Goal: Task Accomplishment & Management: Manage account settings

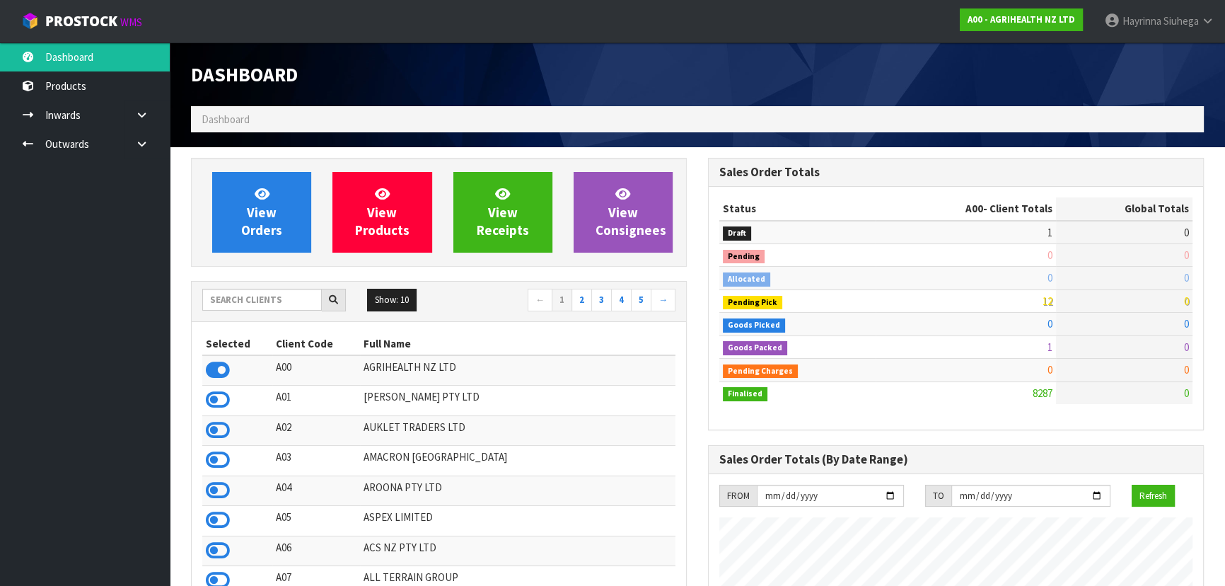
scroll to position [1069, 516]
click at [255, 296] on input "text" at bounding box center [262, 300] width 120 height 22
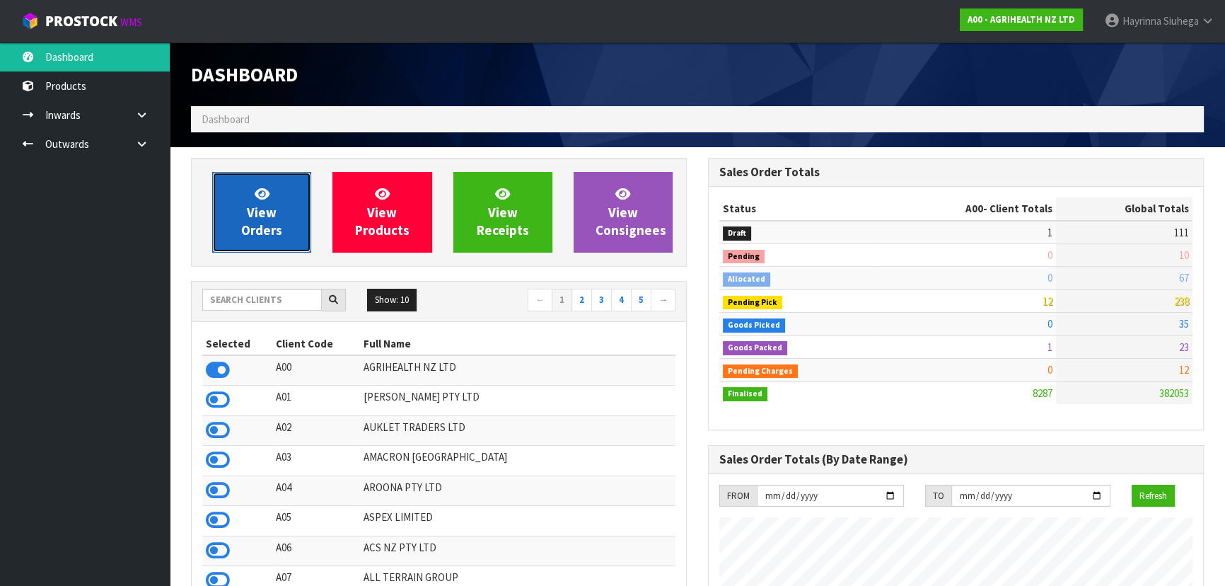
click at [267, 208] on span "View Orders" at bounding box center [261, 211] width 41 height 53
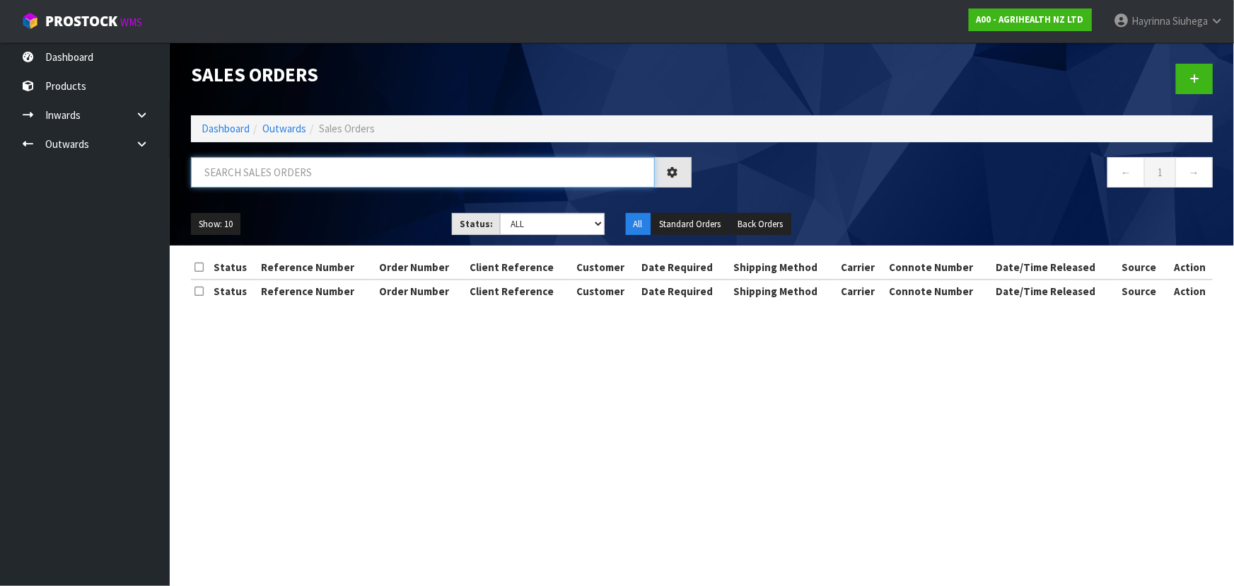
click at [291, 175] on input "text" at bounding box center [423, 172] width 464 height 30
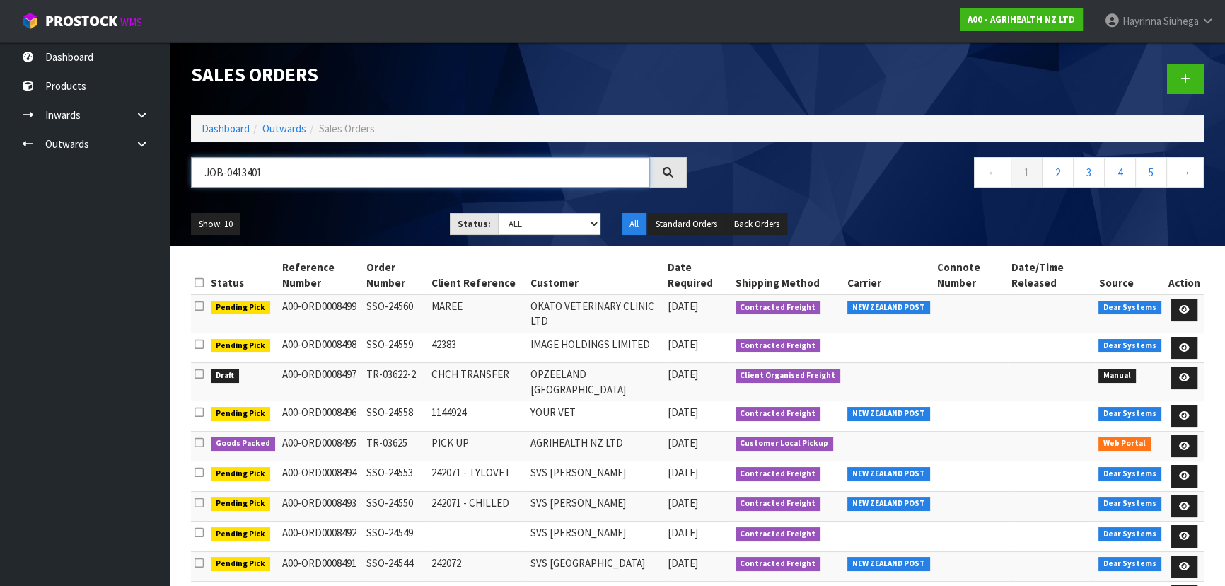
type input "JOB-0413401"
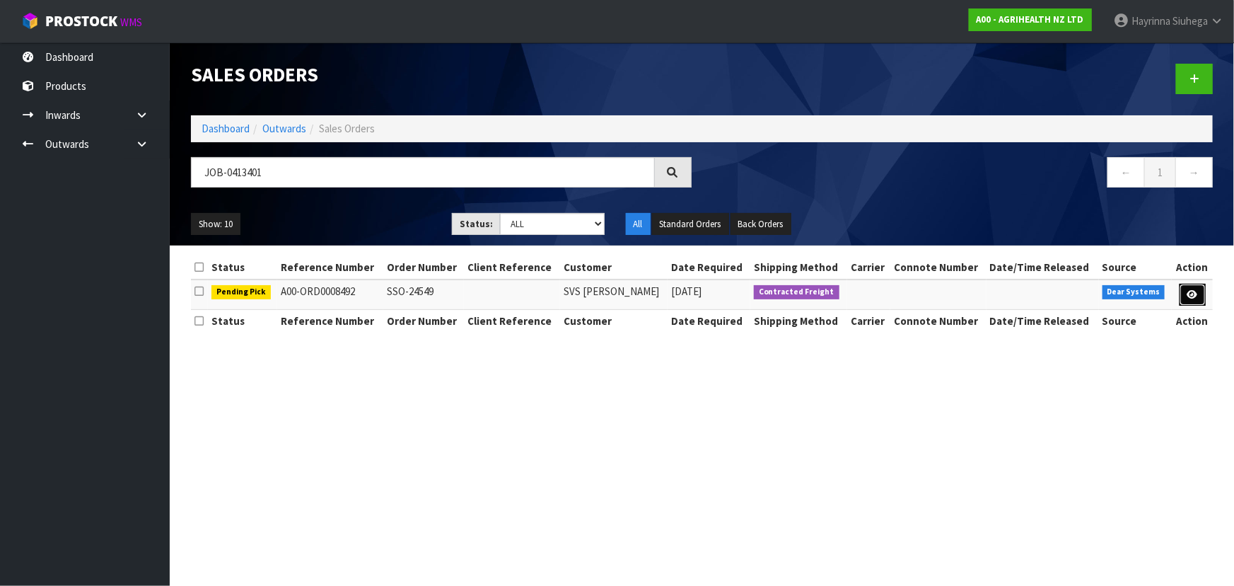
click at [1185, 290] on link at bounding box center [1193, 295] width 26 height 23
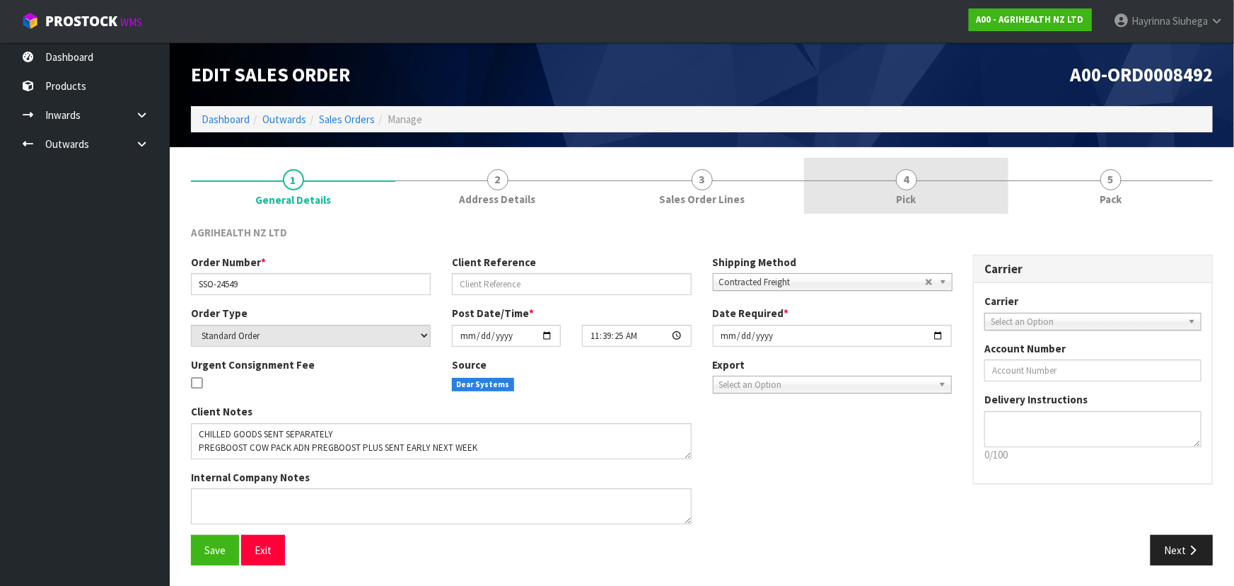
click at [891, 174] on link "4 Pick" at bounding box center [906, 186] width 204 height 56
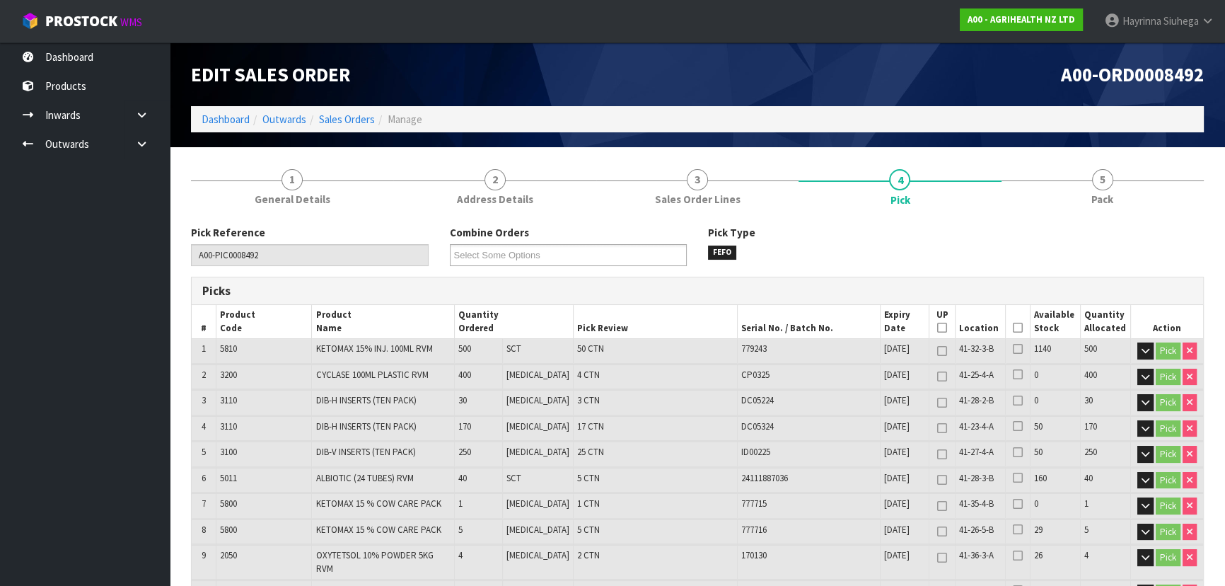
click at [1013, 327] on icon at bounding box center [1018, 327] width 10 height 1
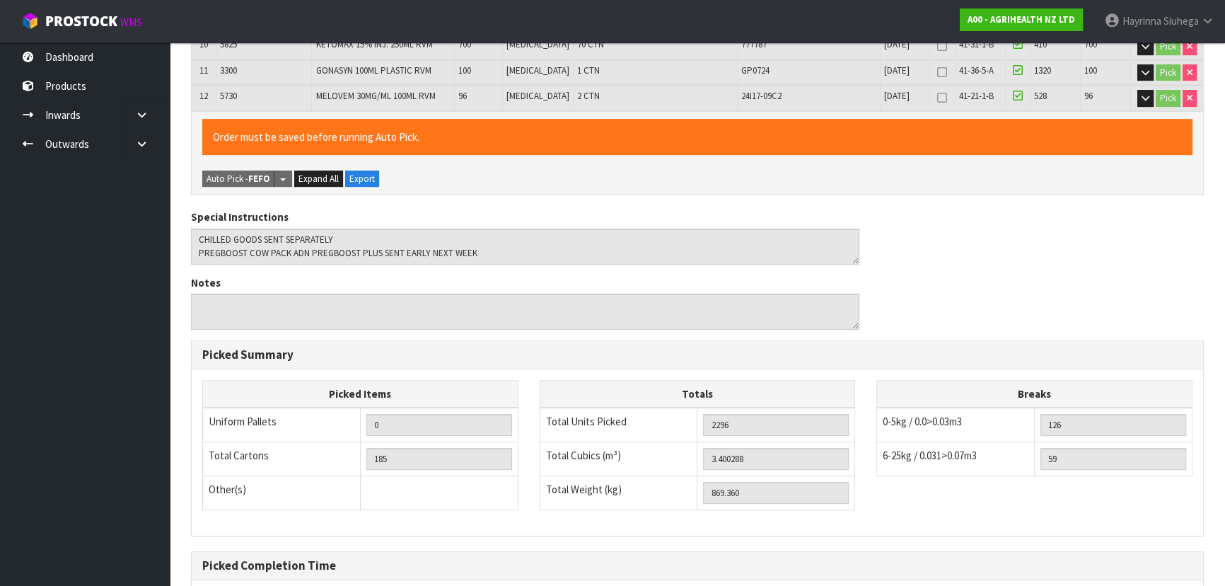
scroll to position [675, 0]
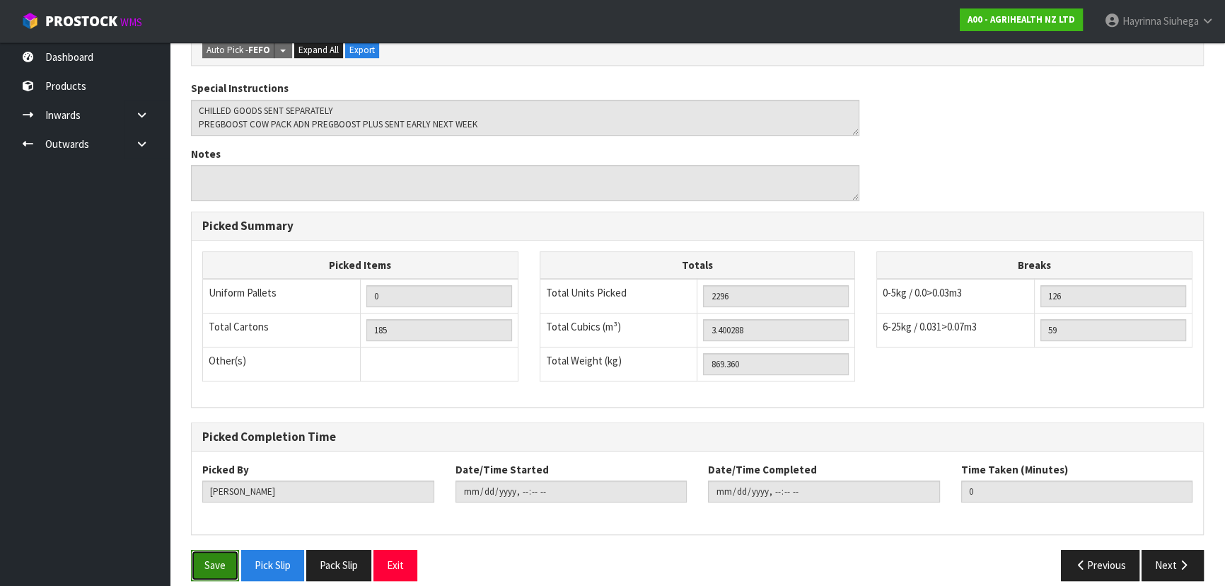
click at [219, 550] on button "Save" at bounding box center [215, 565] width 48 height 30
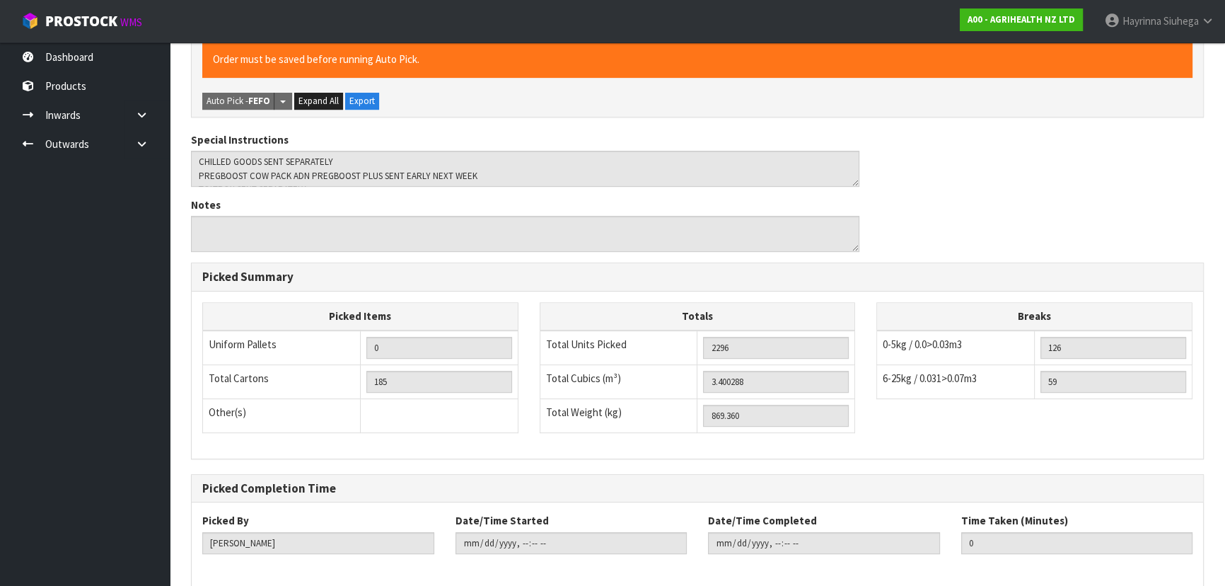
scroll to position [0, 0]
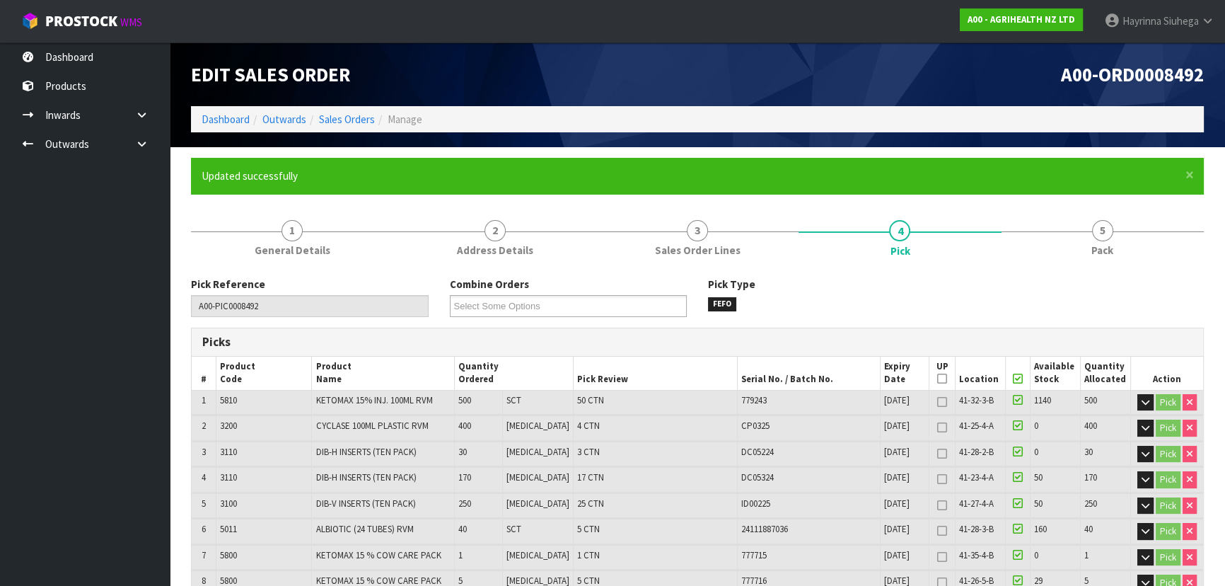
type input "[PERSON_NAME]"
type input "2025-09-22T09:07:57"
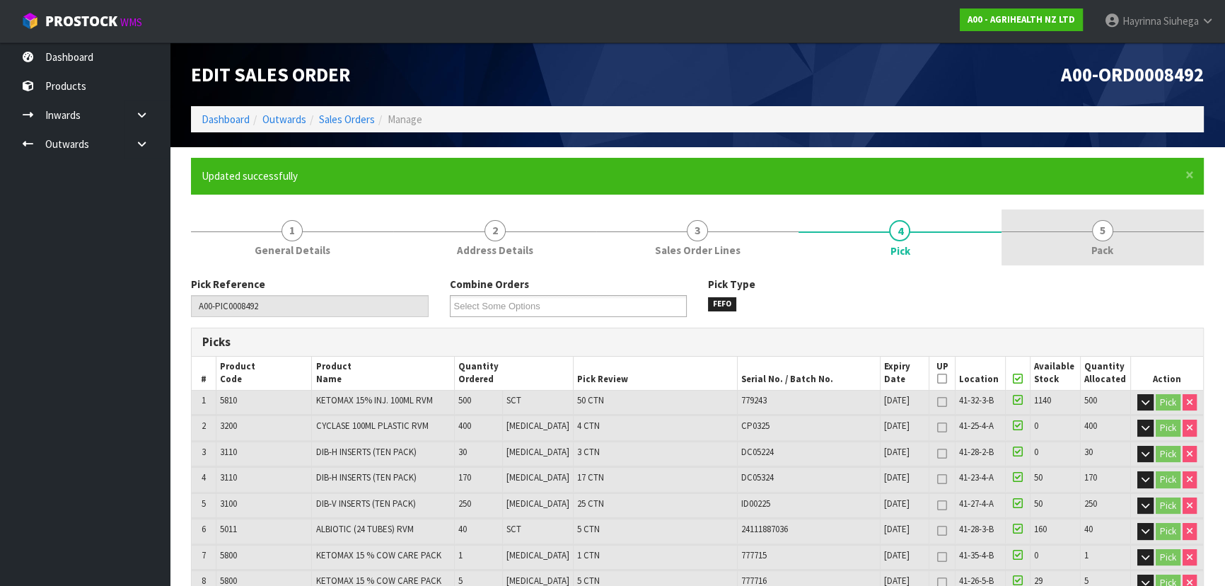
click at [1039, 226] on link "5 Pack" at bounding box center [1102, 237] width 202 height 56
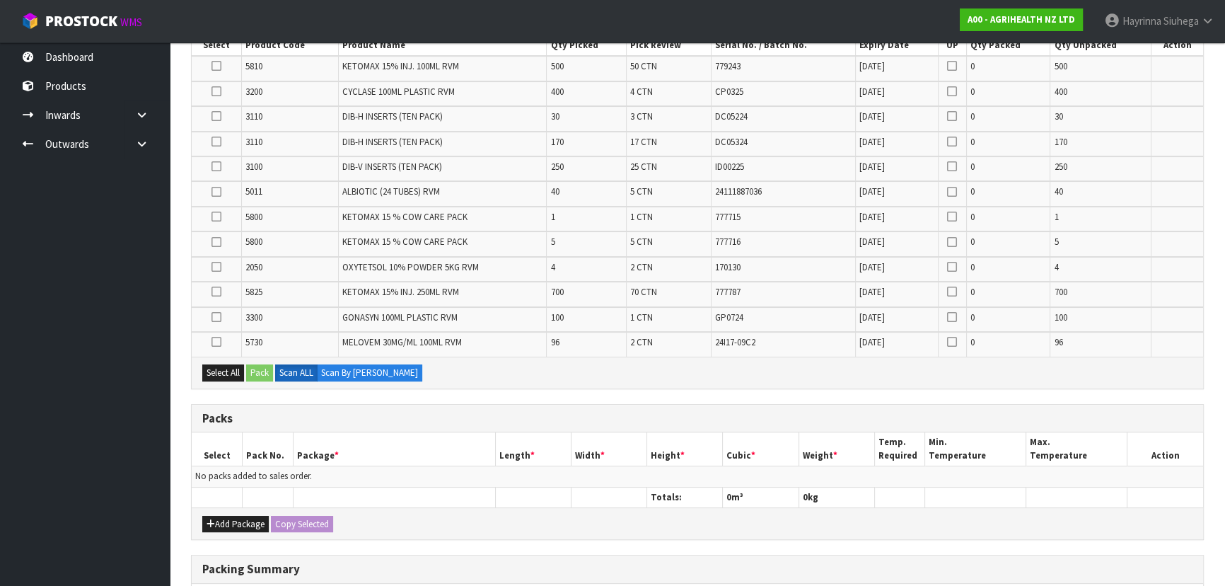
scroll to position [64, 0]
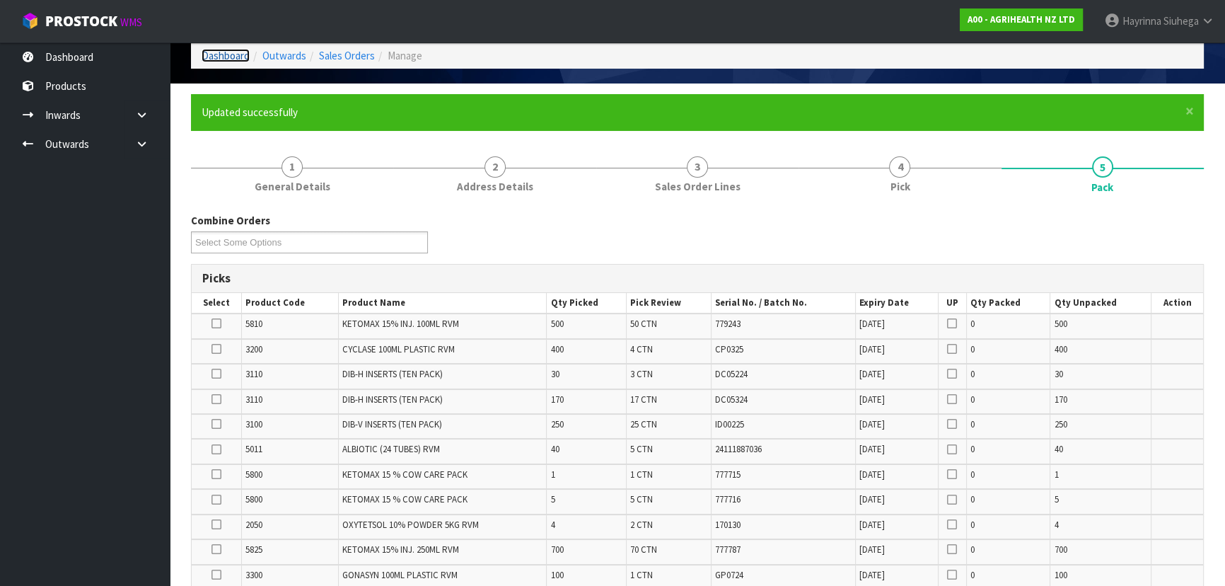
click at [216, 49] on link "Dashboard" at bounding box center [226, 55] width 48 height 13
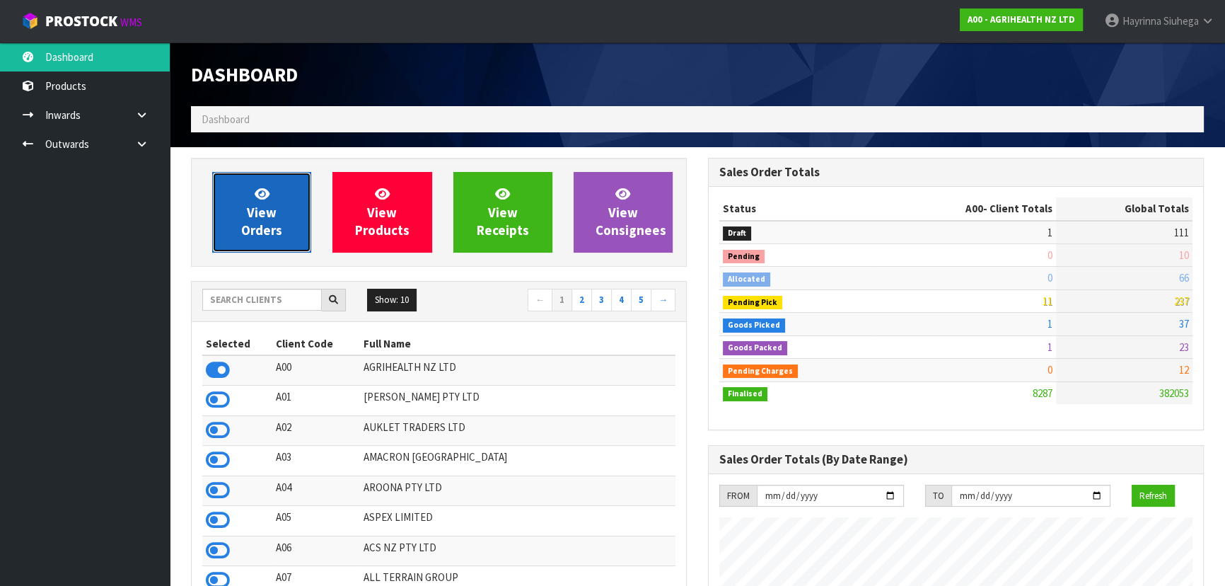
click at [251, 221] on span "View Orders" at bounding box center [261, 211] width 41 height 53
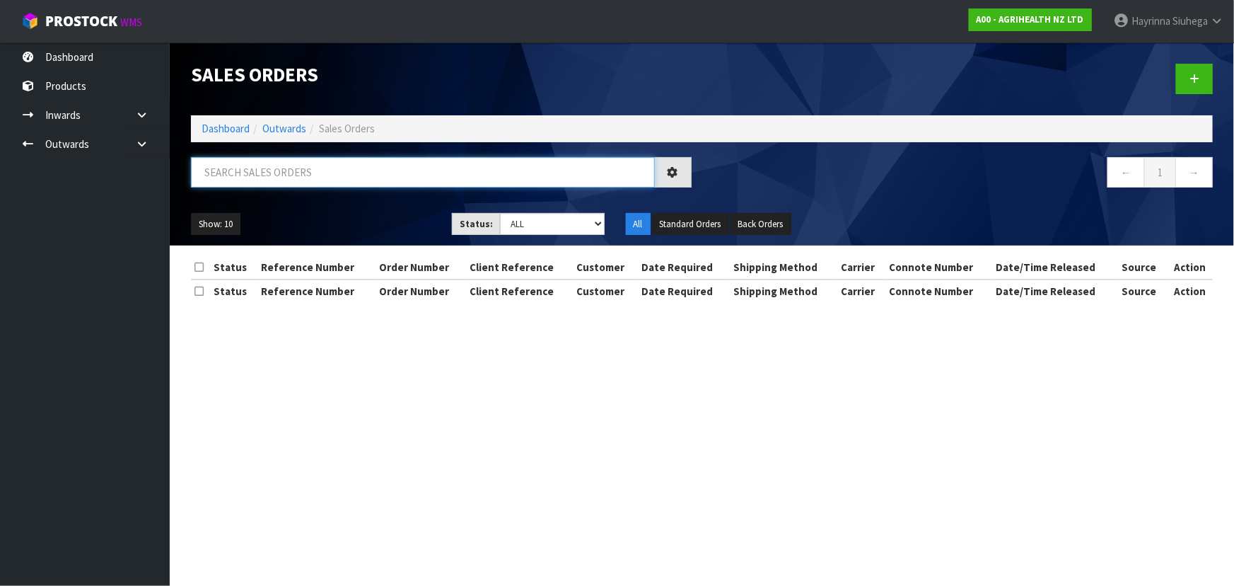
click at [318, 175] on input "text" at bounding box center [423, 172] width 464 height 30
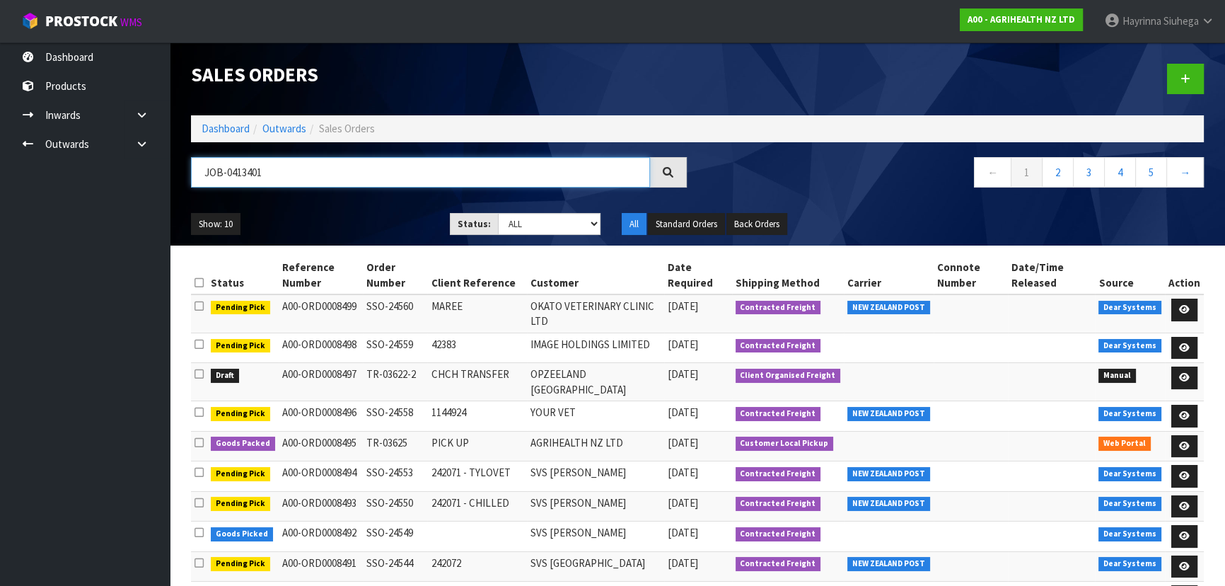
type input "JOB-0413401"
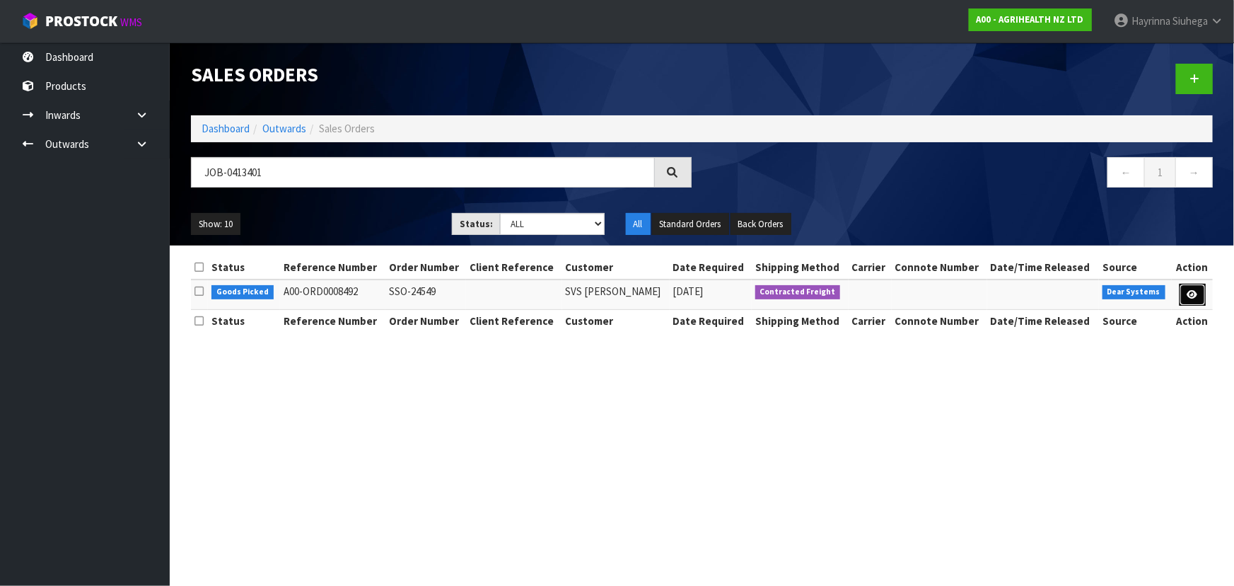
click at [1194, 290] on icon at bounding box center [1192, 294] width 11 height 9
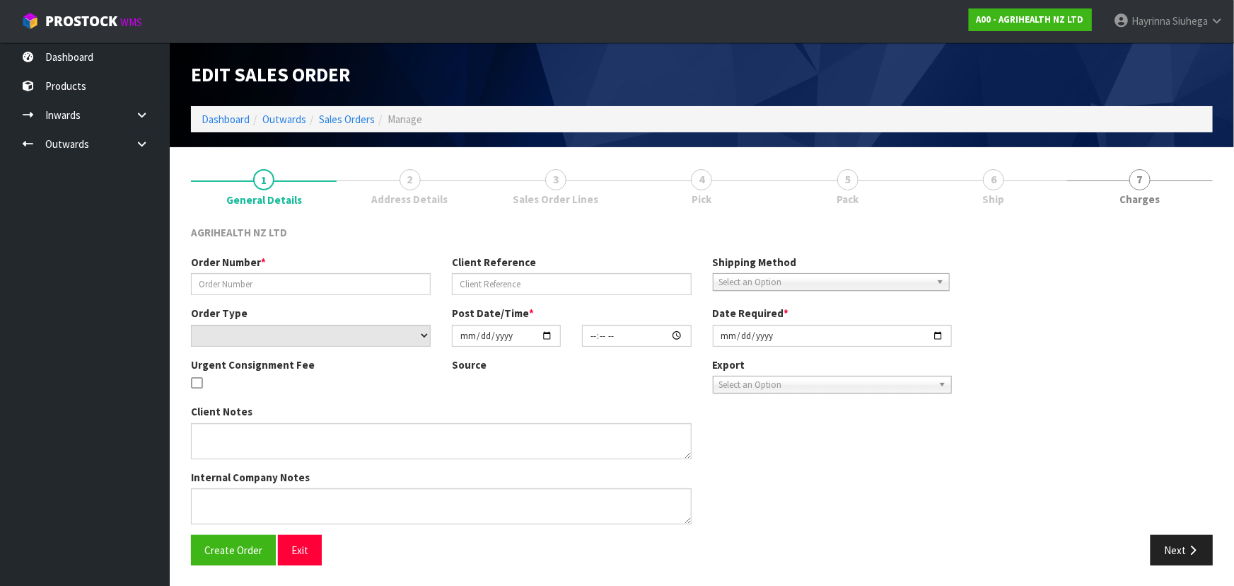
type input "SSO-24549"
select select "number:0"
type input "[DATE]"
type input "11:39:25.000"
type input "[DATE]"
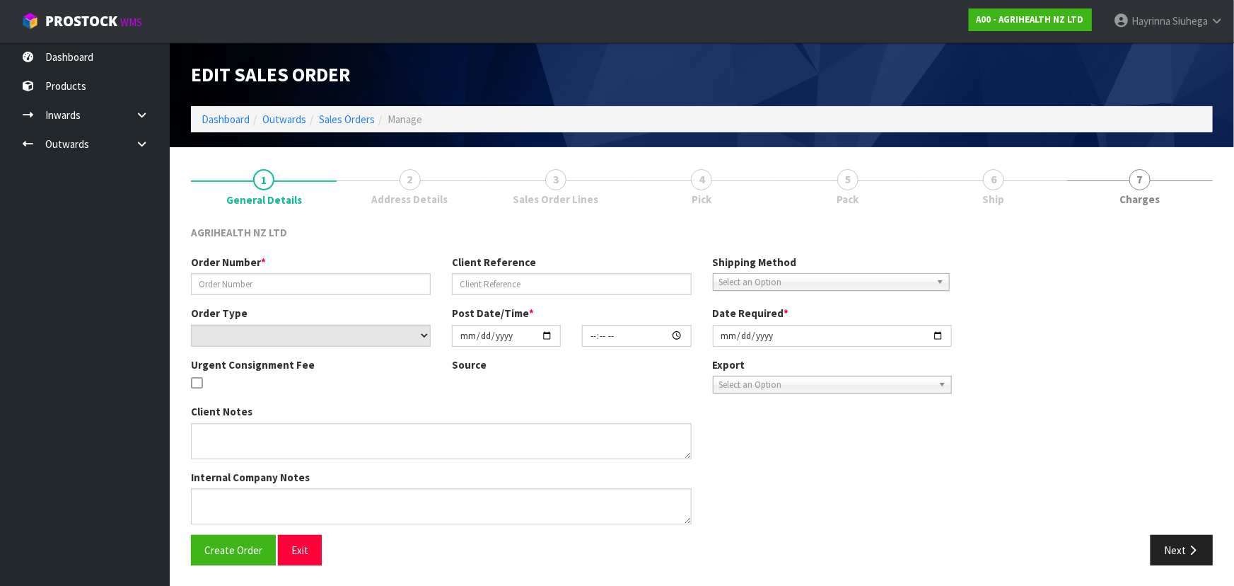
type textarea "CHILLED GOODS SENT SEPARATELY PREGBOOST COW PACK ADN PREGBOOST PLUS SENT EARLY …"
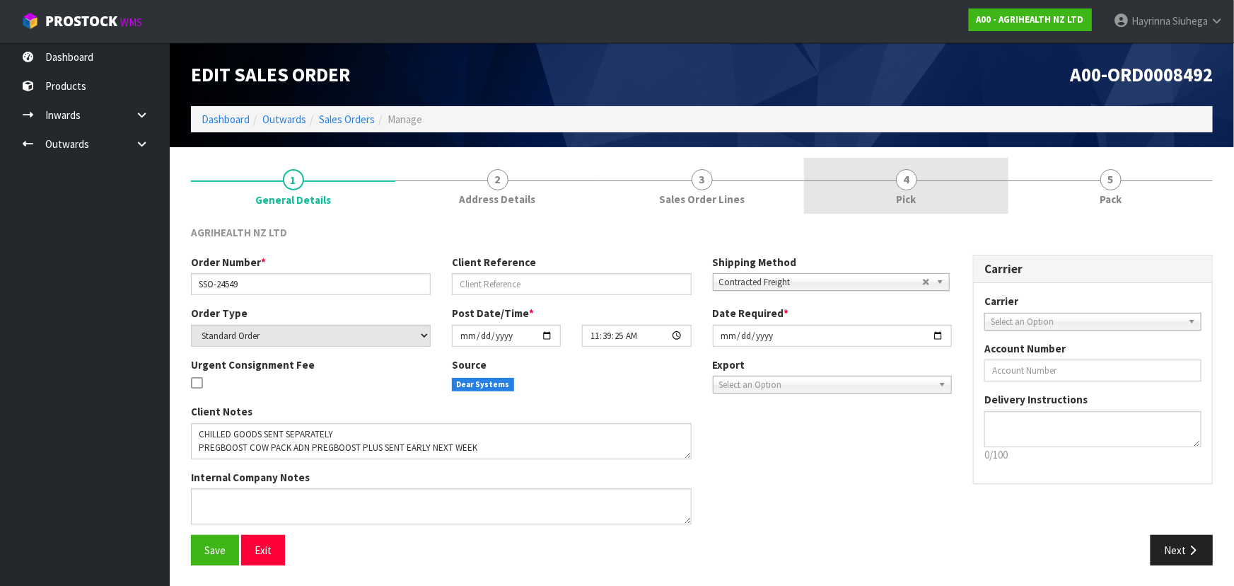
click at [940, 187] on link "4 Pick" at bounding box center [906, 186] width 204 height 56
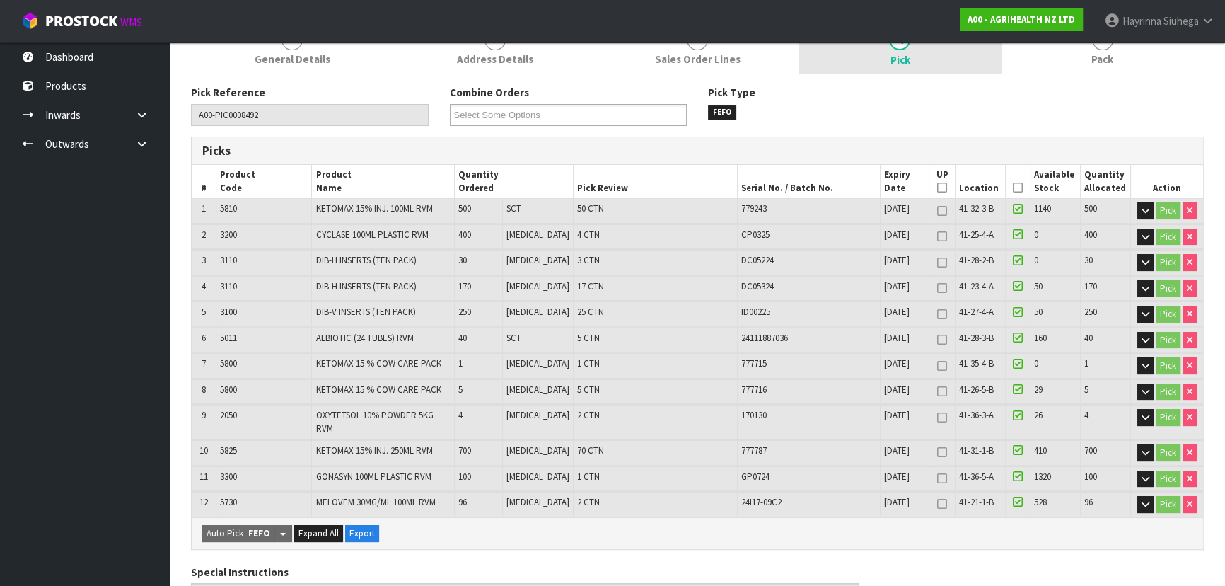
scroll to position [109, 0]
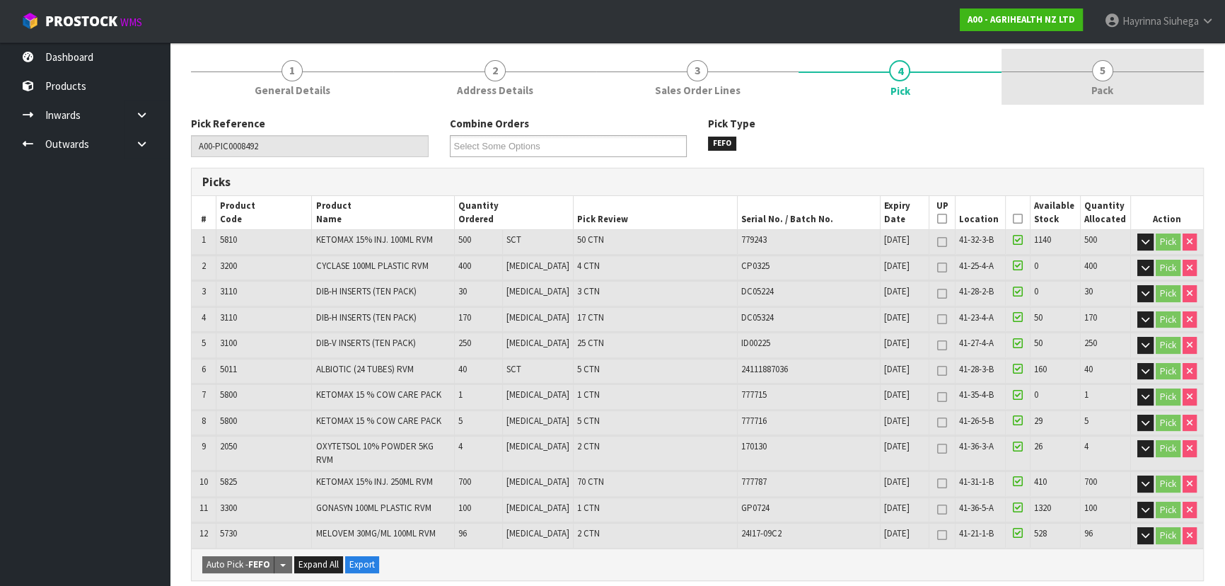
click at [1092, 93] on span "Pack" at bounding box center [1102, 90] width 22 height 15
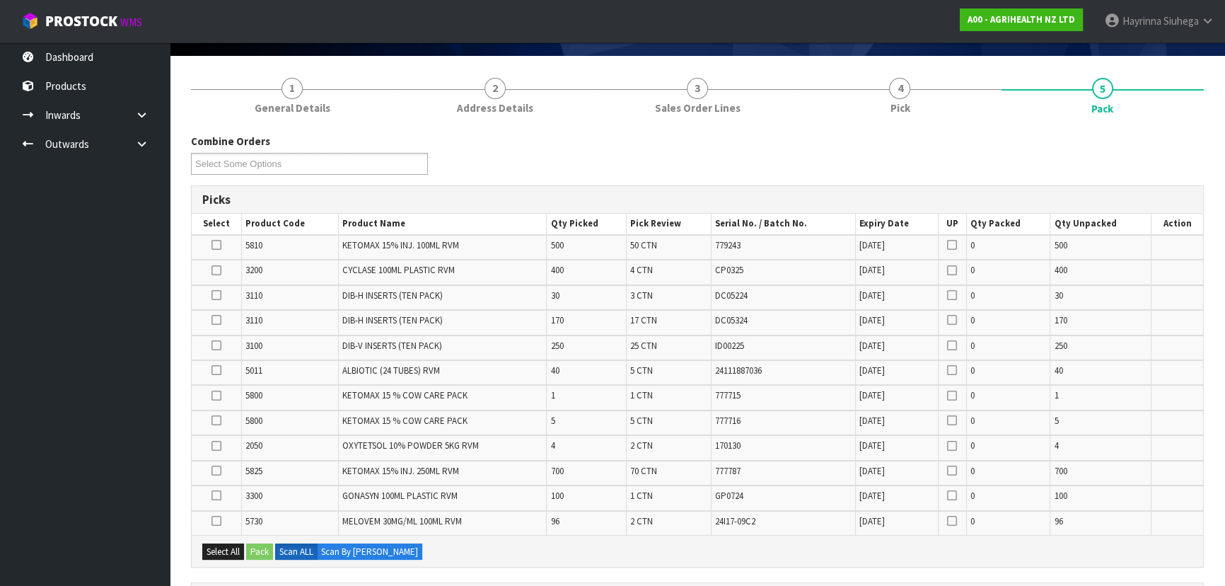
scroll to position [0, 0]
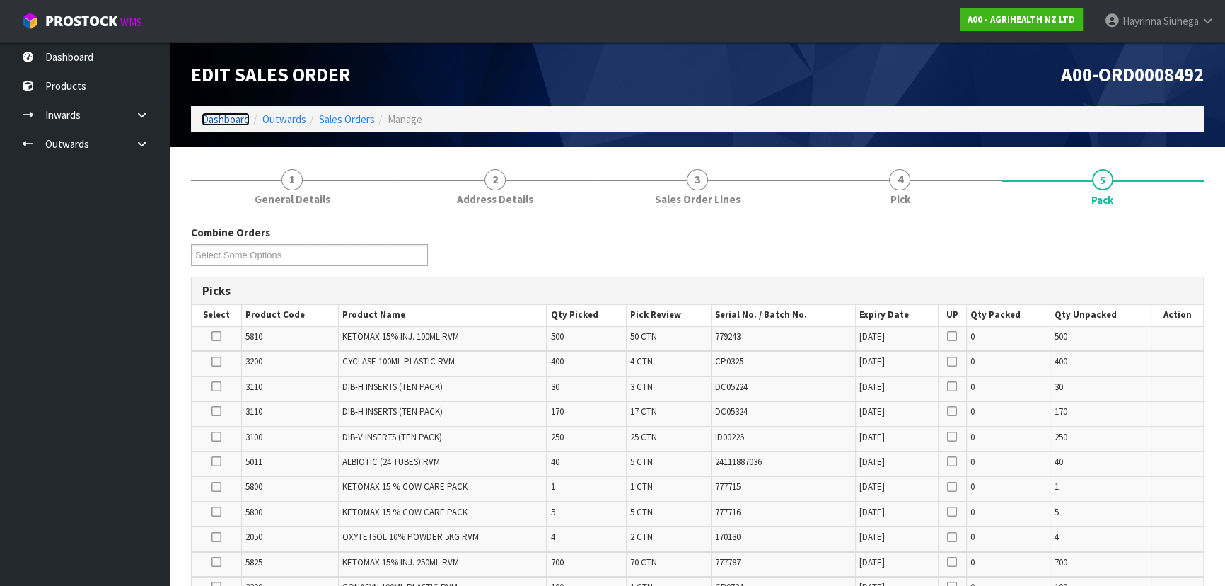
click at [219, 120] on link "Dashboard" at bounding box center [226, 118] width 48 height 13
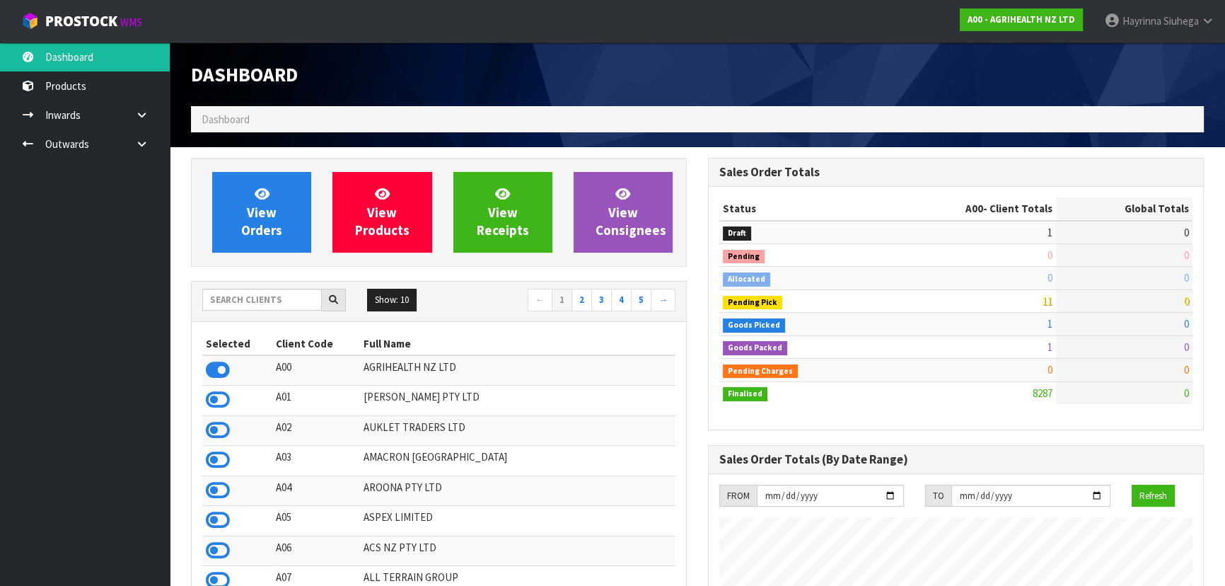
scroll to position [1069, 516]
click at [297, 303] on input "text" at bounding box center [262, 300] width 120 height 22
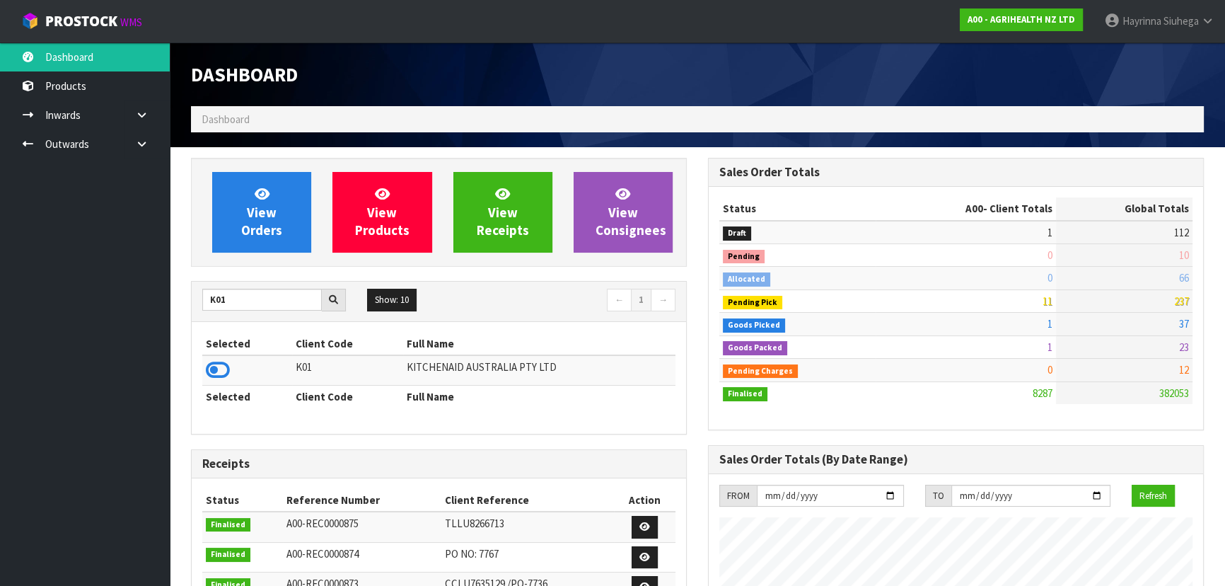
click at [230, 376] on td at bounding box center [247, 370] width 90 height 30
click at [226, 371] on icon at bounding box center [218, 369] width 24 height 21
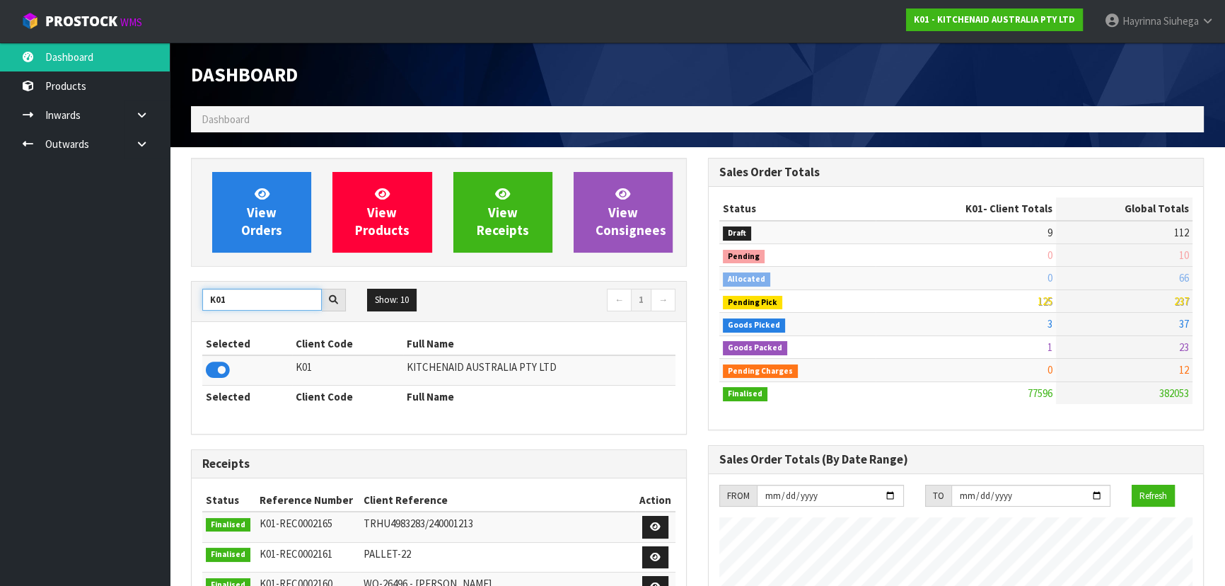
drag, startPoint x: 240, startPoint y: 296, endPoint x: 123, endPoint y: 298, distance: 116.7
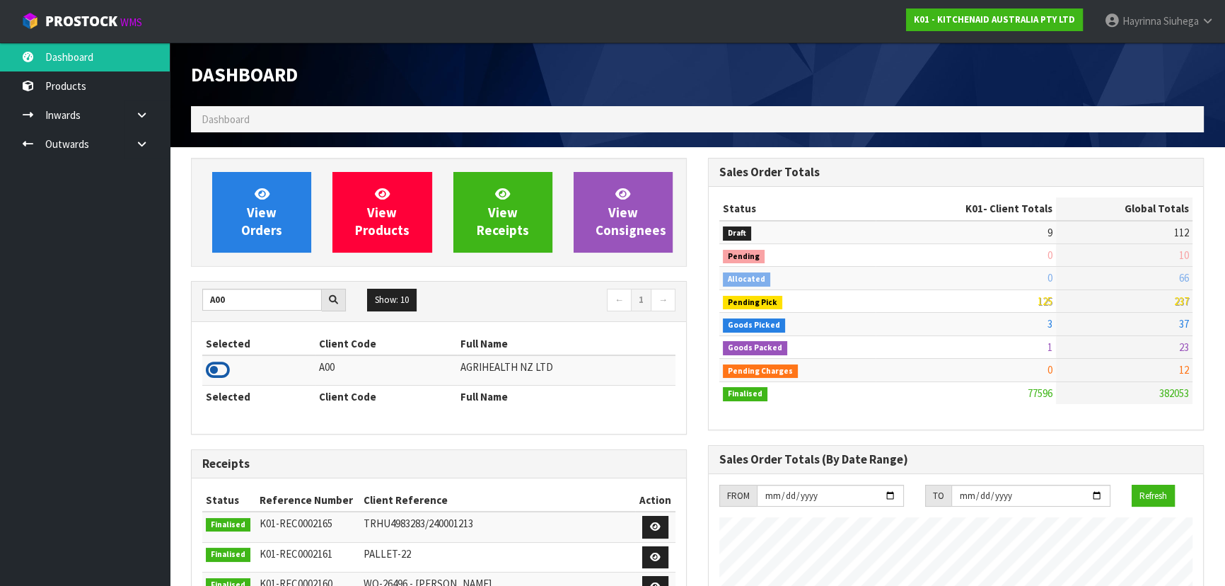
click at [211, 371] on icon at bounding box center [218, 369] width 24 height 21
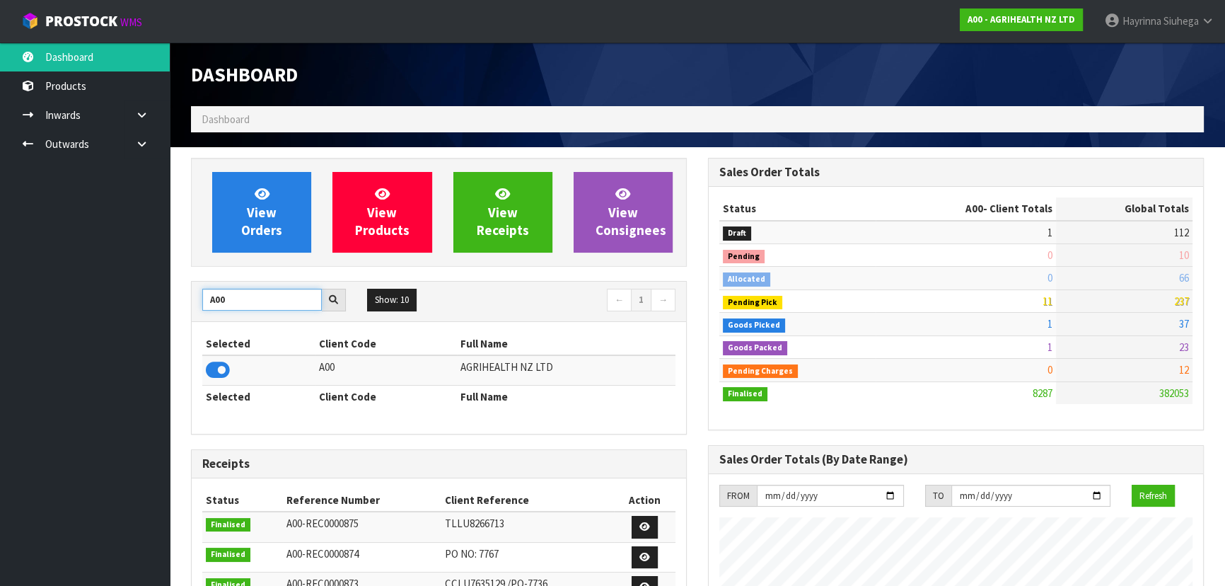
drag, startPoint x: 221, startPoint y: 298, endPoint x: 167, endPoint y: 298, distance: 54.5
click at [168, 298] on body "Toggle navigation ProStock WMS A00 - AGRIHEALTH NZ LTD Hayrinna Siuhega Logout …" at bounding box center [612, 293] width 1225 height 586
type input "N04"
click at [228, 372] on icon at bounding box center [218, 369] width 24 height 21
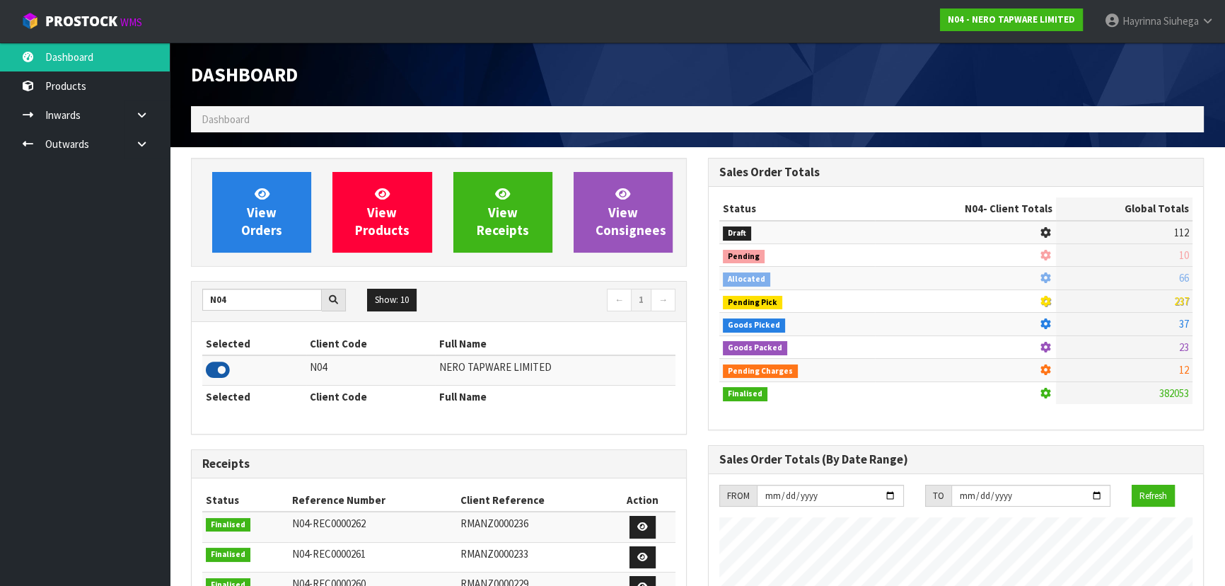
scroll to position [1129, 516]
click at [159, 144] on link at bounding box center [146, 143] width 45 height 29
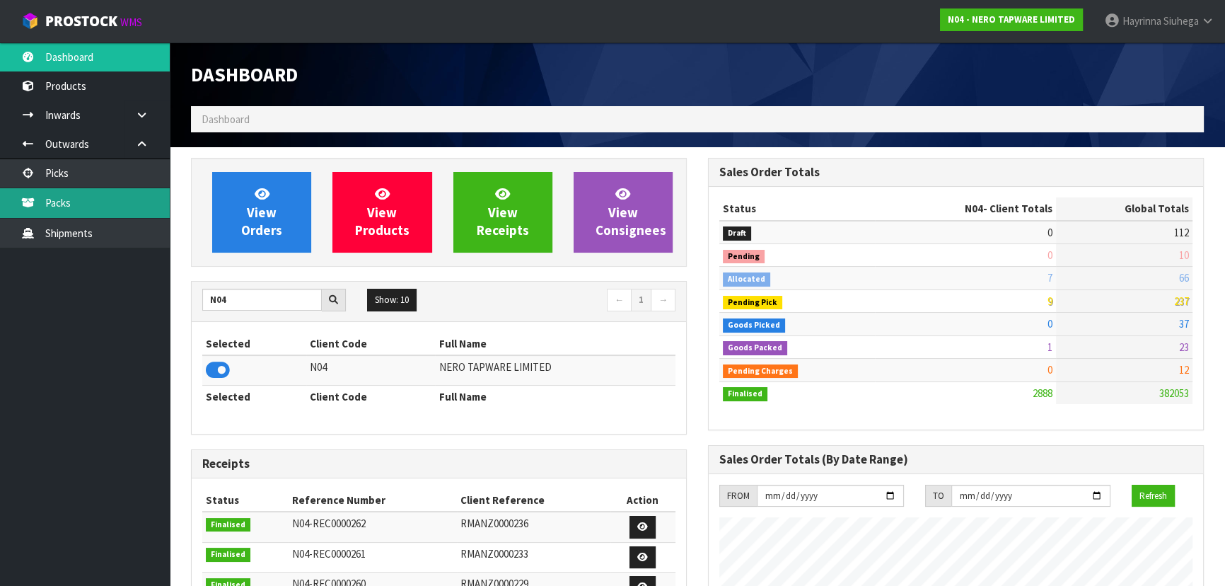
click at [109, 199] on link "Packs" at bounding box center [85, 202] width 170 height 29
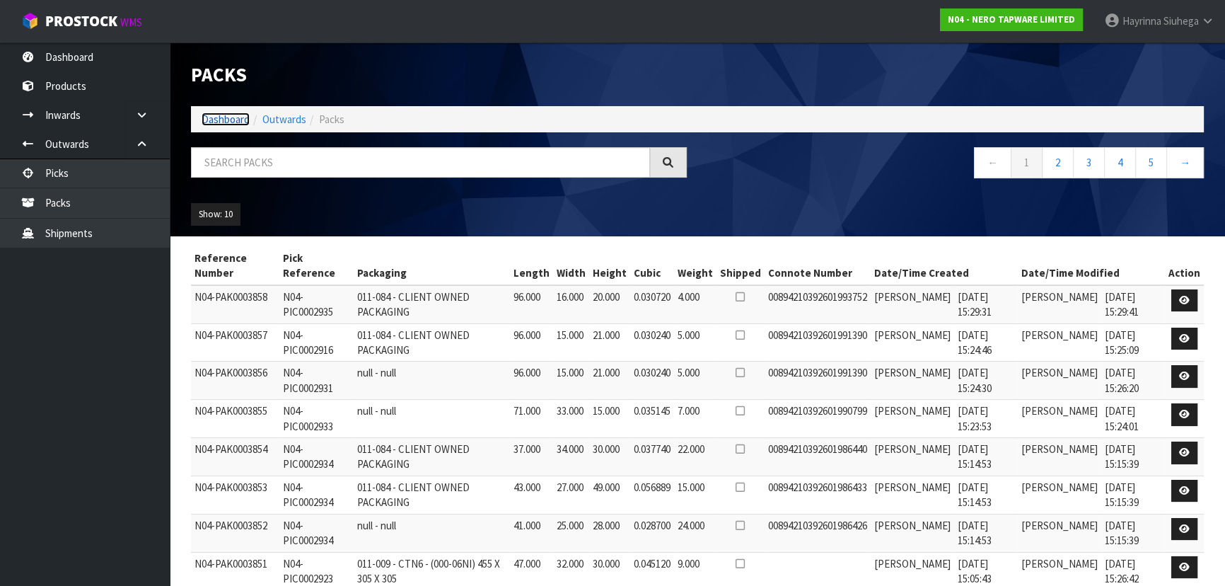
click at [226, 117] on link "Dashboard" at bounding box center [226, 118] width 48 height 13
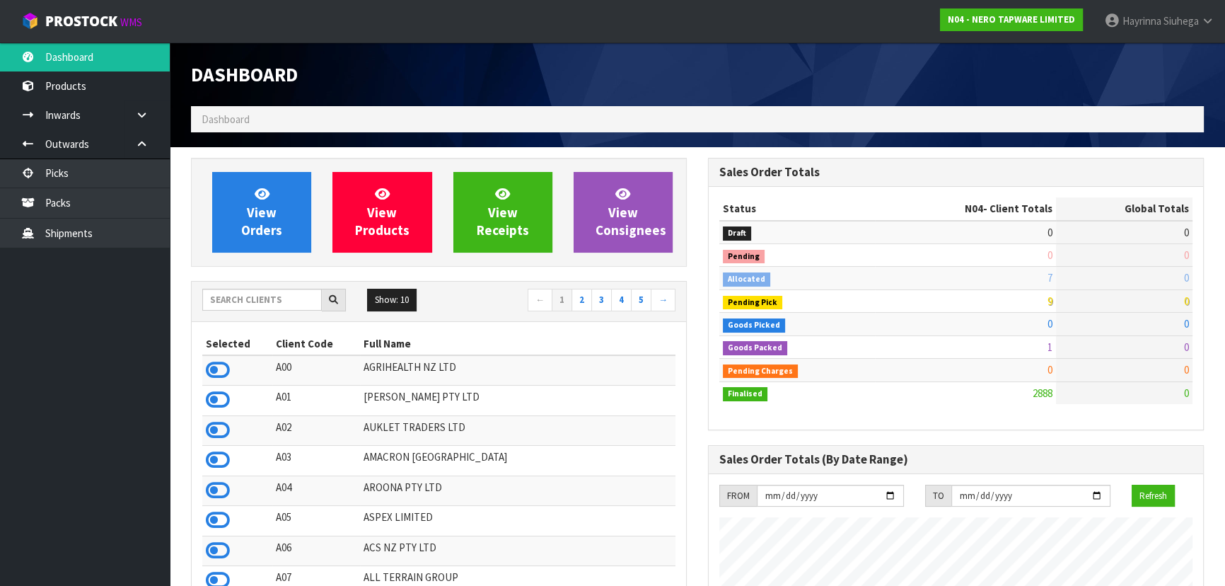
scroll to position [1145, 516]
click at [266, 289] on input "text" at bounding box center [262, 300] width 120 height 22
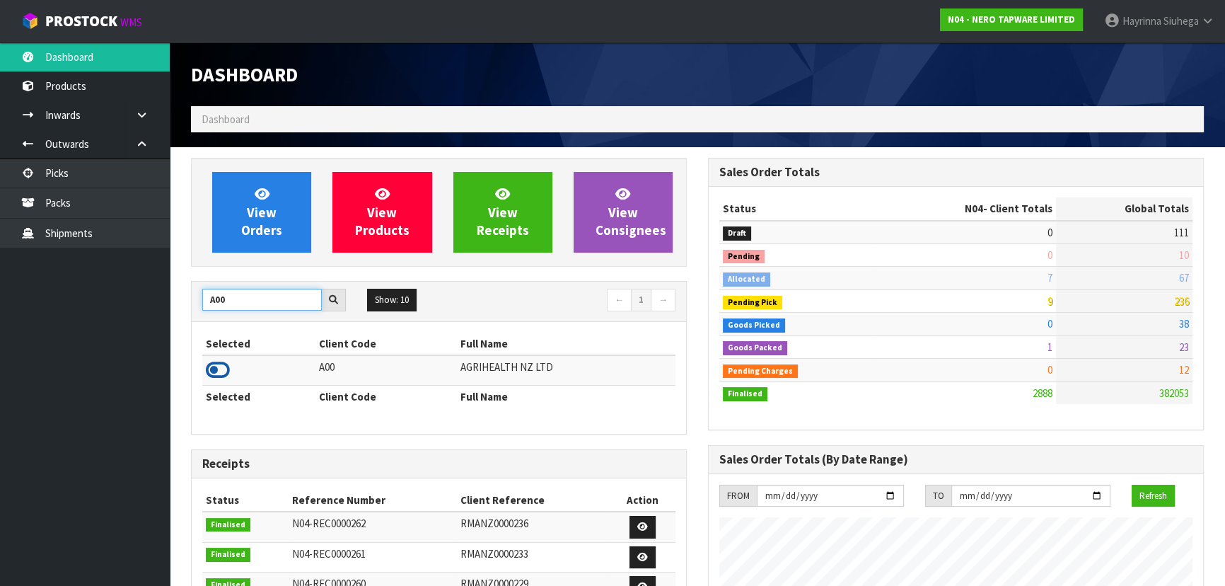
type input "A00"
click at [219, 370] on icon at bounding box center [218, 369] width 24 height 21
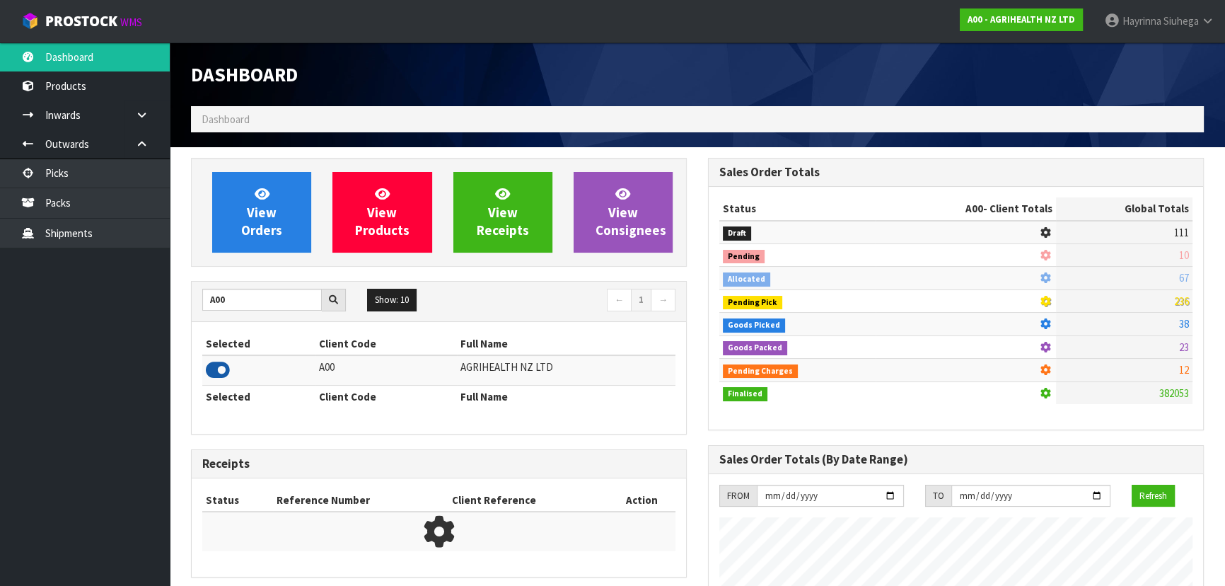
scroll to position [1069, 516]
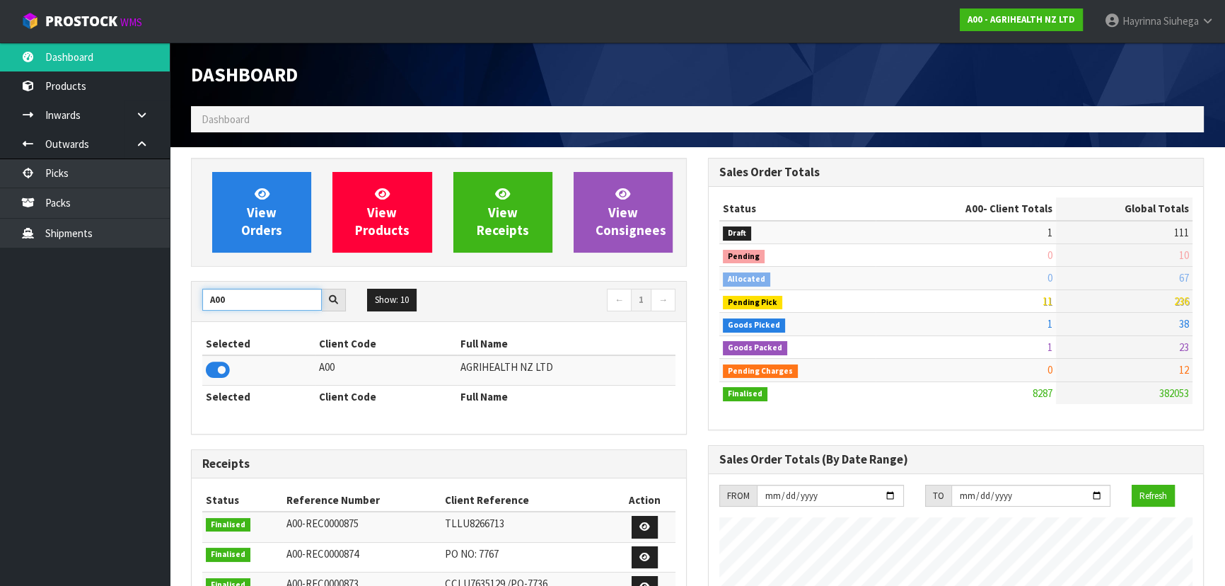
drag, startPoint x: 230, startPoint y: 302, endPoint x: 208, endPoint y: 302, distance: 21.9
click at [208, 302] on input "A00" at bounding box center [262, 300] width 120 height 22
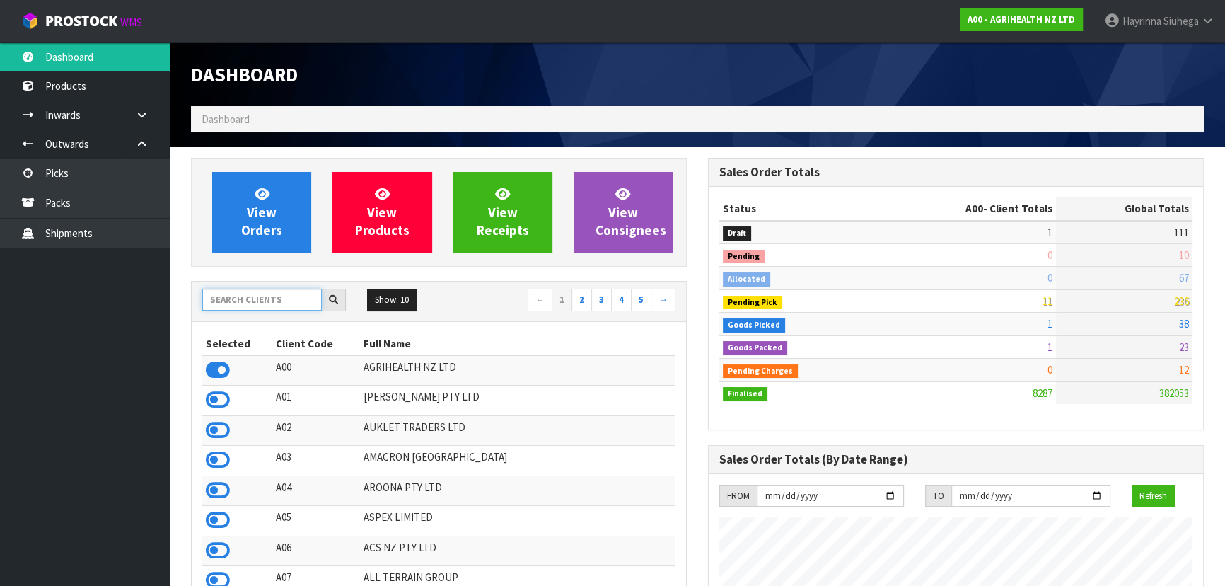
click at [279, 303] on input "text" at bounding box center [262, 300] width 120 height 22
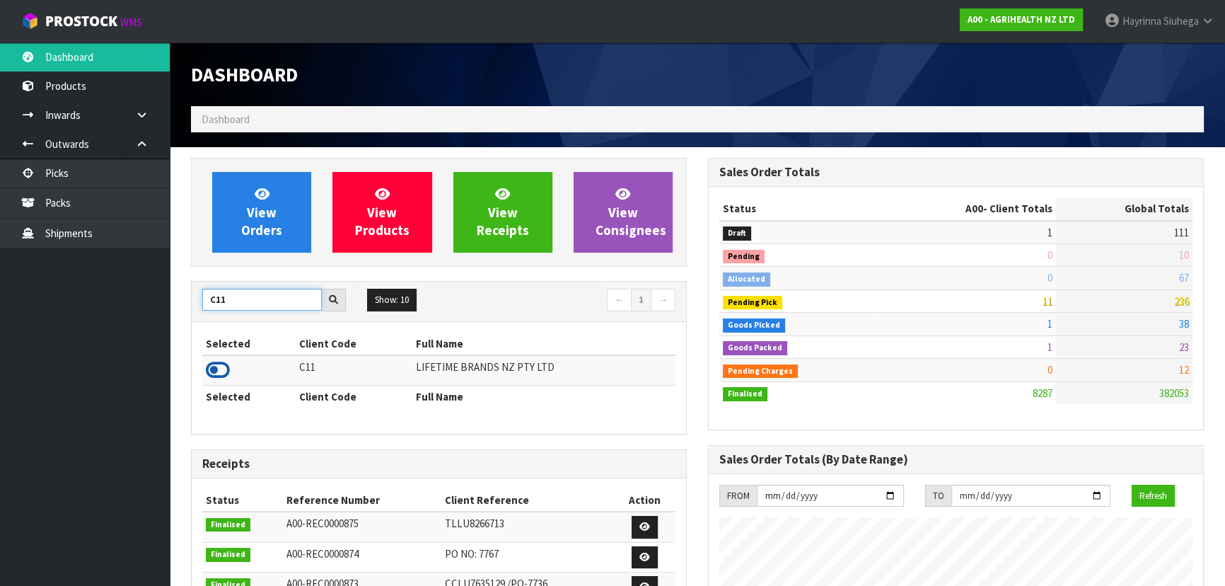
type input "C11"
click at [214, 371] on icon at bounding box center [218, 369] width 24 height 21
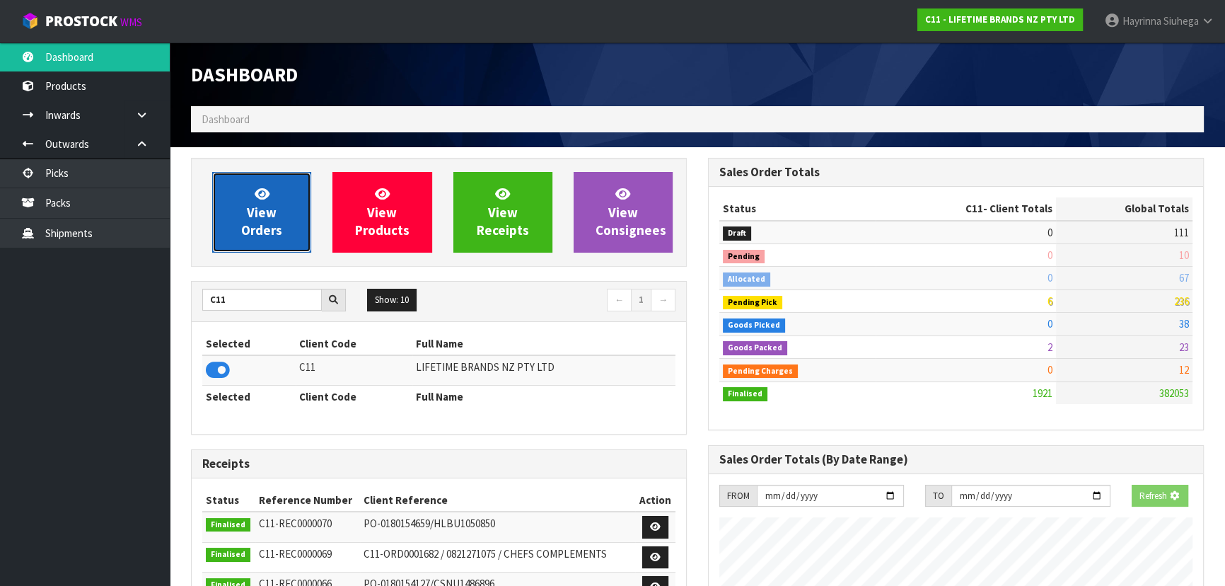
click at [248, 206] on span "View Orders" at bounding box center [261, 211] width 41 height 53
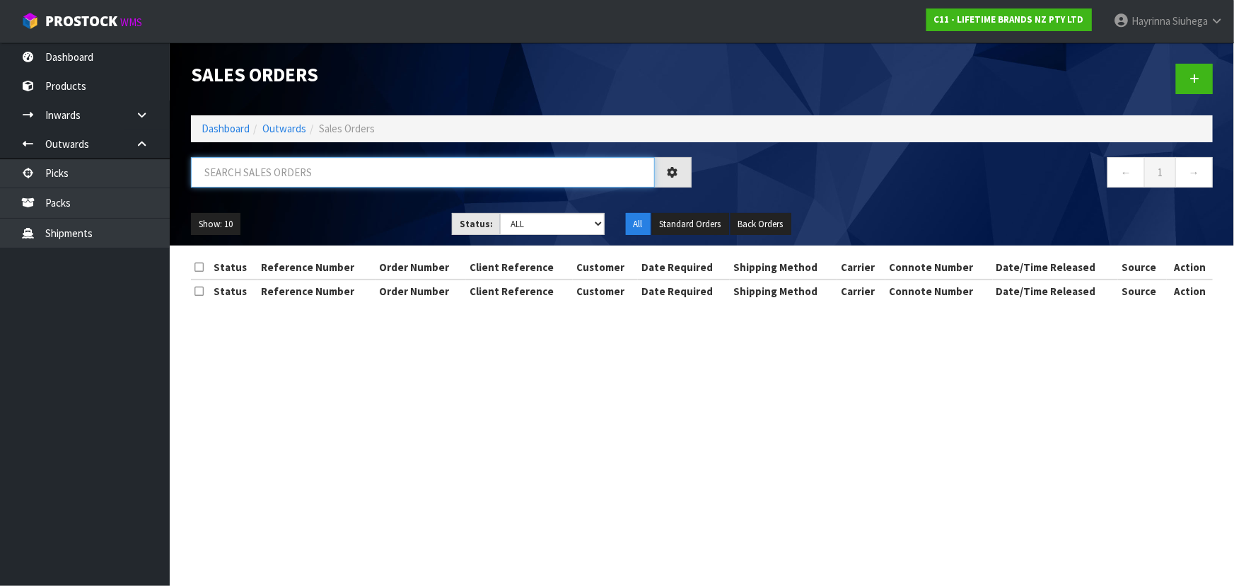
click at [307, 161] on input "text" at bounding box center [423, 172] width 464 height 30
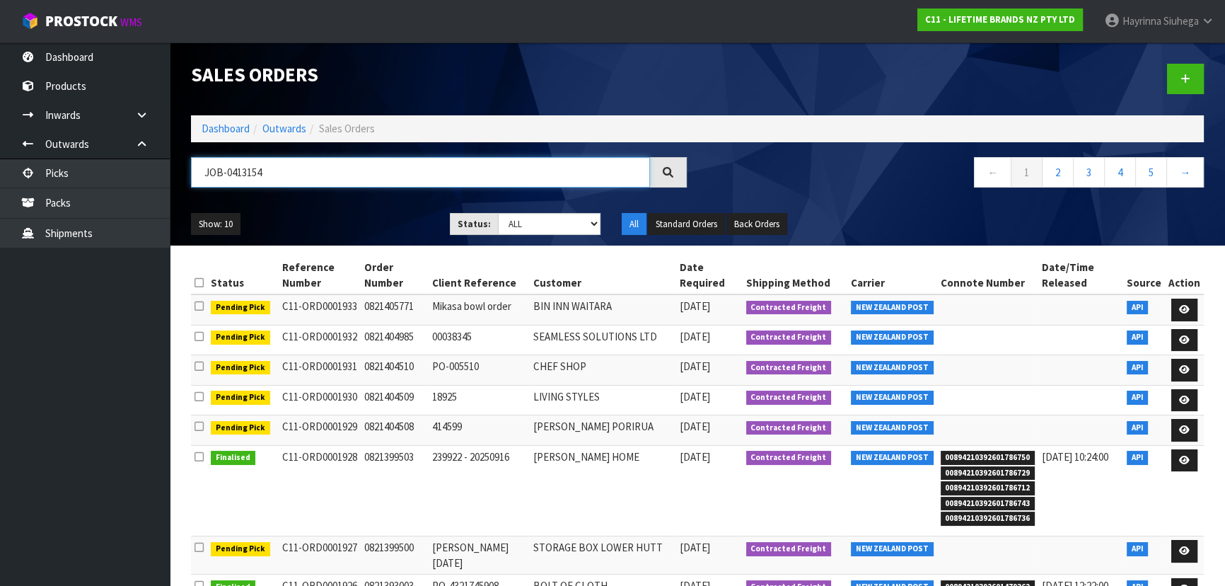
type input "JOB-0413154"
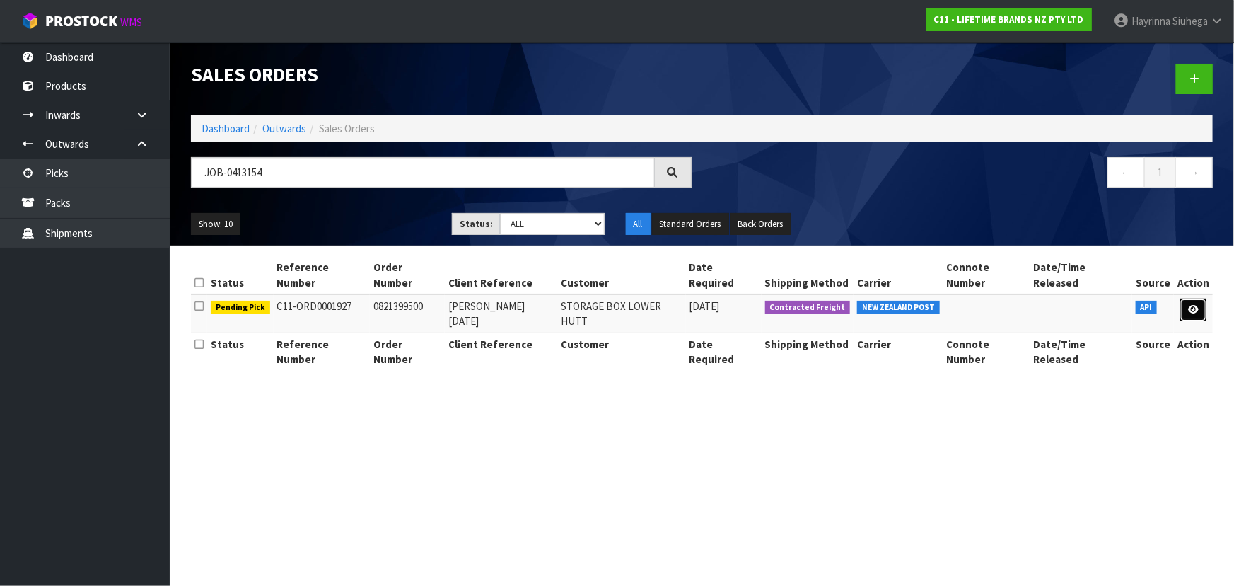
click at [1191, 302] on link at bounding box center [1193, 309] width 26 height 23
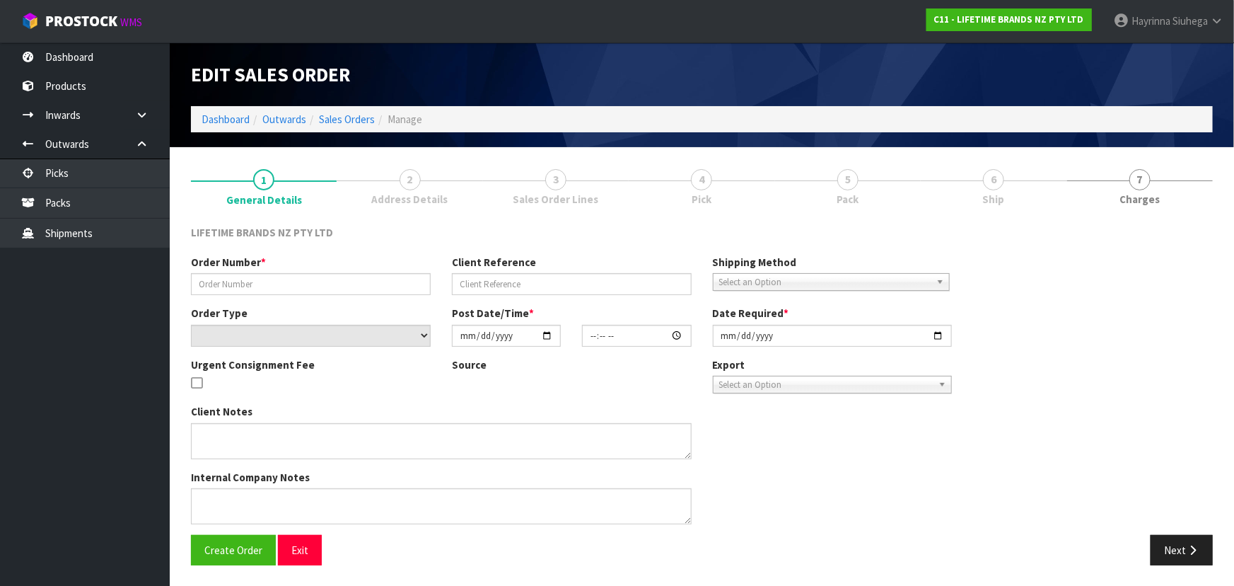
type input "0821399500"
type input "TRACEY 18.09.25"
select select "number:0"
type input "[DATE]"
type input "08:29:17.000"
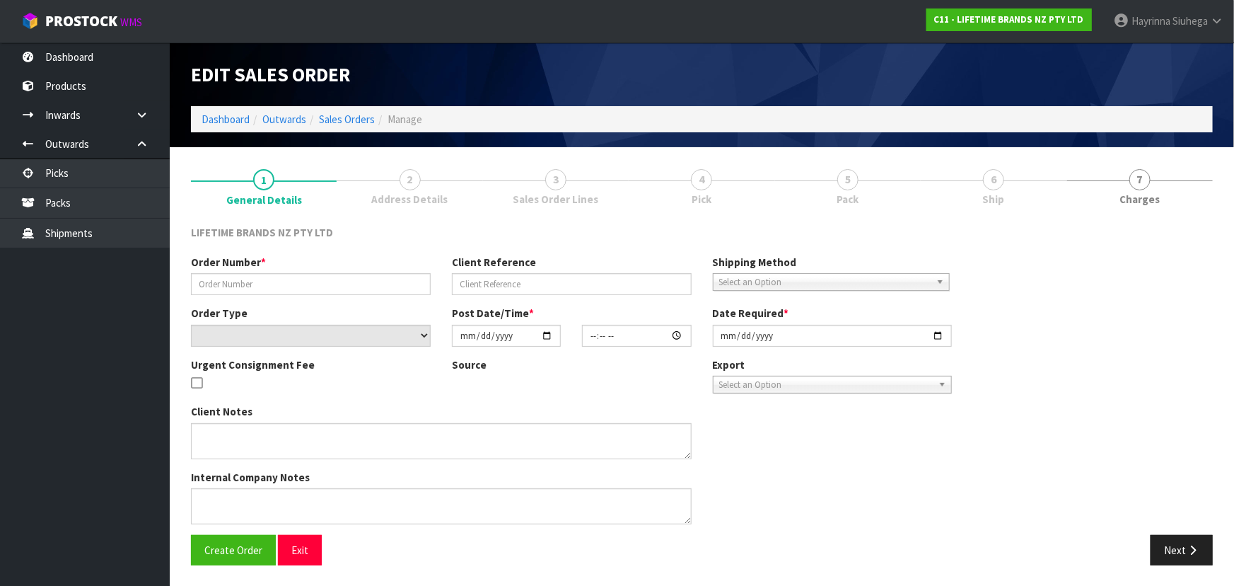
type input "[DATE]"
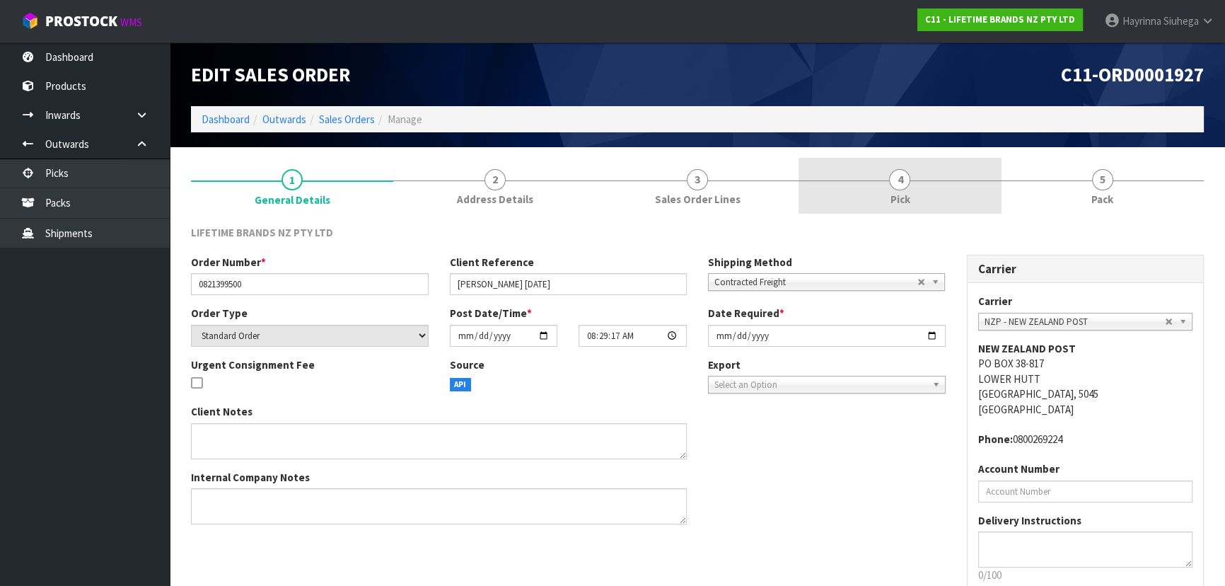
click at [926, 207] on link "4 Pick" at bounding box center [899, 186] width 202 height 56
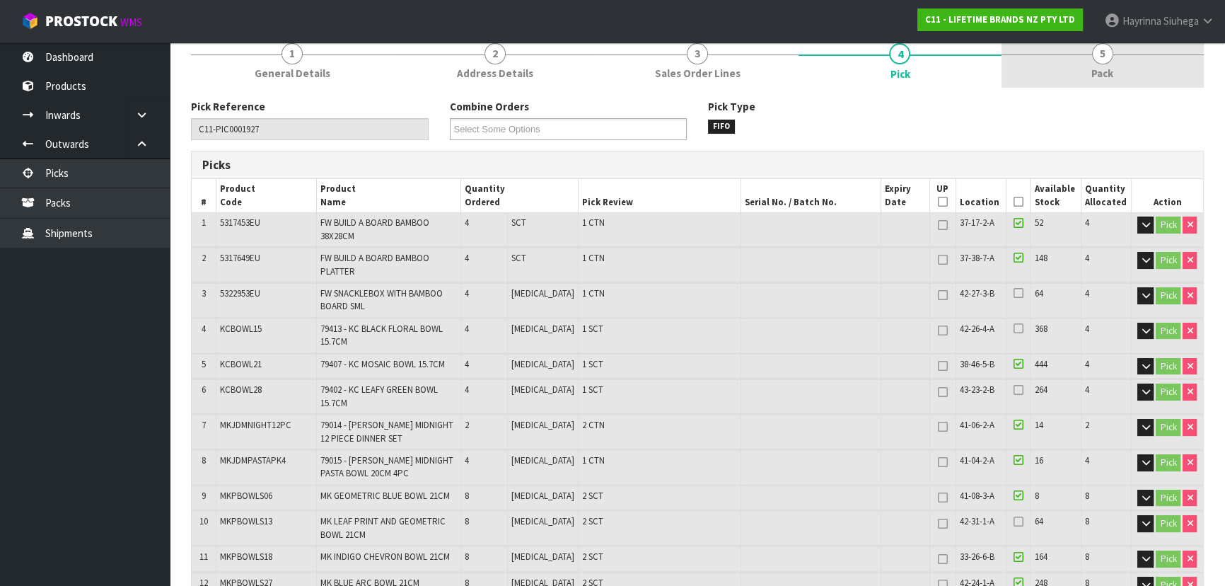
scroll to position [128, 0]
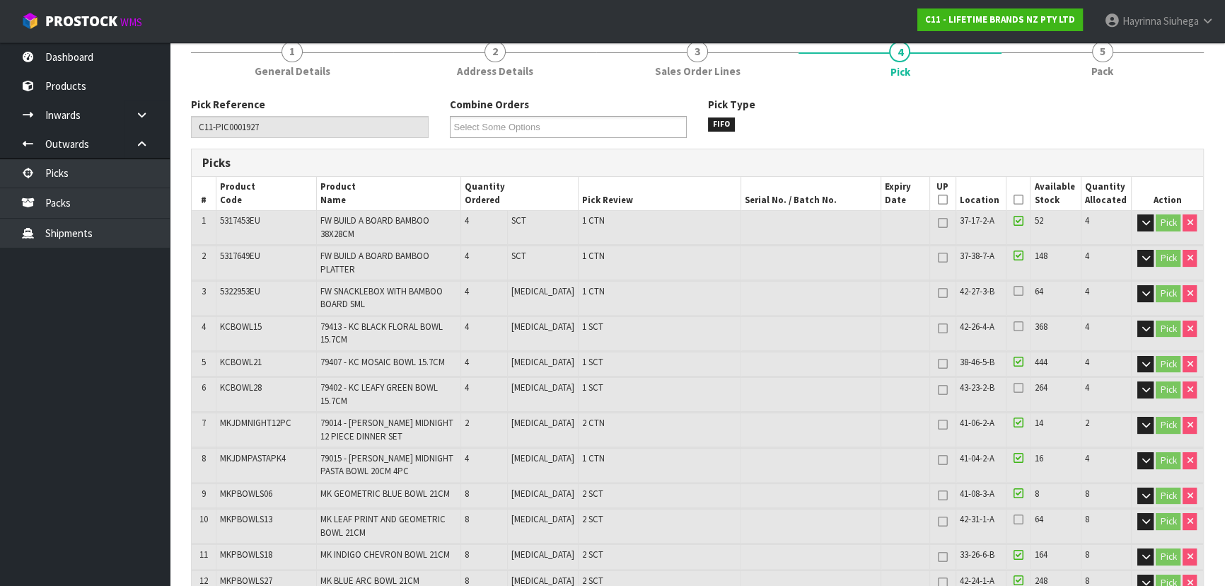
click at [1013, 199] on icon at bounding box center [1018, 199] width 10 height 1
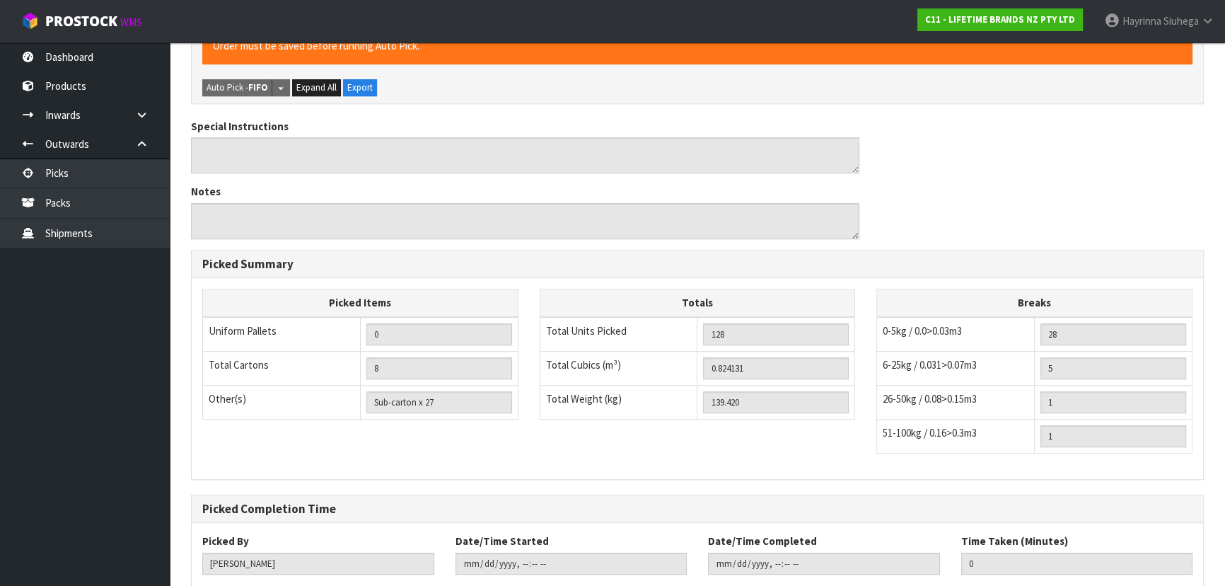
scroll to position [1078, 0]
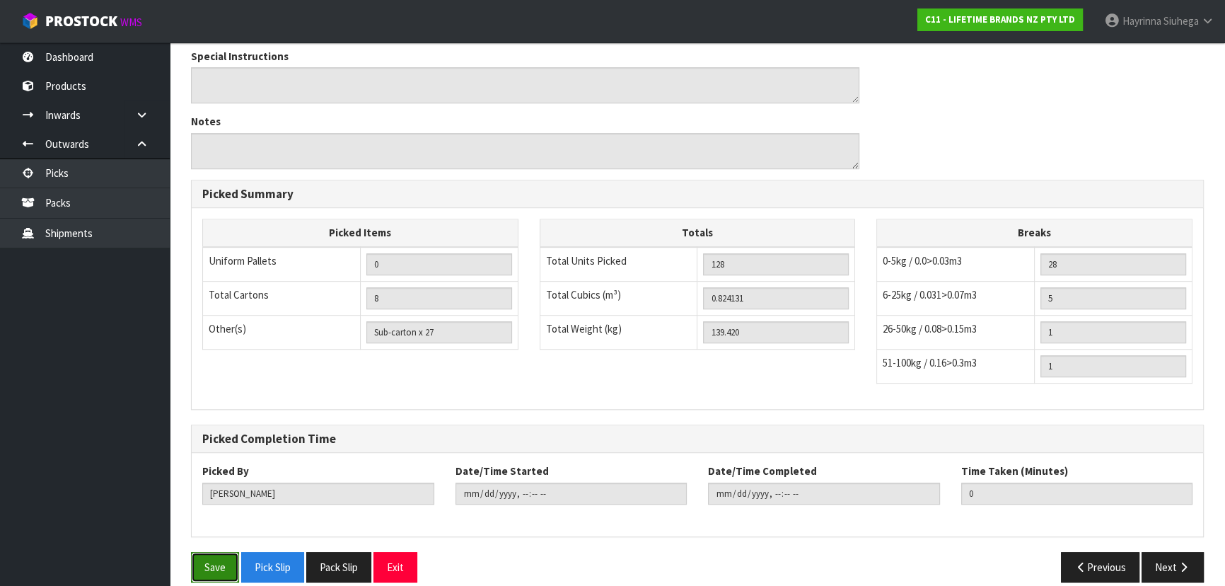
click at [213, 552] on button "Save" at bounding box center [215, 567] width 48 height 30
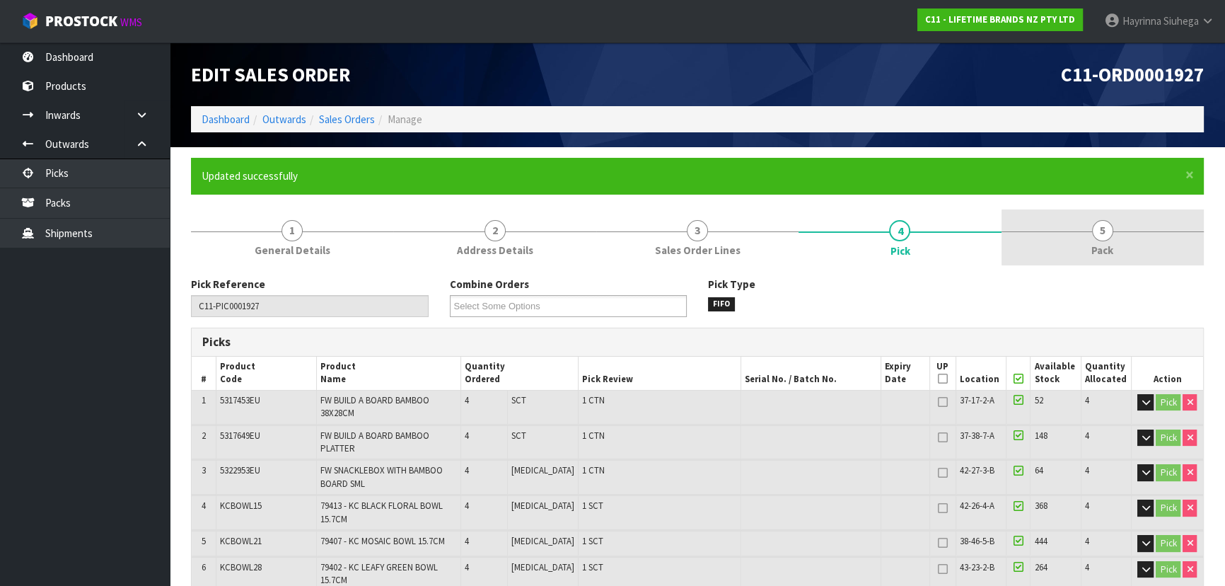
type input "[PERSON_NAME]"
type input "2025-09-22T09:11:06"
click at [1110, 221] on link "5 Pack" at bounding box center [1102, 237] width 202 height 56
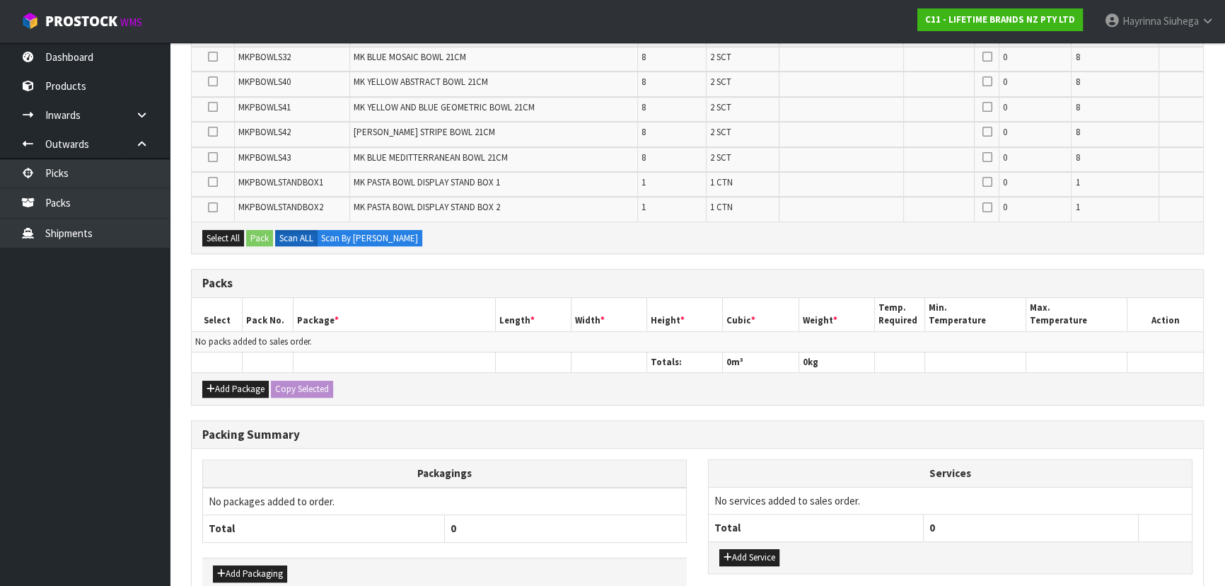
scroll to position [707, 0]
click at [242, 387] on button "Add Package" at bounding box center [235, 388] width 66 height 17
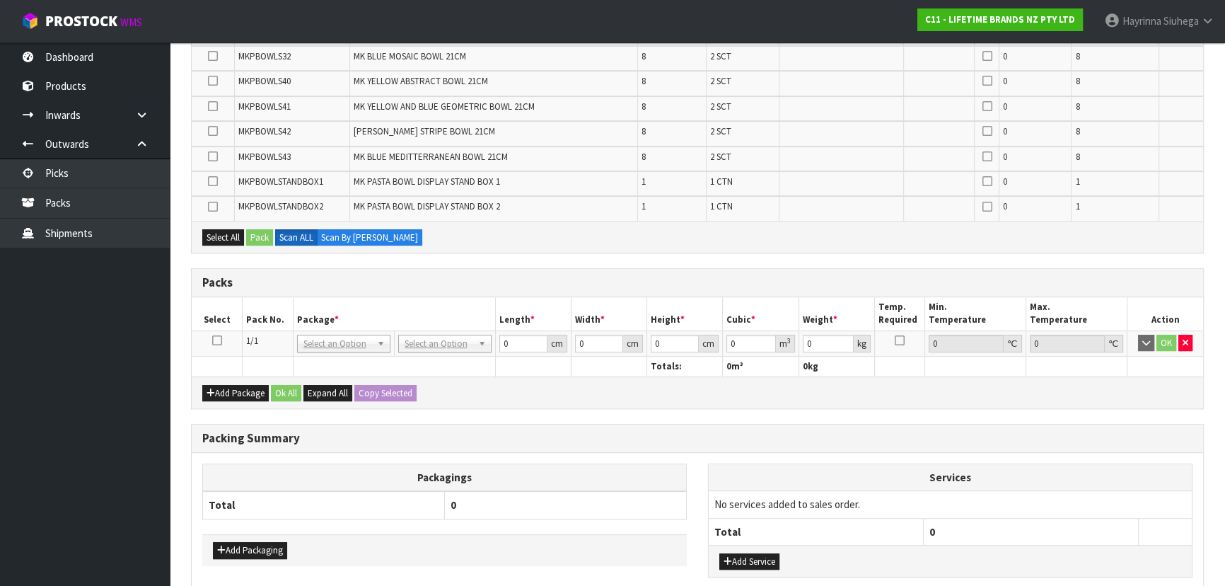
click at [213, 340] on icon at bounding box center [217, 340] width 10 height 1
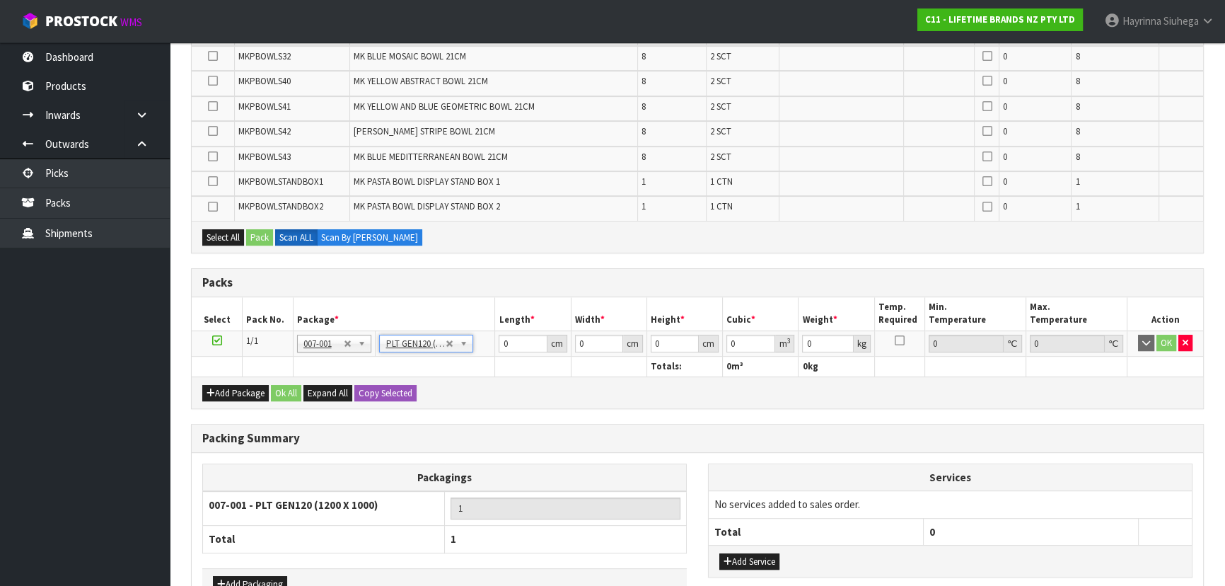
type input "120"
type input "100"
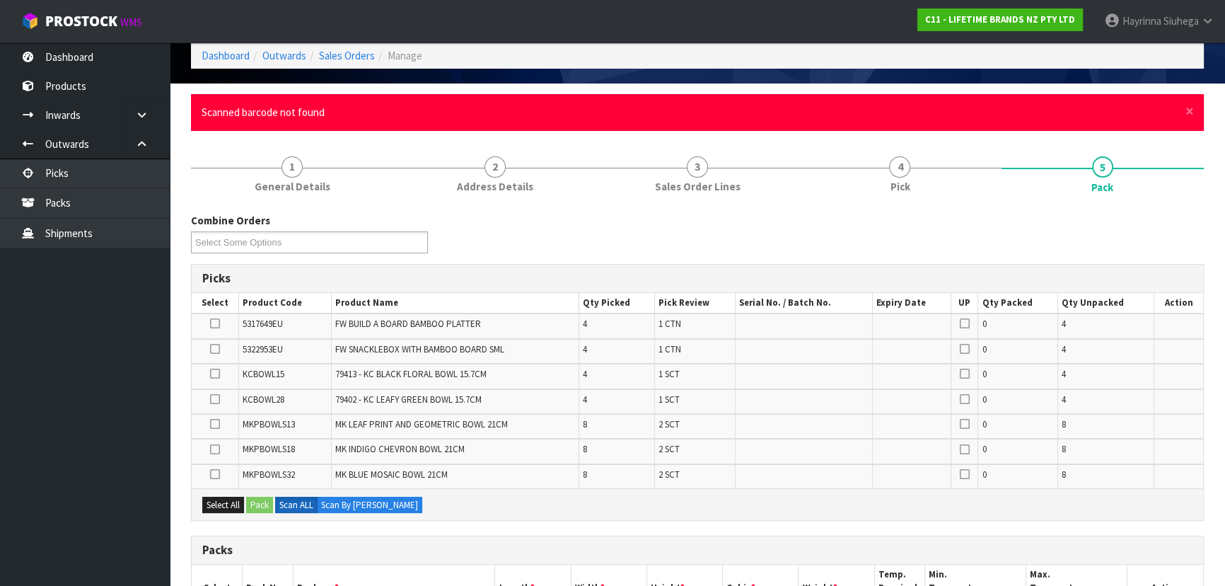
scroll to position [64, 0]
click at [1191, 115] on span "×" at bounding box center [1189, 111] width 8 height 20
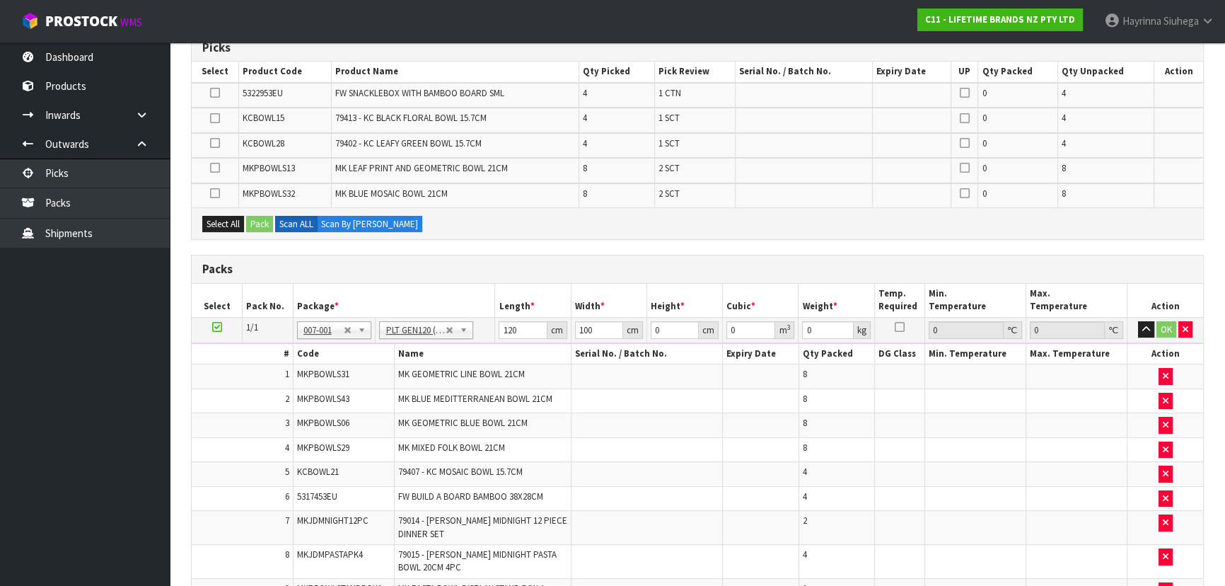
scroll to position [257, 0]
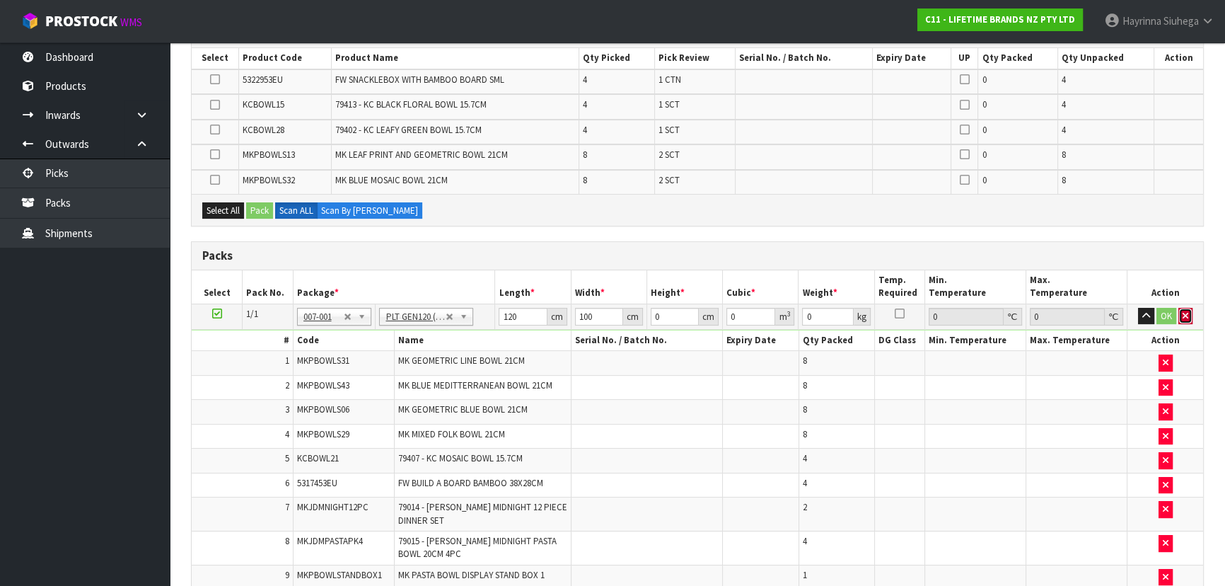
click at [1190, 311] on button "button" at bounding box center [1185, 316] width 14 height 17
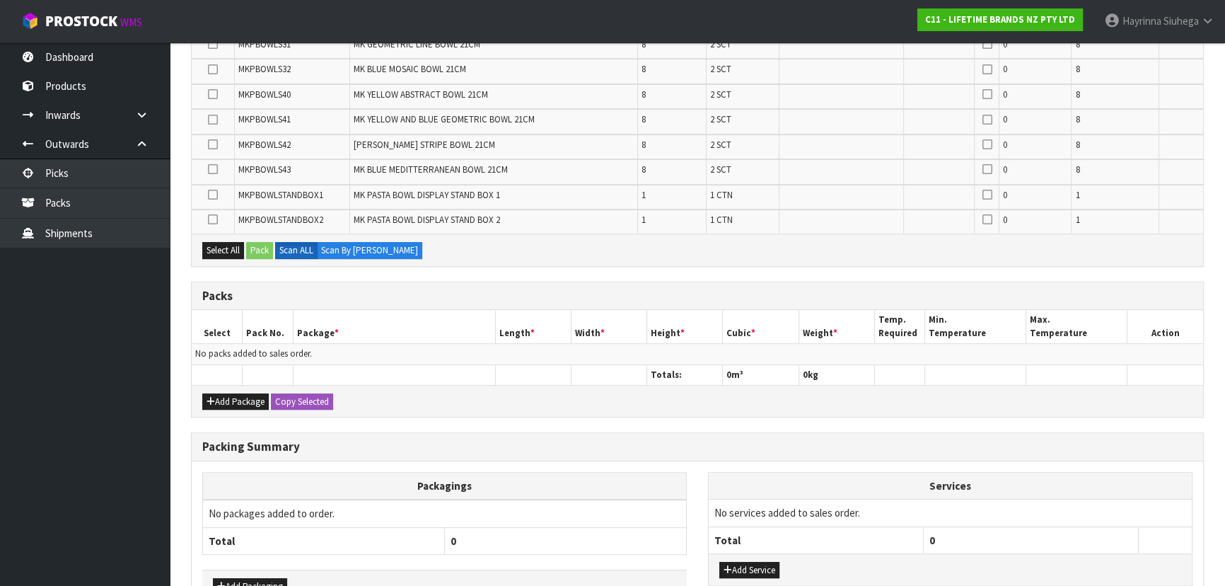
scroll to position [730, 0]
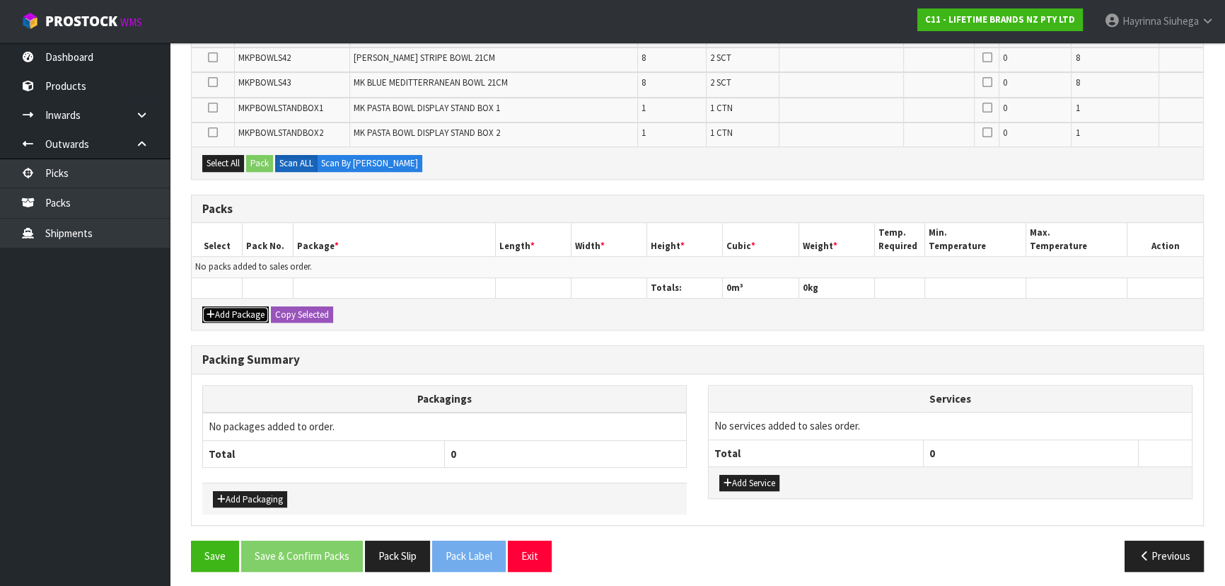
click at [242, 310] on button "Add Package" at bounding box center [235, 314] width 66 height 17
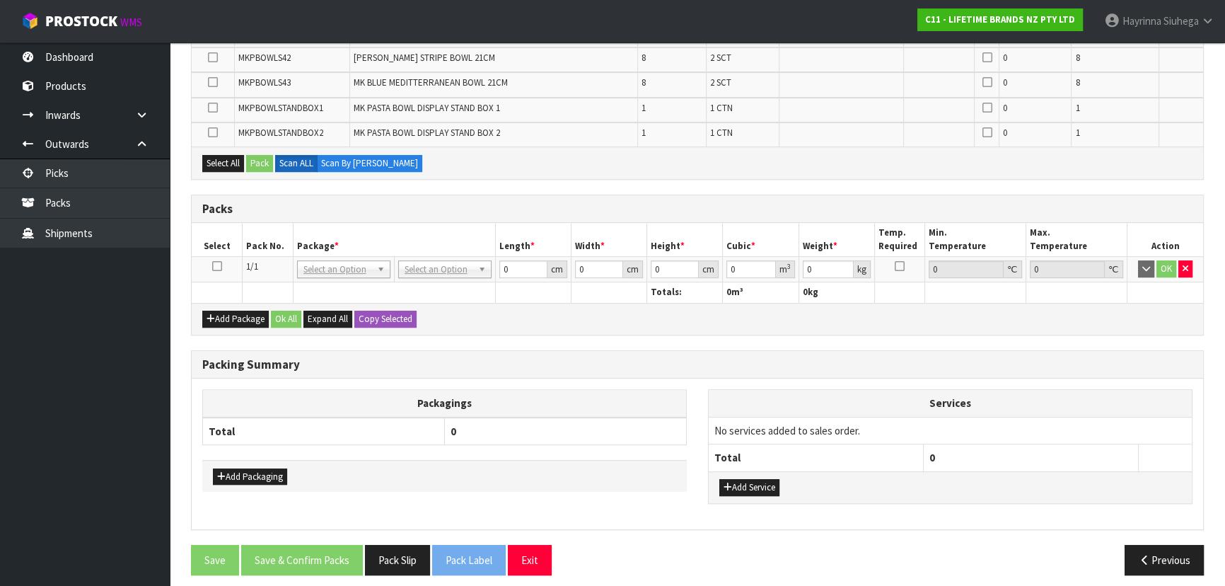
click at [219, 266] on icon at bounding box center [217, 266] width 10 height 1
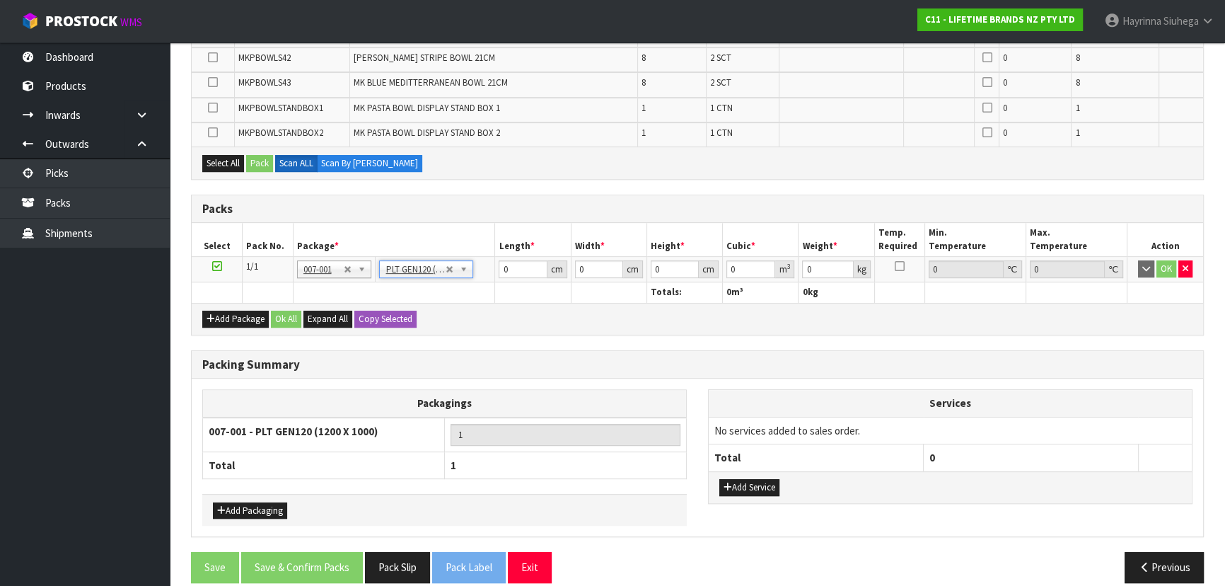
type input "120"
type input "100"
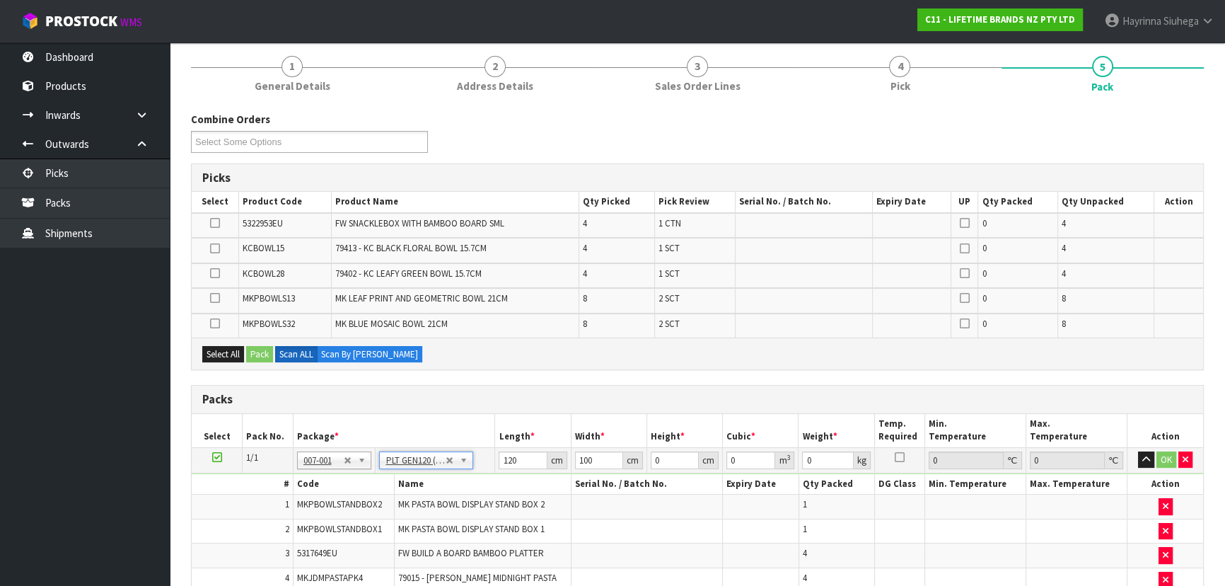
scroll to position [0, 0]
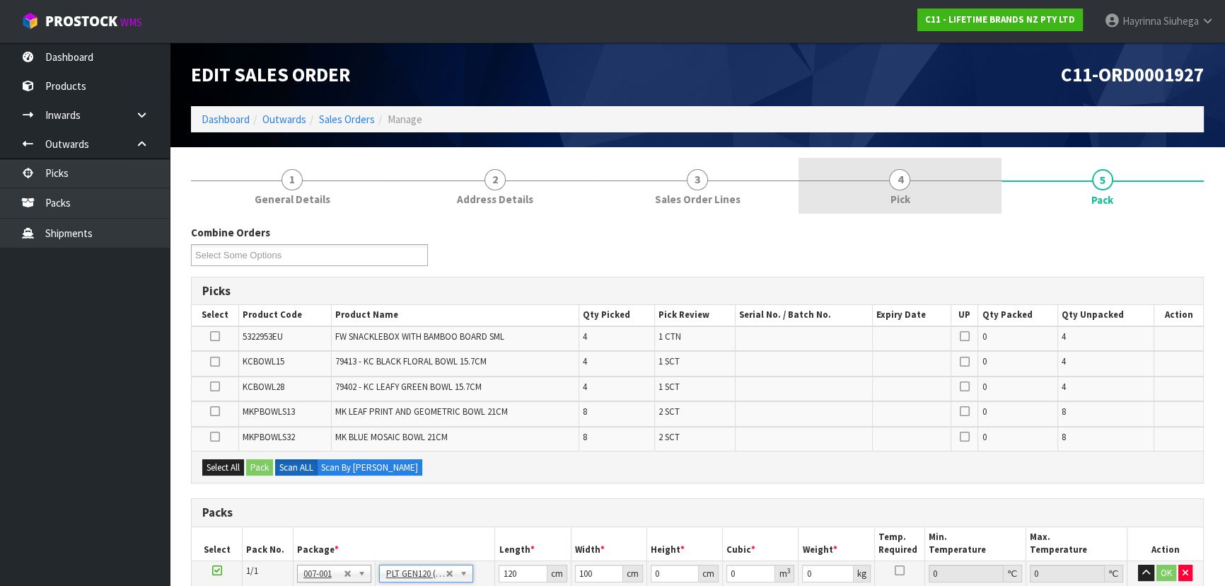
click at [926, 188] on link "4 Pick" at bounding box center [899, 186] width 202 height 56
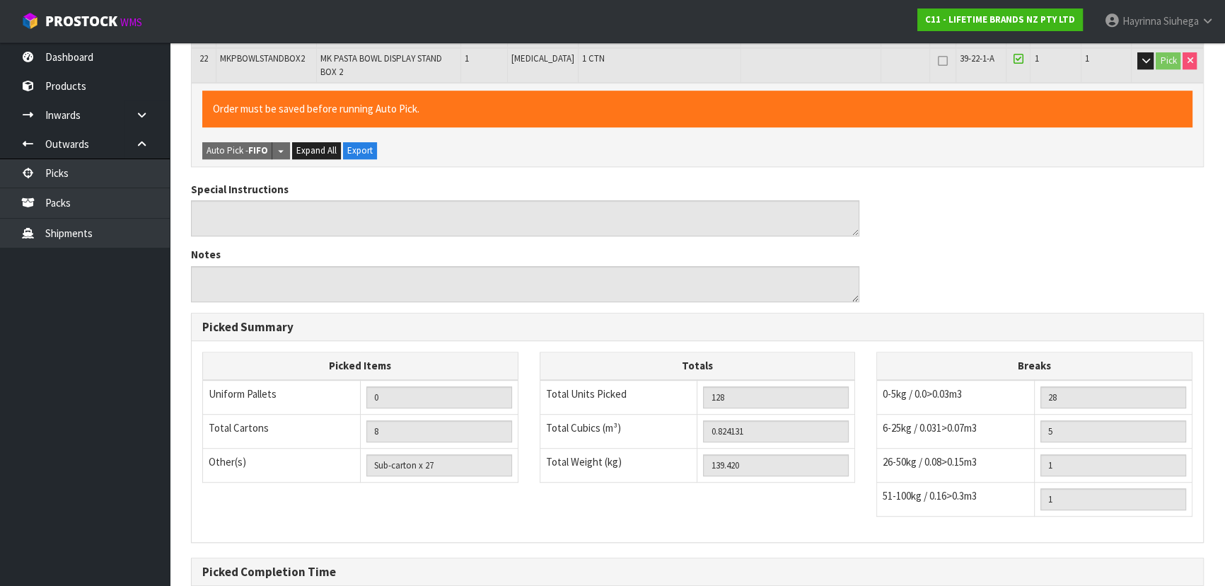
scroll to position [1078, 0]
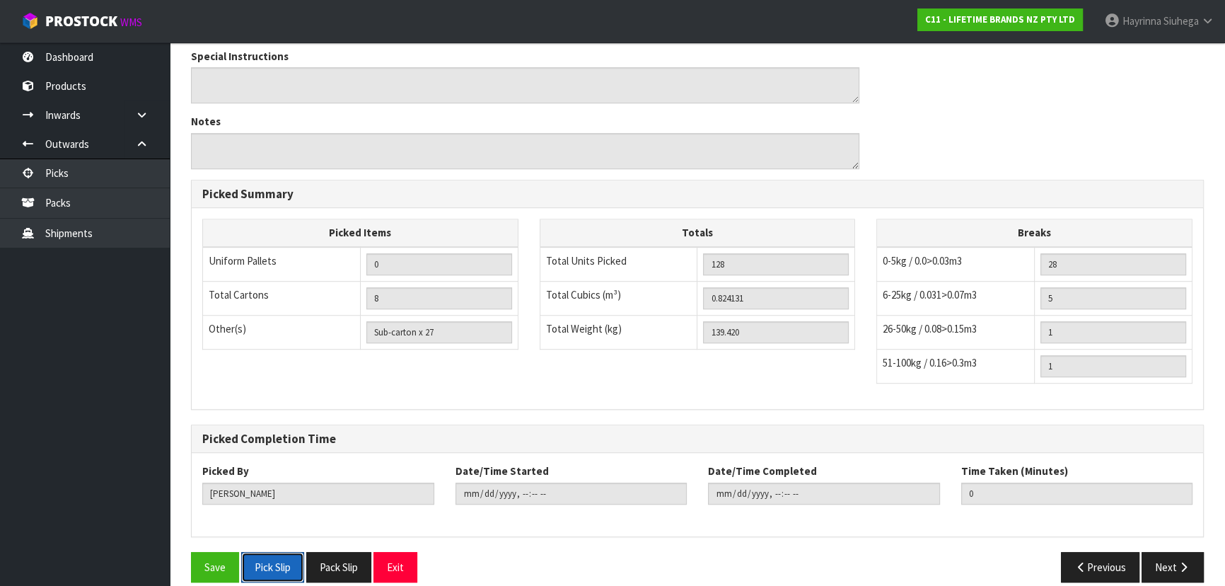
drag, startPoint x: 282, startPoint y: 545, endPoint x: 495, endPoint y: 324, distance: 306.6
click at [282, 552] on button "Pick Slip" at bounding box center [272, 567] width 63 height 30
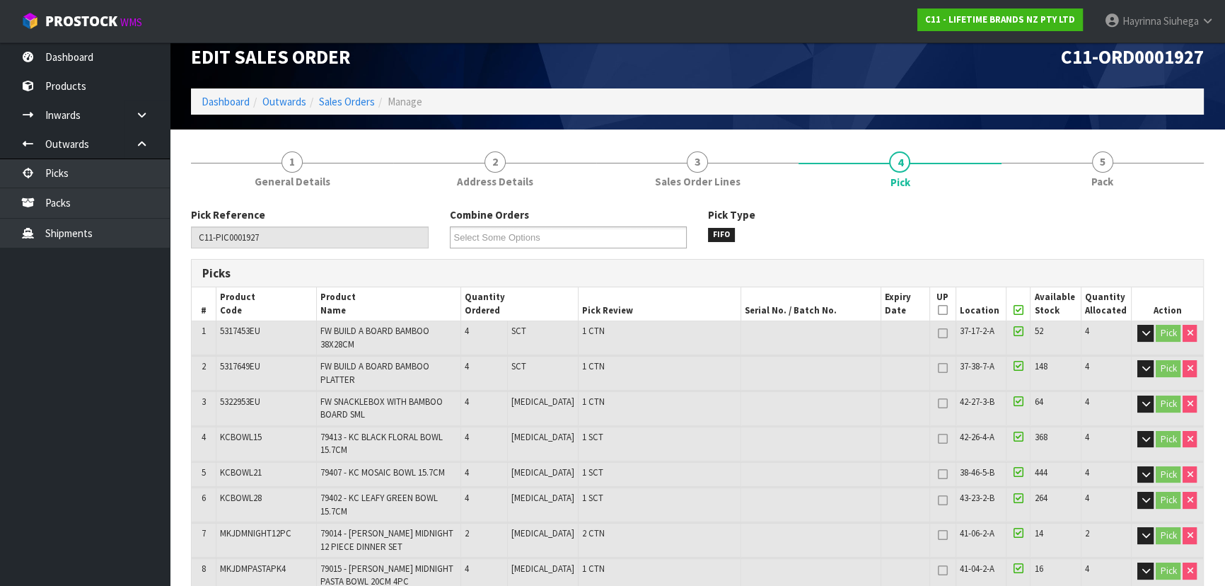
scroll to position [0, 0]
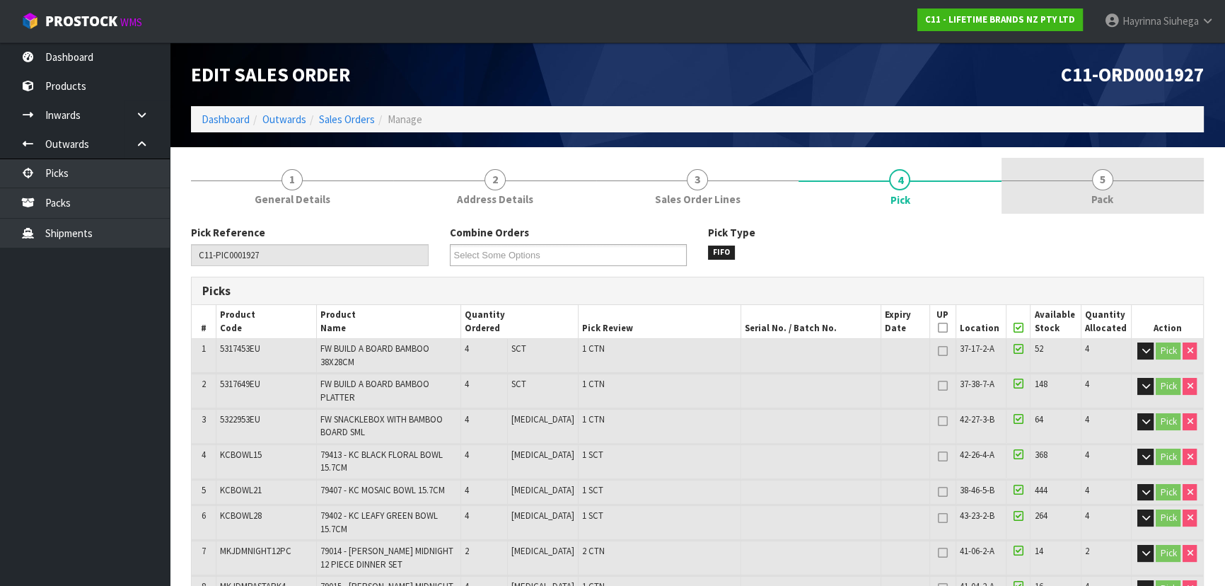
drag, startPoint x: 1094, startPoint y: 180, endPoint x: 1093, endPoint y: 168, distance: 11.4
click at [1094, 173] on span "5" at bounding box center [1102, 179] width 21 height 21
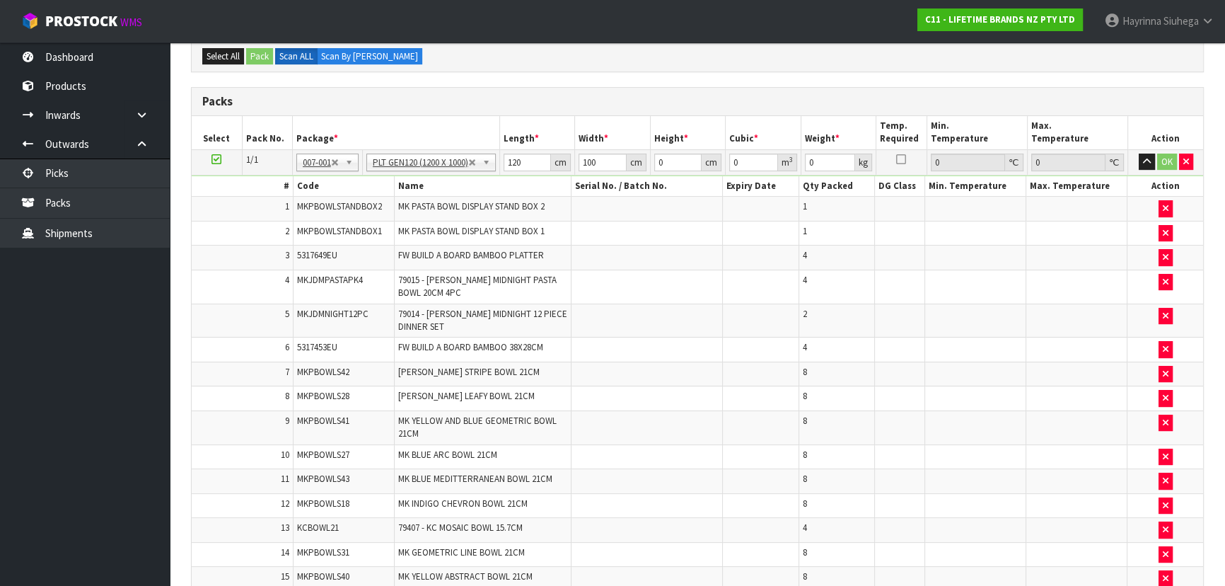
scroll to position [319, 0]
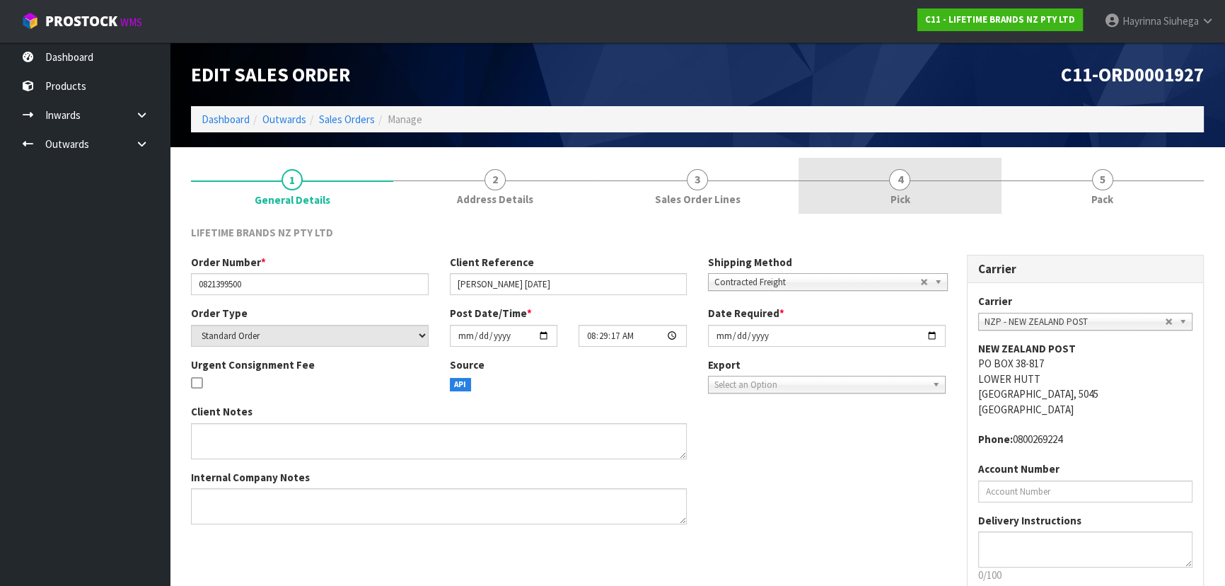
drag, startPoint x: 919, startPoint y: 176, endPoint x: 936, endPoint y: 182, distance: 17.9
click at [919, 176] on link "4 Pick" at bounding box center [899, 186] width 202 height 56
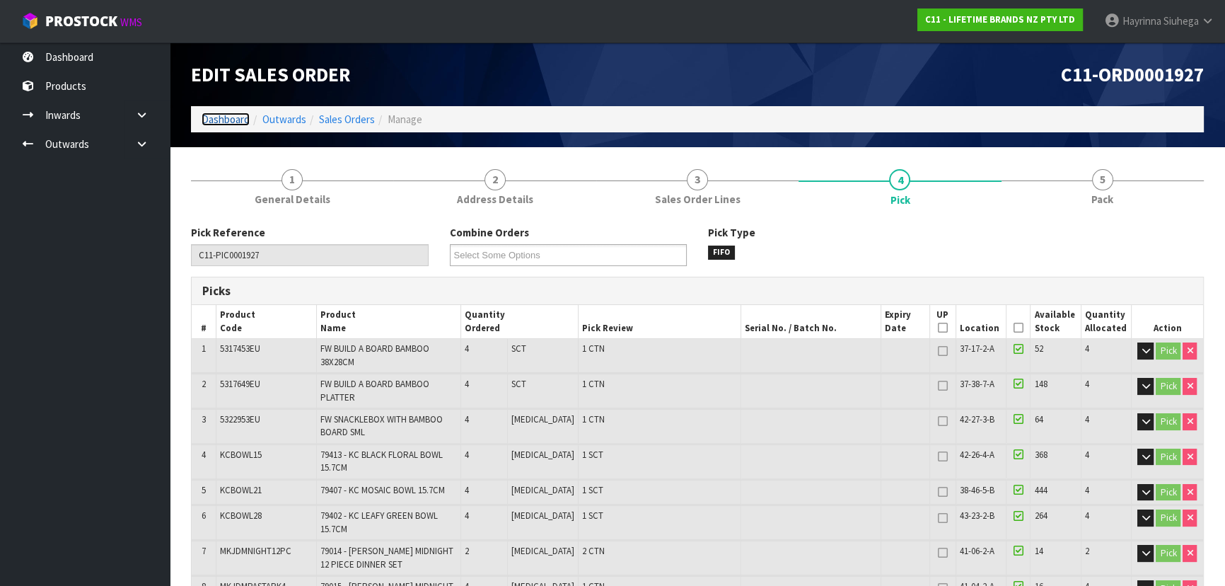
click at [226, 117] on link "Dashboard" at bounding box center [226, 118] width 48 height 13
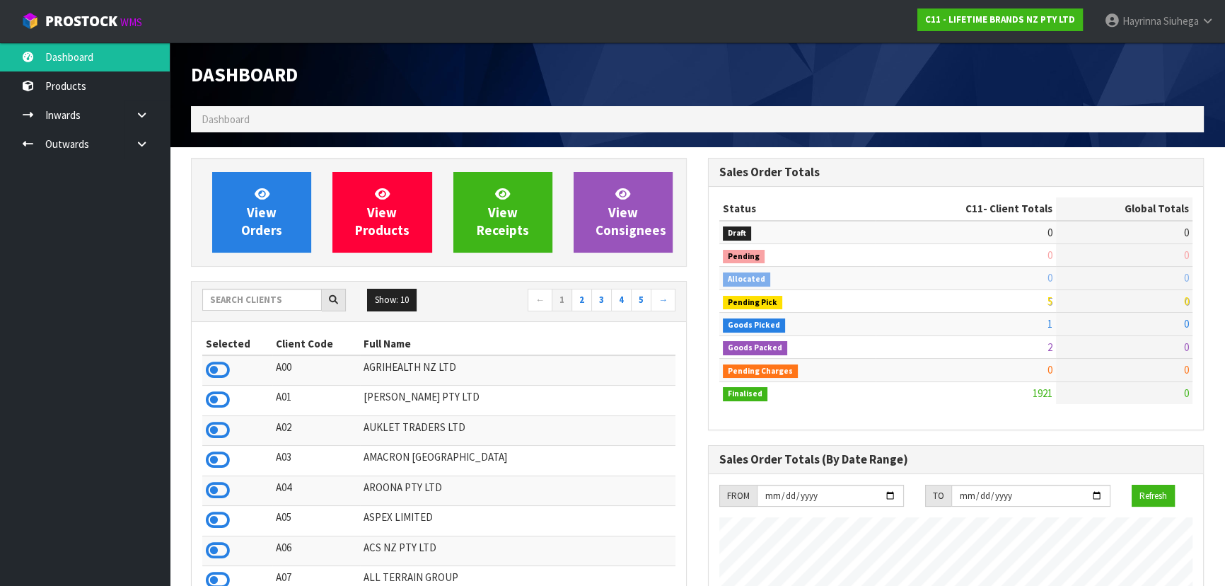
scroll to position [1069, 516]
click at [288, 292] on input "text" at bounding box center [262, 300] width 120 height 22
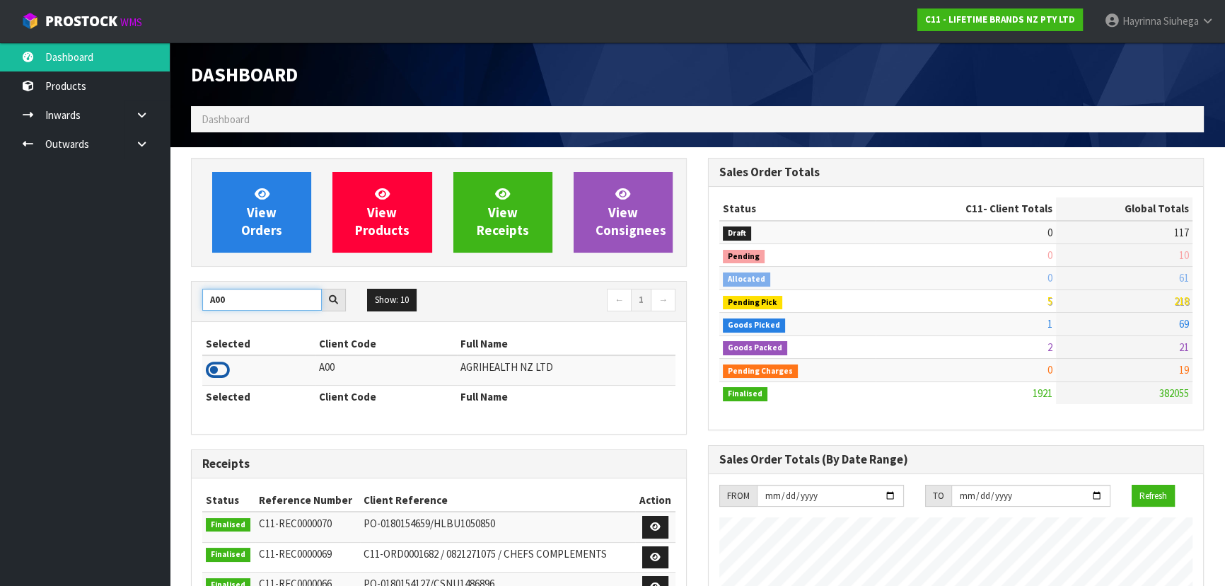
type input "A00"
click at [219, 368] on icon at bounding box center [218, 369] width 24 height 21
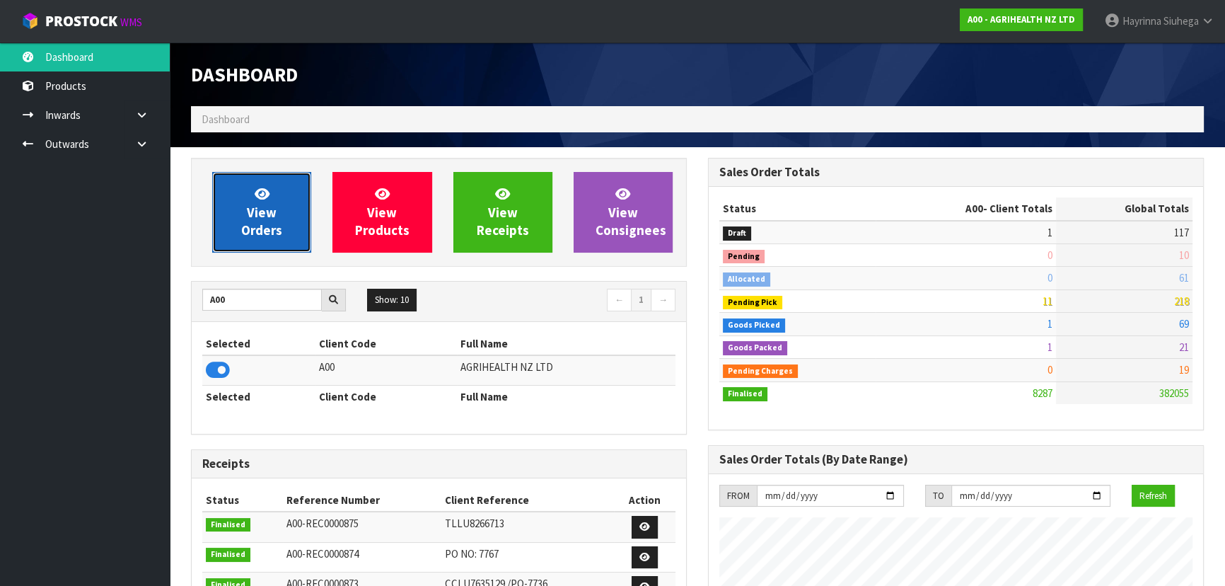
click at [273, 183] on link "View Orders" at bounding box center [261, 212] width 99 height 81
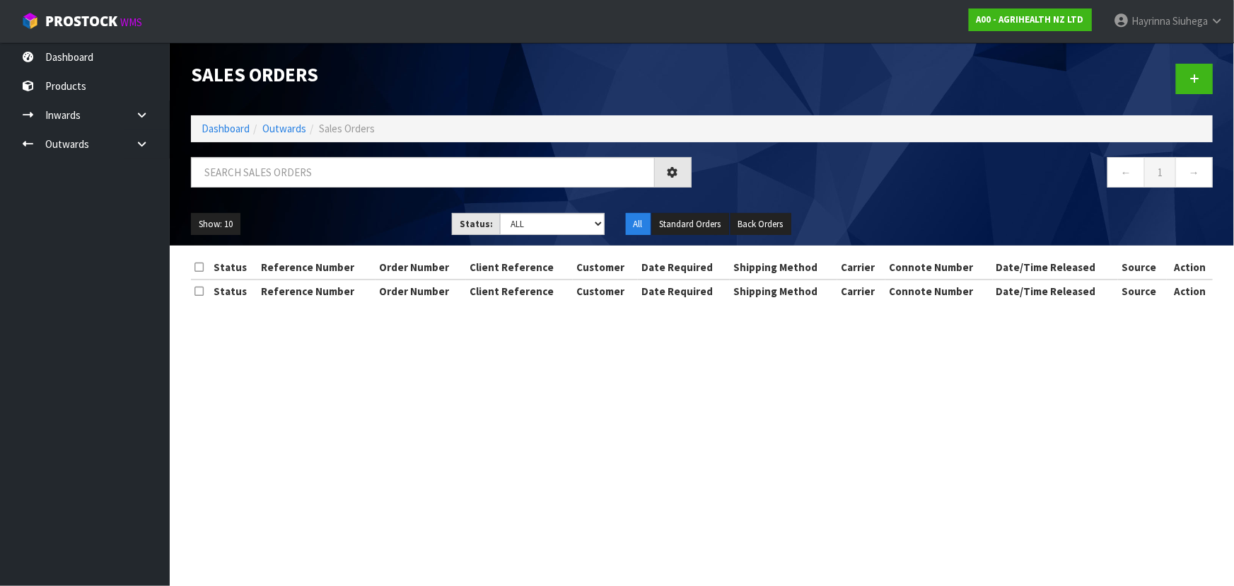
drag, startPoint x: 279, startPoint y: 163, endPoint x: 290, endPoint y: 165, distance: 10.8
click at [291, 151] on div "Sales Orders Dashboard Outwards Sales Orders ← 1 → Show: 10 5 10 25 50 Status: …" at bounding box center [701, 143] width 1043 height 203
click at [290, 165] on input "text" at bounding box center [423, 172] width 464 height 30
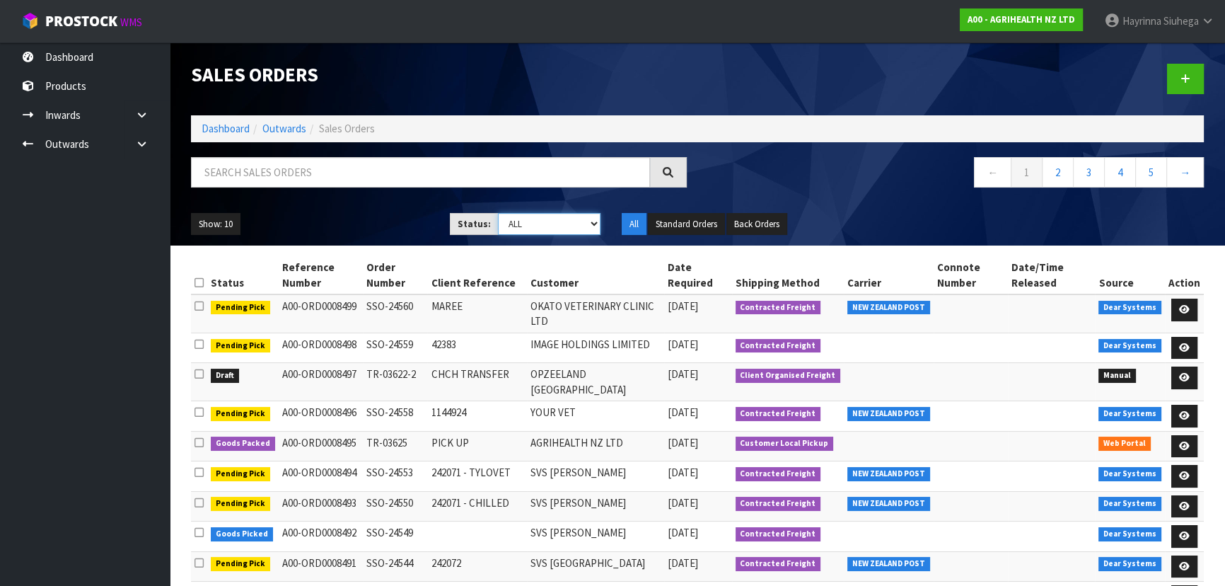
click at [521, 218] on select "Draft Pending Allocated Pending Pick Goods Picked Goods Packed Pending Charges …" at bounding box center [549, 224] width 103 height 22
select select "string:4"
click at [498, 213] on select "Draft Pending Allocated Pending Pick Goods Picked Goods Packed Pending Charges …" at bounding box center [549, 224] width 103 height 22
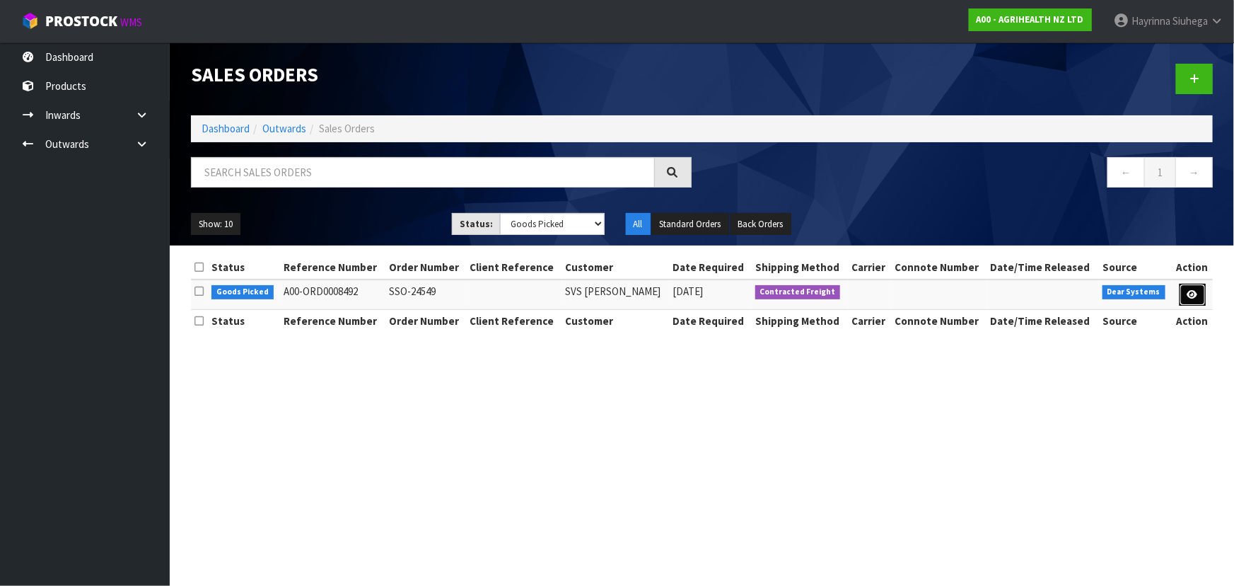
click at [1196, 297] on icon at bounding box center [1192, 294] width 11 height 9
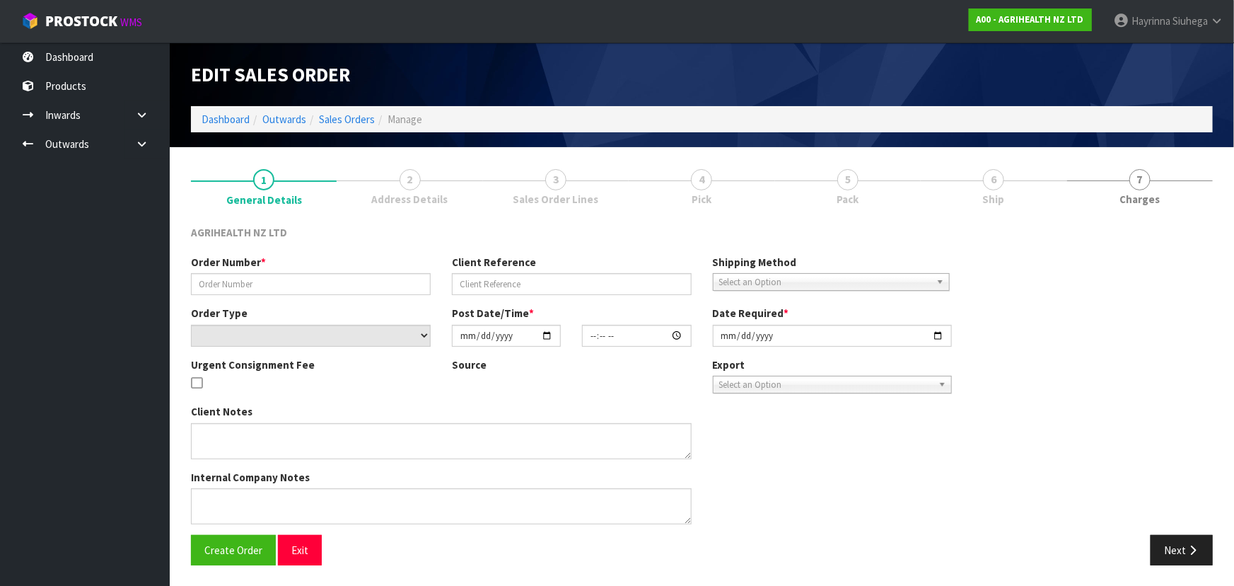
type input "SSO-24549"
select select "number:0"
type input "[DATE]"
type input "11:39:25.000"
type input "[DATE]"
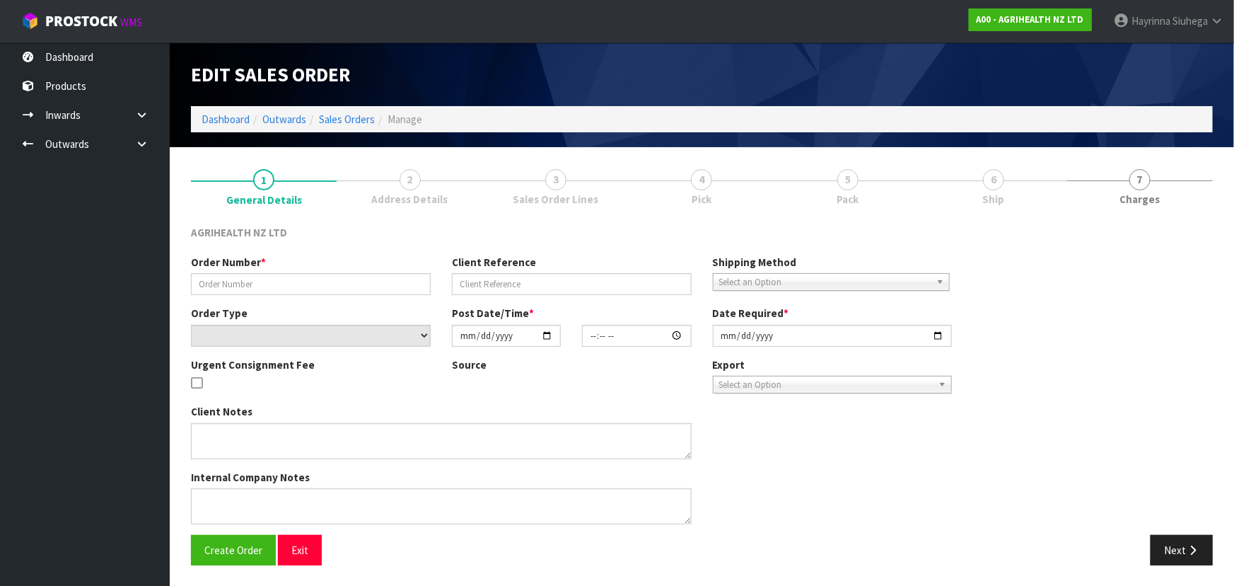
type textarea "CHILLED GOODS SENT SEPARATELY PREGBOOST COW PACK ADN PREGBOOST PLUS SENT EARLY …"
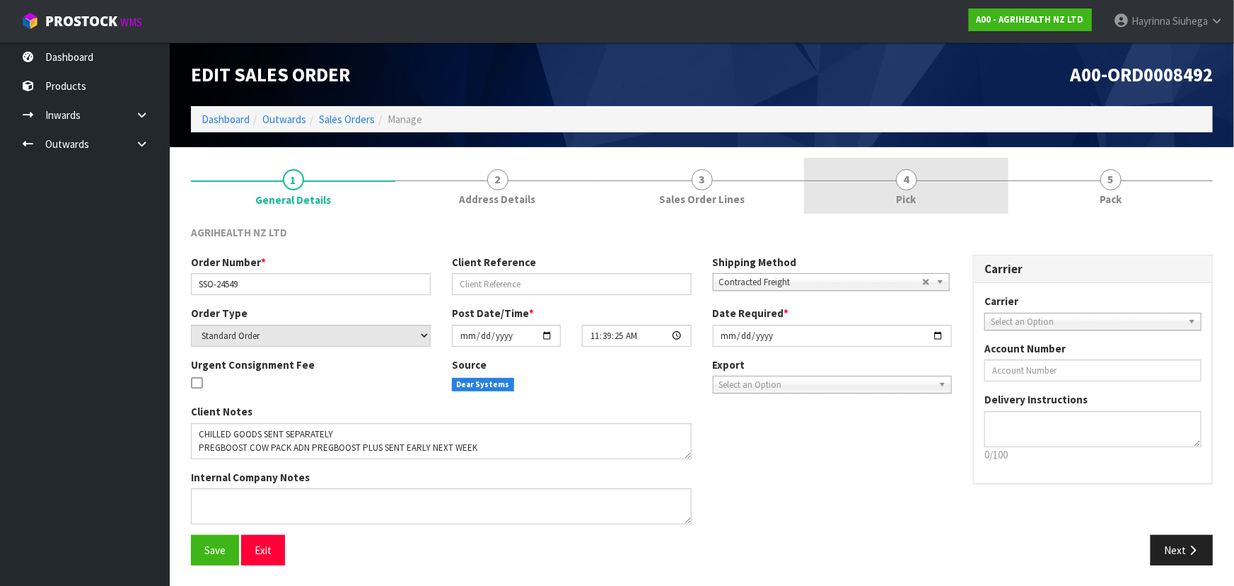
click at [898, 181] on span "4" at bounding box center [906, 179] width 21 height 21
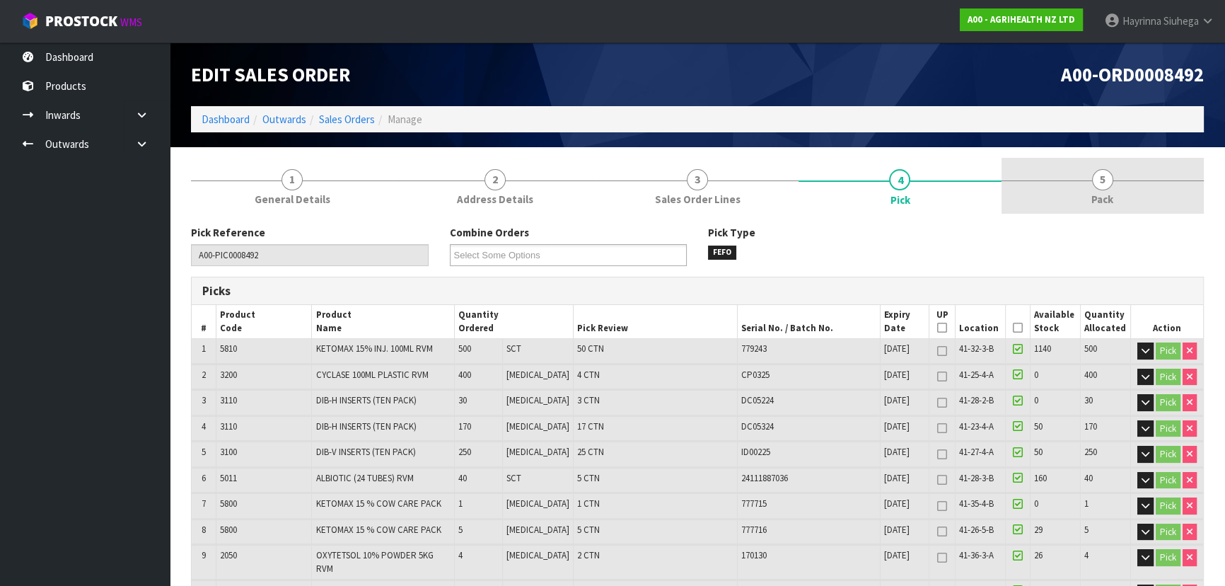
click at [1042, 173] on link "5 Pack" at bounding box center [1102, 186] width 202 height 56
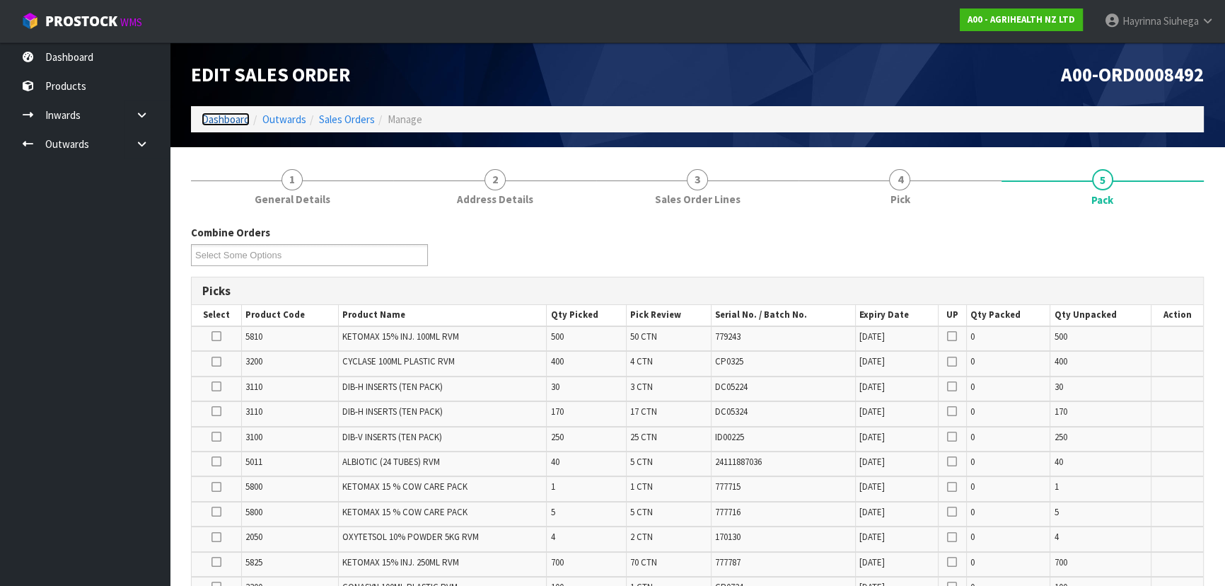
click at [235, 124] on link "Dashboard" at bounding box center [226, 118] width 48 height 13
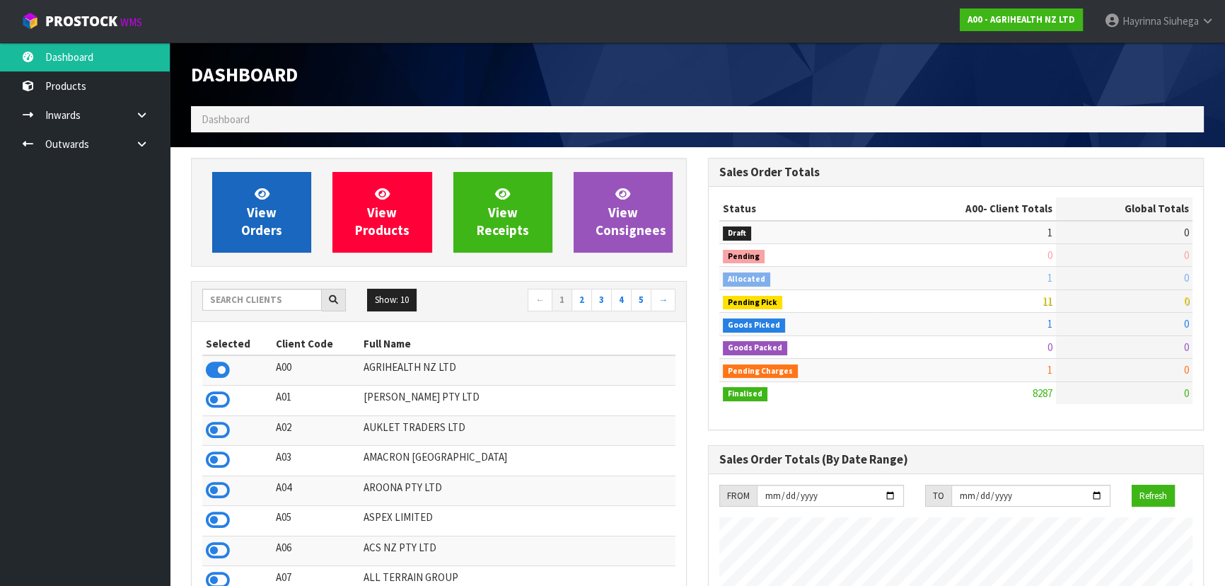
scroll to position [1069, 516]
click at [248, 199] on link "View Orders" at bounding box center [261, 212] width 99 height 81
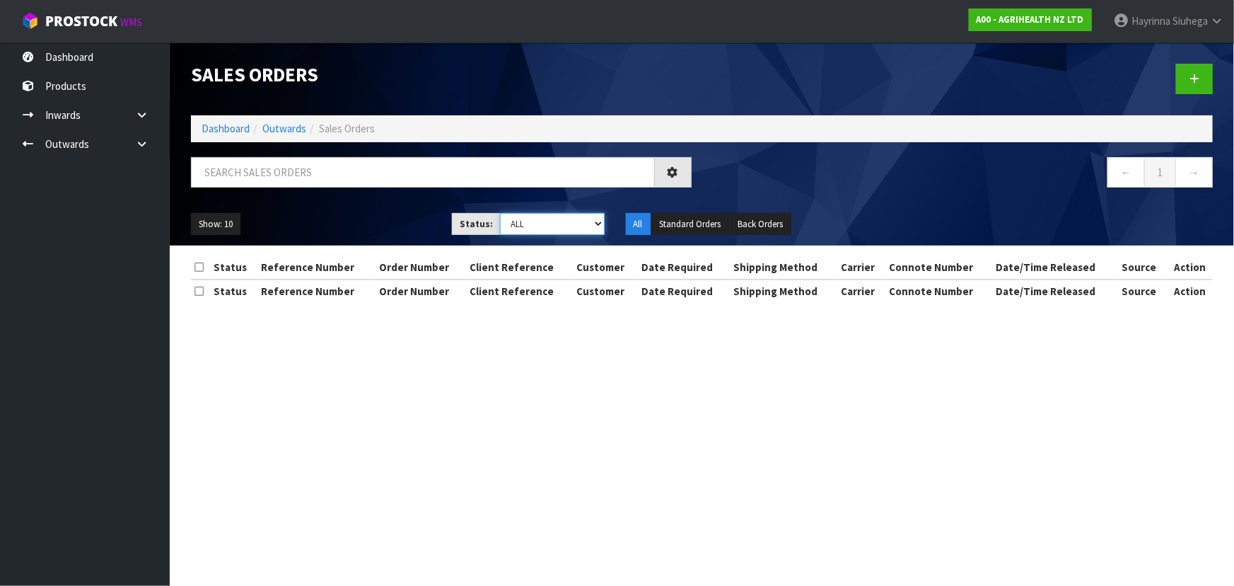
click at [562, 216] on select "Draft Pending Allocated Pending Pick Goods Picked Goods Packed Pending Charges …" at bounding box center [552, 224] width 105 height 22
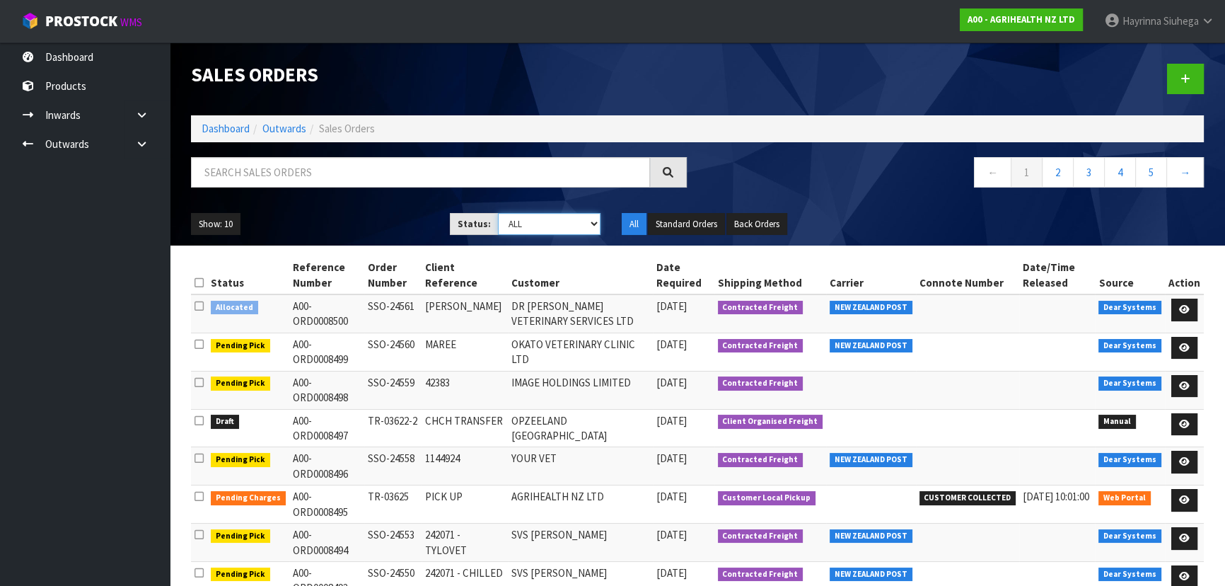
select select "string:3"
click at [498, 213] on select "Draft Pending Allocated Pending Pick Goods Picked Goods Packed Pending Charges …" at bounding box center [549, 224] width 103 height 22
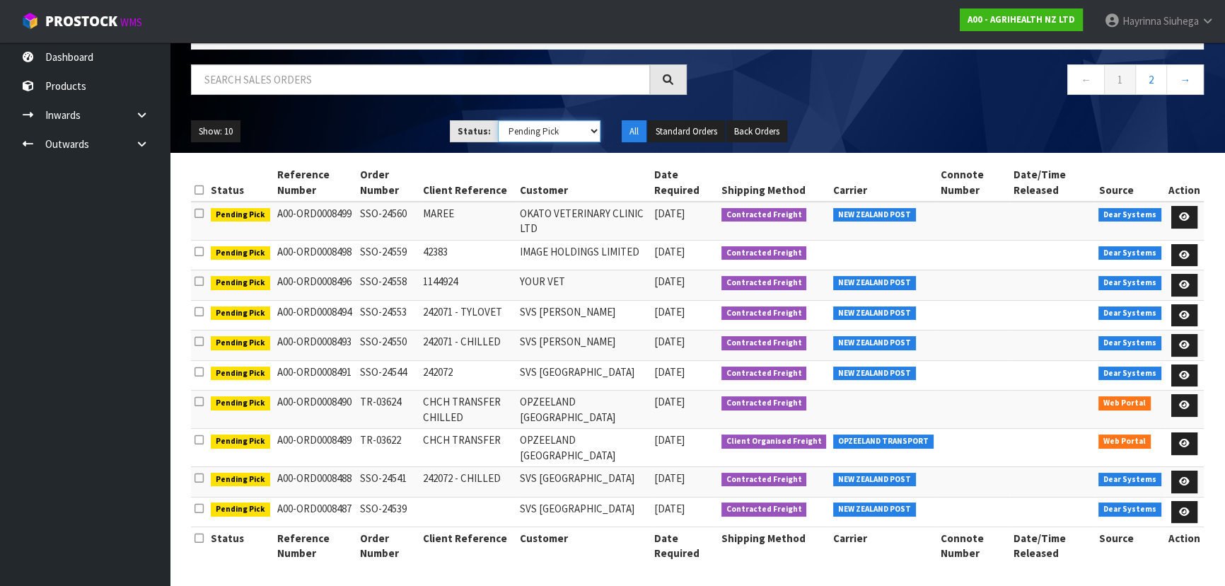
scroll to position [95, 0]
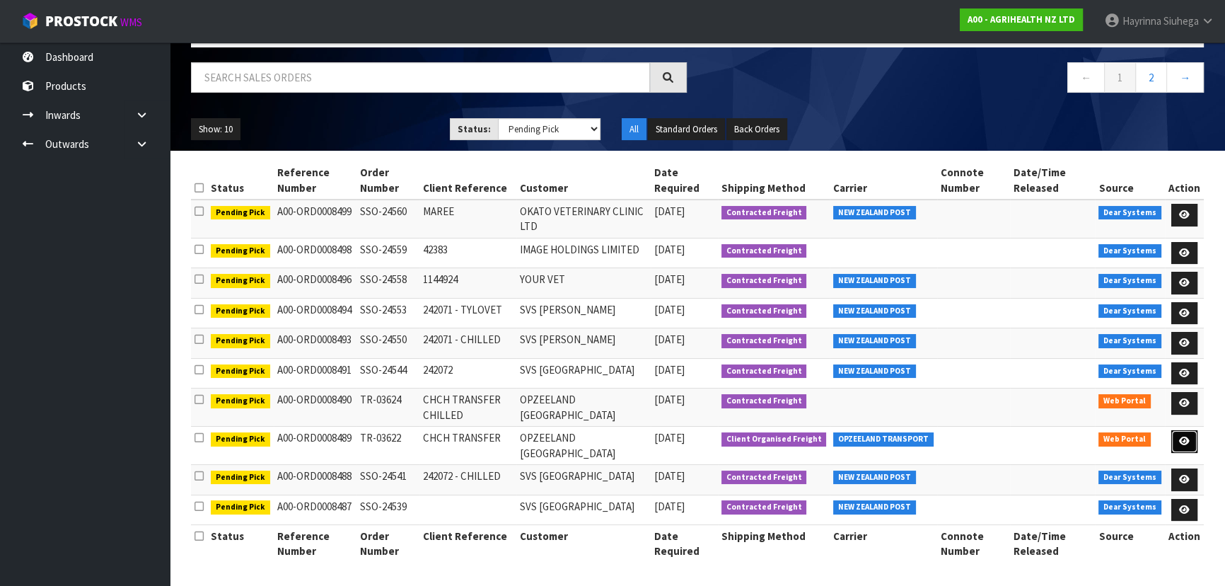
click at [1184, 441] on icon at bounding box center [1184, 440] width 11 height 9
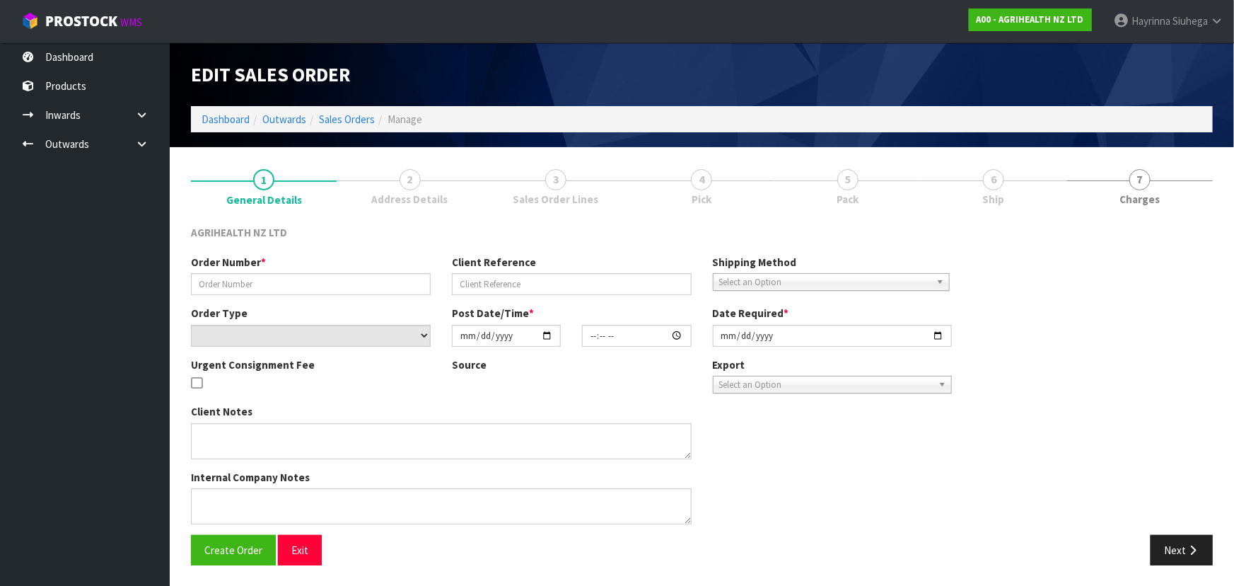
type input "TR-03622"
type input "CHCH TRANSFER"
select select "number:0"
type input "[DATE]"
type input "11:04:00.000"
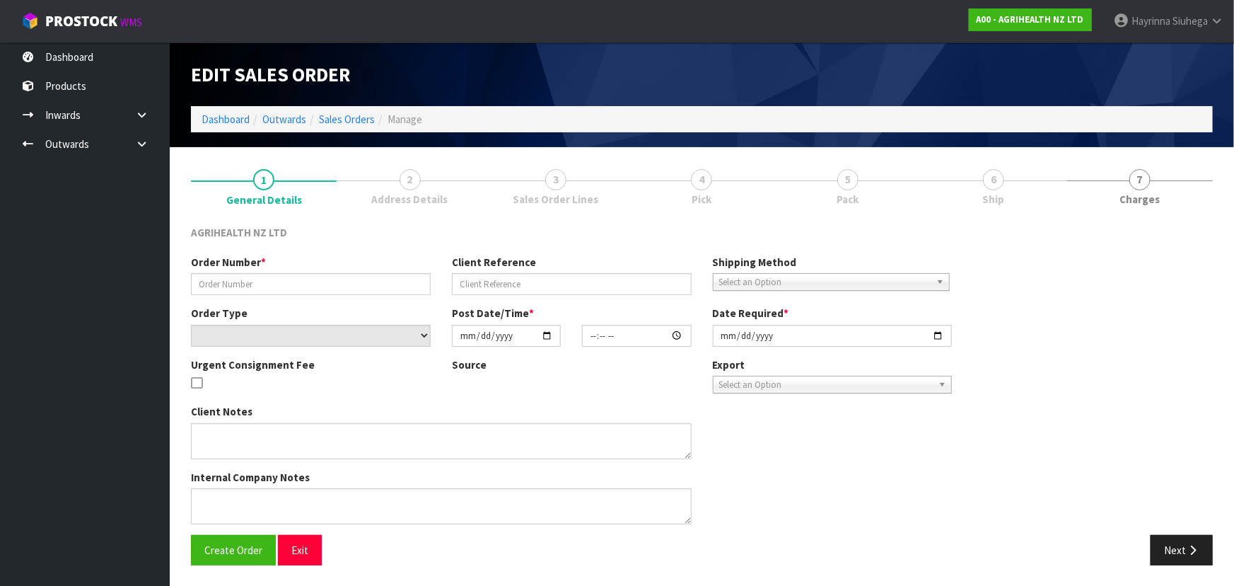
type input "[DATE]"
type textarea "OPZEELAND TO PICK UP MONDAY MORNING 2 CODES: 5500 AND 5505 SPLINT IN TR-03622-2"
type textarea "TRANSFER TO CHCH VIA OPZEELAND TRANSPORT - URGENT TO GO MONDAY"
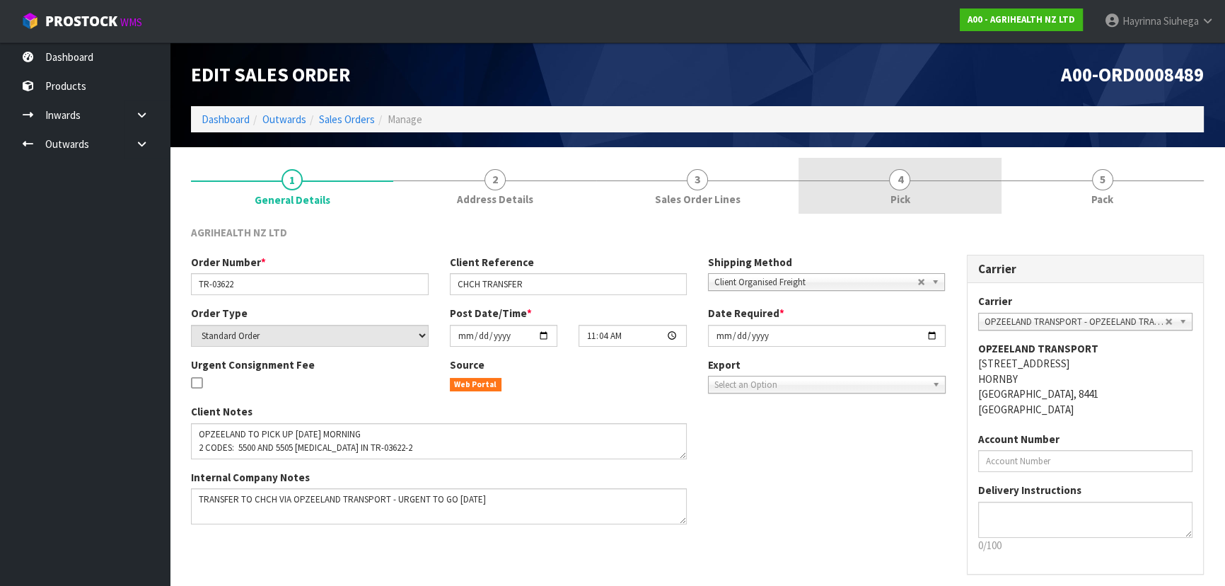
click at [937, 186] on link "4 Pick" at bounding box center [899, 186] width 202 height 56
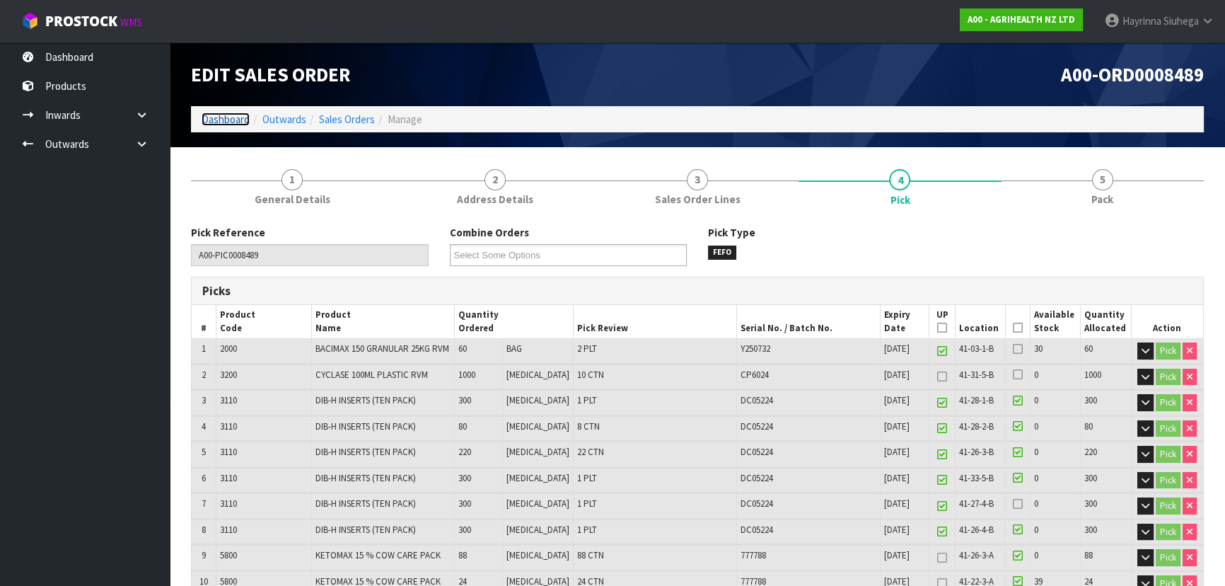
click at [213, 114] on link "Dashboard" at bounding box center [226, 118] width 48 height 13
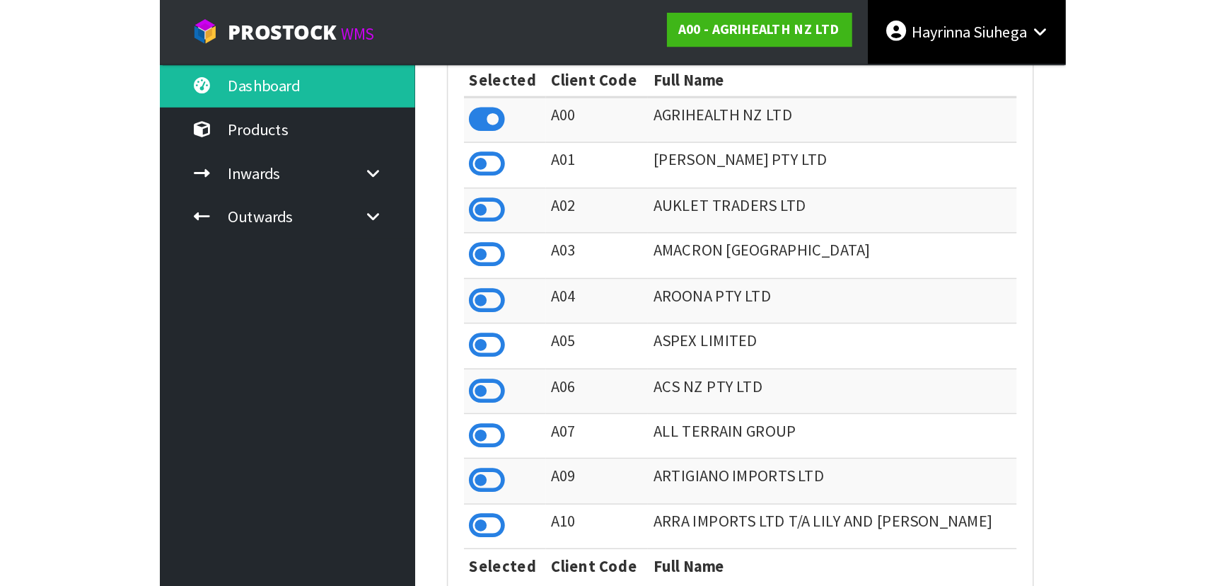
scroll to position [1069, 516]
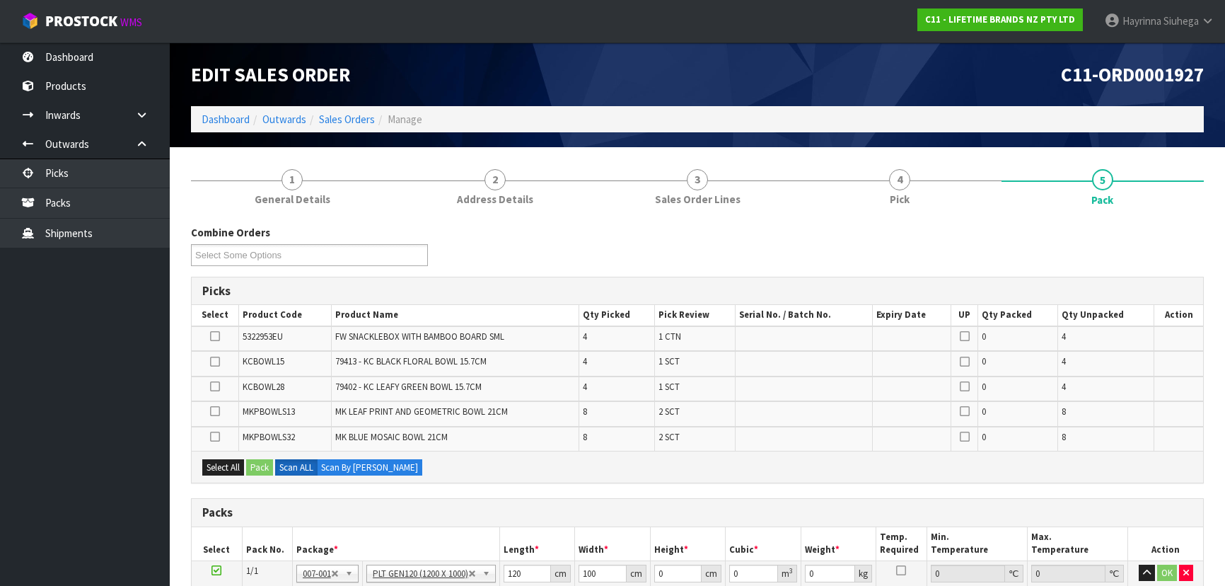
scroll to position [319, 0]
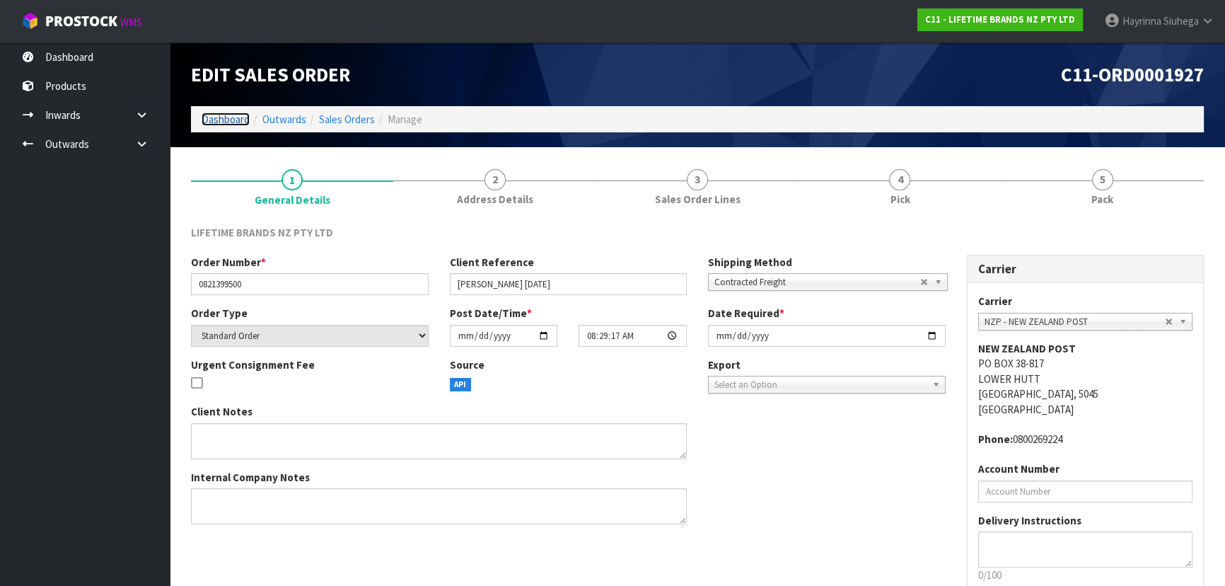
click at [236, 112] on link "Dashboard" at bounding box center [226, 118] width 48 height 13
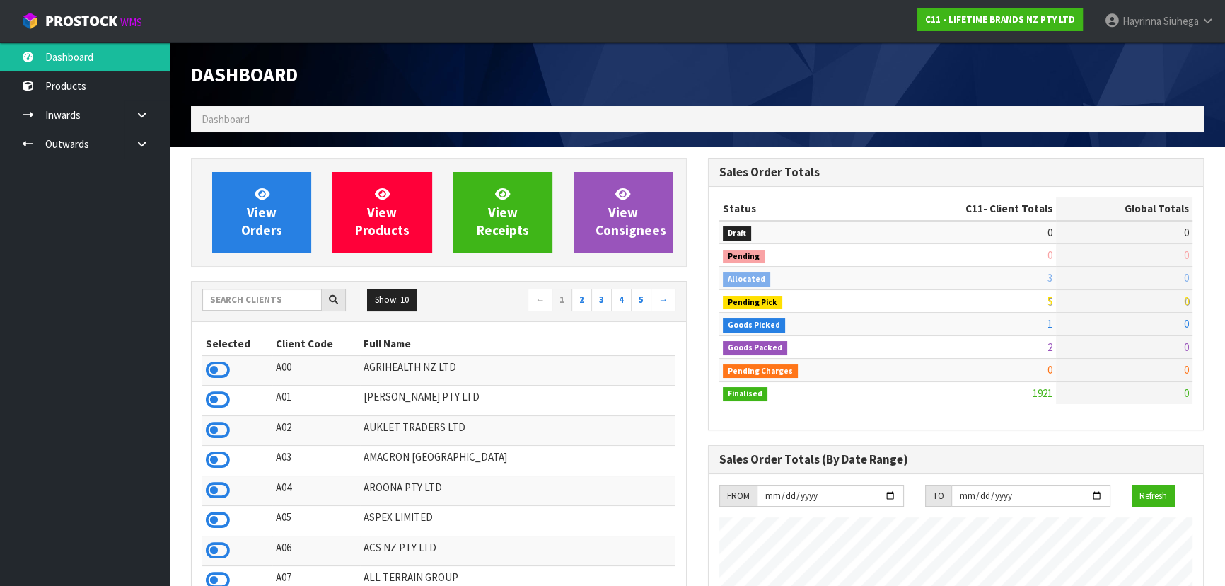
scroll to position [1069, 516]
click at [257, 297] on input "text" at bounding box center [262, 300] width 120 height 22
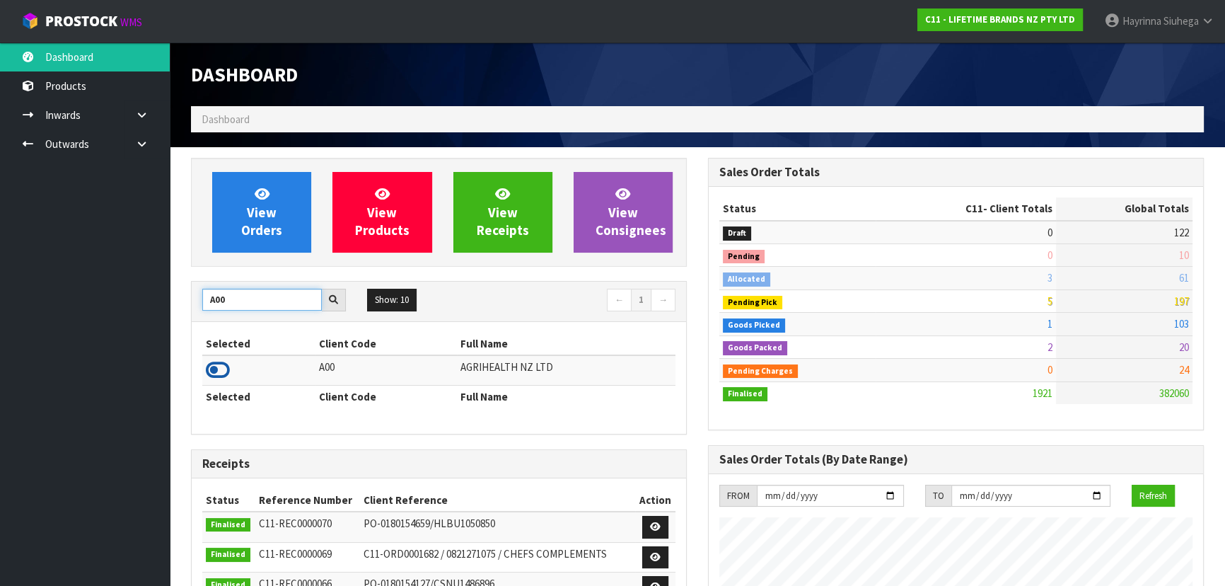
type input "A00"
click at [209, 368] on icon at bounding box center [218, 369] width 24 height 21
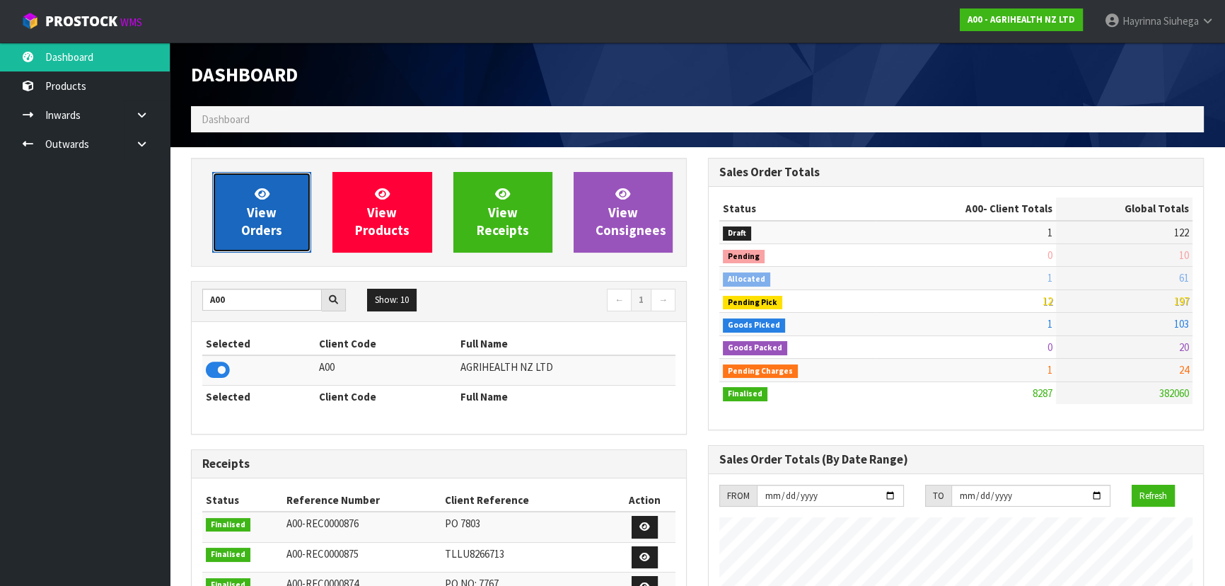
click at [254, 217] on span "View Orders" at bounding box center [261, 211] width 41 height 53
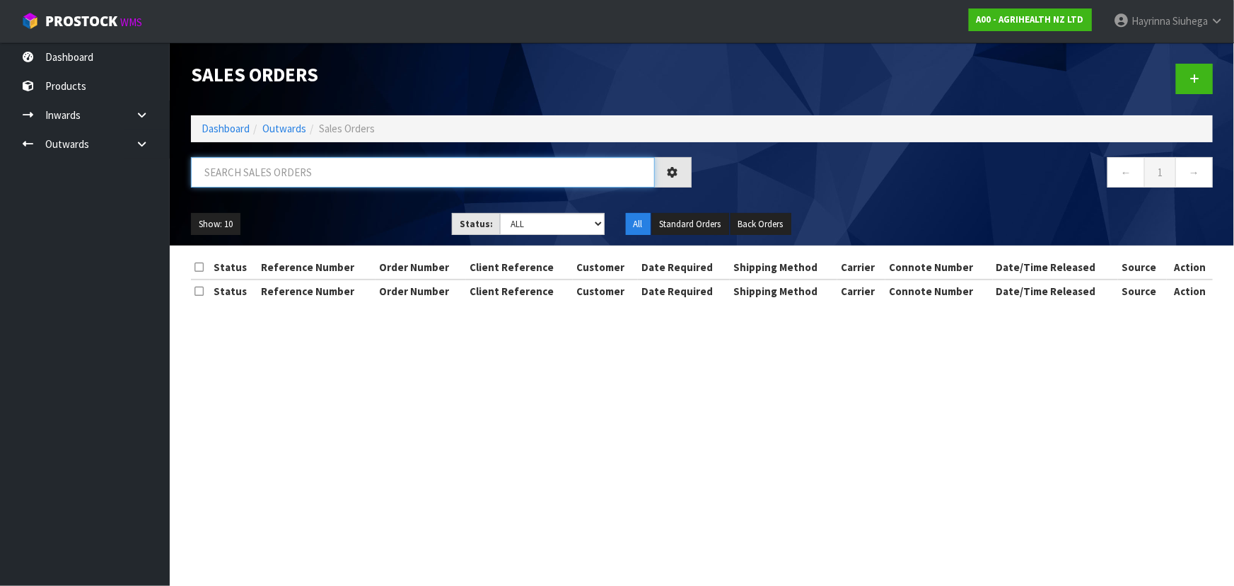
click at [308, 168] on input "text" at bounding box center [423, 172] width 464 height 30
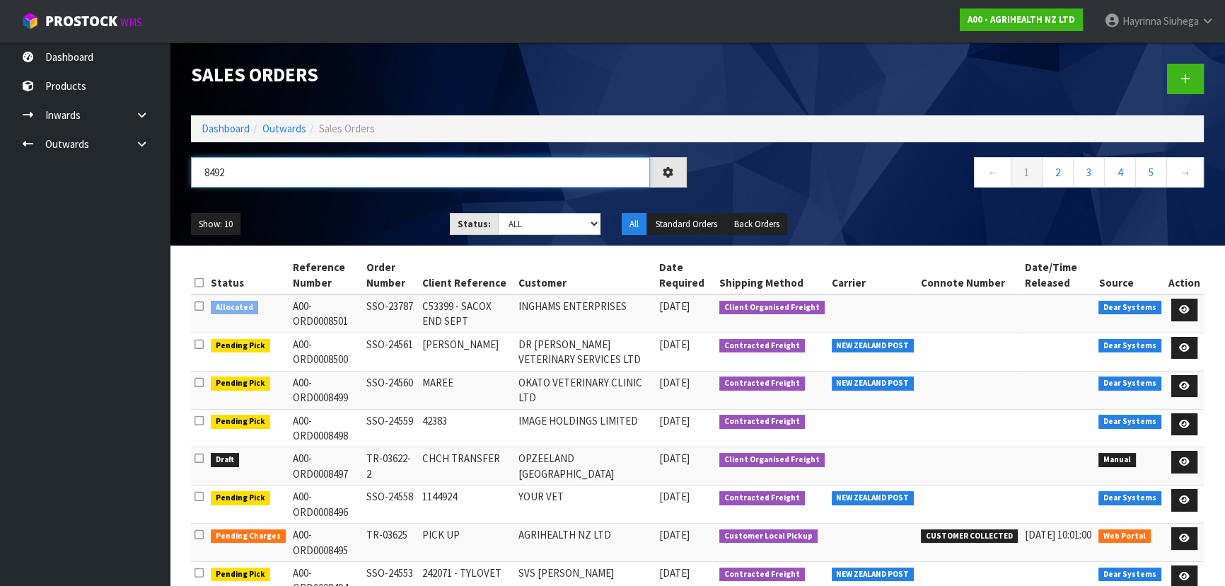
type input "8492"
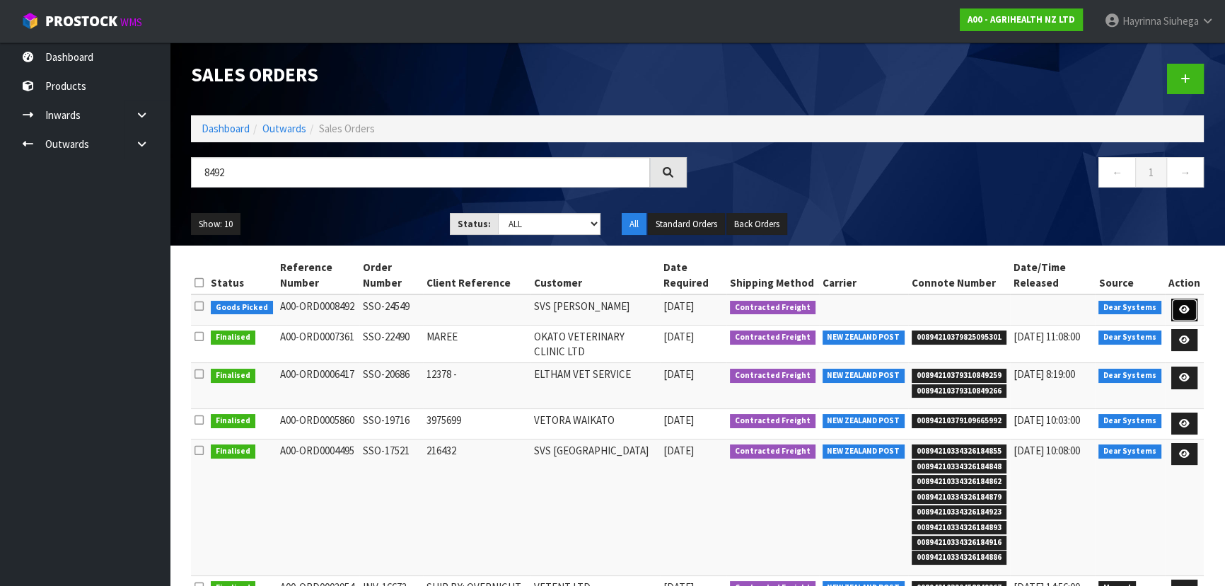
click at [1178, 304] on link at bounding box center [1184, 309] width 26 height 23
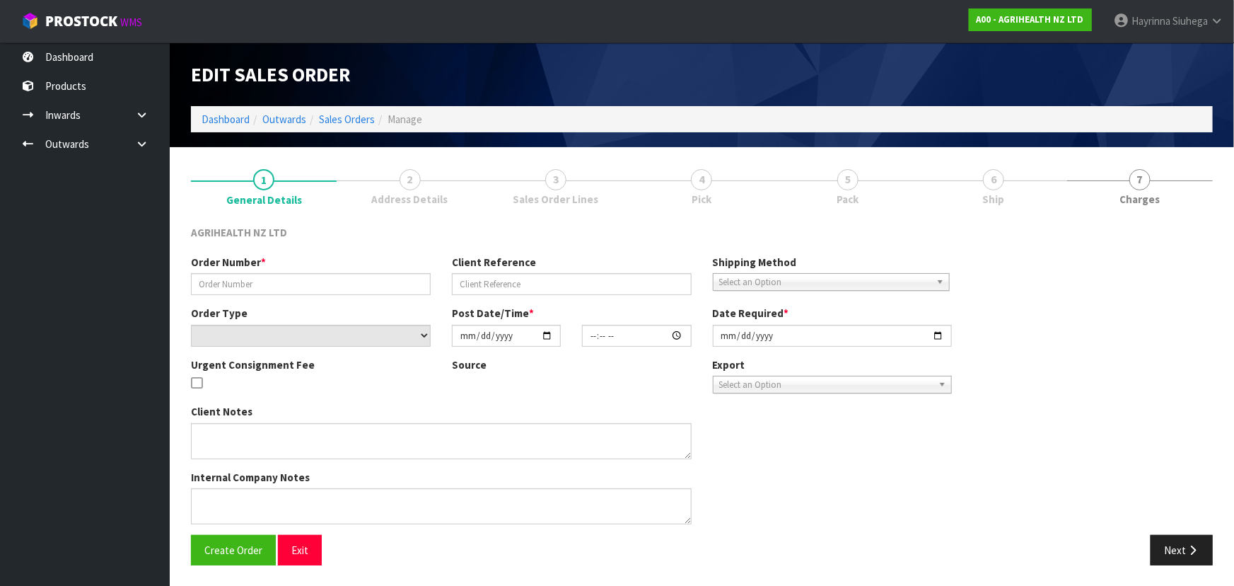
type input "SSO-24549"
select select "number:0"
type input "[DATE]"
type input "11:39:25.000"
type input "[DATE]"
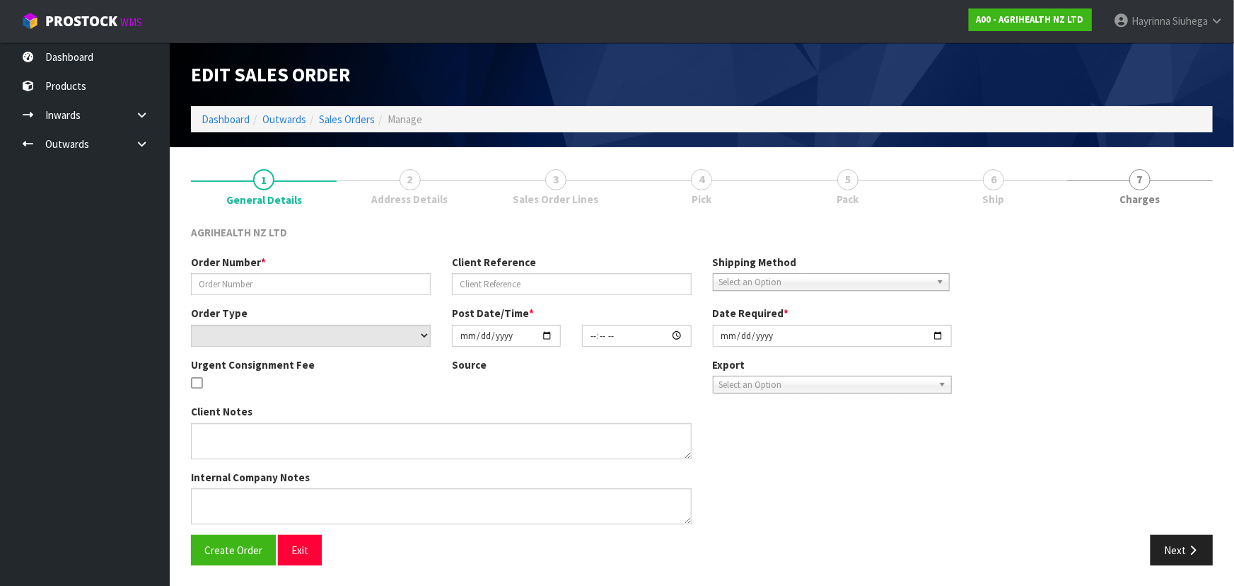
type textarea "CHILLED GOODS SENT SEPARATELY PREGBOOST COW PACK ADN PREGBOOST PLUS SENT EARLY …"
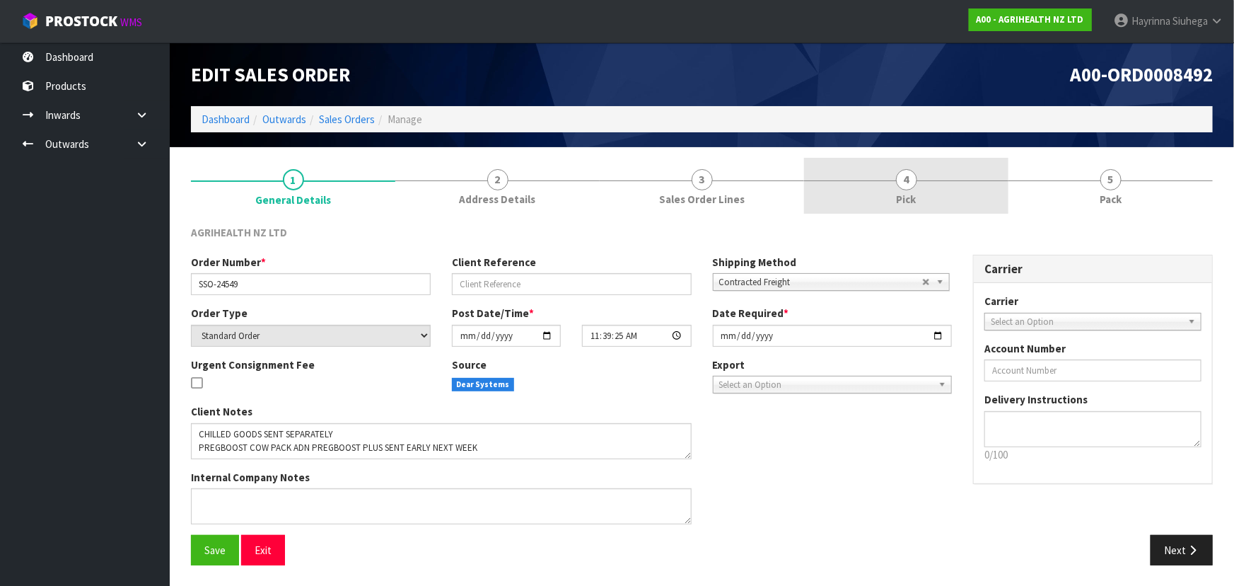
click at [977, 195] on link "4 Pick" at bounding box center [906, 186] width 204 height 56
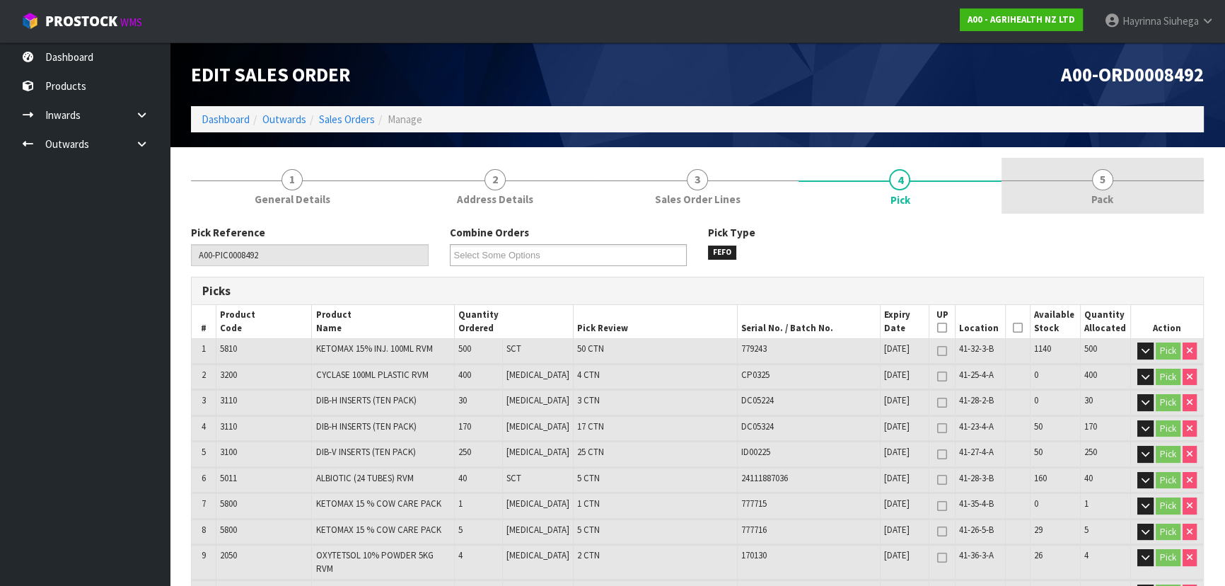
click at [1074, 185] on link "5 Pack" at bounding box center [1102, 186] width 202 height 56
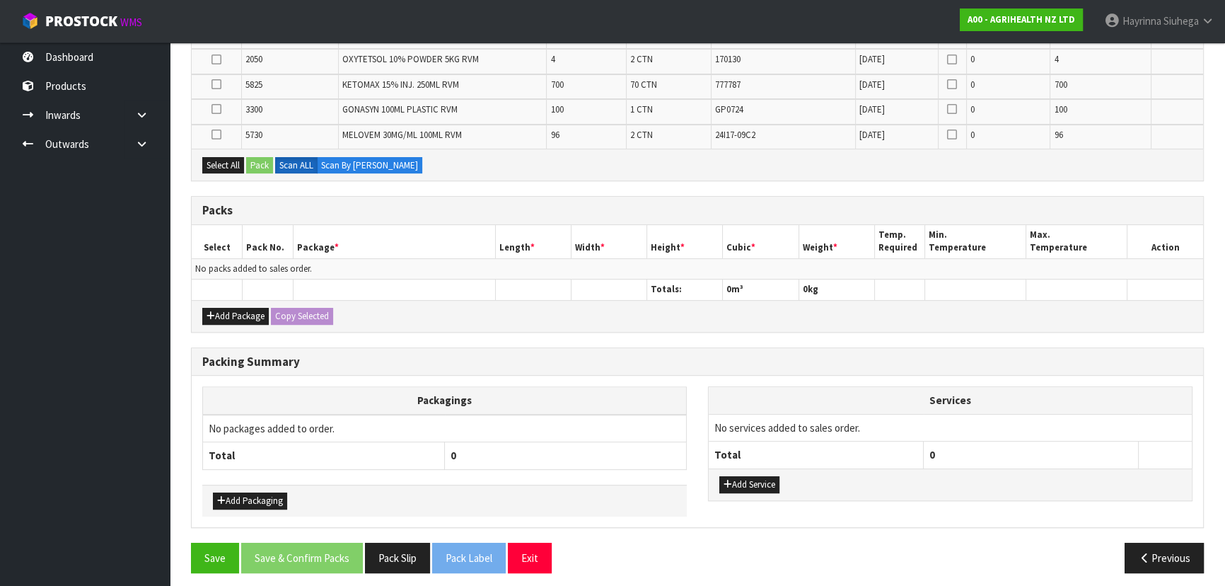
scroll to position [481, 0]
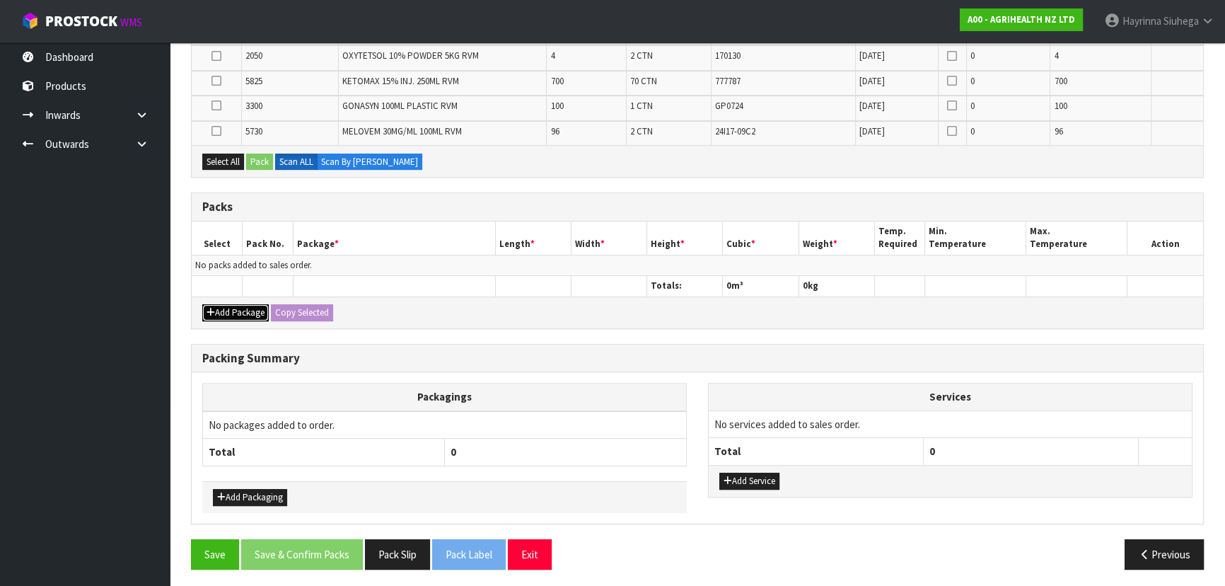
click at [228, 314] on button "Add Package" at bounding box center [235, 312] width 66 height 17
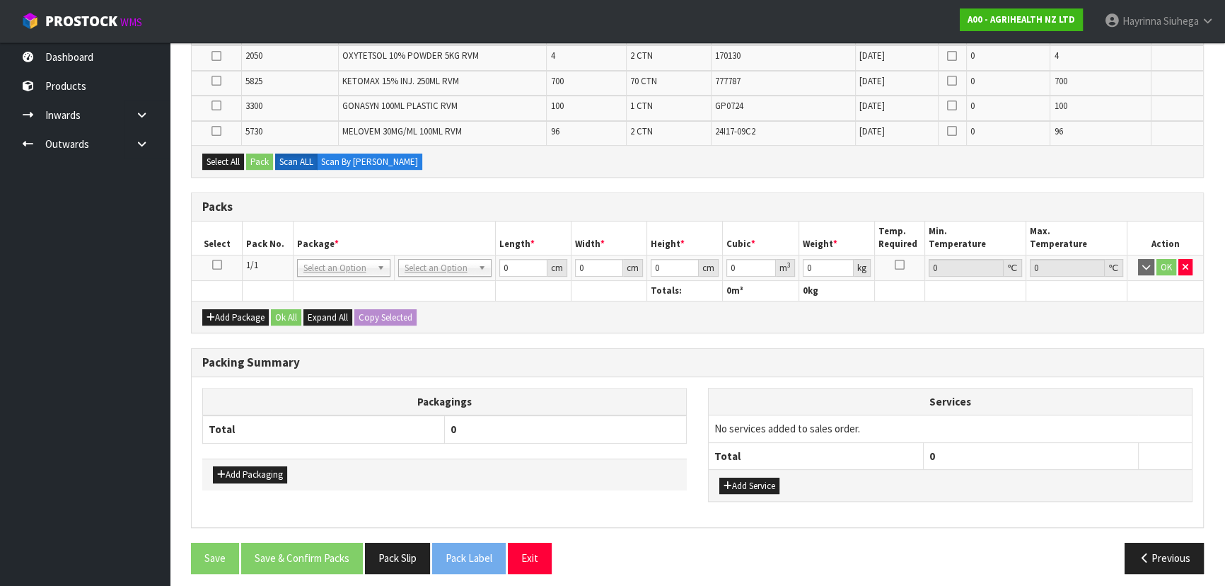
click at [219, 264] on icon at bounding box center [217, 264] width 10 height 1
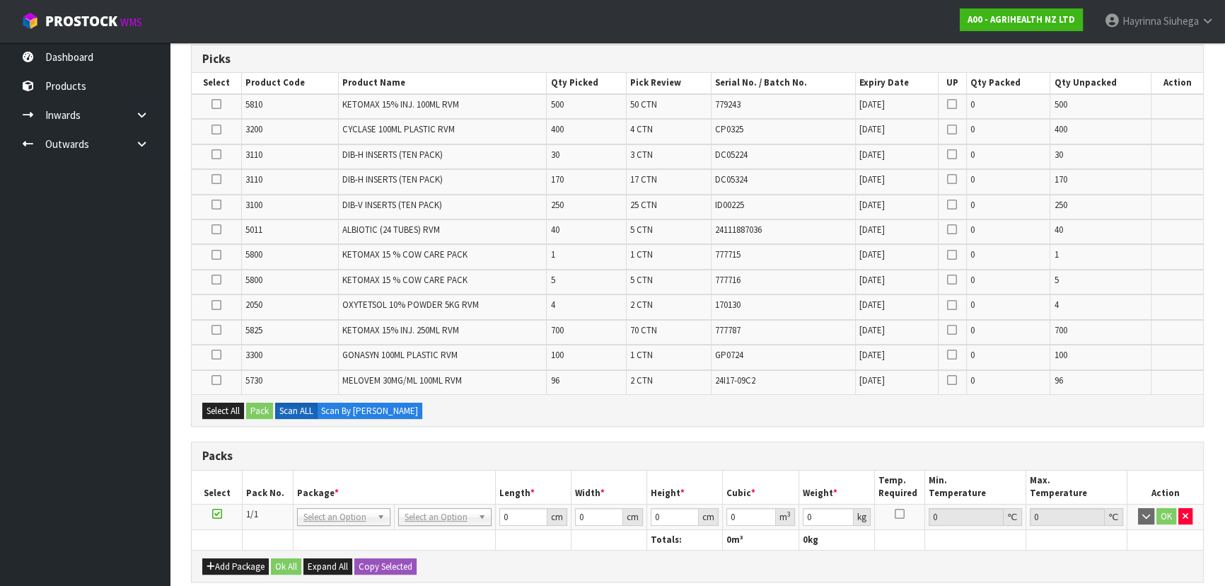
scroll to position [159, 0]
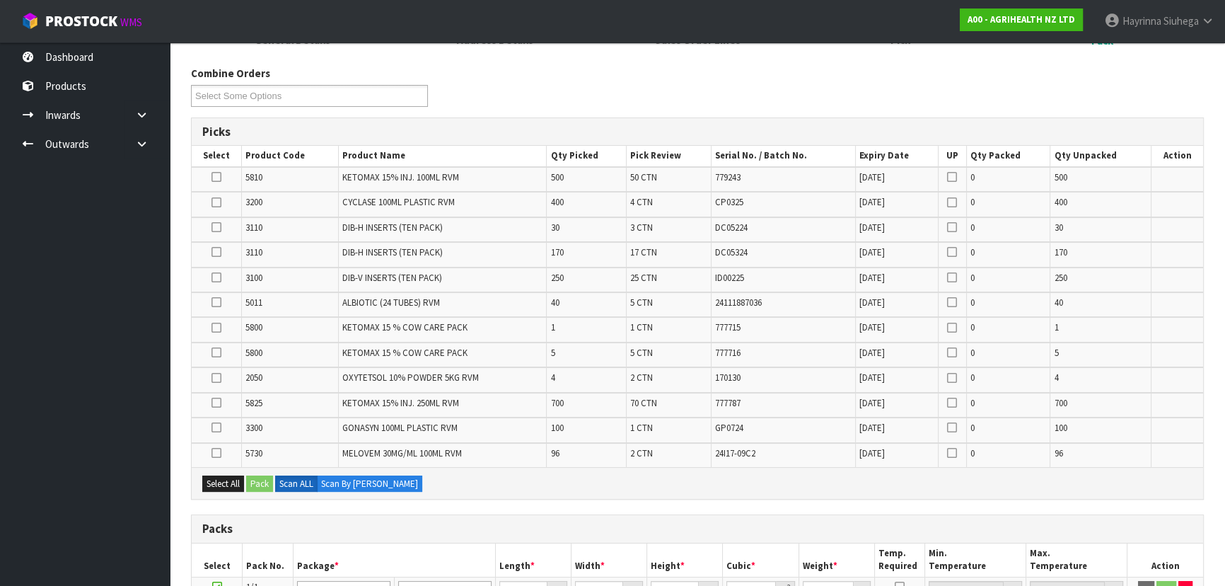
click at [214, 227] on icon at bounding box center [216, 227] width 10 height 1
click at [0, 0] on input "checkbox" at bounding box center [0, 0] width 0 height 0
click at [215, 252] on icon at bounding box center [216, 252] width 10 height 1
click at [0, 0] on input "checkbox" at bounding box center [0, 0] width 0 height 0
click at [211, 277] on icon at bounding box center [216, 277] width 10 height 1
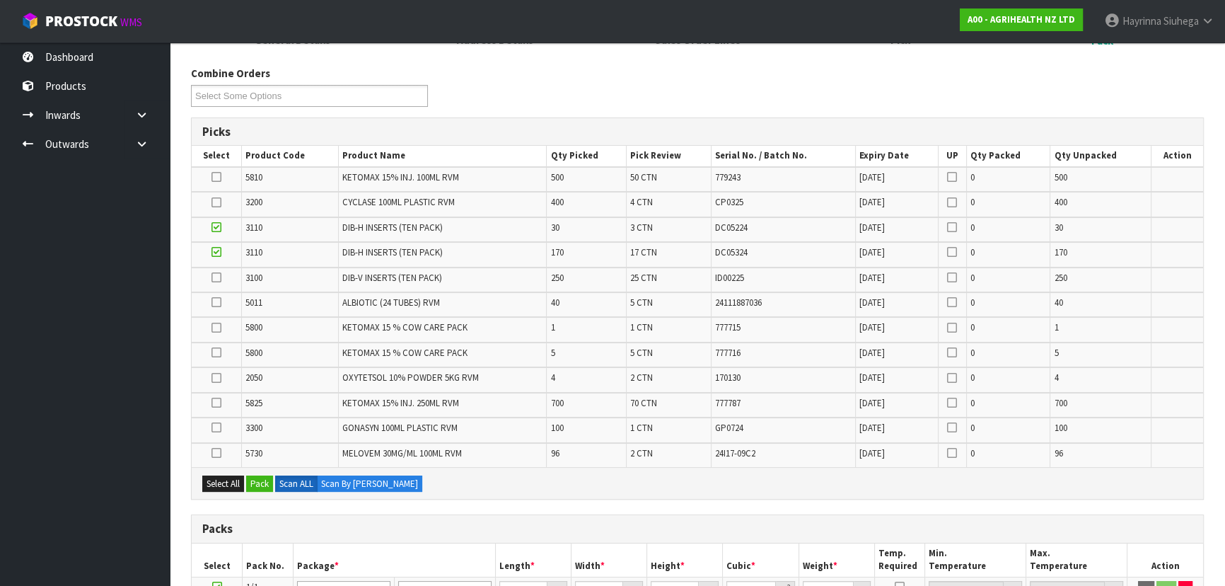
click at [0, 0] on input "checkbox" at bounding box center [0, 0] width 0 height 0
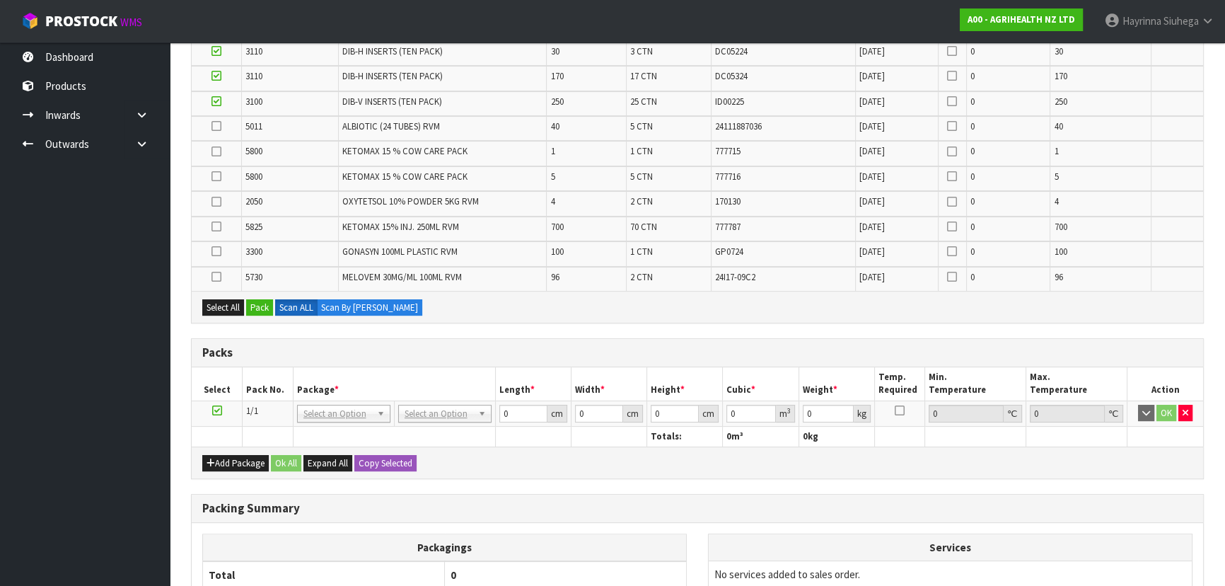
scroll to position [352, 0]
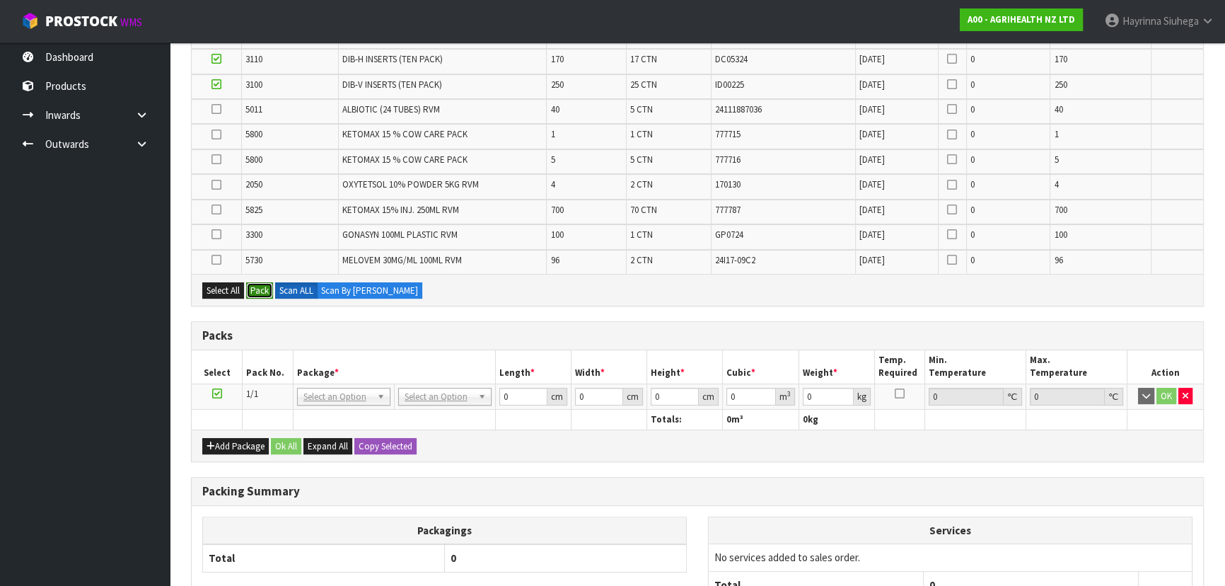
click at [260, 292] on button "Pack" at bounding box center [259, 290] width 27 height 17
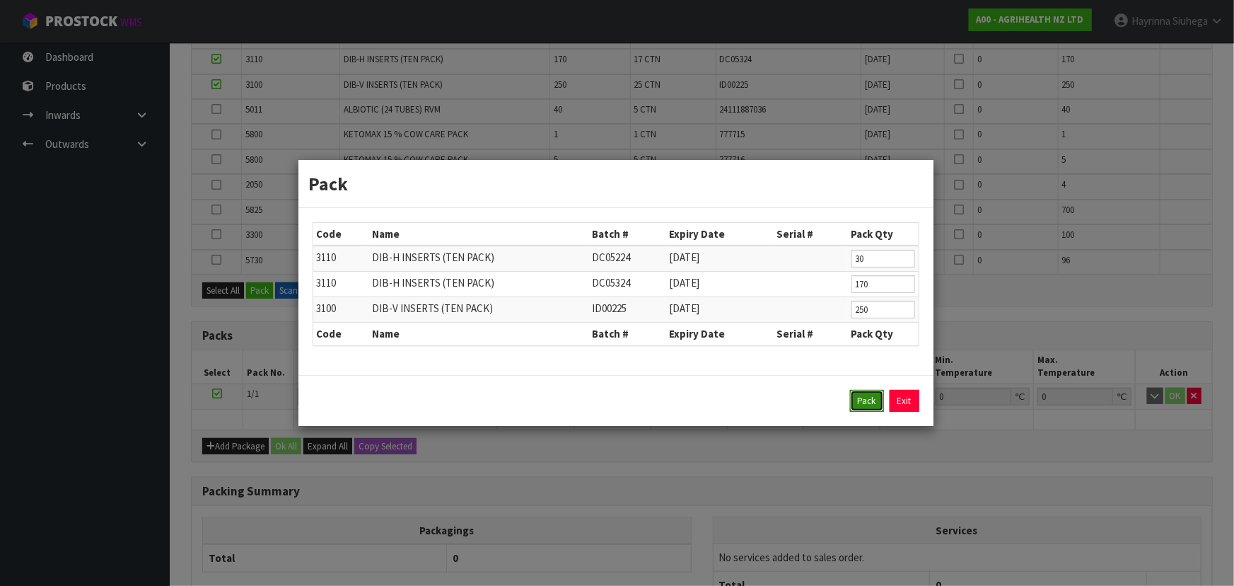
click at [859, 392] on button "Pack" at bounding box center [867, 401] width 34 height 23
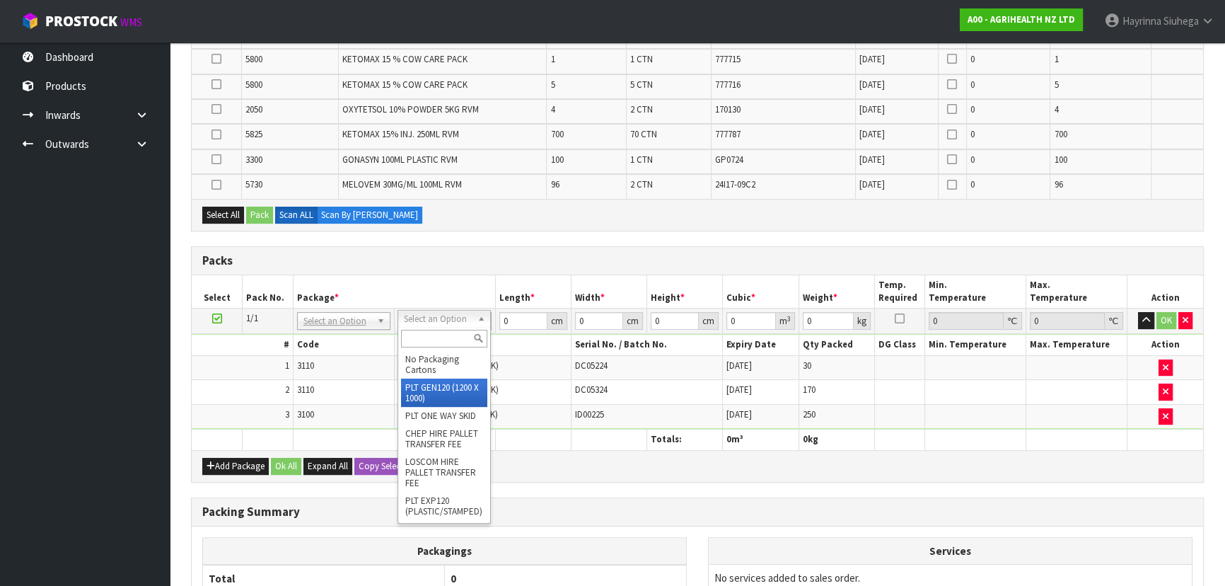
type input "120"
type input "100"
type input "243"
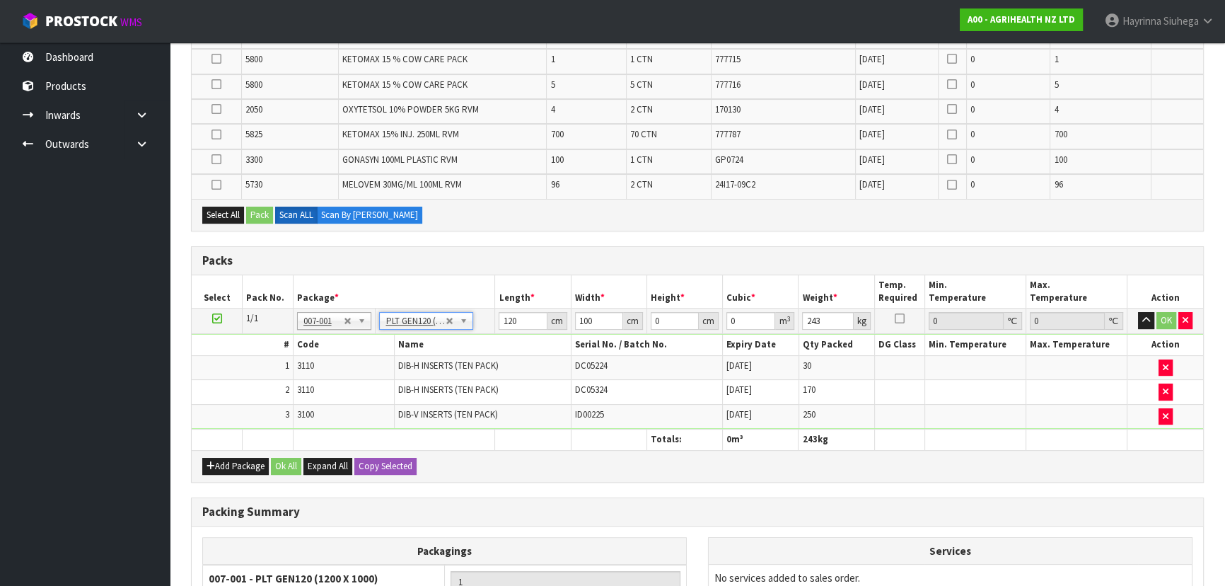
scroll to position [417, 0]
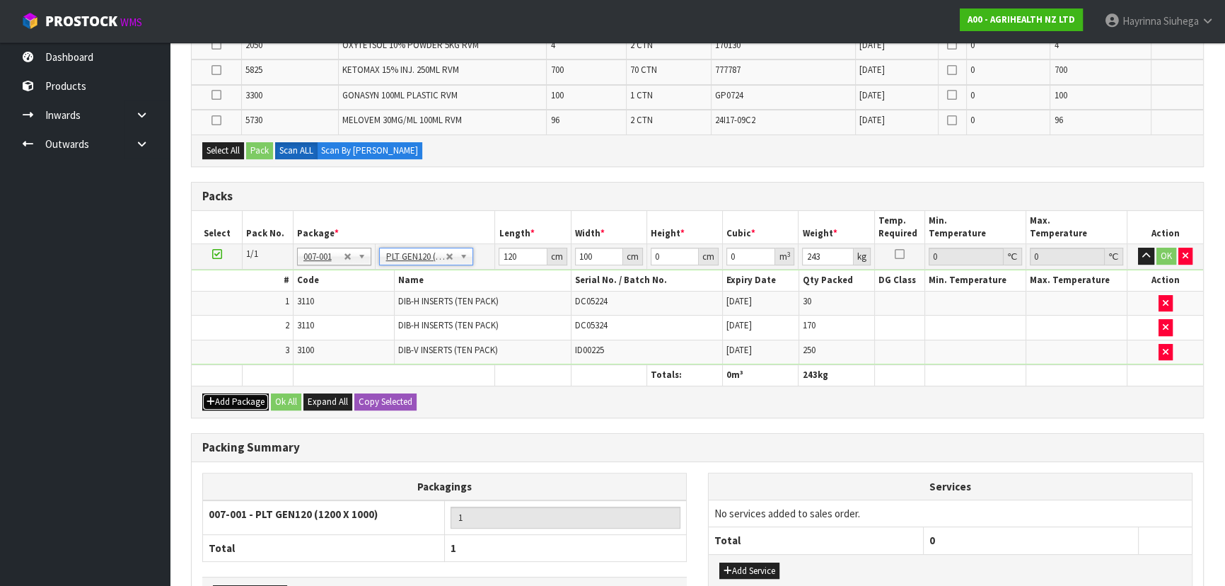
click at [254, 400] on button "Add Package" at bounding box center [235, 401] width 66 height 17
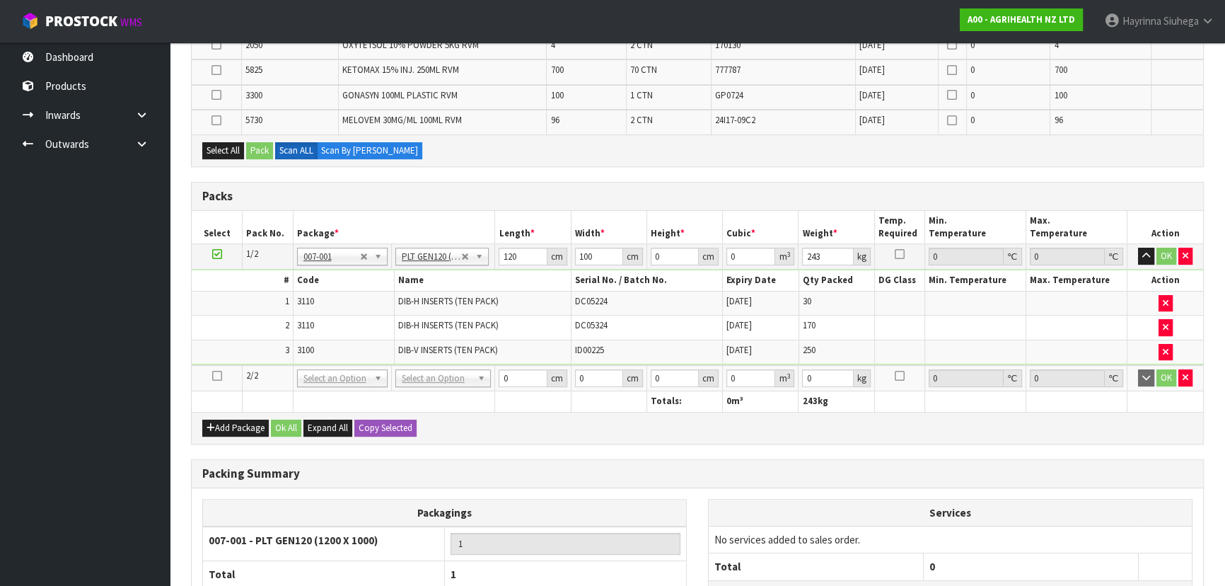
click at [214, 376] on icon at bounding box center [217, 376] width 10 height 1
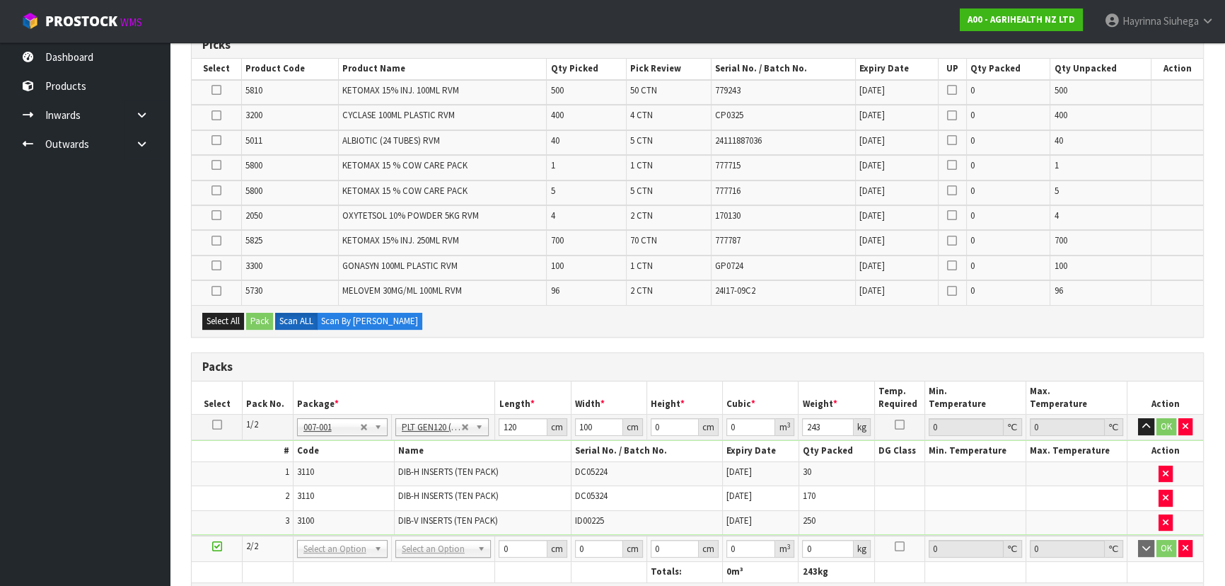
scroll to position [223, 0]
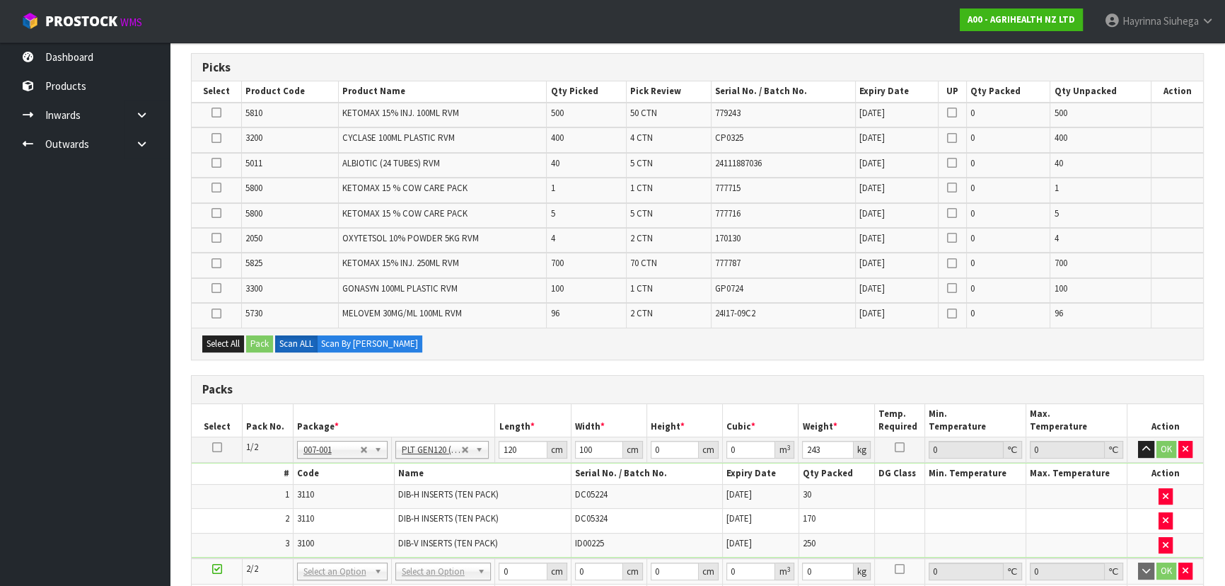
click at [214, 112] on icon at bounding box center [216, 112] width 10 height 1
click at [0, 0] on input "checkbox" at bounding box center [0, 0] width 0 height 0
click at [213, 264] on icon at bounding box center [216, 263] width 10 height 1
click at [0, 0] on input "checkbox" at bounding box center [0, 0] width 0 height 0
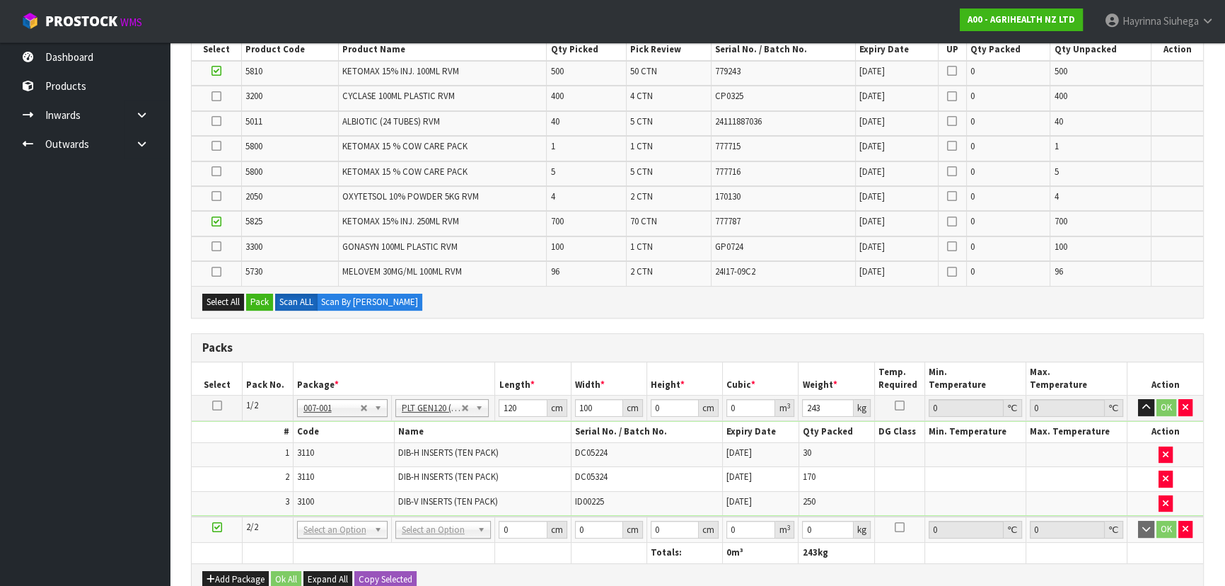
scroll to position [288, 0]
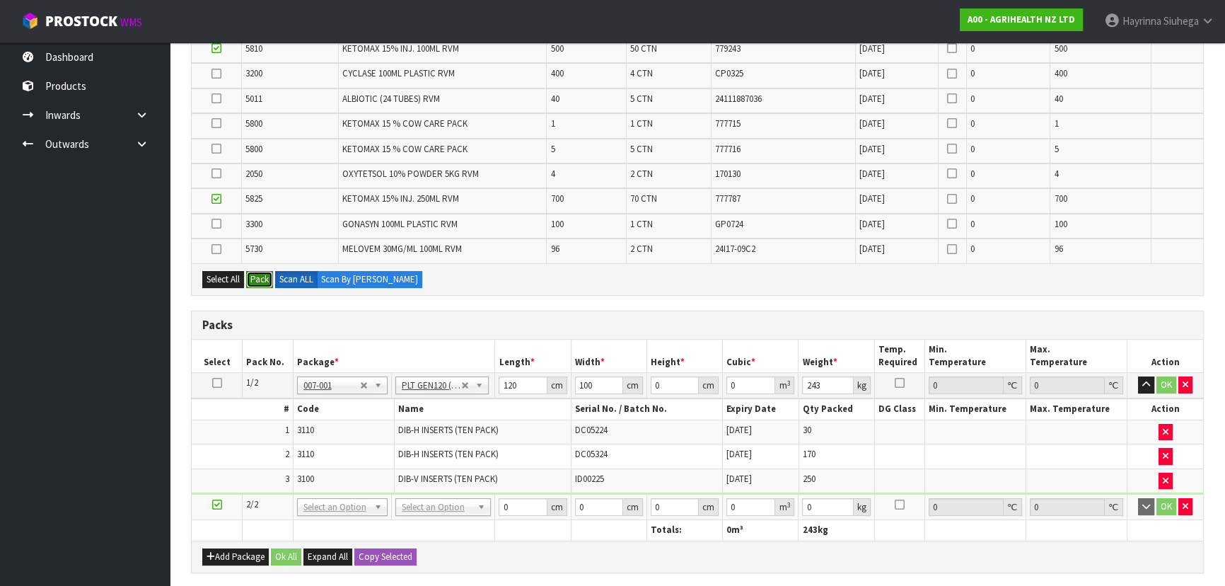
click at [266, 274] on button "Pack" at bounding box center [259, 279] width 27 height 17
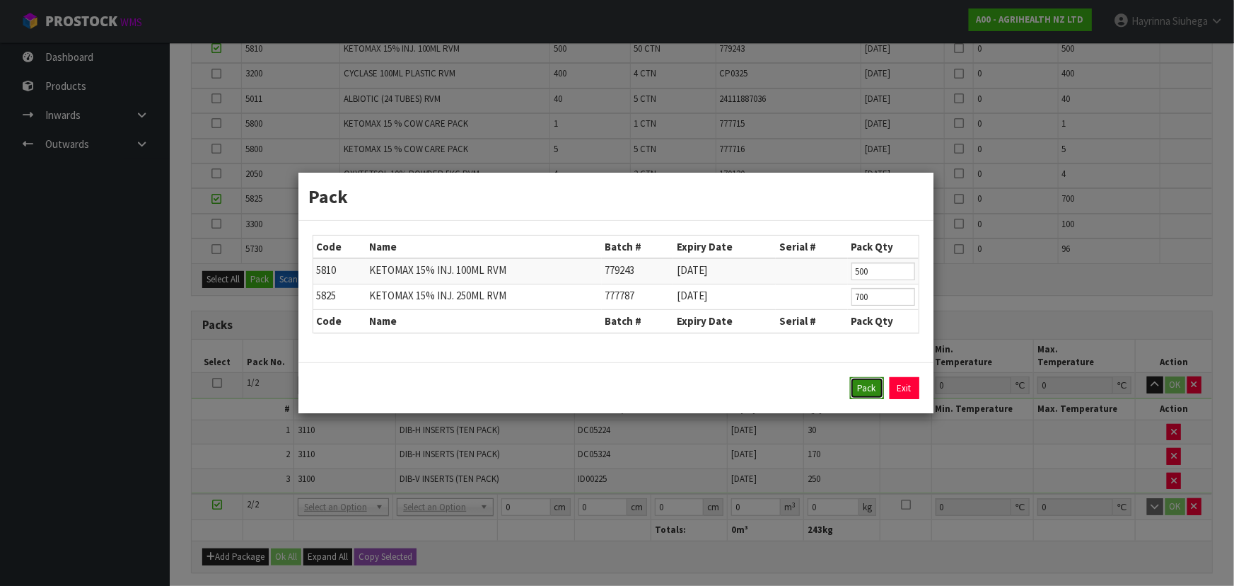
click at [851, 384] on button "Pack" at bounding box center [867, 388] width 34 height 23
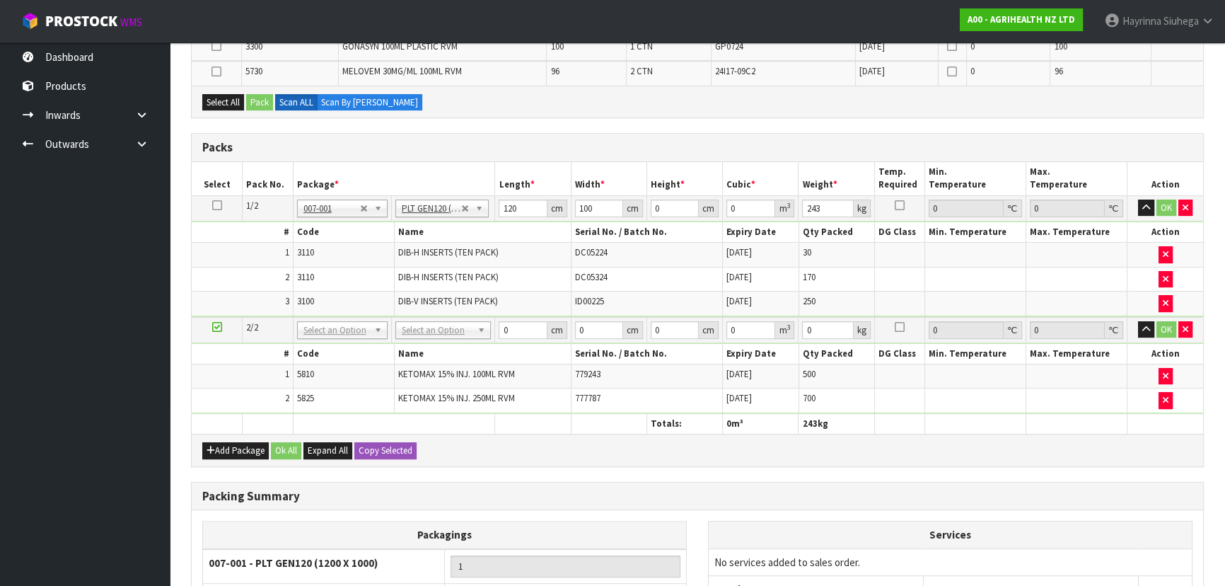
scroll to position [417, 0]
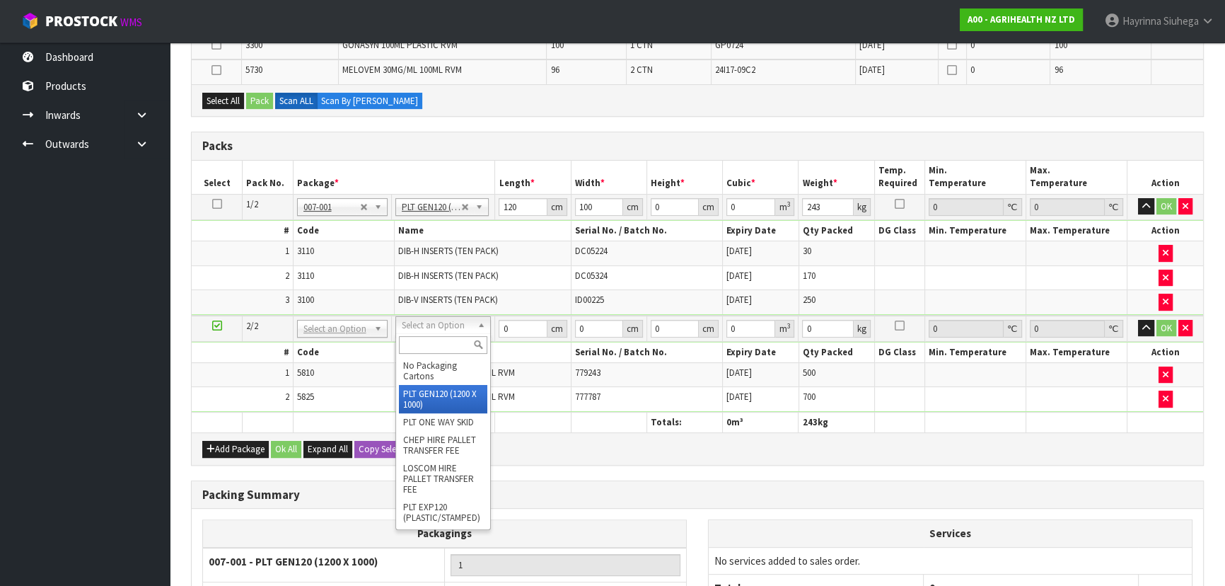
type input "2"
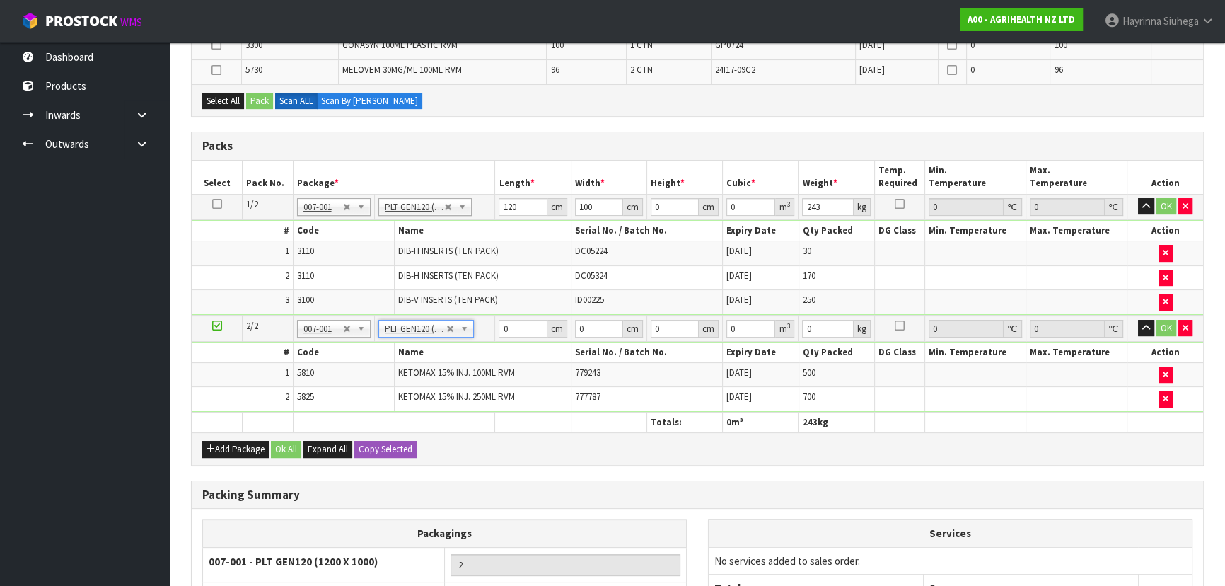
type input "120"
type input "100"
type input "460"
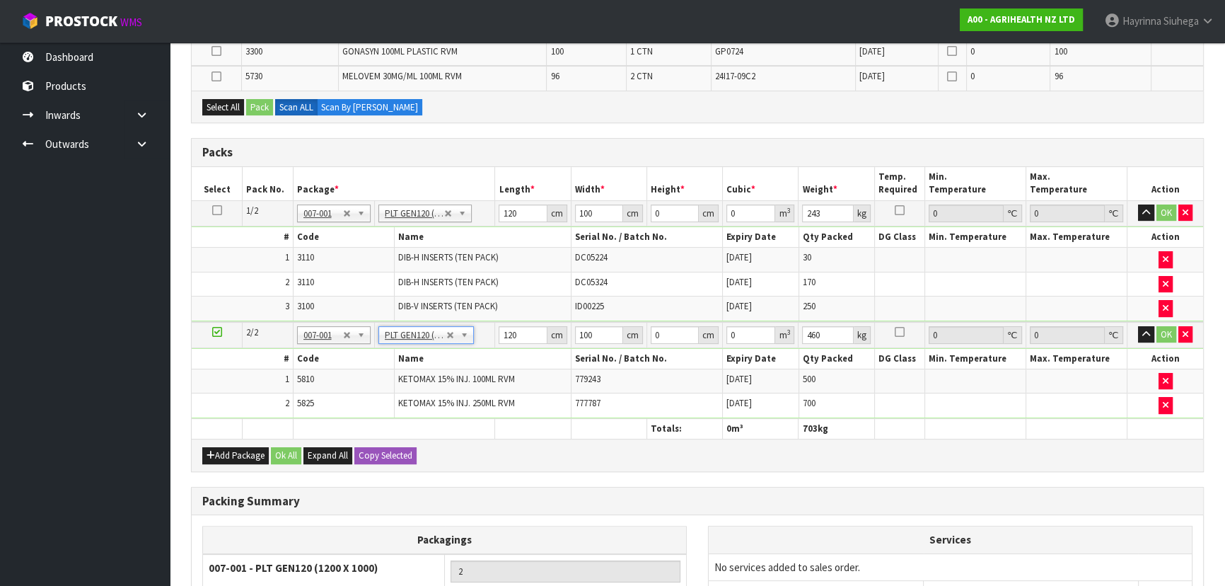
scroll to position [559, 0]
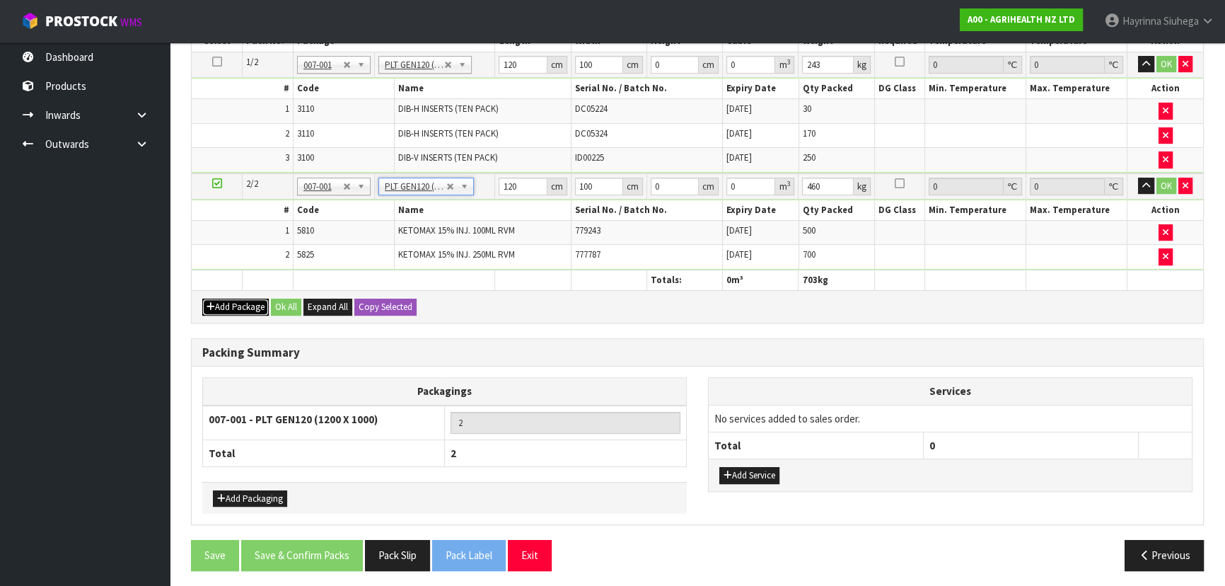
click at [234, 304] on button "Add Package" at bounding box center [235, 306] width 66 height 17
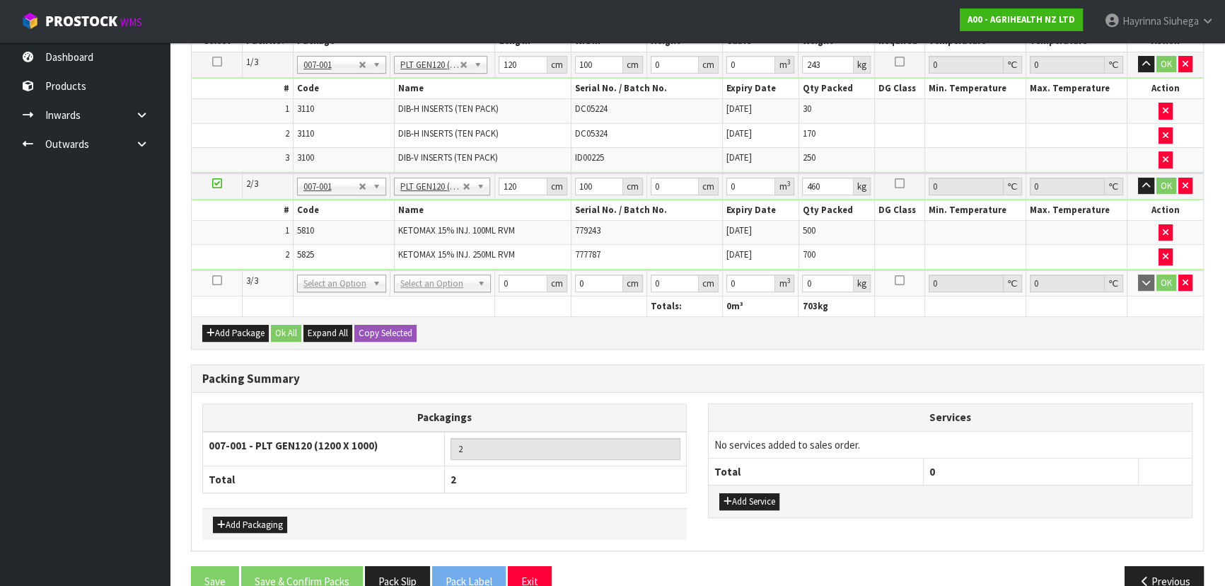
click at [216, 280] on icon at bounding box center [217, 280] width 10 height 1
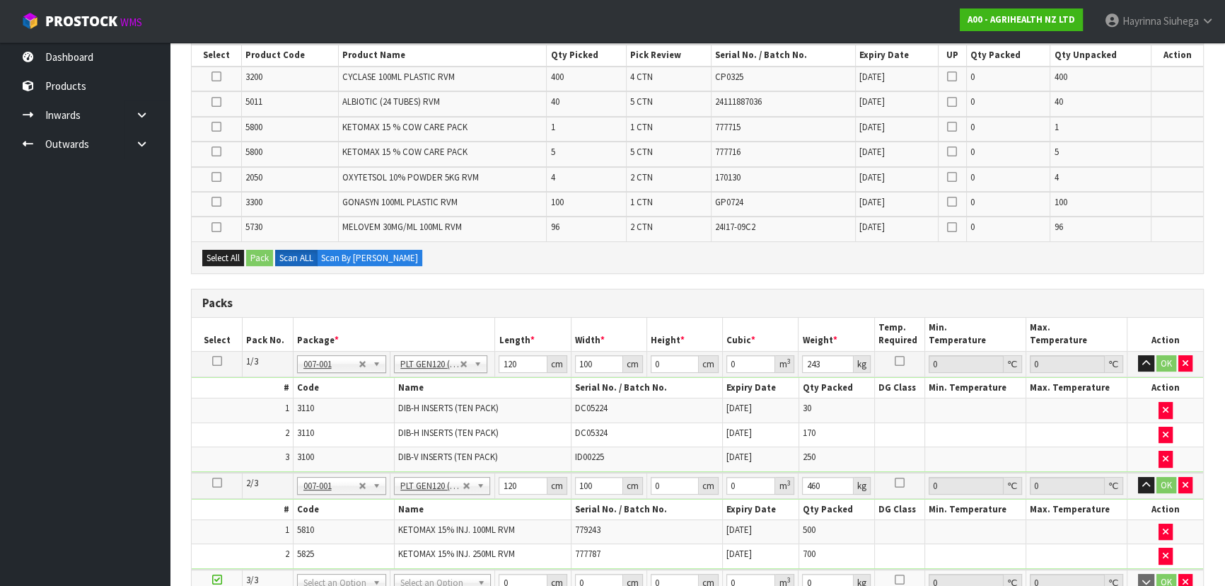
scroll to position [237, 0]
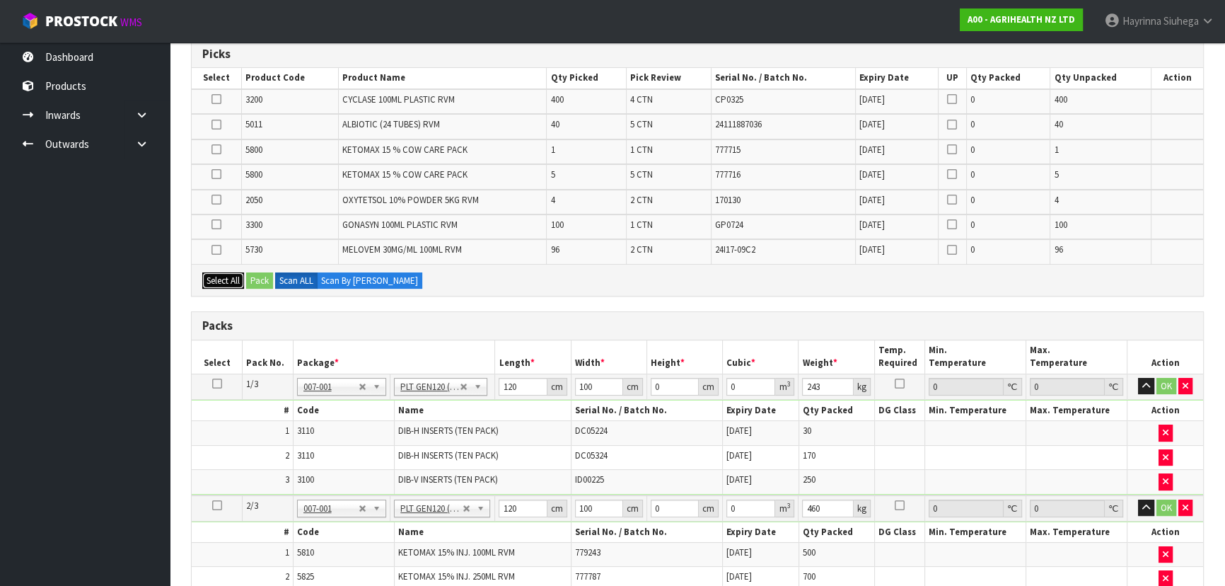
click at [219, 284] on button "Select All" at bounding box center [223, 280] width 42 height 17
click at [270, 272] on button "Pack" at bounding box center [259, 280] width 27 height 17
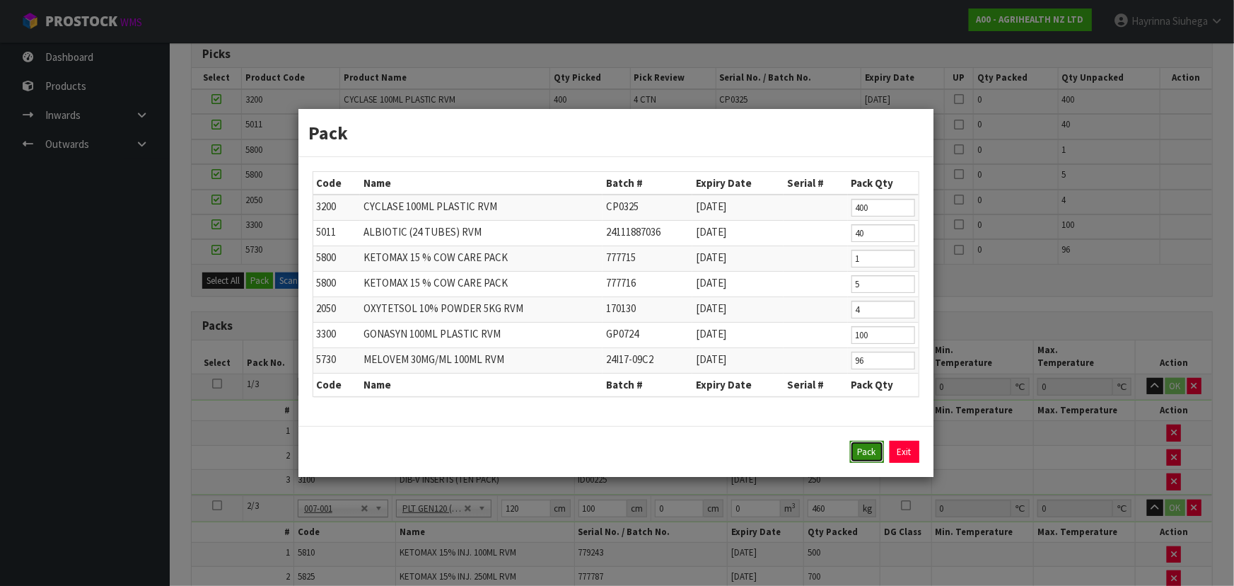
click at [859, 453] on button "Pack" at bounding box center [867, 452] width 34 height 23
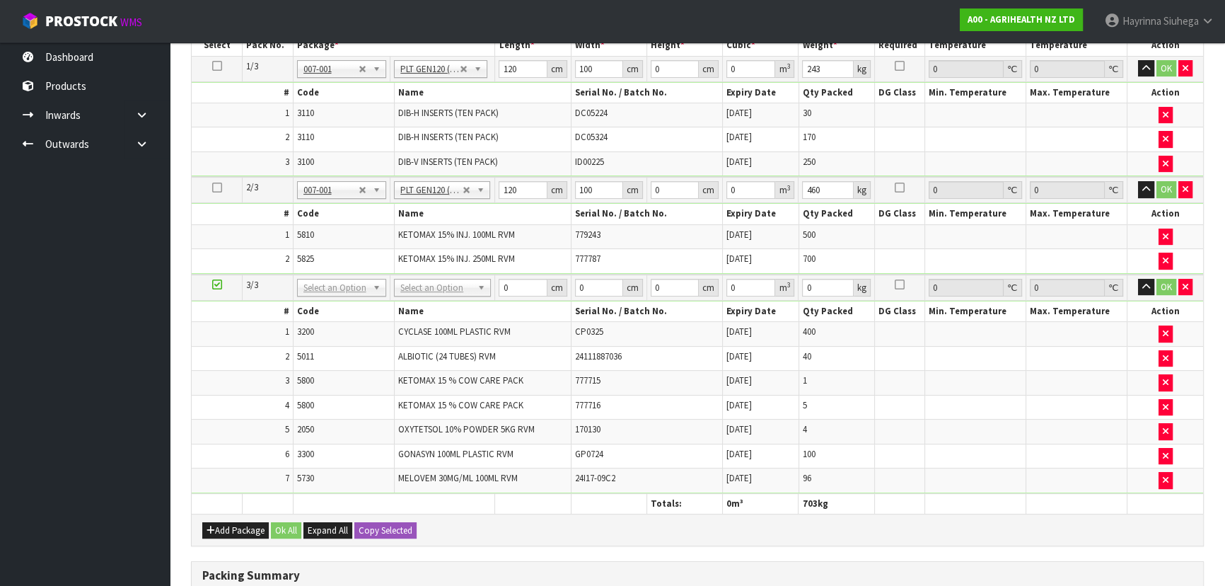
scroll to position [366, 0]
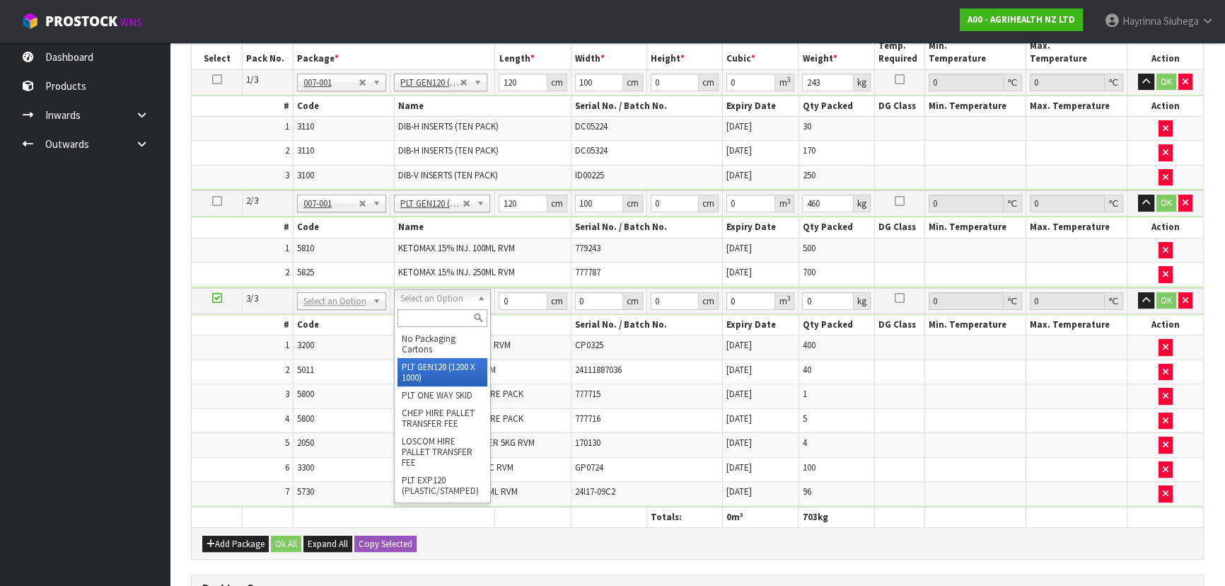
type input "3"
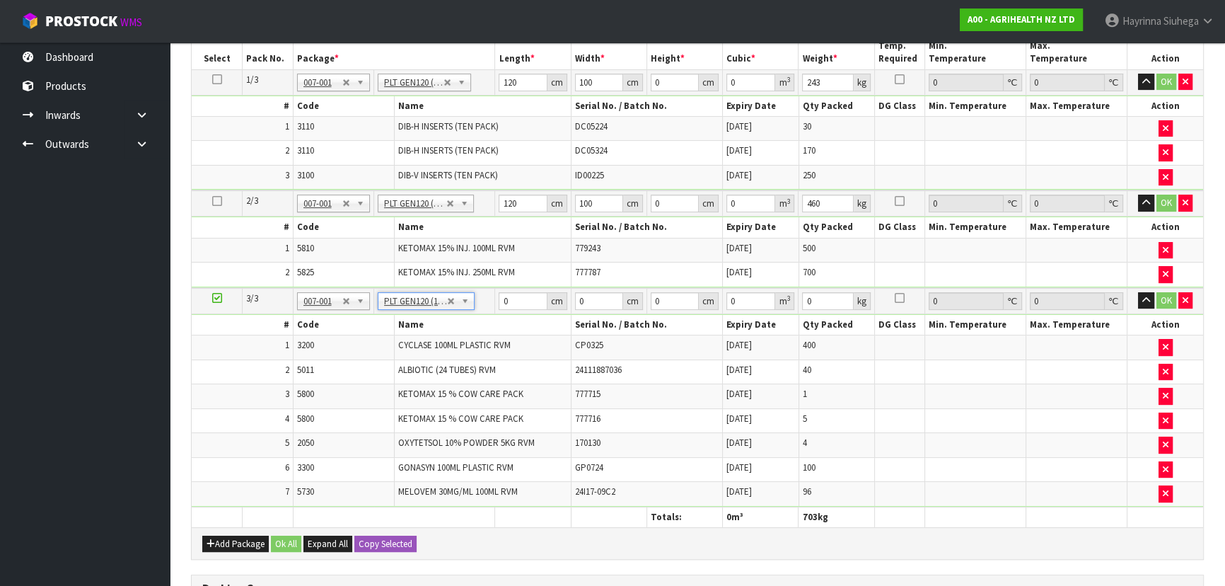
type input "120"
type input "100"
type input "166.36"
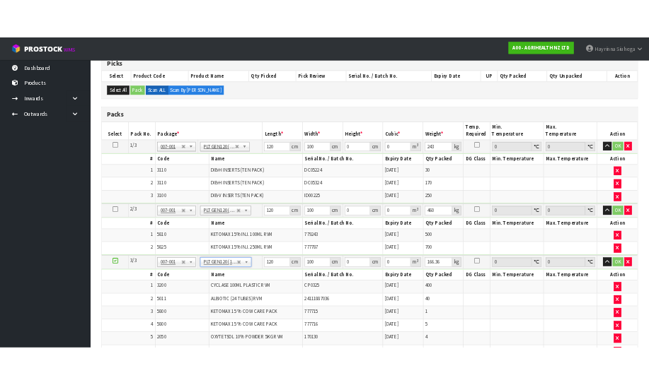
scroll to position [237, 0]
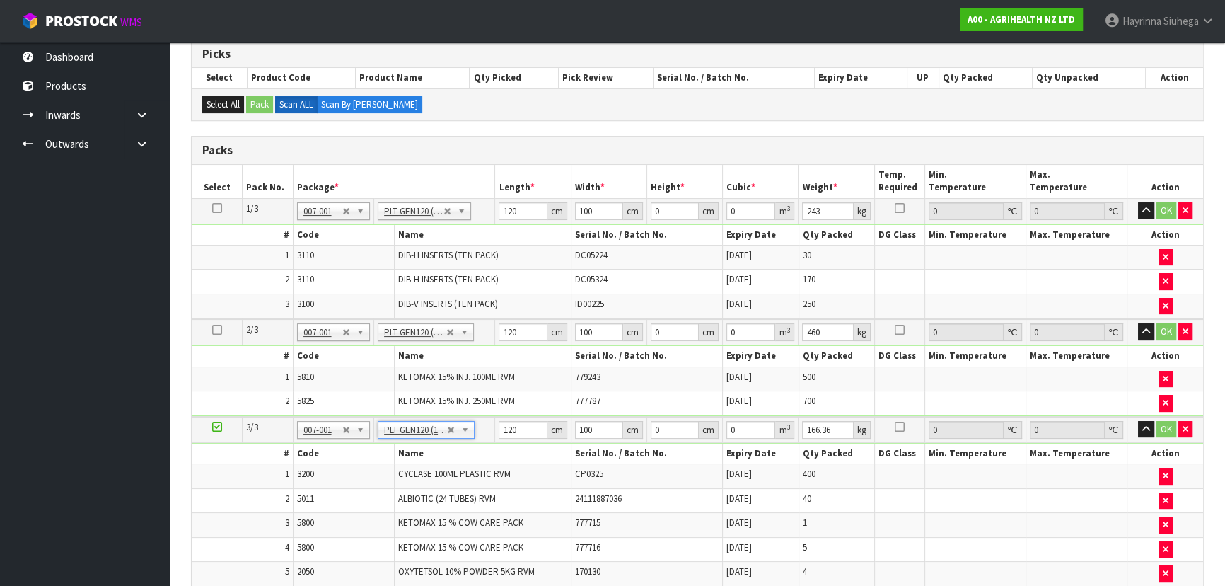
click at [874, 245] on th "DG Class" at bounding box center [899, 235] width 51 height 21
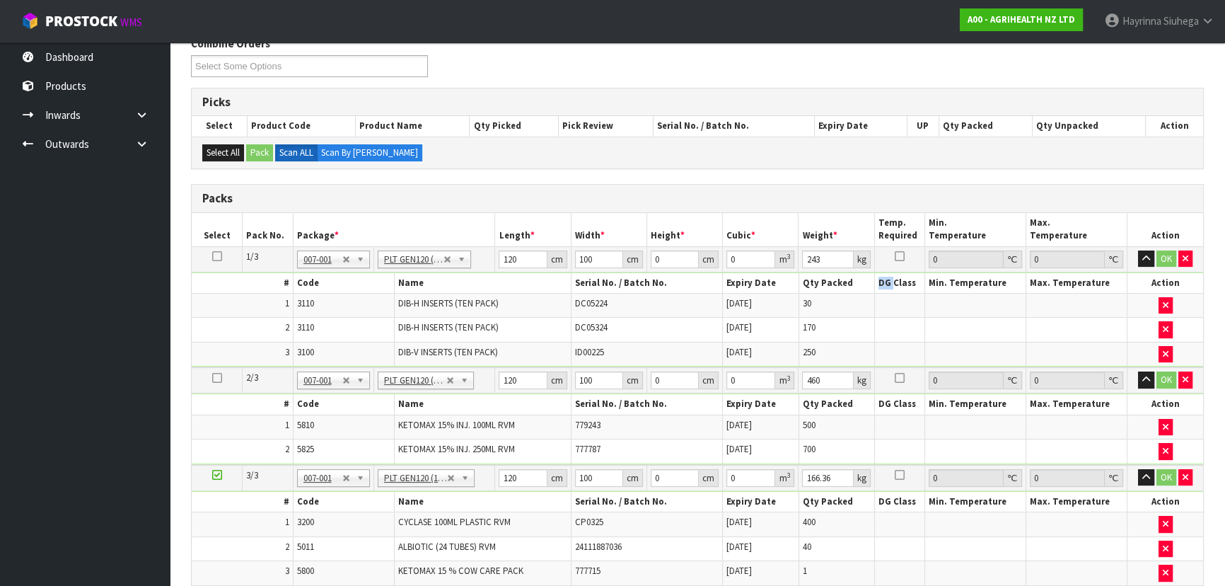
scroll to position [188, 0]
click at [501, 256] on input "120" at bounding box center [523, 260] width 48 height 18
type input "120"
type input "112"
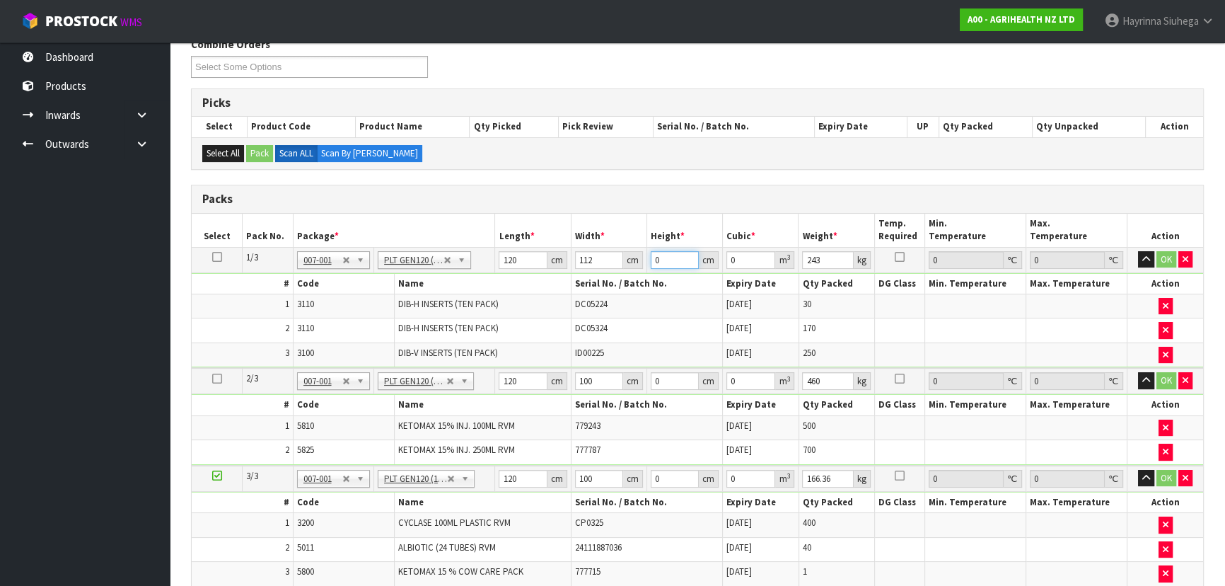
type input "1"
type input "0.01344"
type input "16"
type input "0.21504"
type input "166"
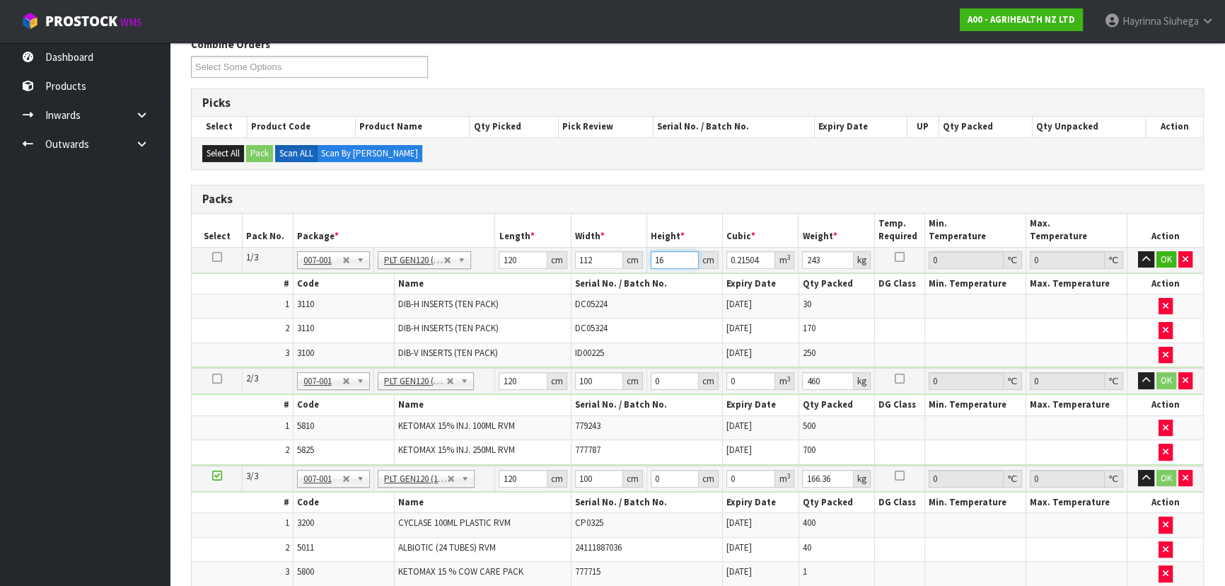
type input "2.23104"
type input "166"
type input "243"
click button "OK" at bounding box center [1166, 259] width 20 height 17
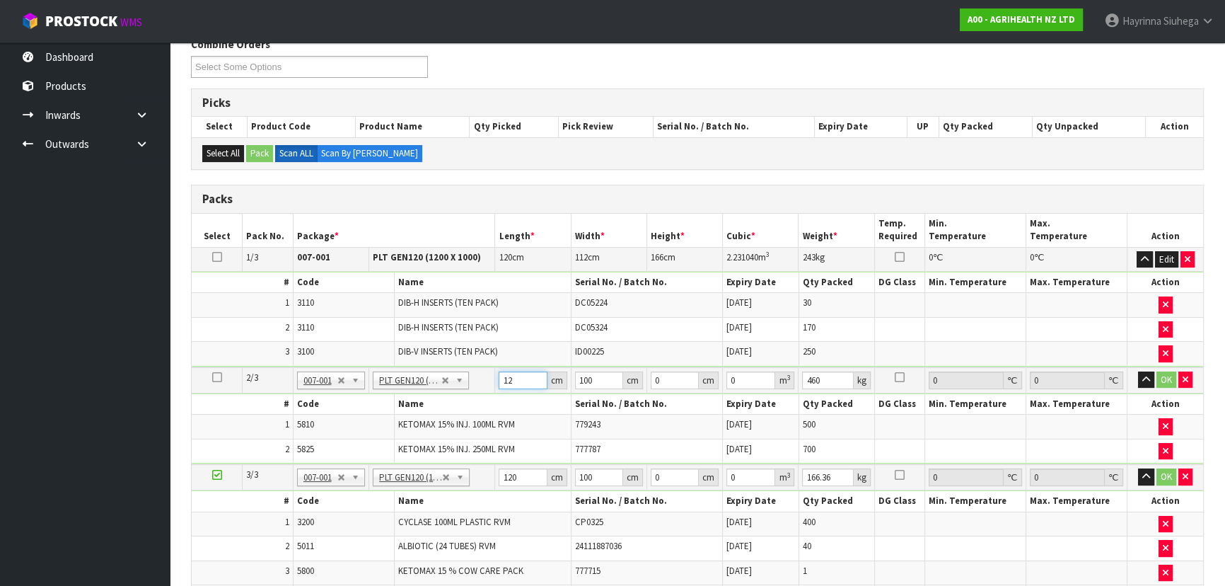
type input "120"
type input "80"
type input "1"
type input "0.0096"
type input "13"
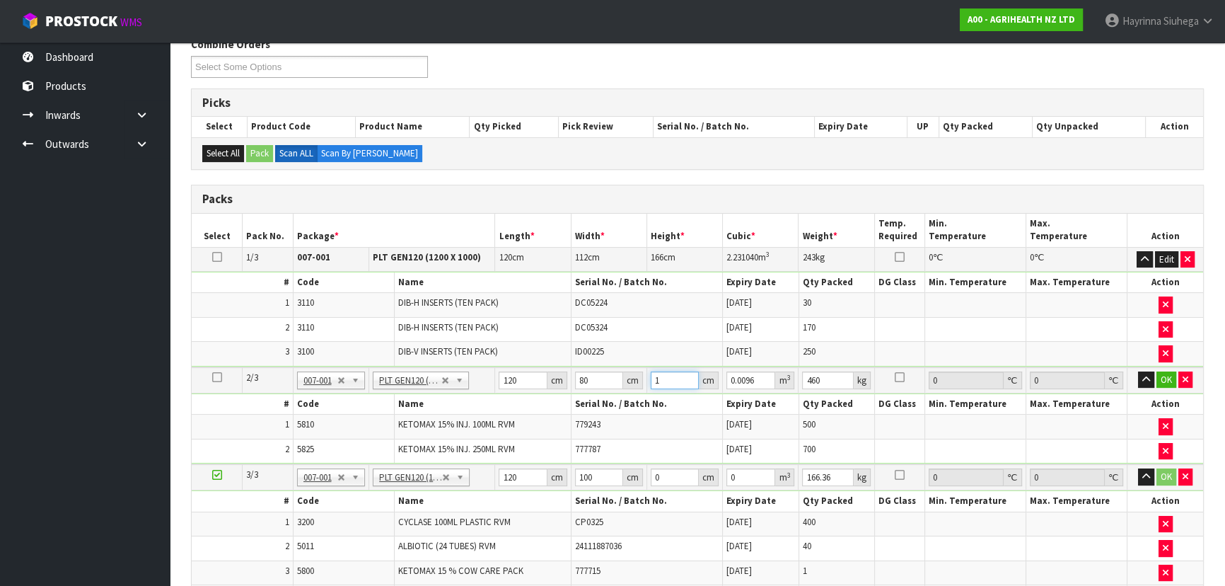
type input "0.1248"
type input "135"
type input "1.296"
type input "135"
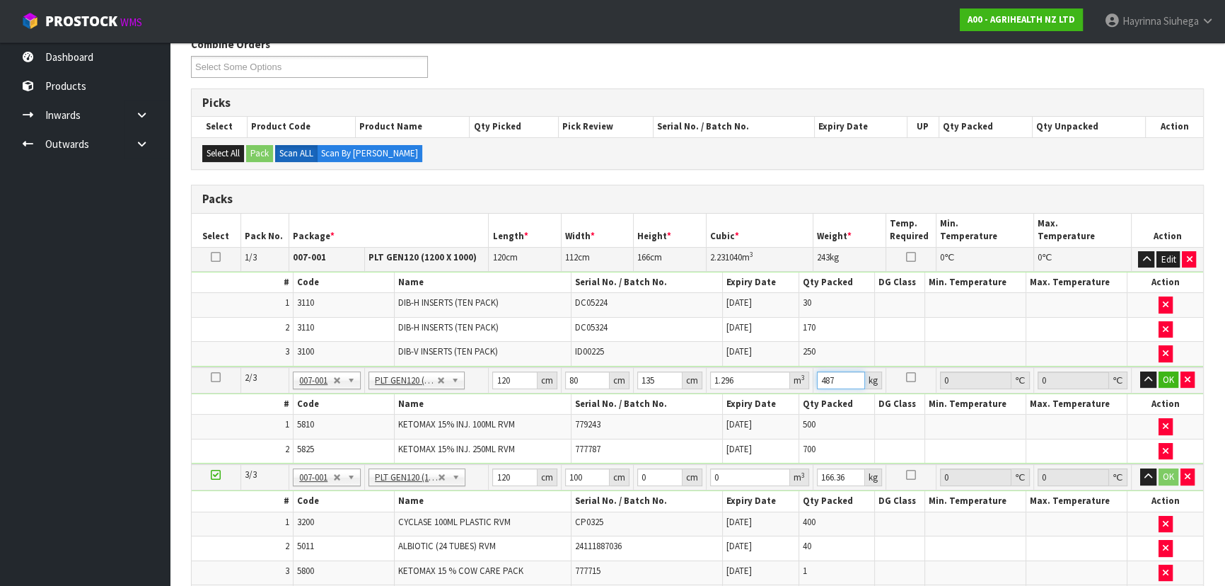
type input "487"
click button "OK" at bounding box center [1168, 379] width 20 height 17
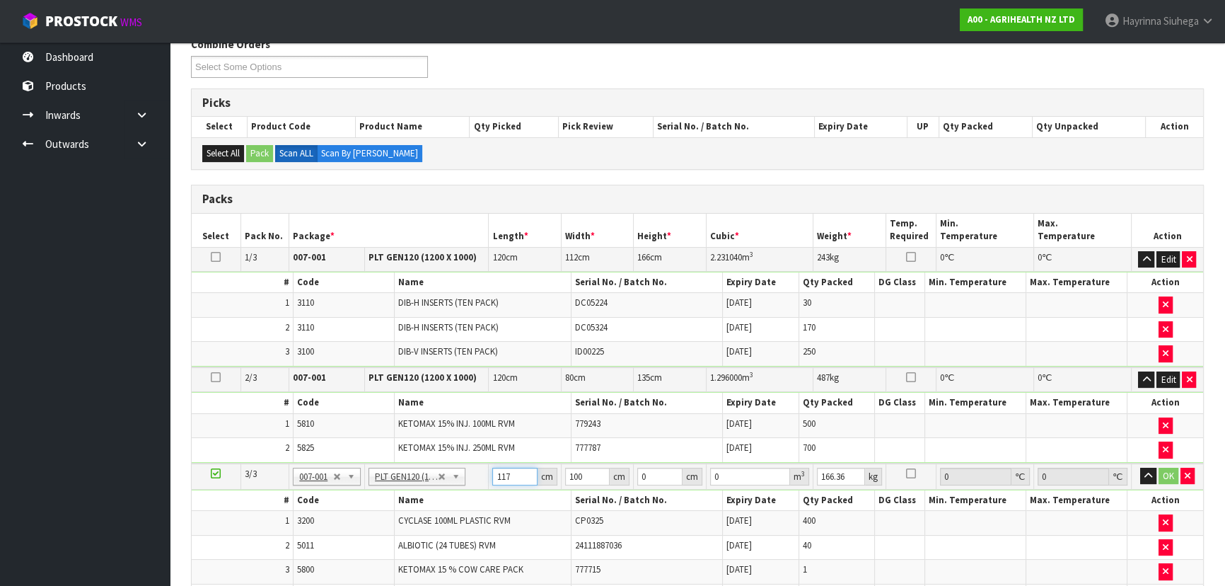
type input "117"
type input "118"
type input "8"
type input "0.110448"
type input "82"
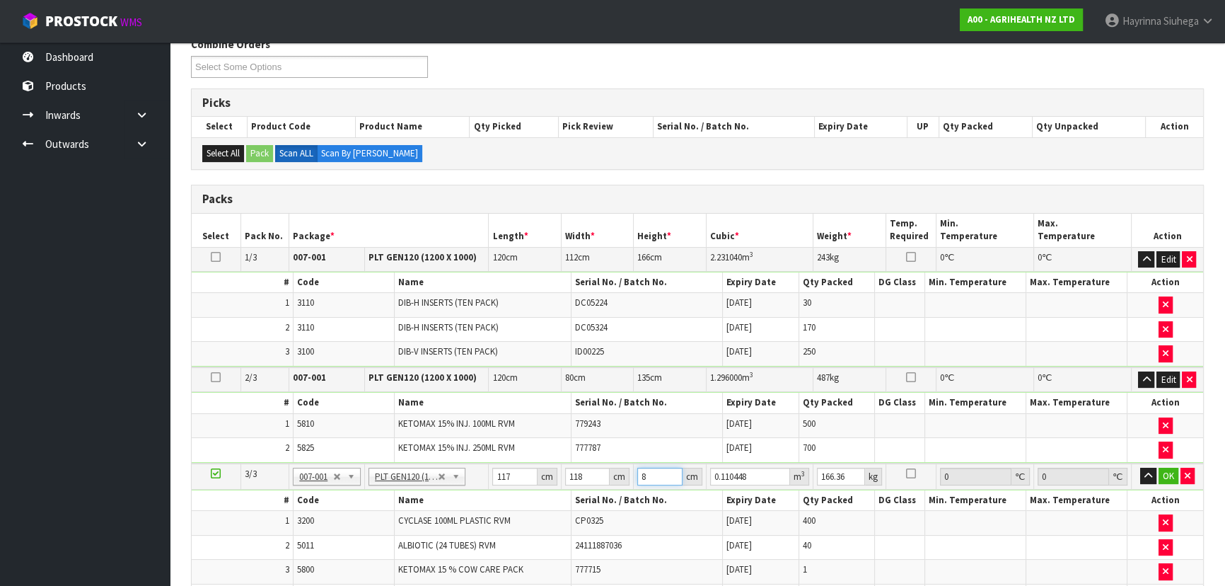
type input "1.132092"
type input "82"
click button "OK" at bounding box center [1168, 475] width 20 height 17
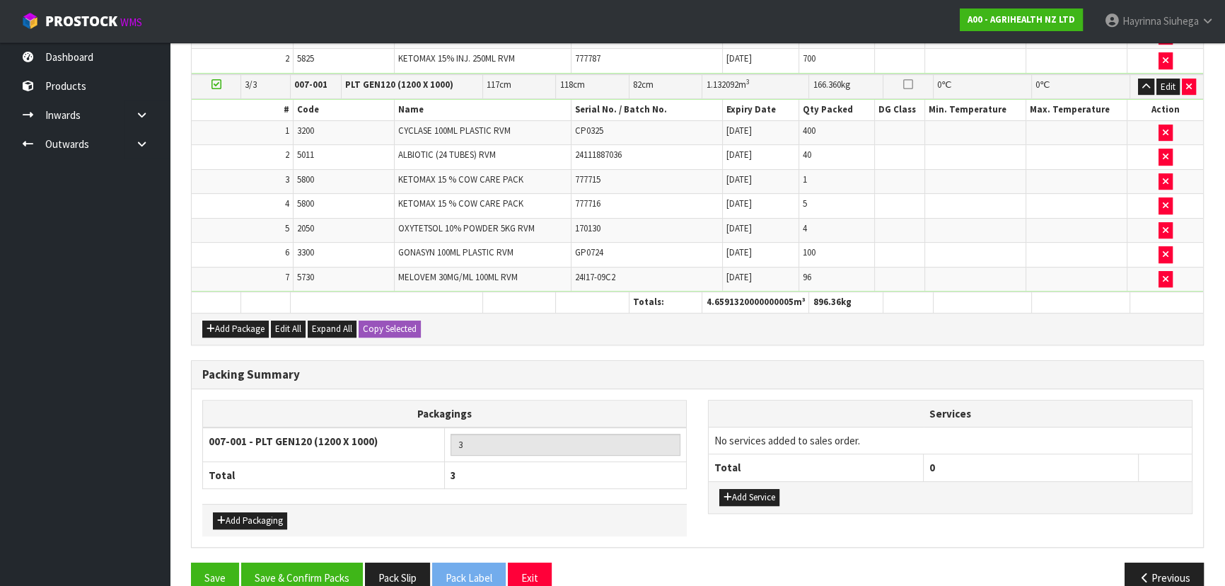
scroll to position [598, 0]
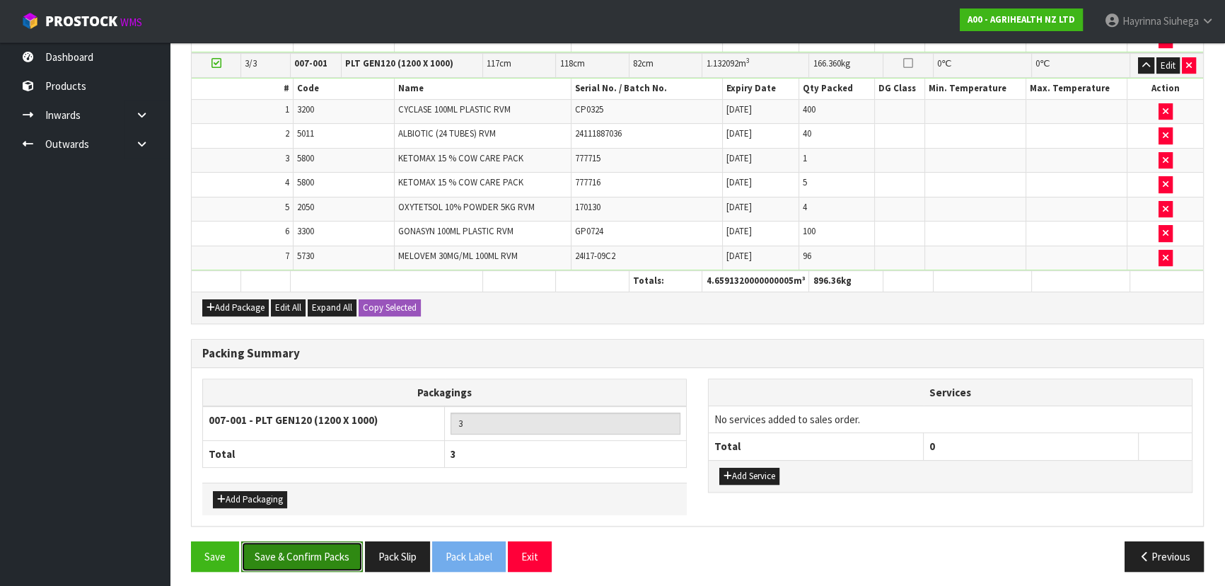
click at [316, 547] on button "Save & Confirm Packs" at bounding box center [302, 556] width 122 height 30
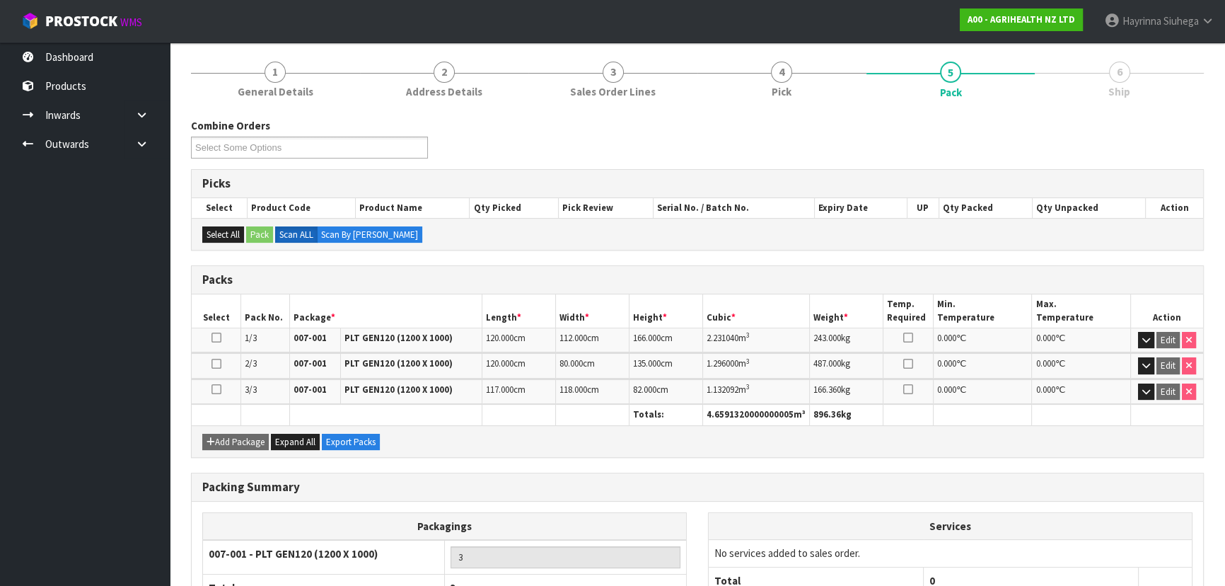
scroll to position [264, 0]
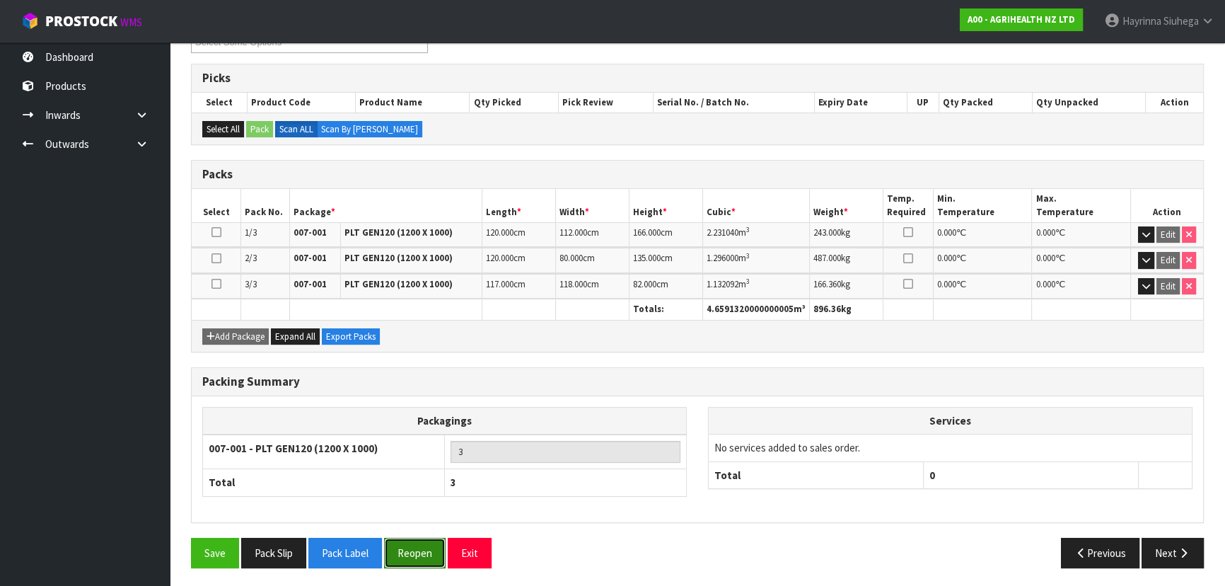
click at [417, 542] on button "Reopen" at bounding box center [415, 552] width 62 height 30
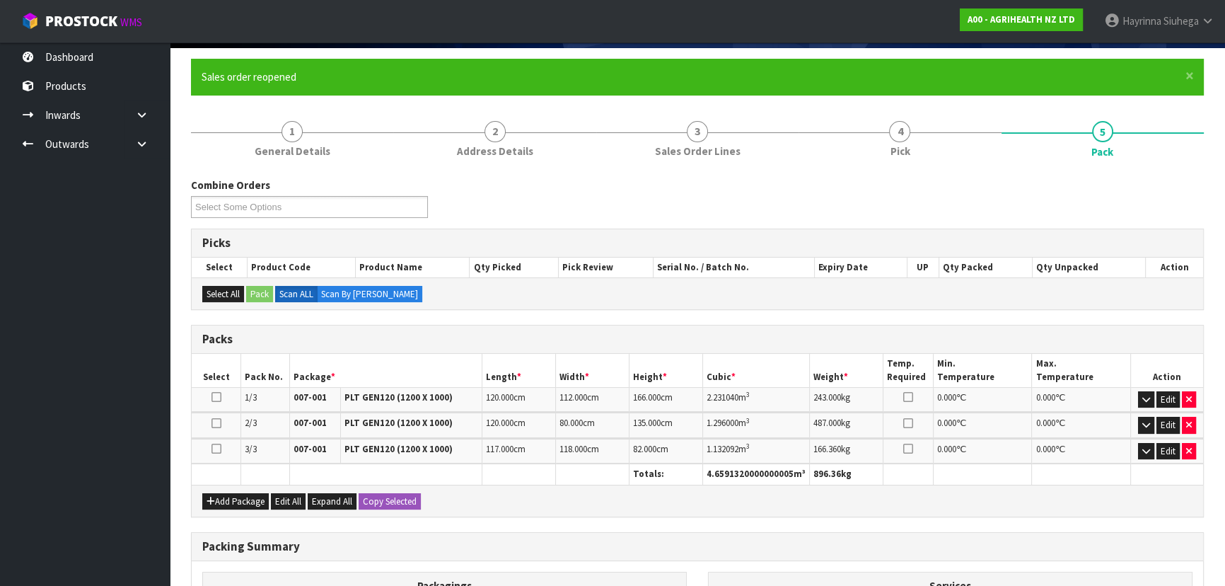
scroll to position [231, 0]
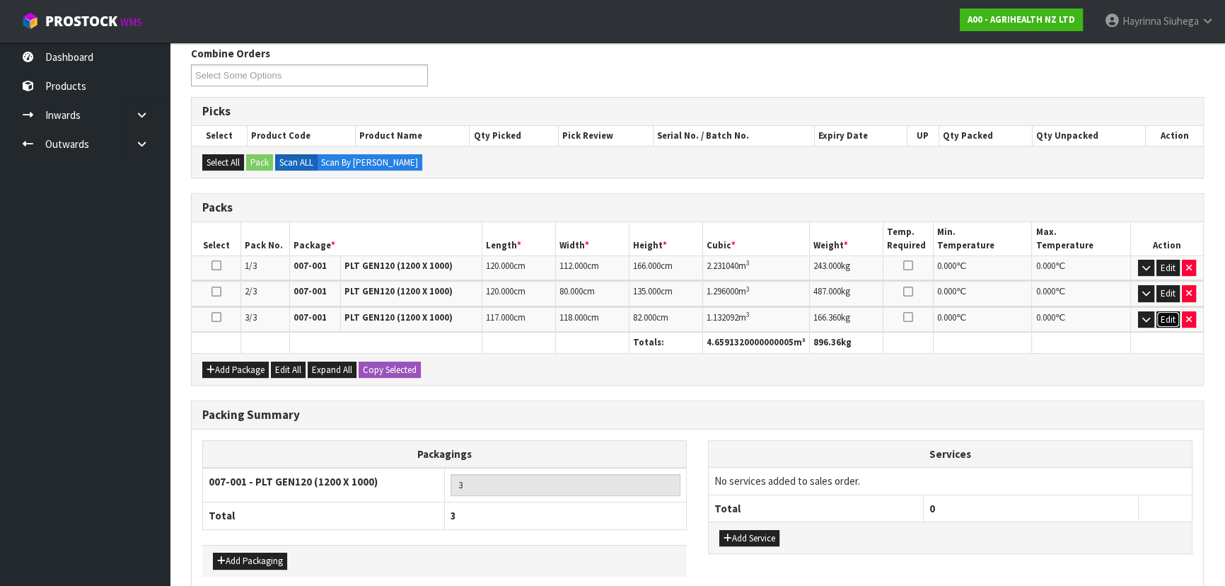
click at [1159, 318] on button "Edit" at bounding box center [1167, 319] width 23 height 17
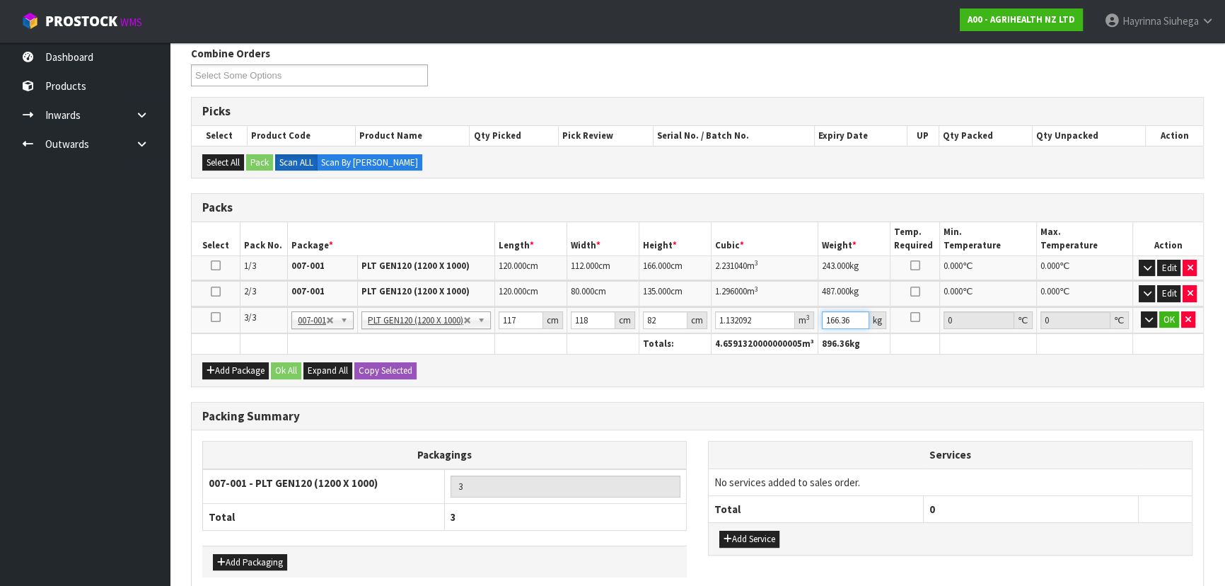
click at [837, 321] on input "166.36" at bounding box center [845, 320] width 47 height 18
type input "185"
click at [1170, 315] on button "OK" at bounding box center [1169, 319] width 20 height 17
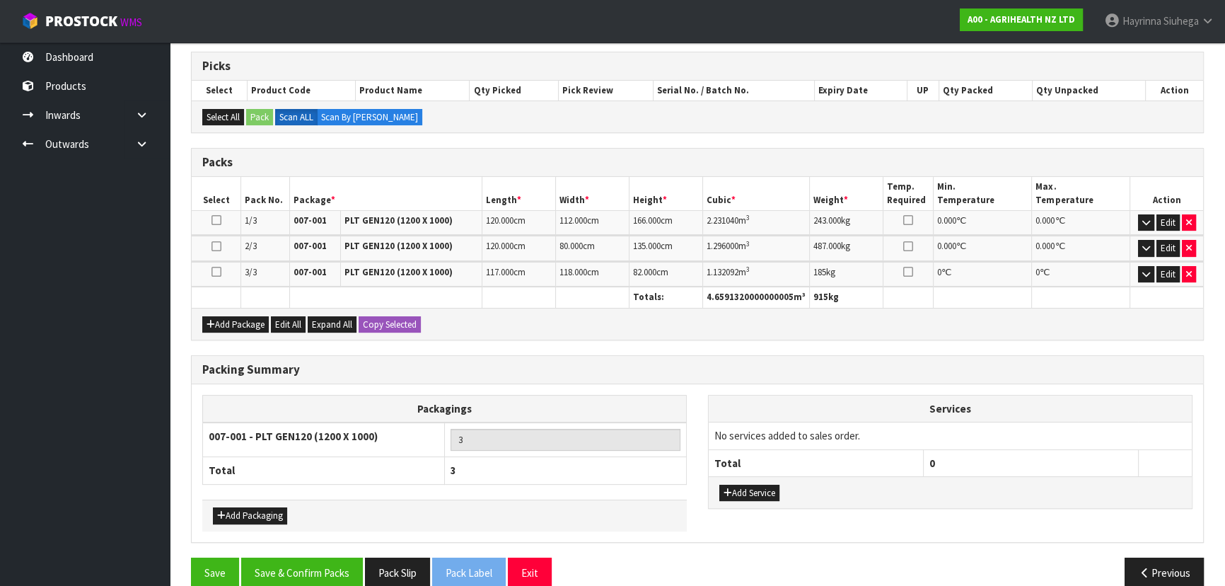
scroll to position [295, 0]
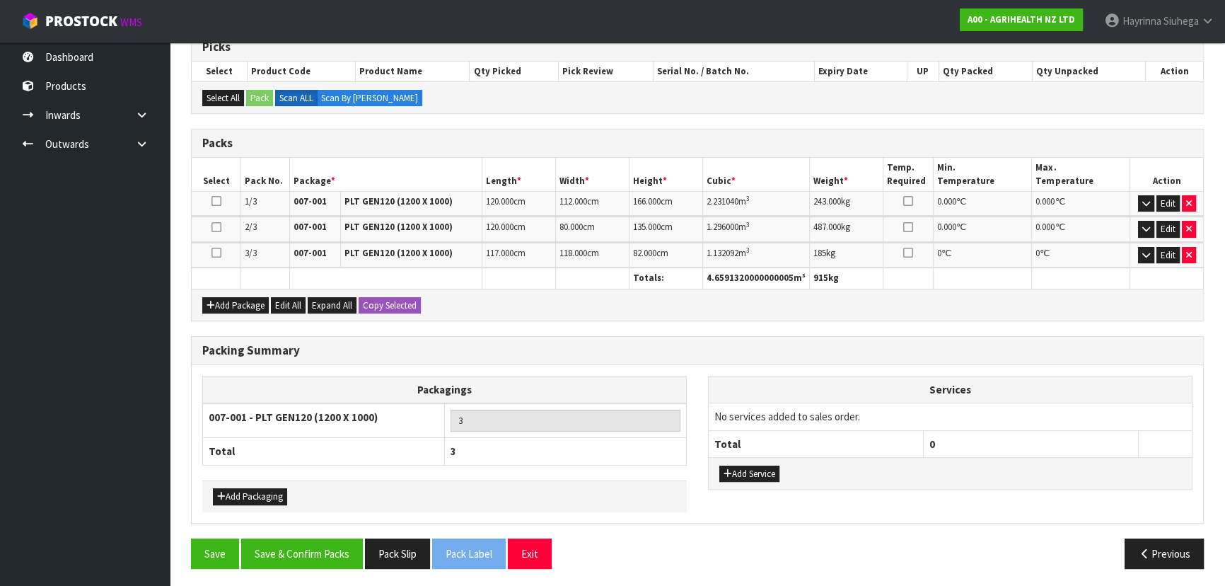
click at [322, 528] on div "Packing Summary Packagings 007-001 - PLT GEN120 (1200 X 1000) 3 Total 3 Add Pac…" at bounding box center [697, 437] width 1034 height 202
click at [325, 538] on button "Save & Confirm Packs" at bounding box center [302, 553] width 122 height 30
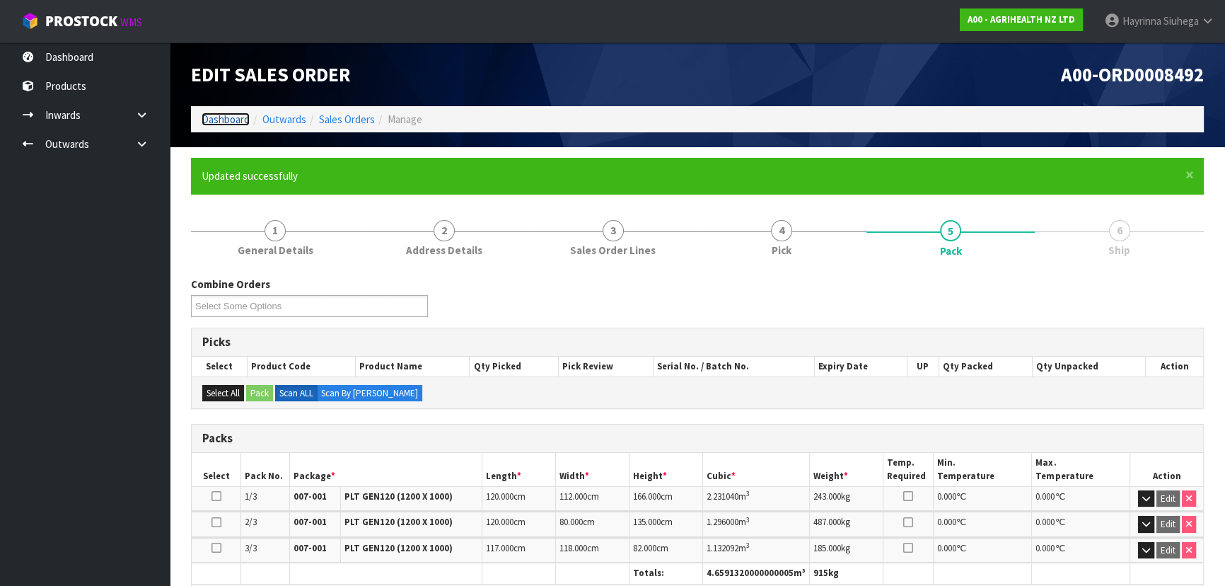
click at [219, 117] on link "Dashboard" at bounding box center [226, 118] width 48 height 13
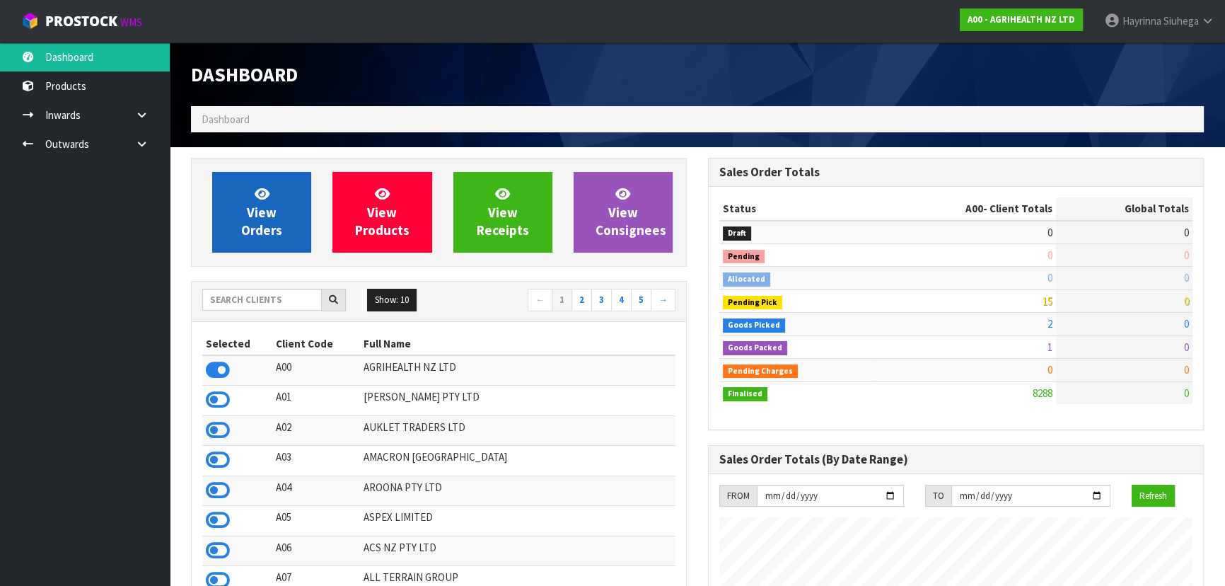
scroll to position [1069, 516]
click at [250, 187] on link "View Orders" at bounding box center [261, 212] width 99 height 81
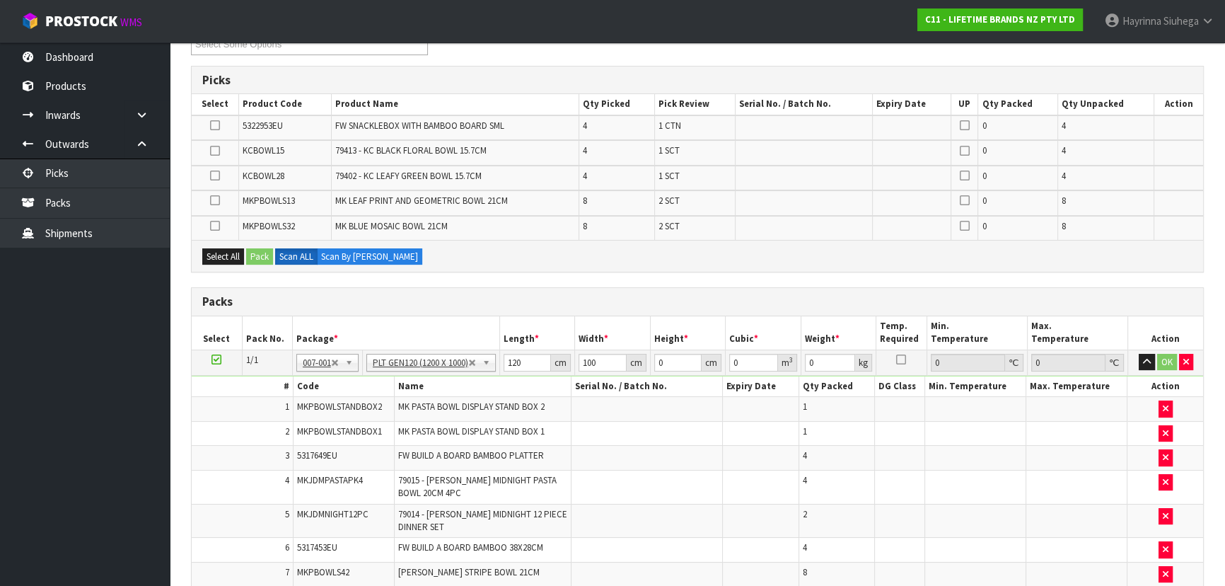
scroll to position [136, 0]
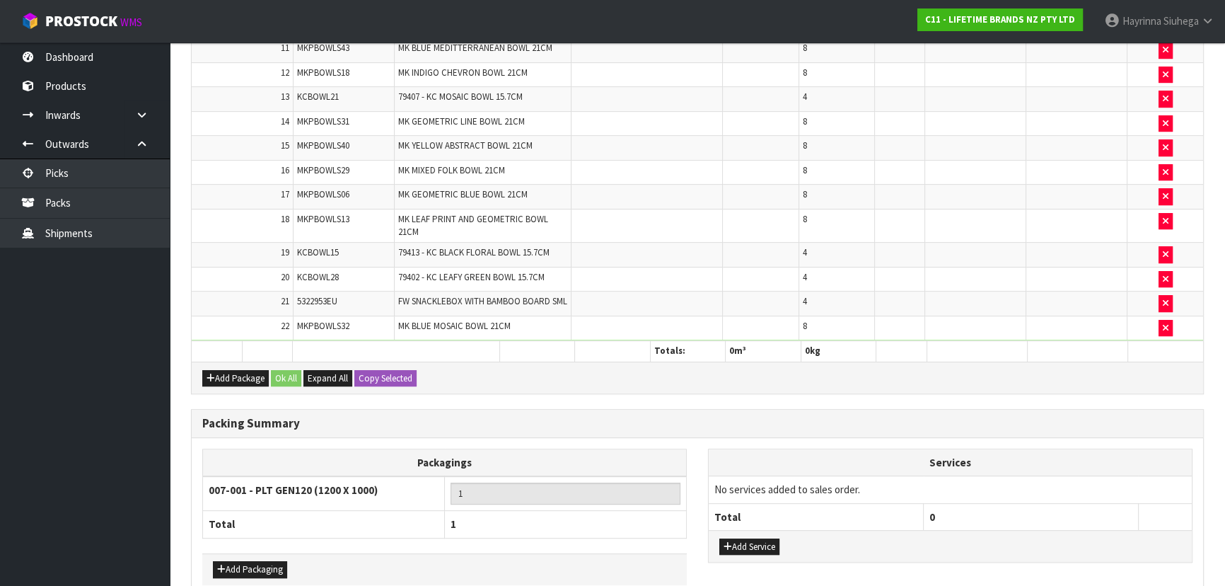
scroll to position [796, 0]
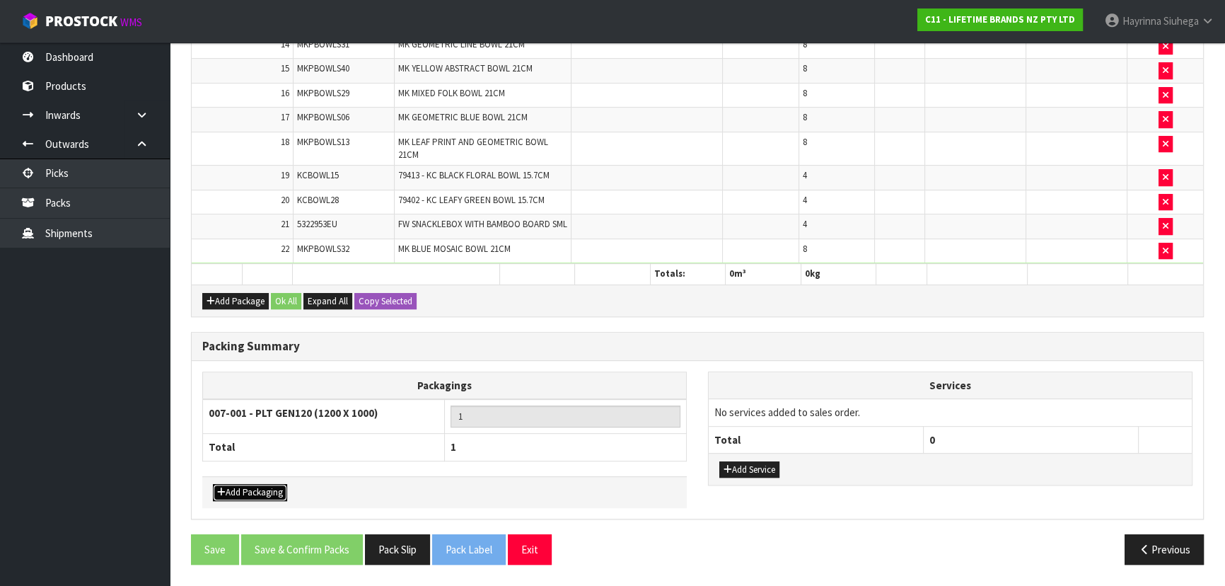
click at [257, 489] on button "Add Packaging" at bounding box center [250, 492] width 74 height 17
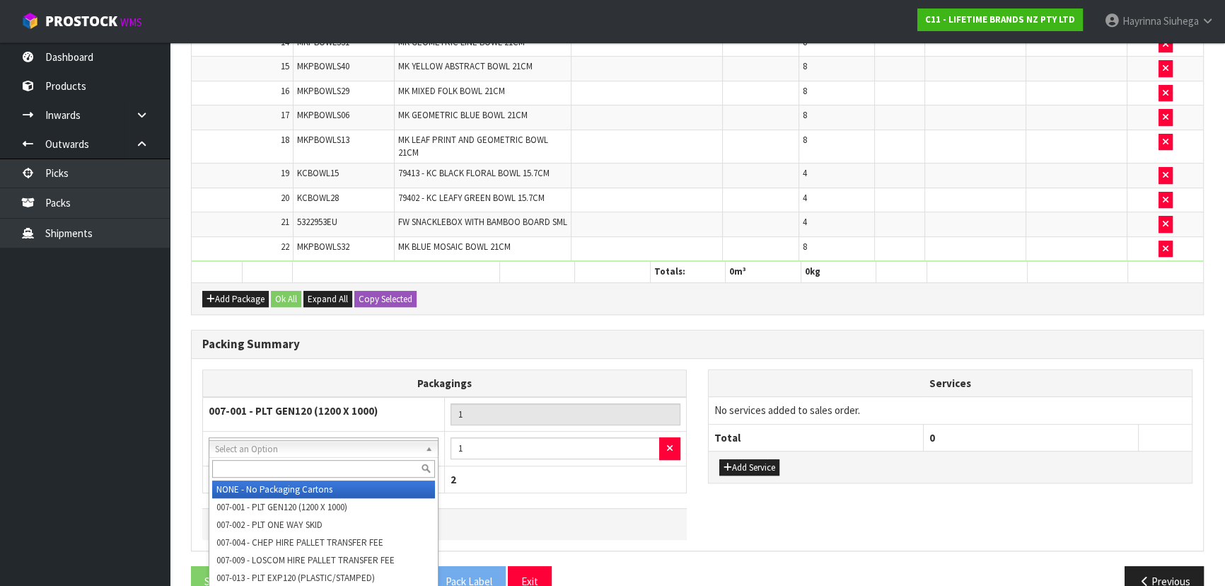
click at [293, 470] on input "text" at bounding box center [323, 469] width 223 height 18
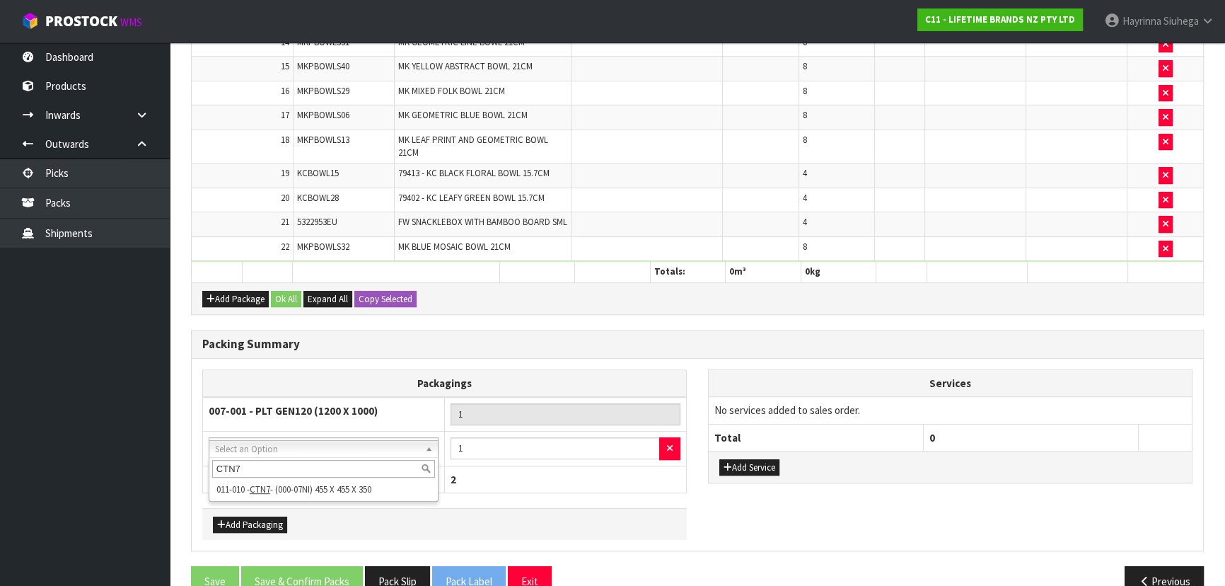
type input "CTN7"
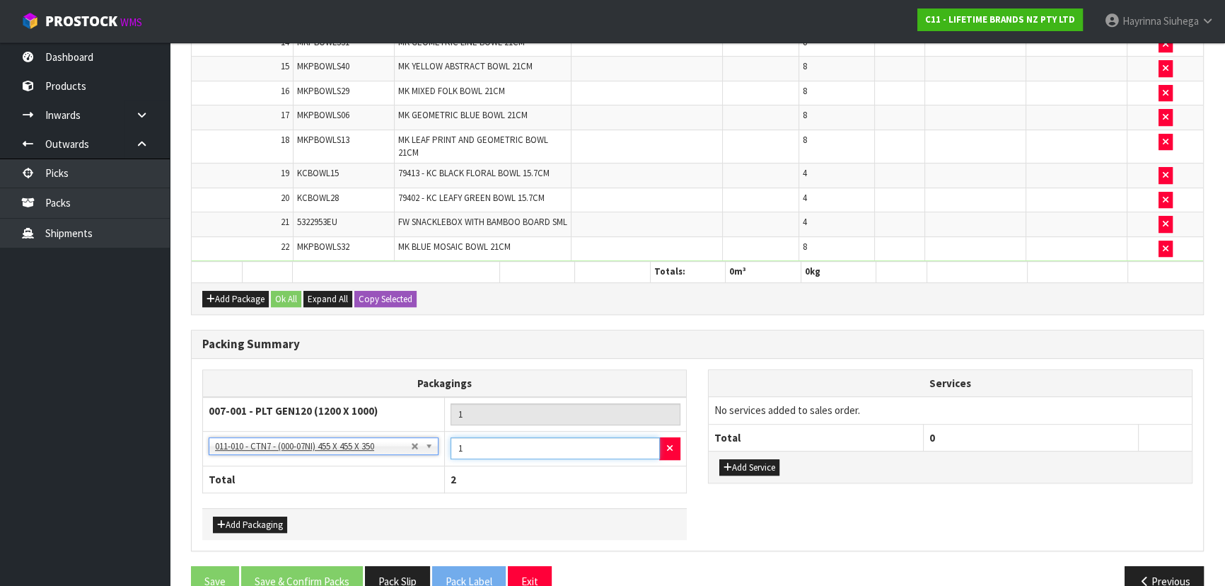
drag, startPoint x: 490, startPoint y: 447, endPoint x: 429, endPoint y: 453, distance: 61.1
click at [428, 453] on tr "NONE - No Packaging Cartons 007-001 - PLT GEN120 (1200 X 1000) 007-002 - PLT ON…" at bounding box center [445, 448] width 484 height 35
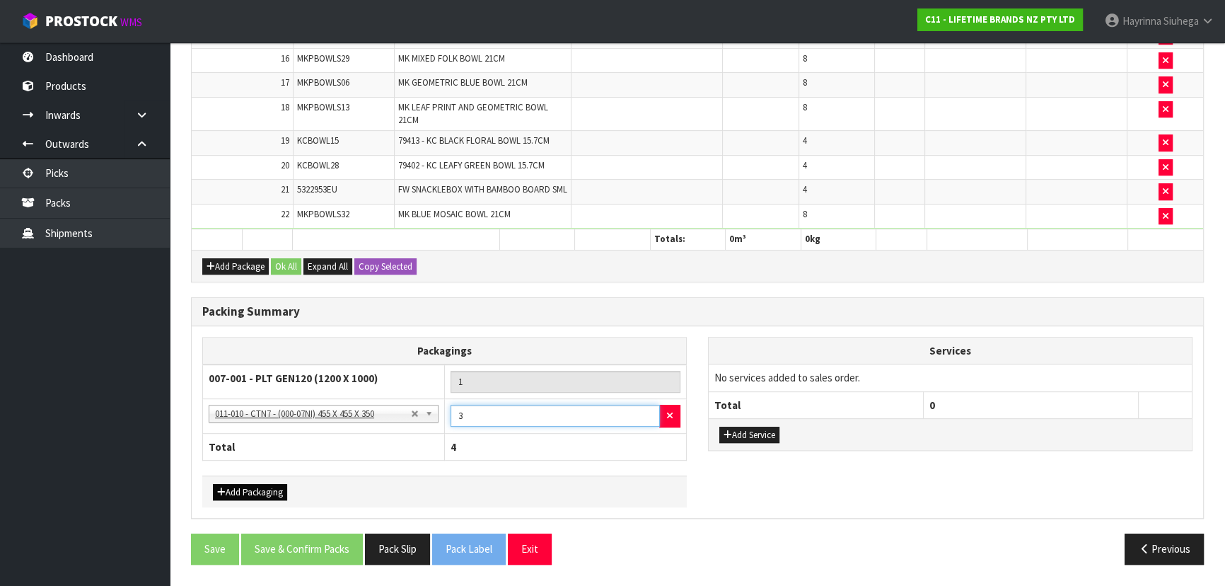
type input "3"
click at [248, 486] on button "Add Packaging" at bounding box center [250, 492] width 74 height 17
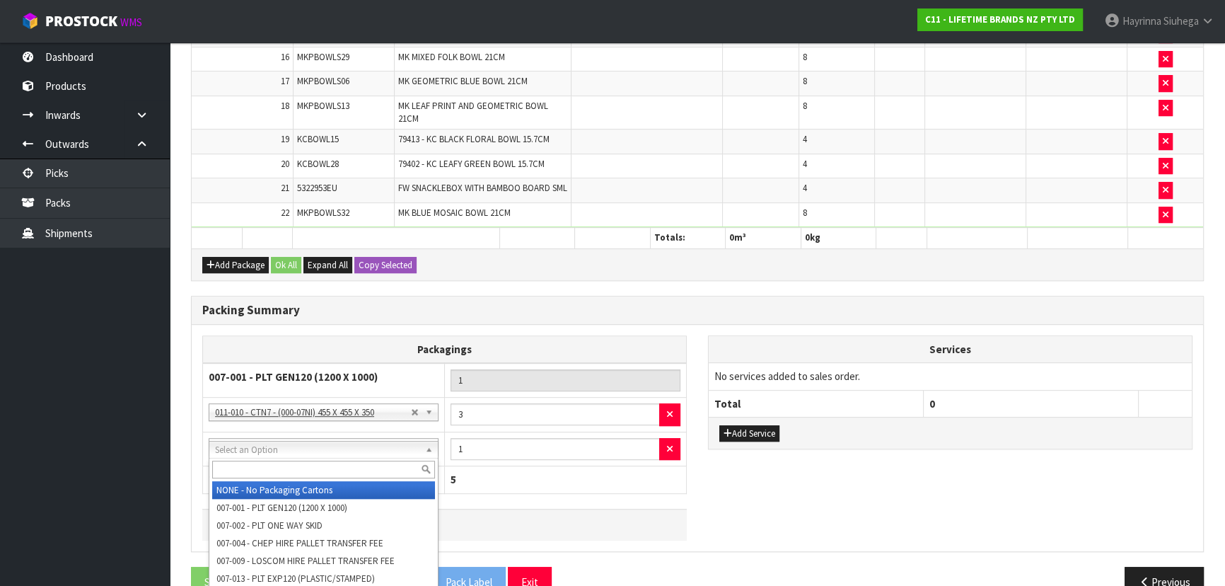
click at [310, 465] on input "text" at bounding box center [323, 469] width 223 height 18
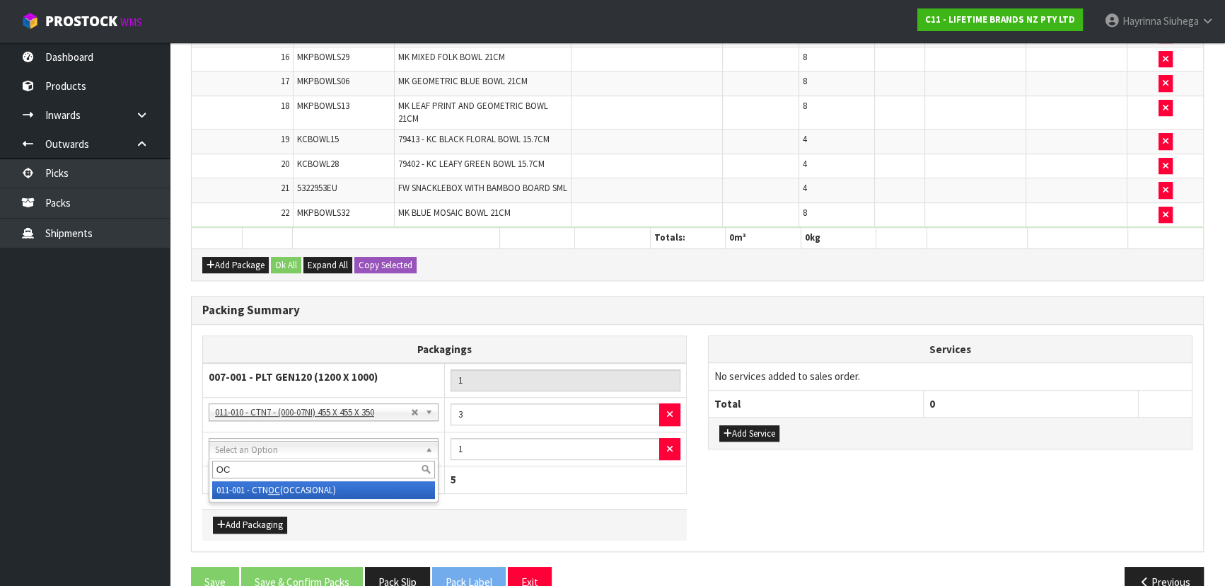
type input "OC"
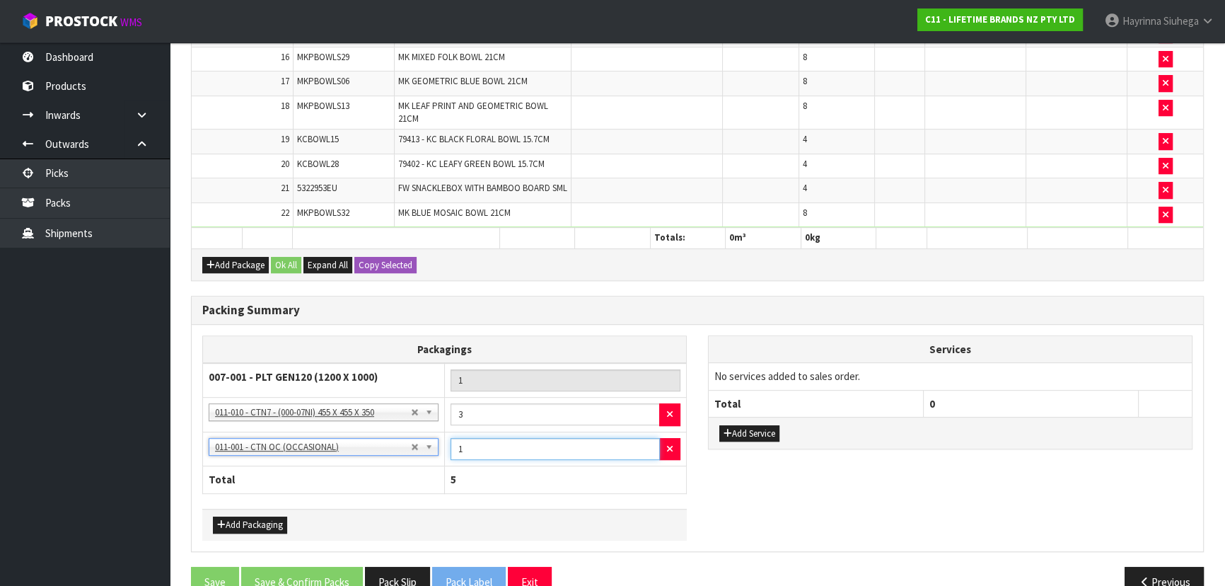
drag, startPoint x: 474, startPoint y: 455, endPoint x: 436, endPoint y: 453, distance: 38.2
click at [438, 453] on tr "NONE - No Packaging Cartons 007-001 - PLT GEN120 (1200 X 1000) 007-002 - PLT ON…" at bounding box center [445, 448] width 484 height 35
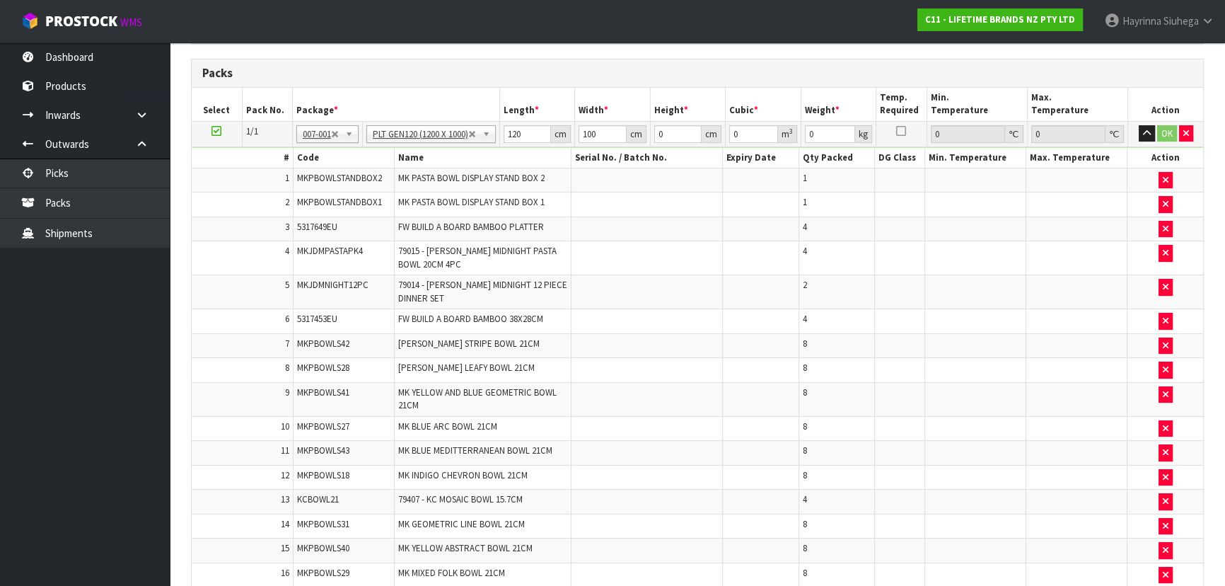
scroll to position [187, 0]
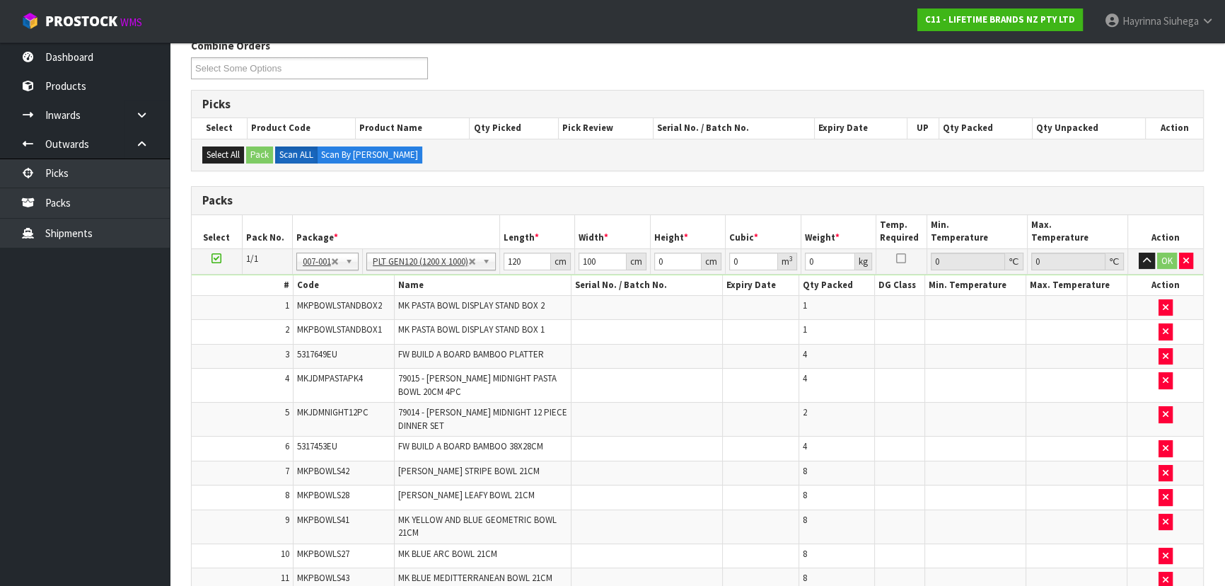
type input "2"
click at [523, 264] on input "120" at bounding box center [528, 261] width 48 height 18
click at [520, 260] on input "120" at bounding box center [528, 261] width 48 height 18
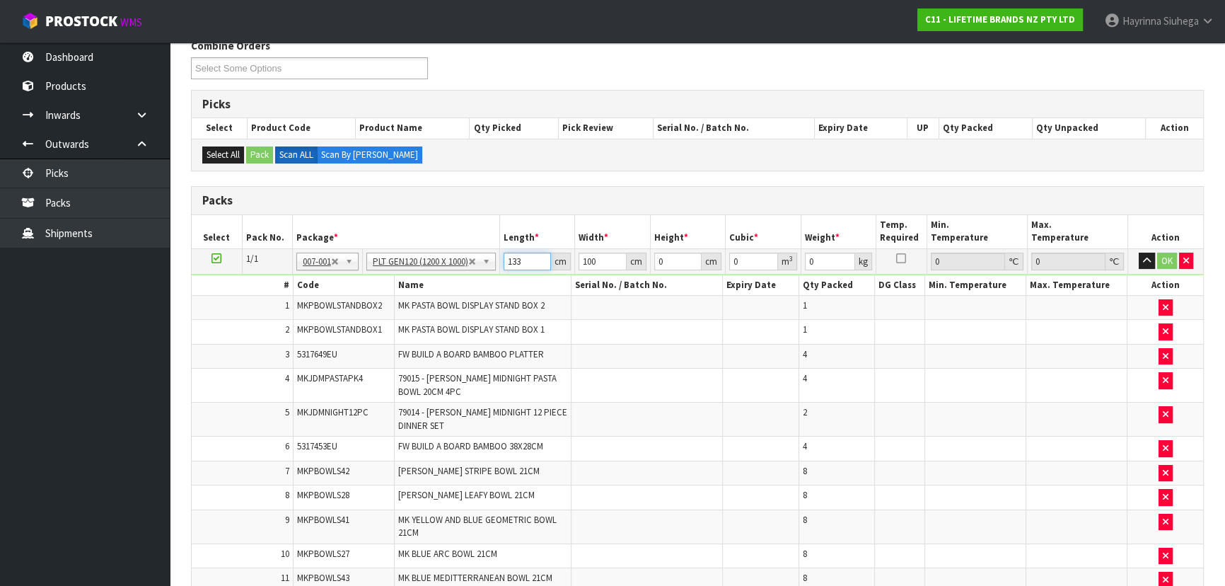
type input "133"
type input "110"
type input "9"
type input "0.13167"
type input "92"
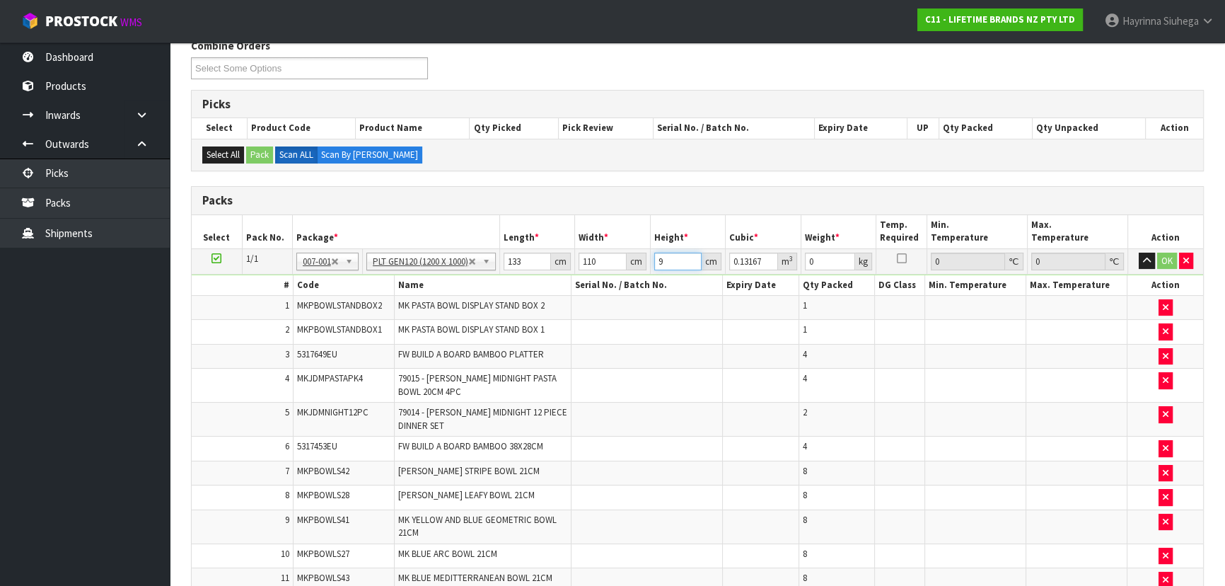
type input "1.34596"
type input "92"
type input "169"
click at [1176, 257] on td "OK" at bounding box center [1165, 260] width 75 height 25
click at [1164, 262] on button "OK" at bounding box center [1167, 260] width 20 height 17
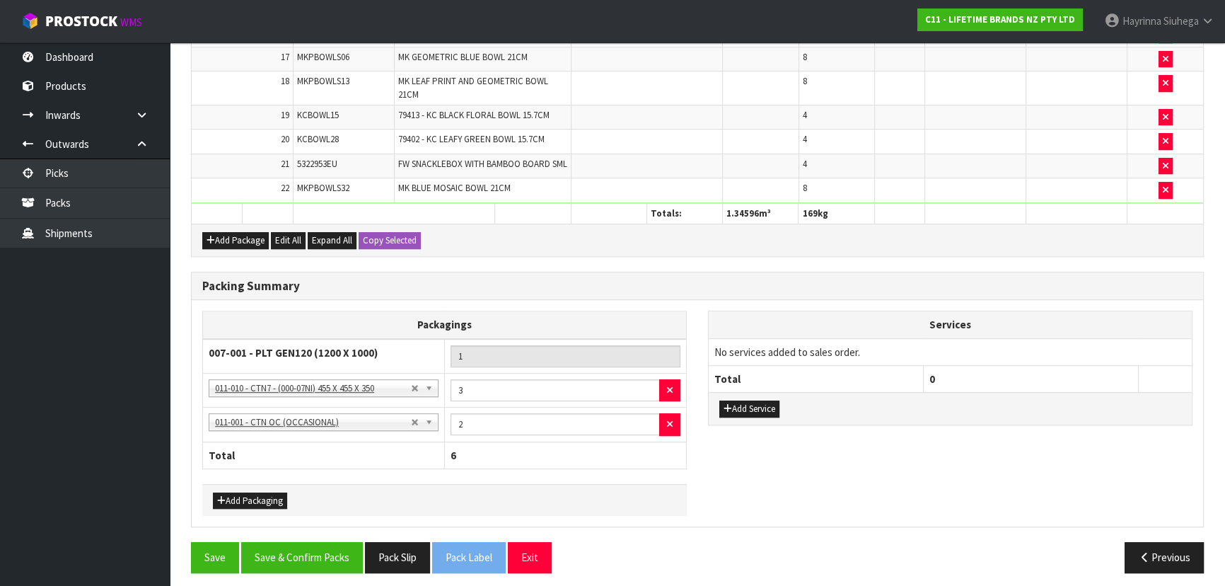
scroll to position [863, 0]
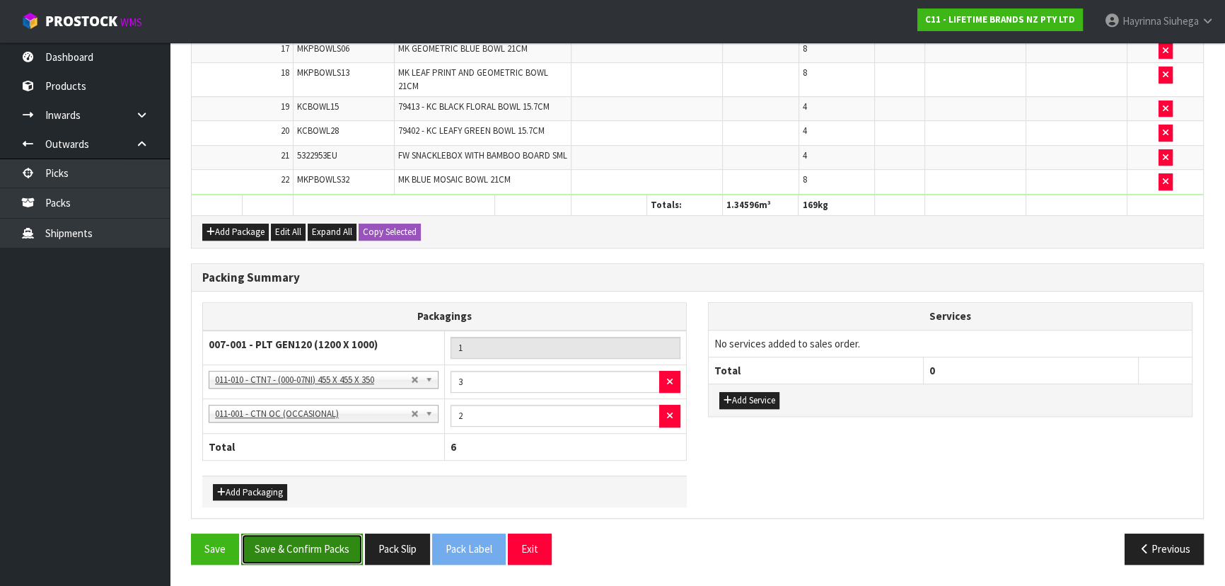
click at [306, 562] on button "Save & Confirm Packs" at bounding box center [302, 548] width 122 height 30
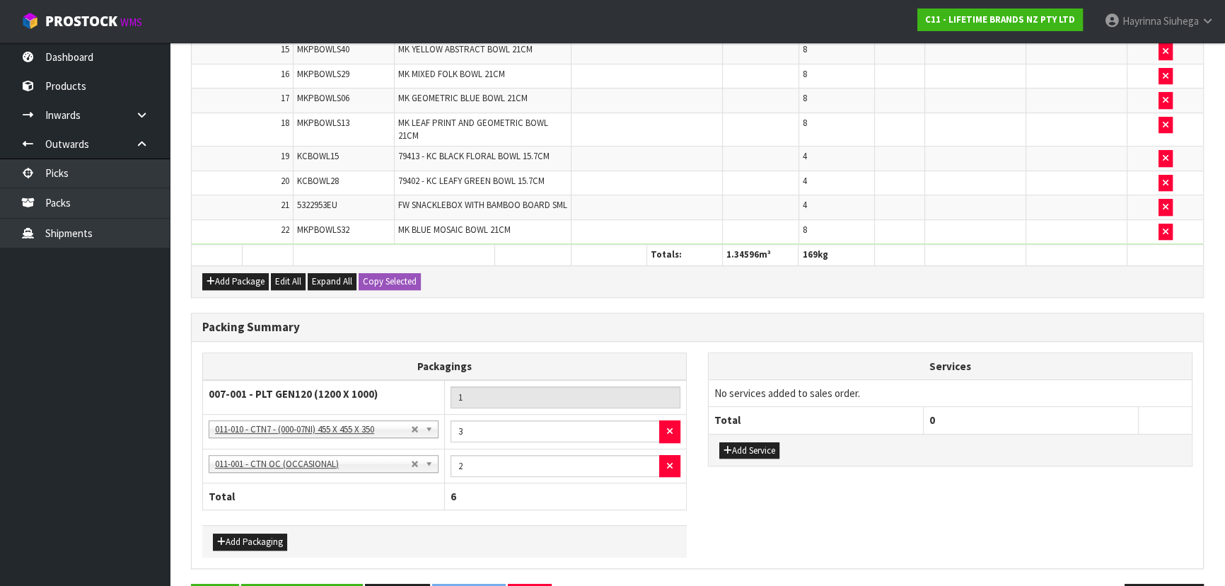
scroll to position [0, 0]
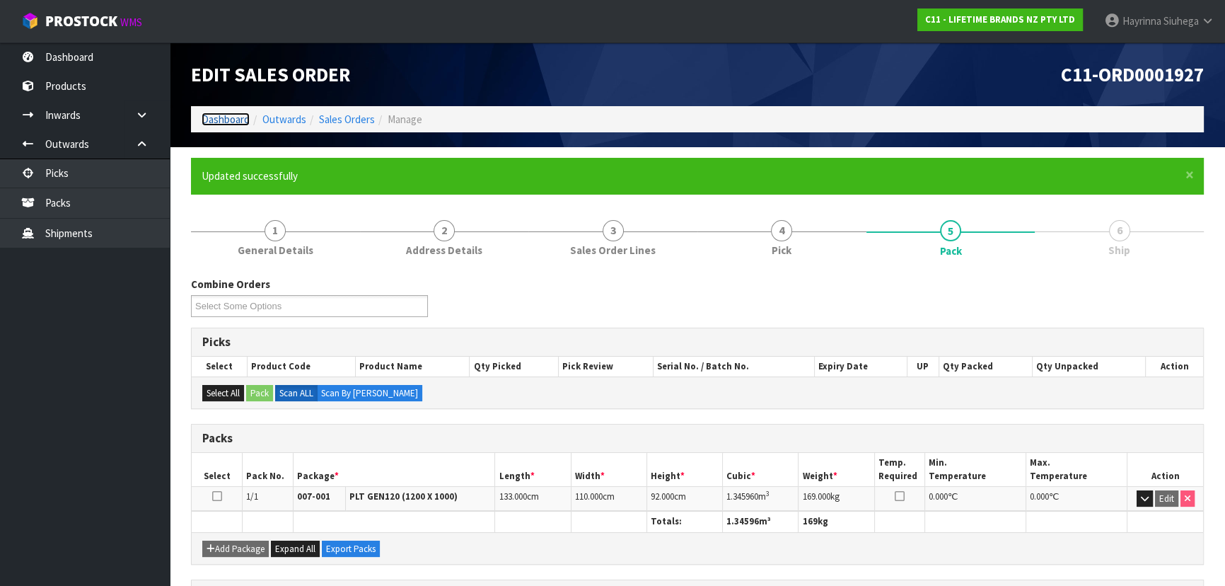
click at [226, 118] on link "Dashboard" at bounding box center [226, 118] width 48 height 13
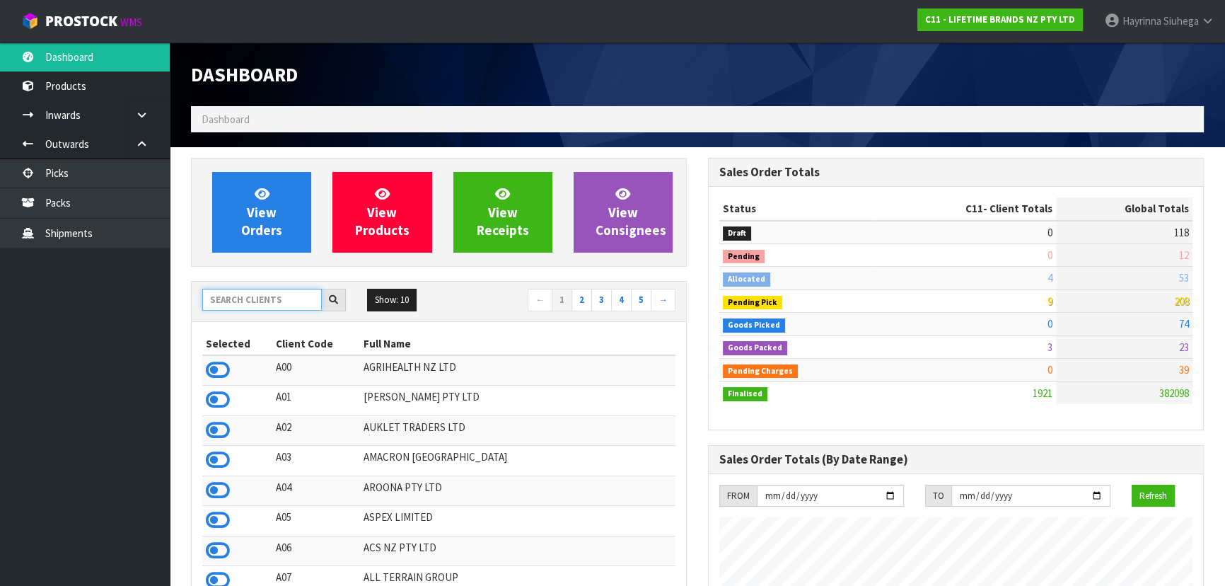
click at [268, 303] on input "text" at bounding box center [262, 300] width 120 height 22
type input "B07"
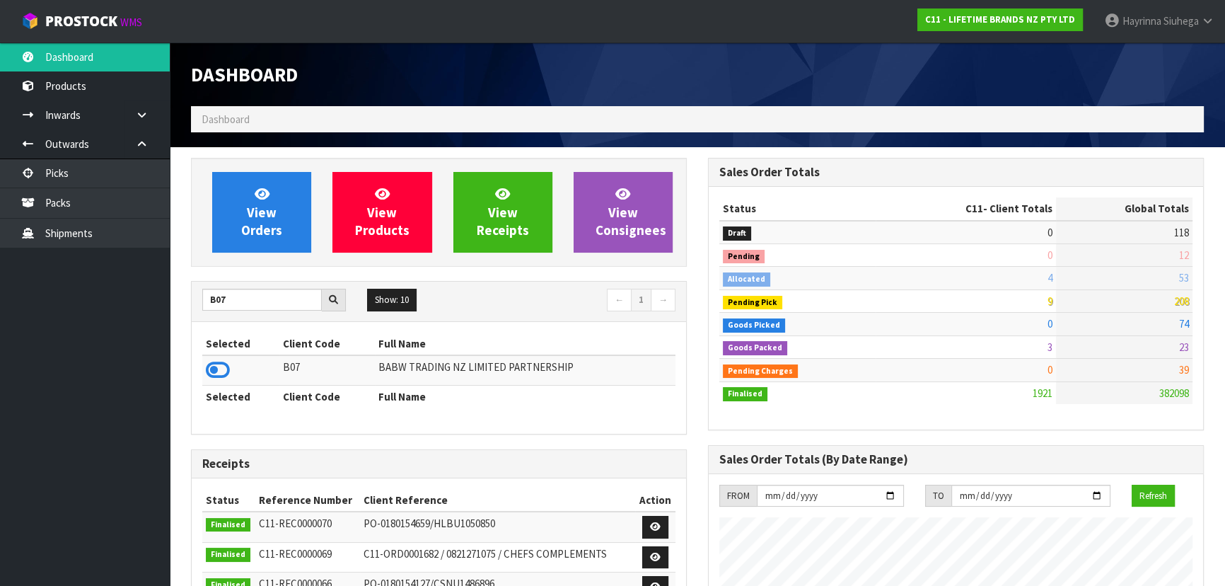
click at [206, 368] on icon at bounding box center [218, 369] width 24 height 21
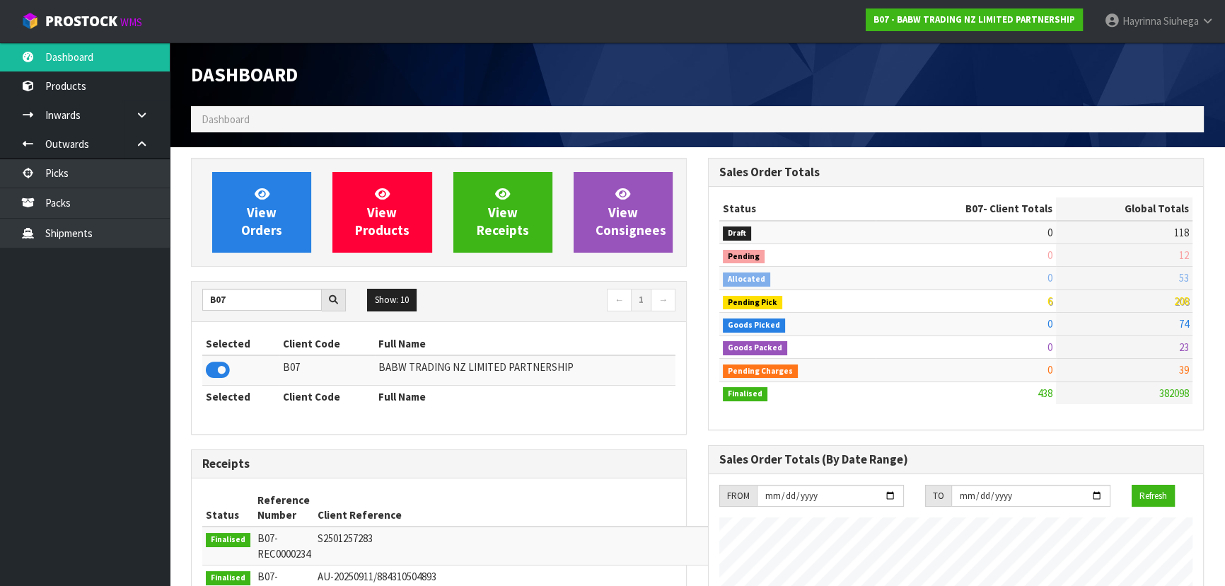
scroll to position [1069, 516]
click at [278, 187] on link "View Orders" at bounding box center [261, 212] width 99 height 81
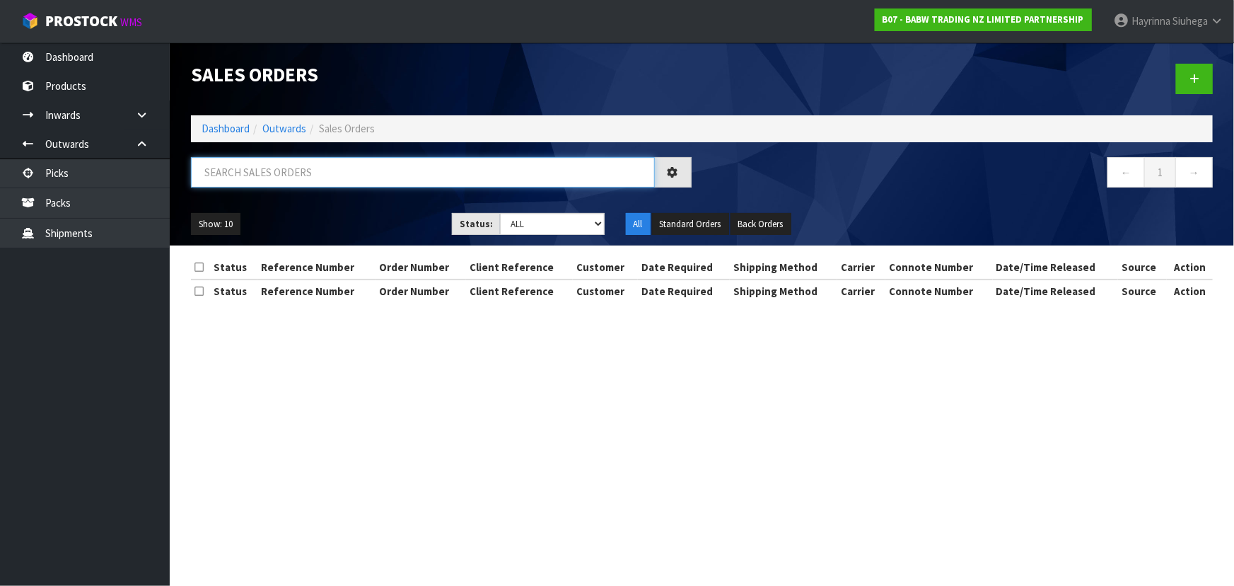
click at [297, 163] on input "text" at bounding box center [423, 172] width 464 height 30
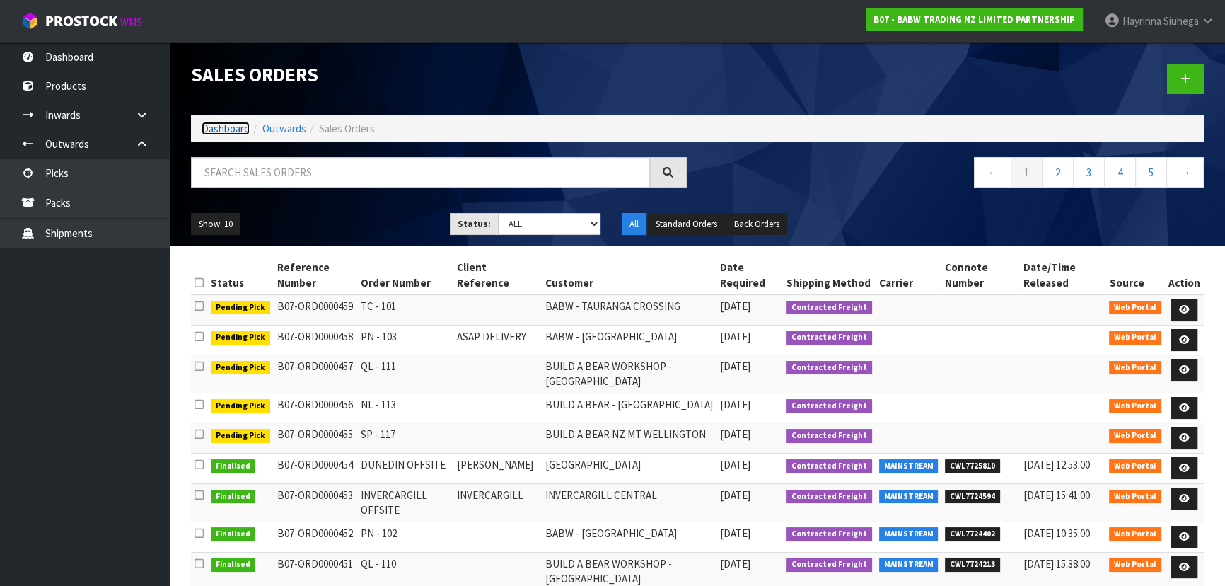
click at [221, 134] on link "Dashboard" at bounding box center [226, 128] width 48 height 13
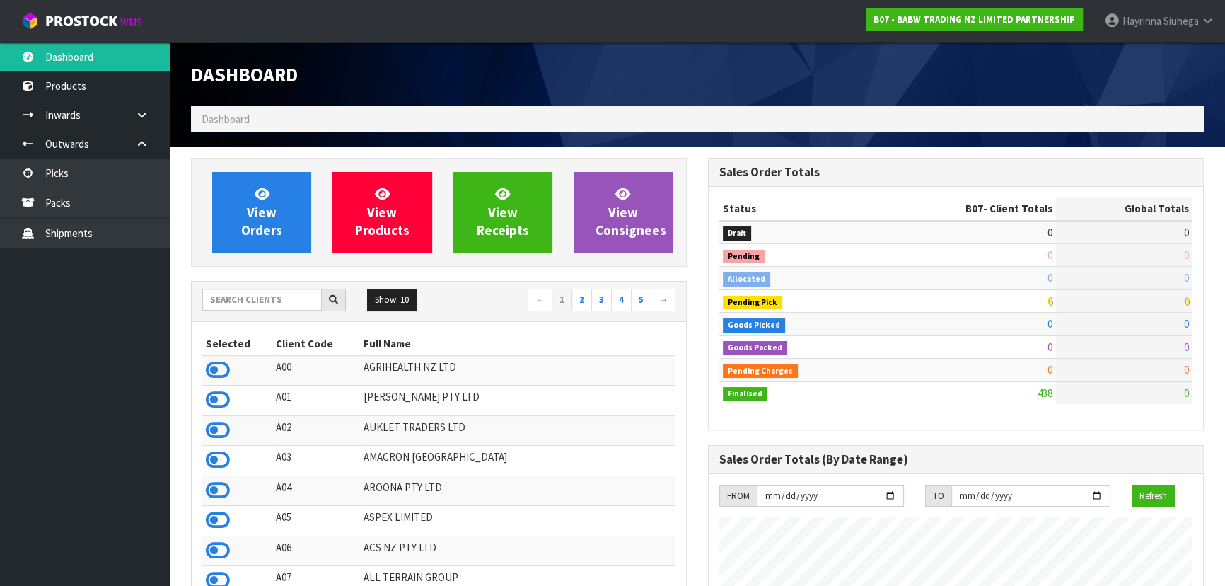
scroll to position [1069, 516]
drag, startPoint x: 281, startPoint y: 301, endPoint x: 269, endPoint y: 262, distance: 40.0
click at [281, 298] on input "text" at bounding box center [262, 300] width 120 height 22
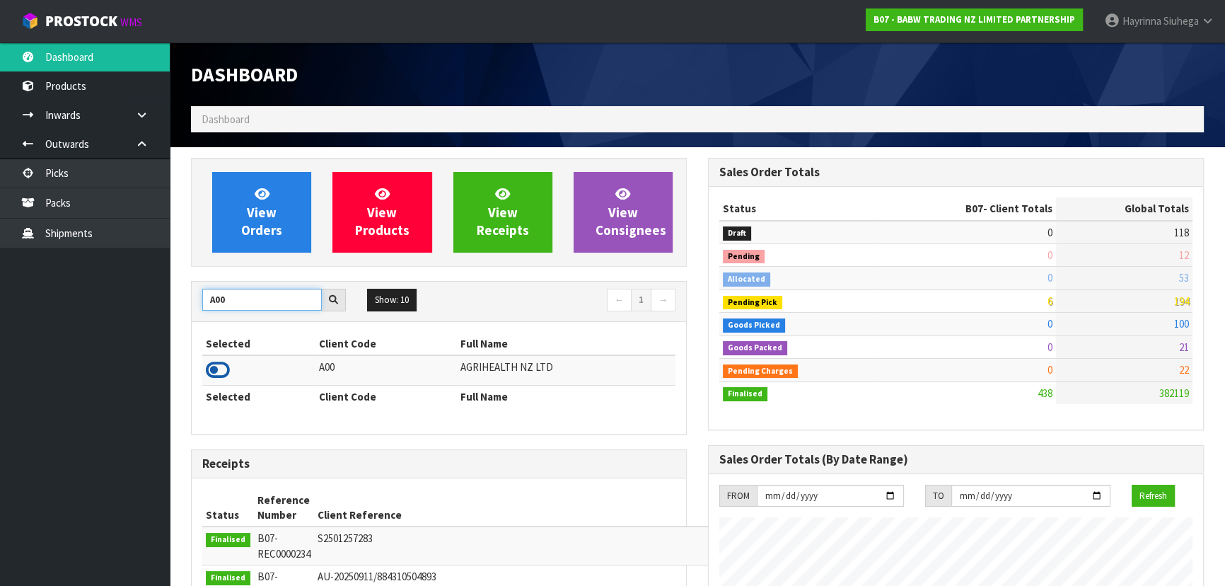
type input "A00"
drag, startPoint x: 219, startPoint y: 364, endPoint x: 228, endPoint y: 349, distance: 17.5
click at [219, 364] on icon at bounding box center [218, 369] width 24 height 21
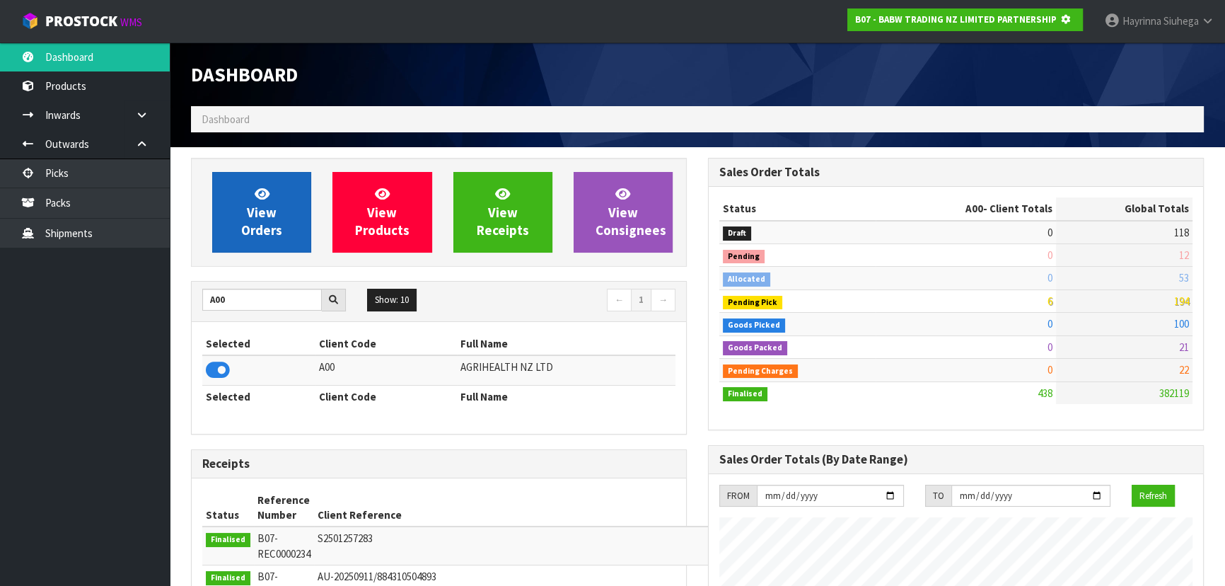
scroll to position [706331, 706694]
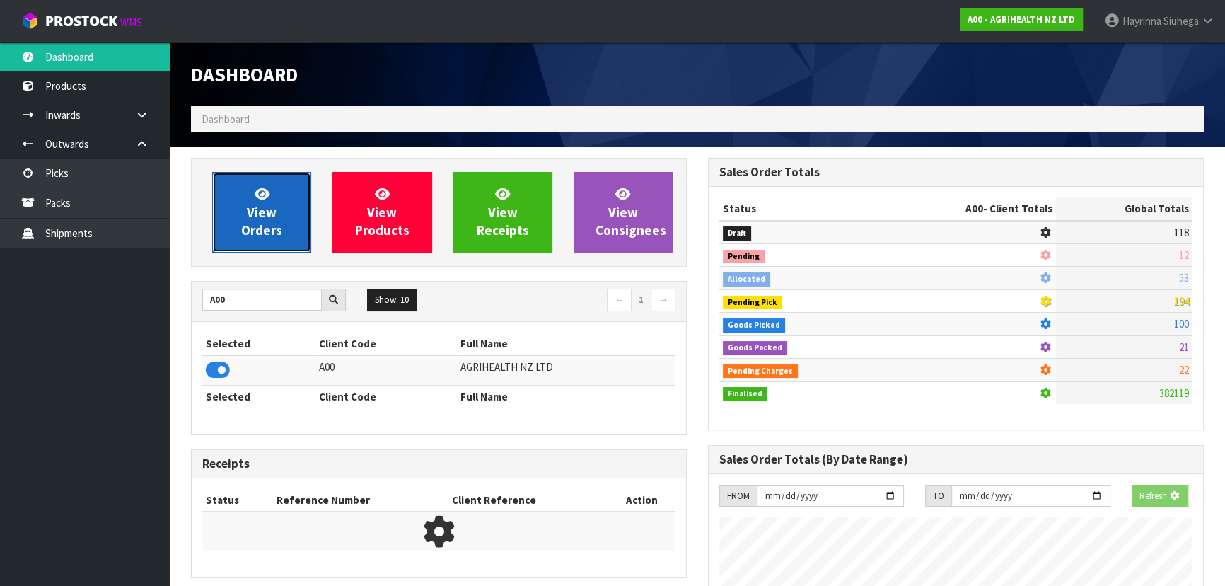
click at [294, 217] on link "View Orders" at bounding box center [261, 212] width 99 height 81
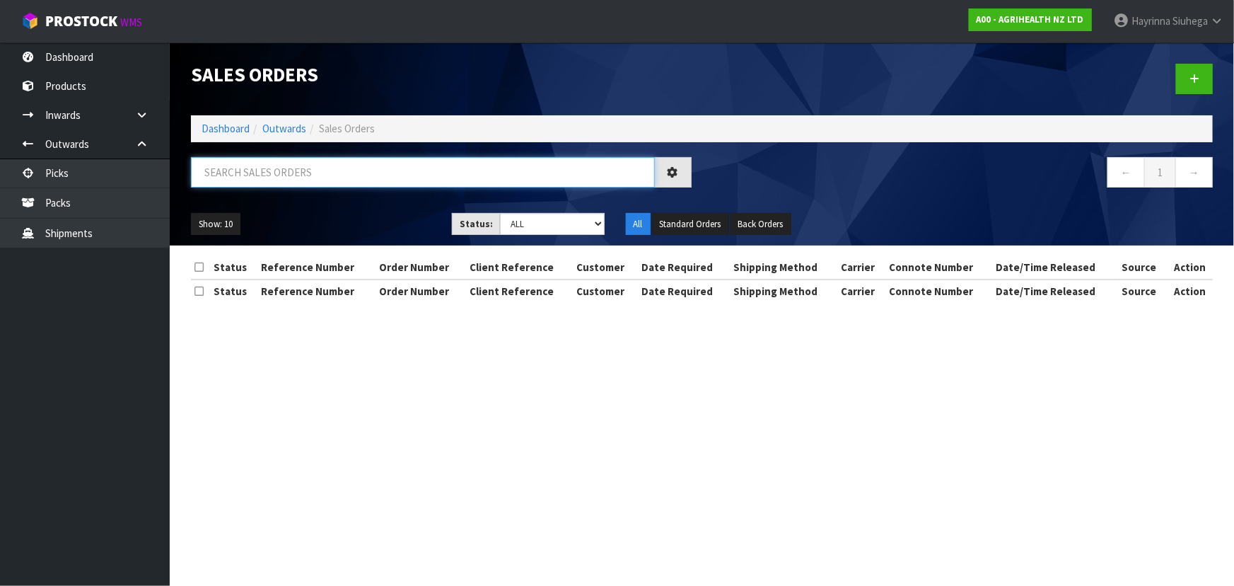
click at [351, 172] on input "text" at bounding box center [423, 172] width 464 height 30
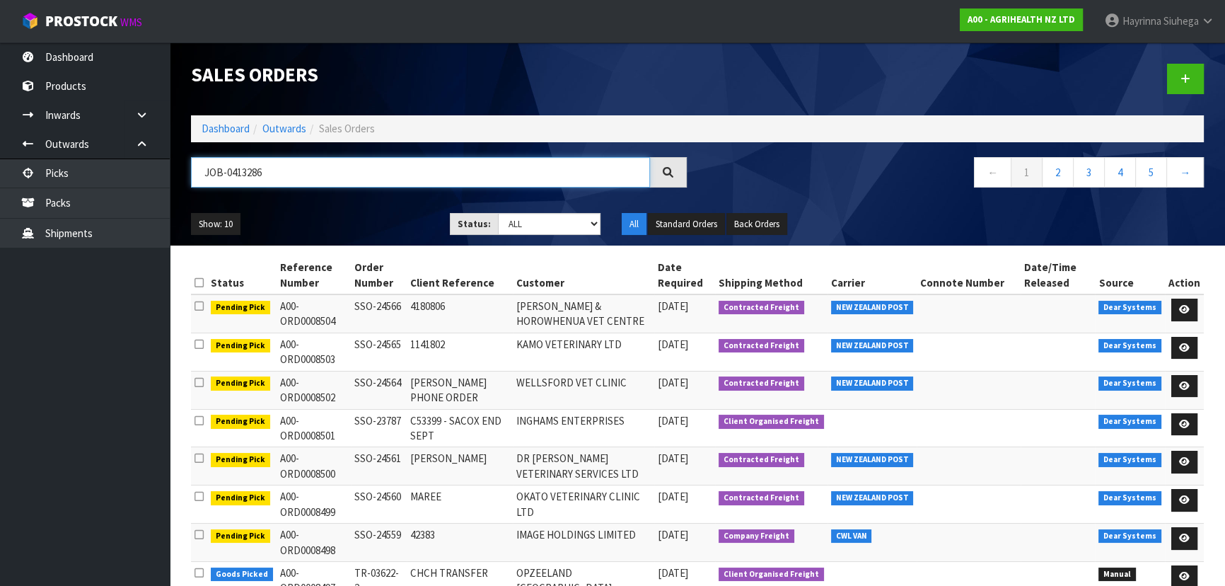
type input "JOB-0413286"
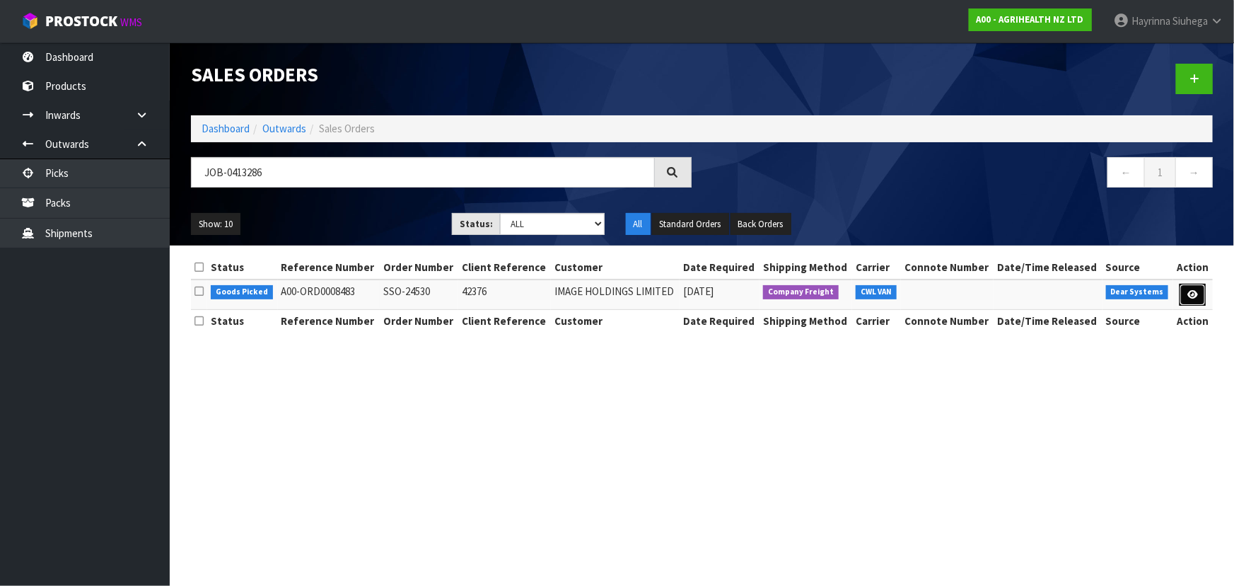
click at [1190, 290] on icon at bounding box center [1192, 294] width 11 height 9
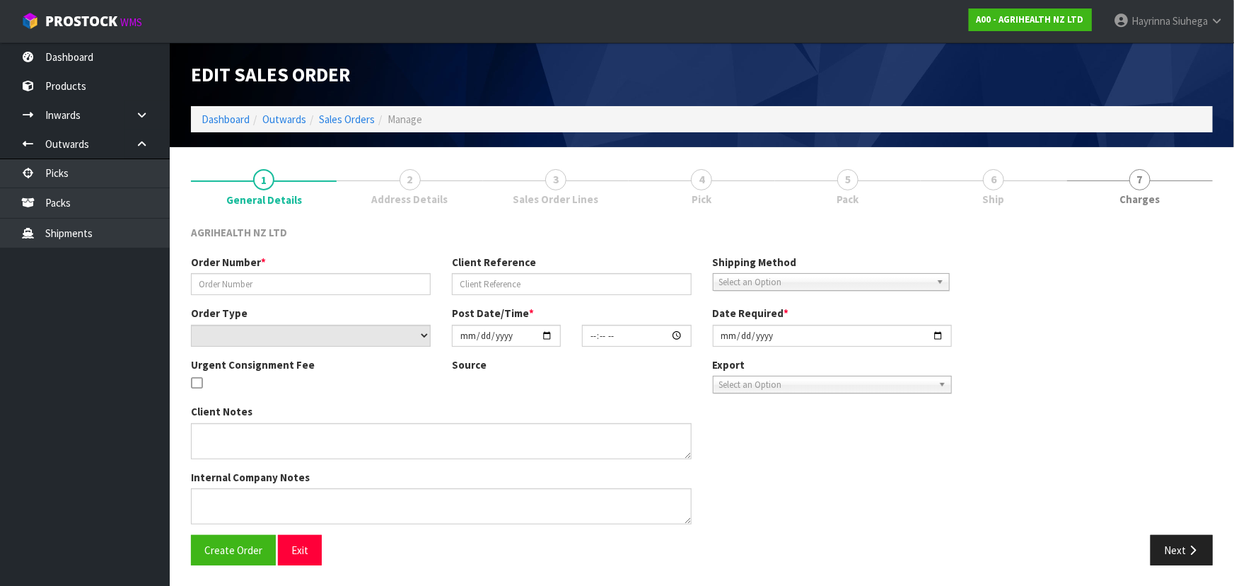
type input "SSO-24530"
type input "42376"
select select "number:0"
type input "[DATE]"
type input "14:53:23.000"
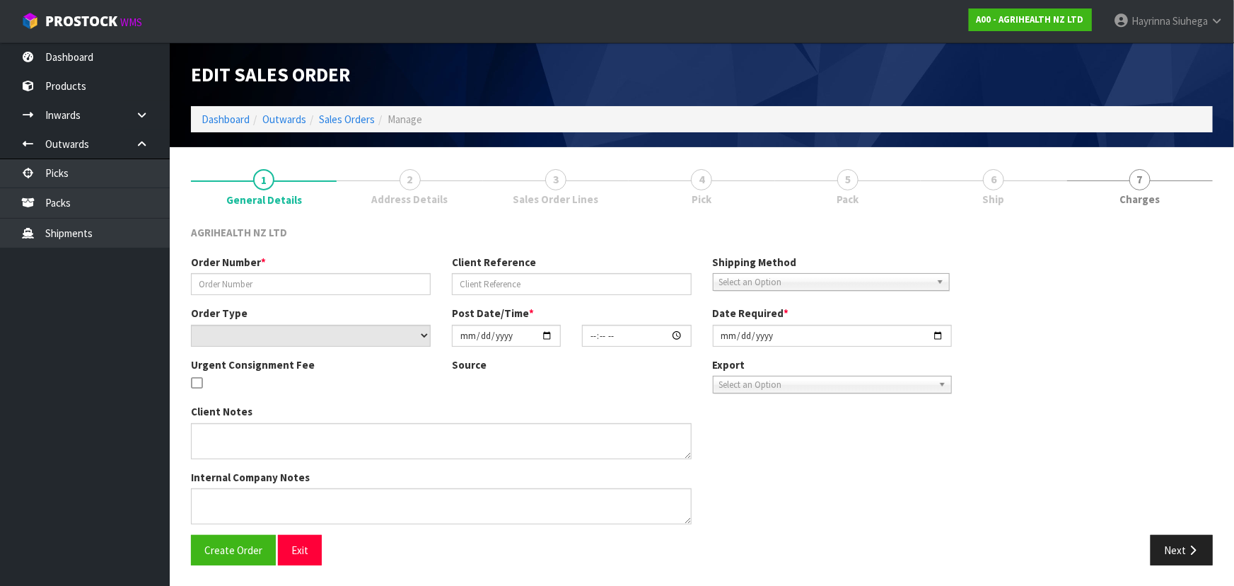
type input "[DATE]"
type textarea "SHIP BY: Freight"
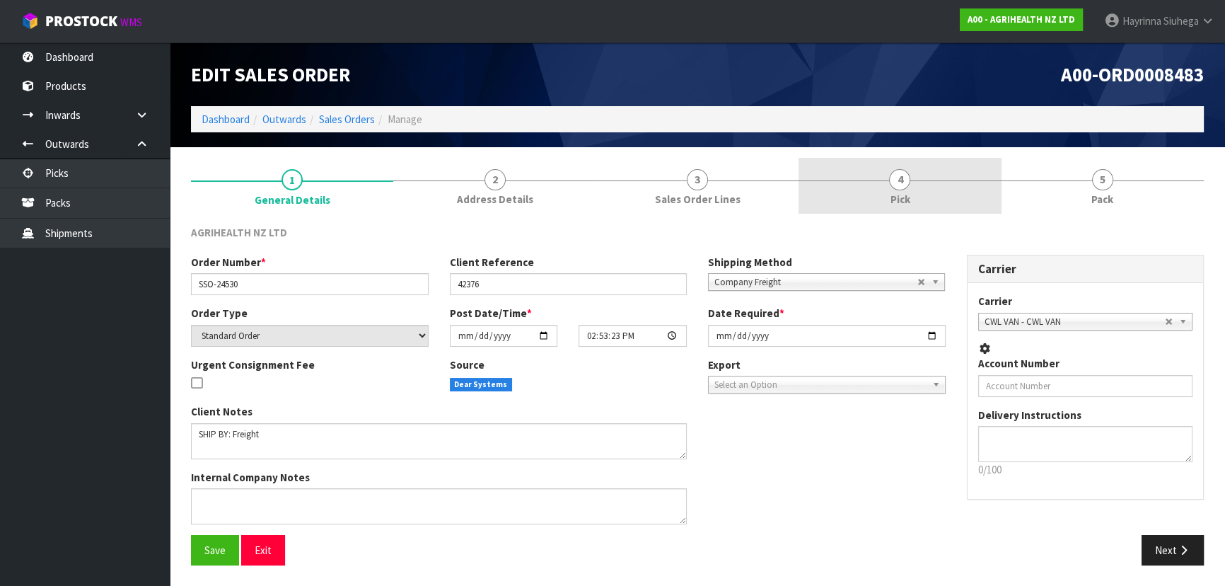
click at [979, 188] on link "4 Pick" at bounding box center [899, 186] width 202 height 56
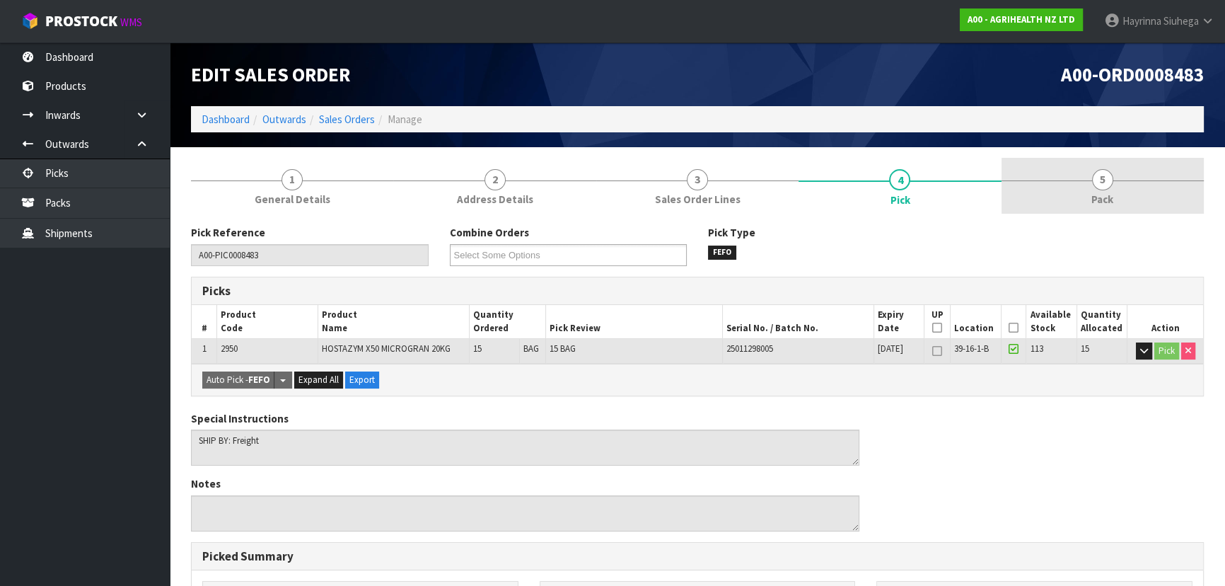
drag, startPoint x: 1077, startPoint y: 206, endPoint x: 1048, endPoint y: 205, distance: 29.0
click at [1076, 205] on link "5 Pack" at bounding box center [1102, 186] width 202 height 56
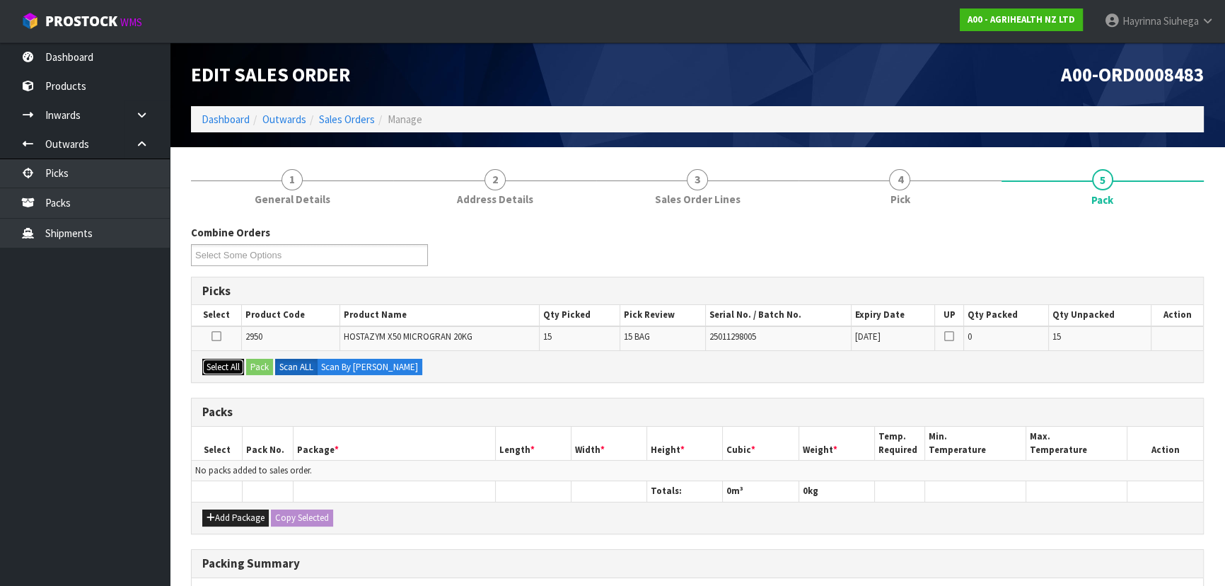
click at [231, 370] on button "Select All" at bounding box center [223, 367] width 42 height 17
click at [269, 368] on button "Pack" at bounding box center [259, 367] width 27 height 17
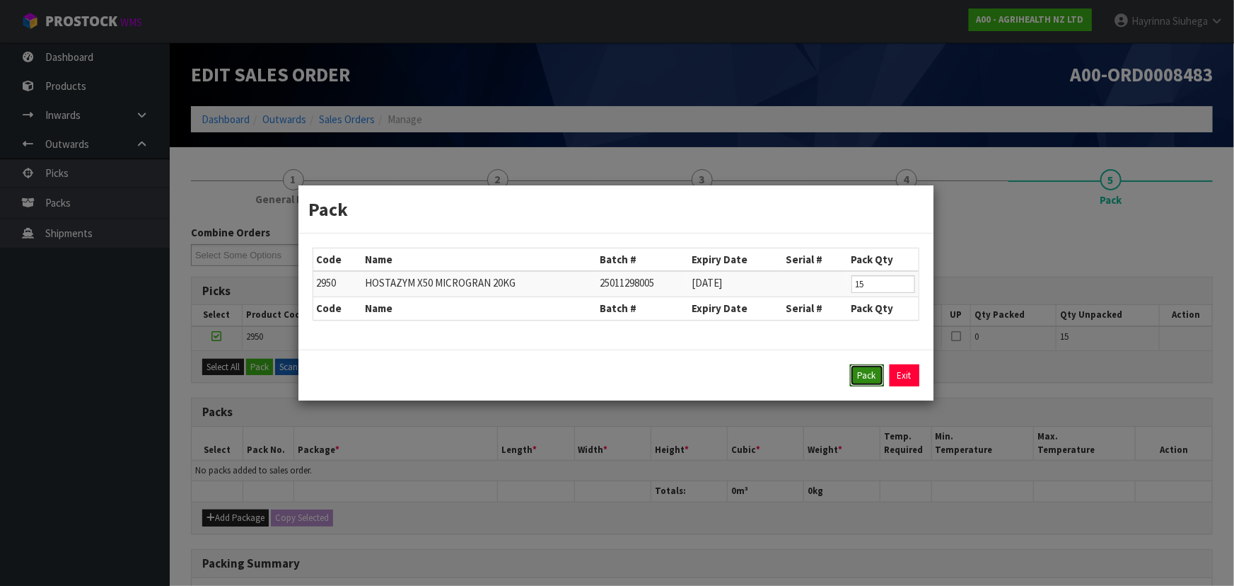
drag, startPoint x: 867, startPoint y: 372, endPoint x: 839, endPoint y: 373, distance: 27.6
click at [868, 372] on button "Pack" at bounding box center [867, 375] width 34 height 23
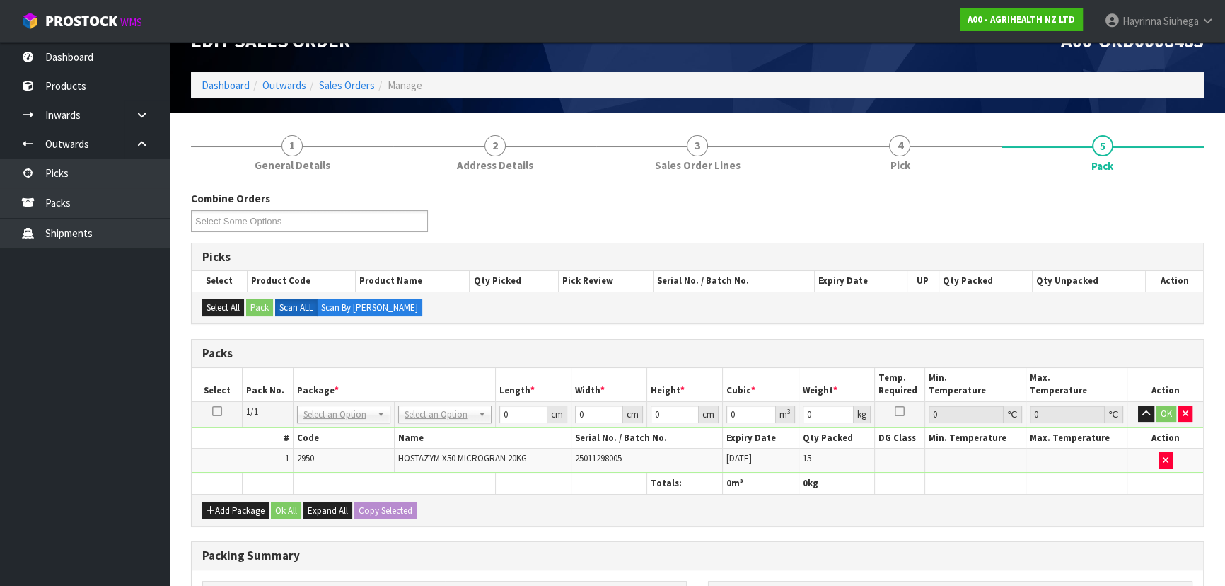
scroll to position [64, 0]
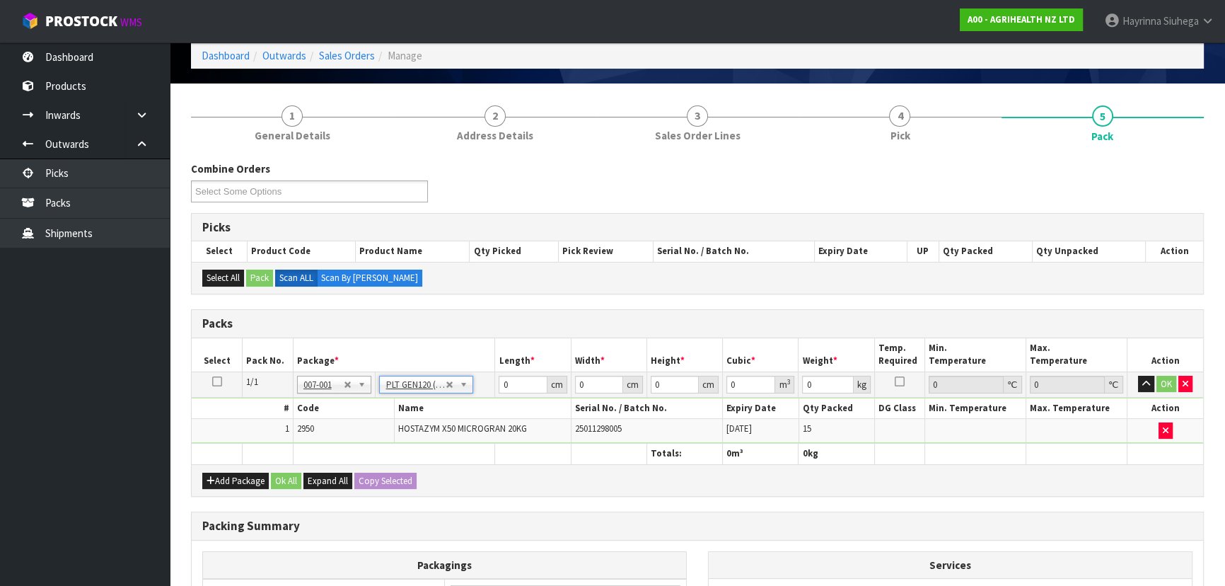
type input "120"
type input "100"
type input "315.9"
click at [502, 381] on input "120" at bounding box center [523, 385] width 48 height 18
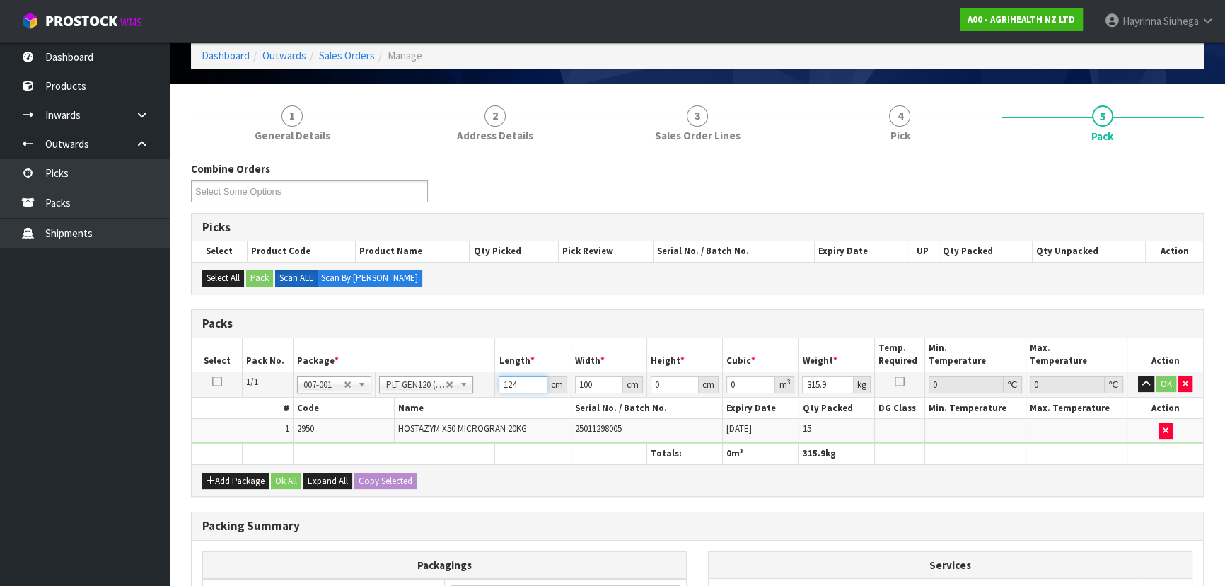
type input "124"
type input "108"
type input "7"
type input "0.093744"
type input "75"
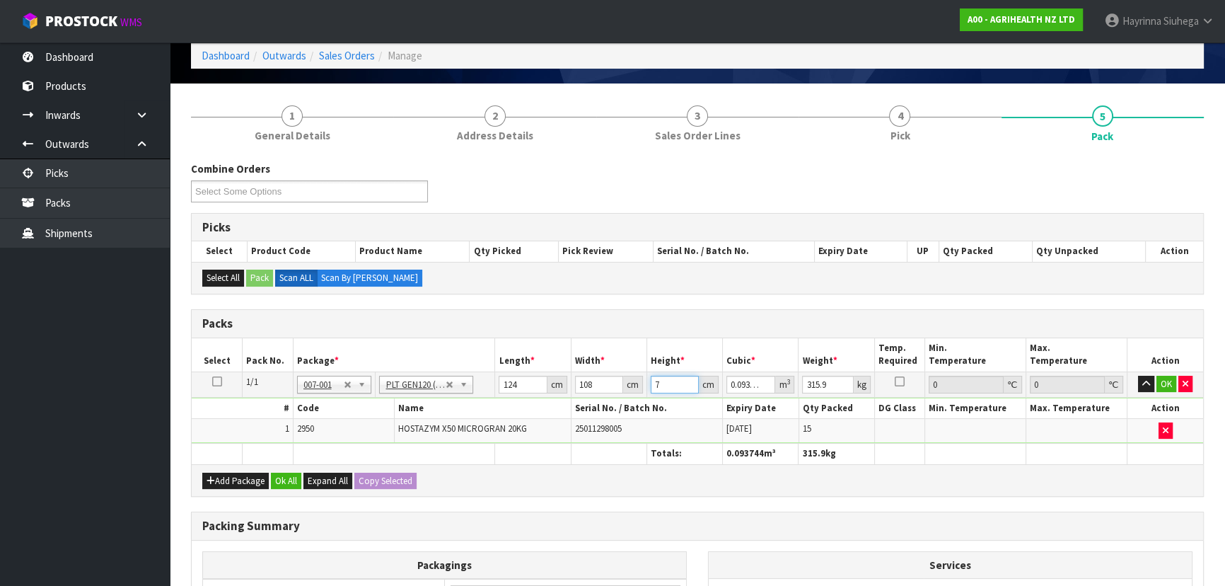
type input "1.0044"
type input "75"
type input "317"
click button "OK" at bounding box center [1166, 384] width 20 height 17
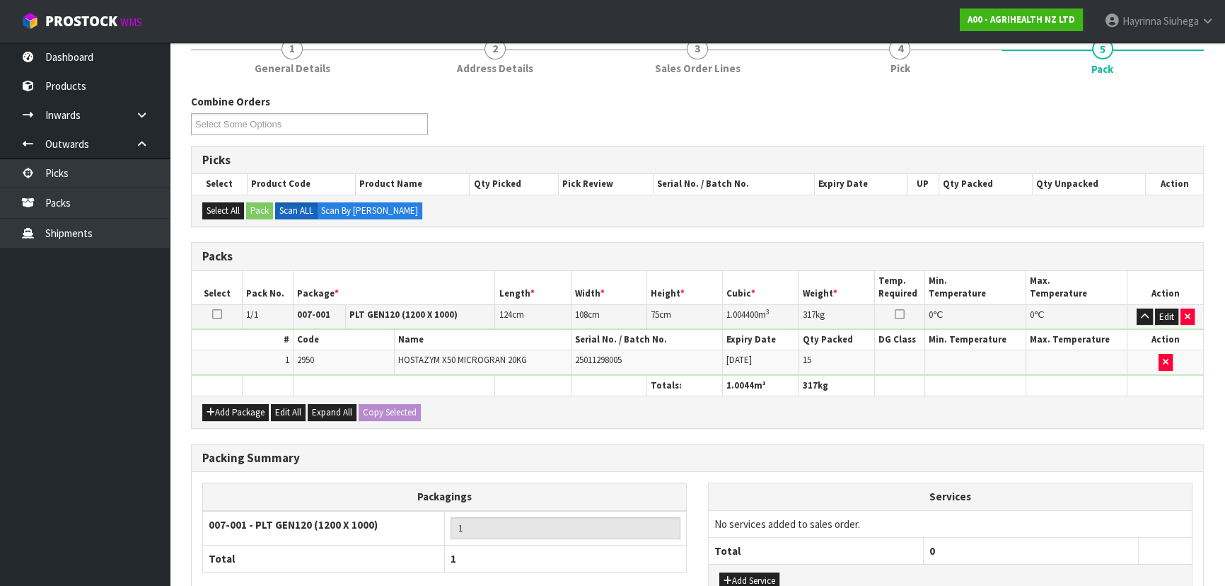
scroll to position [238, 0]
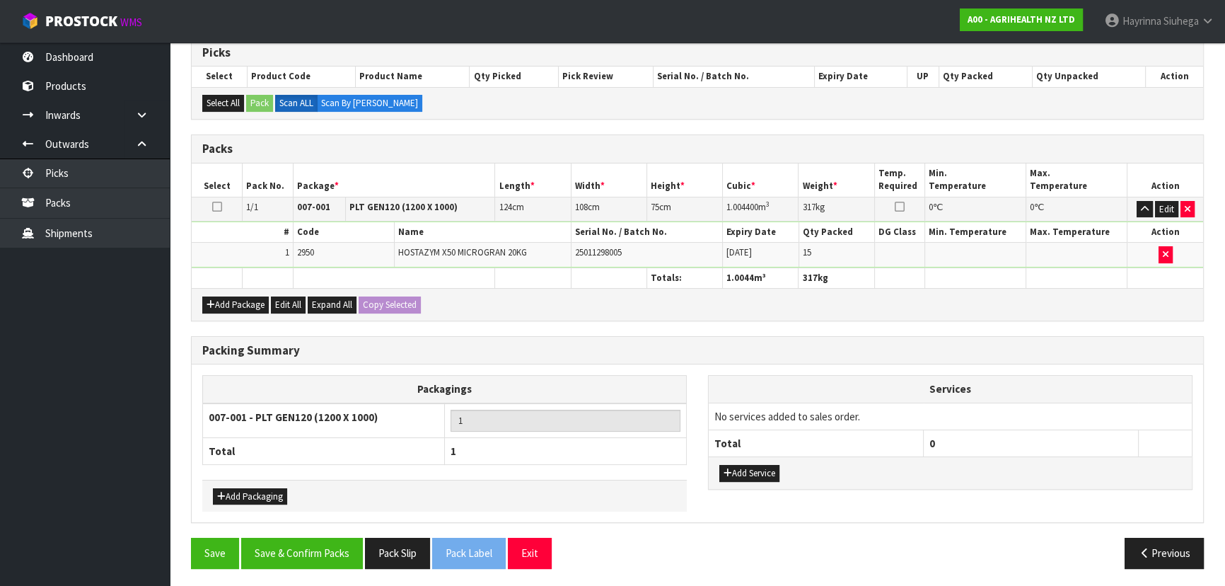
click at [305, 531] on div "Packing Summary Packagings 007-001 - PLT GEN120 (1200 X 1000) 1 Total 1 Add Pac…" at bounding box center [697, 437] width 1034 height 202
click at [305, 537] on button "Save & Confirm Packs" at bounding box center [302, 552] width 122 height 30
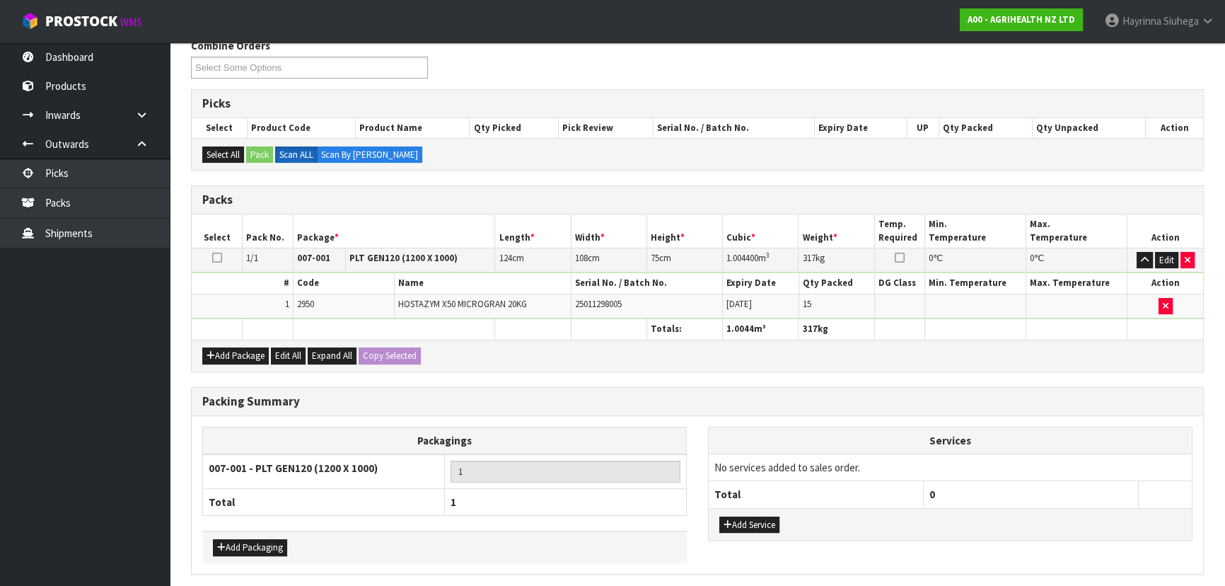
scroll to position [0, 0]
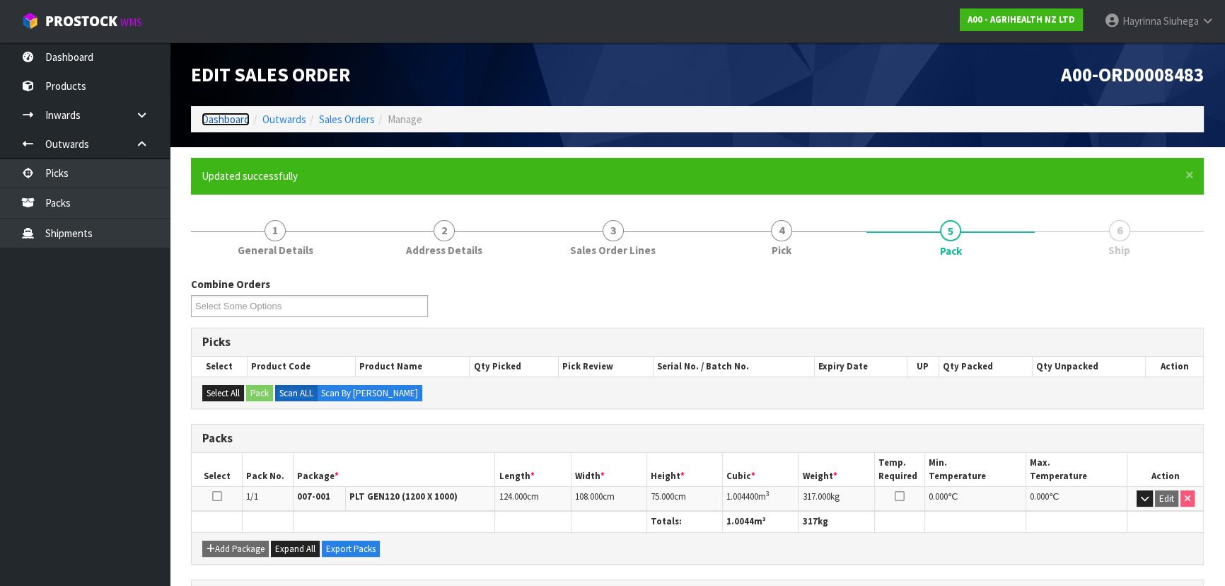
click at [233, 115] on link "Dashboard" at bounding box center [226, 118] width 48 height 13
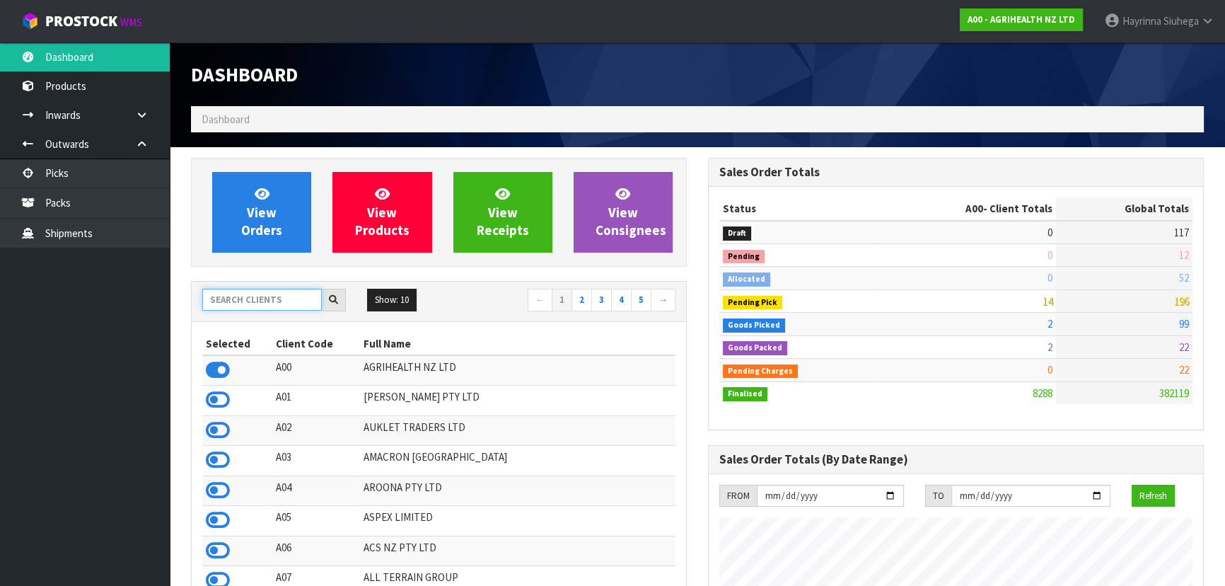
click at [253, 299] on input "text" at bounding box center [262, 300] width 120 height 22
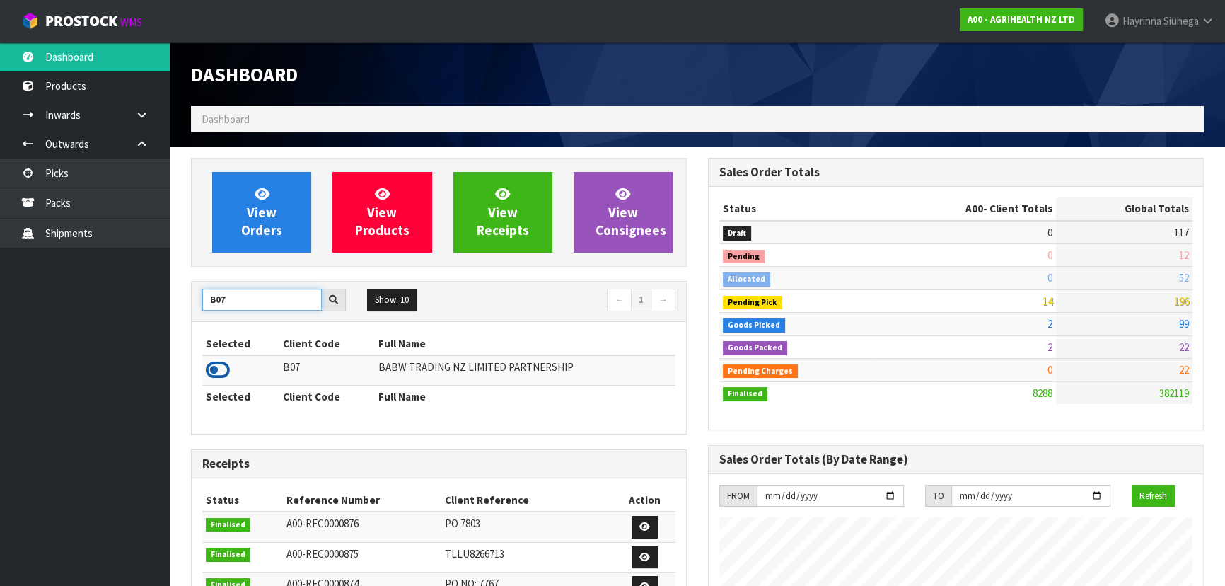
type input "B07"
click at [219, 366] on icon at bounding box center [218, 369] width 24 height 21
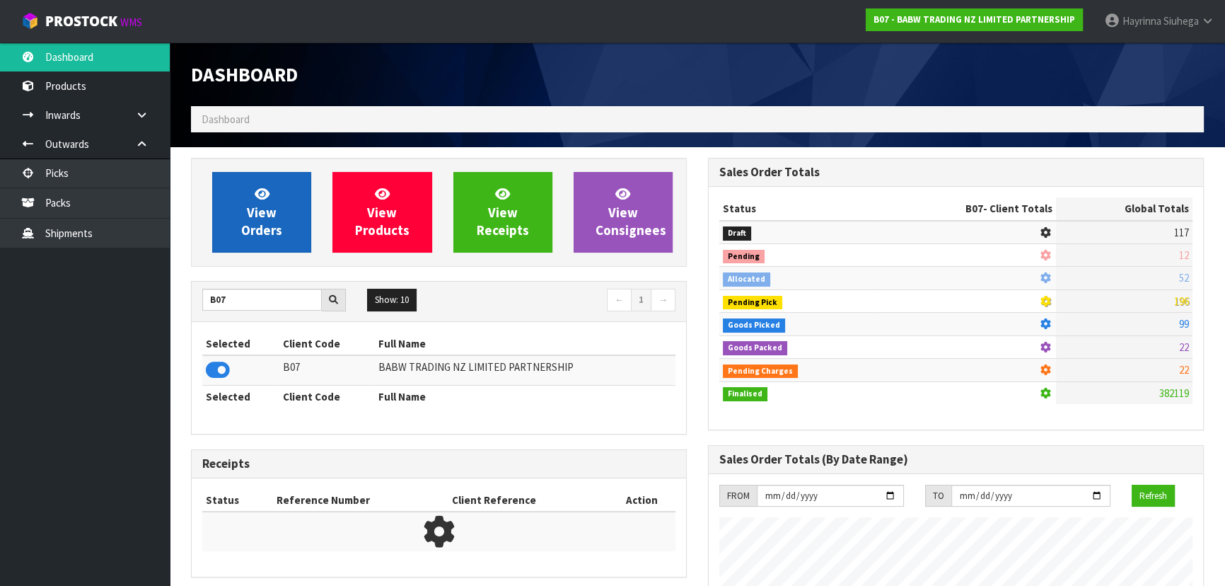
scroll to position [1069, 516]
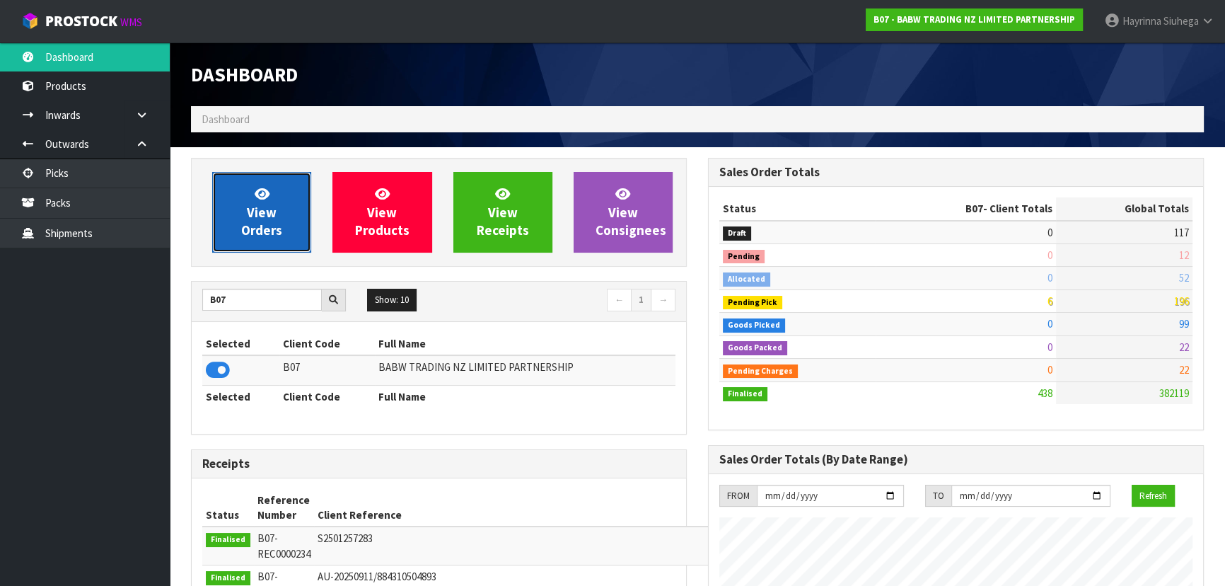
click at [277, 226] on span "View Orders" at bounding box center [261, 211] width 41 height 53
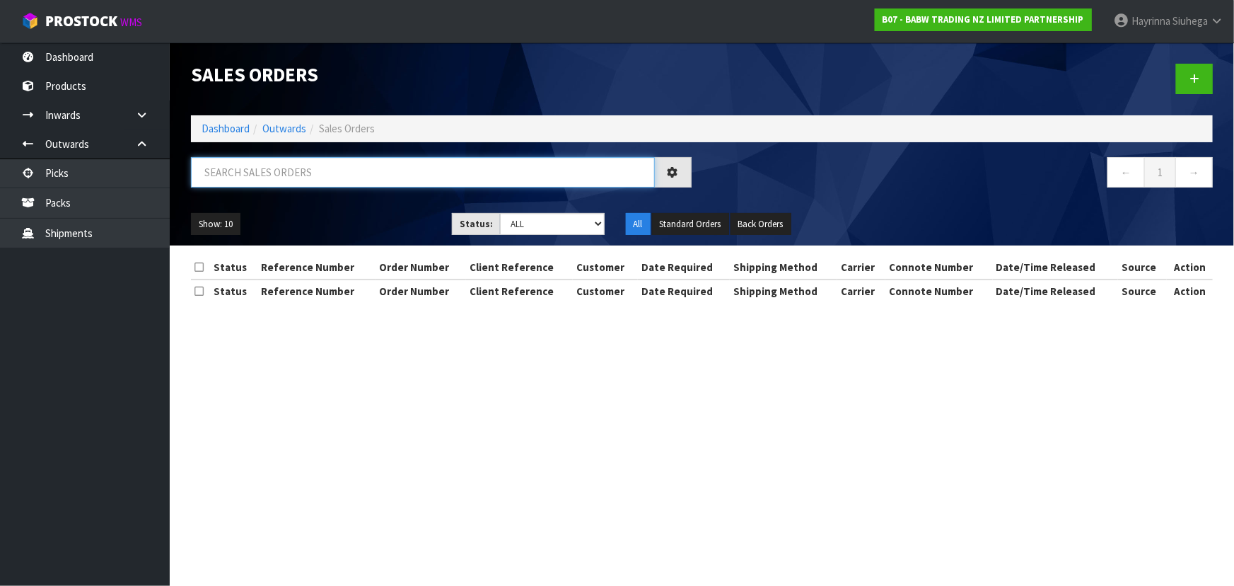
click at [303, 183] on input "text" at bounding box center [423, 172] width 464 height 30
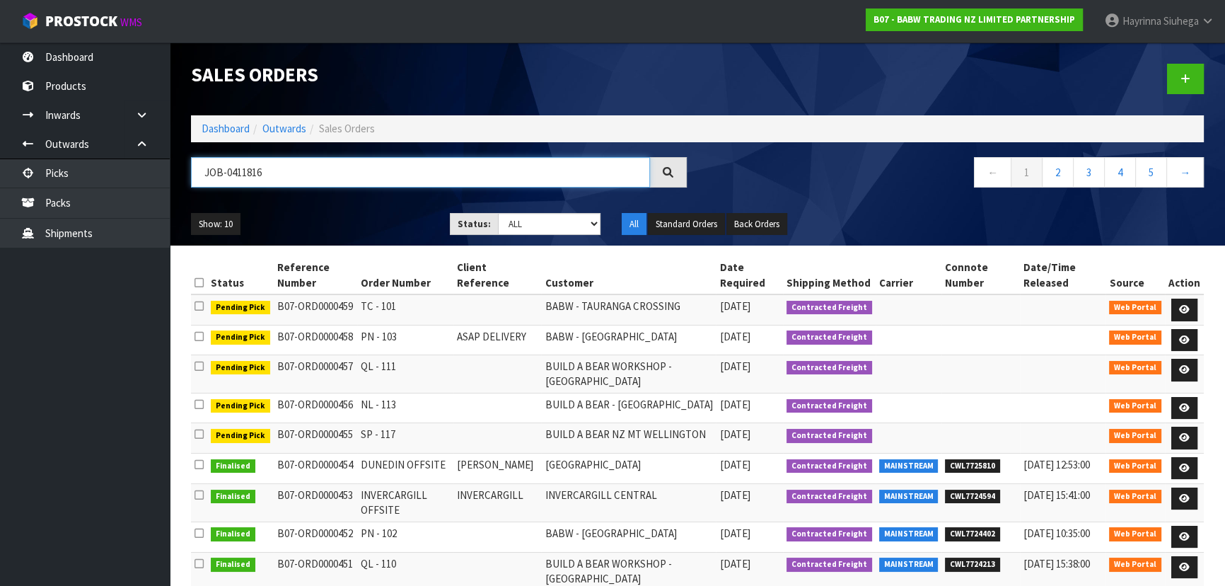
type input "JOB-0411816"
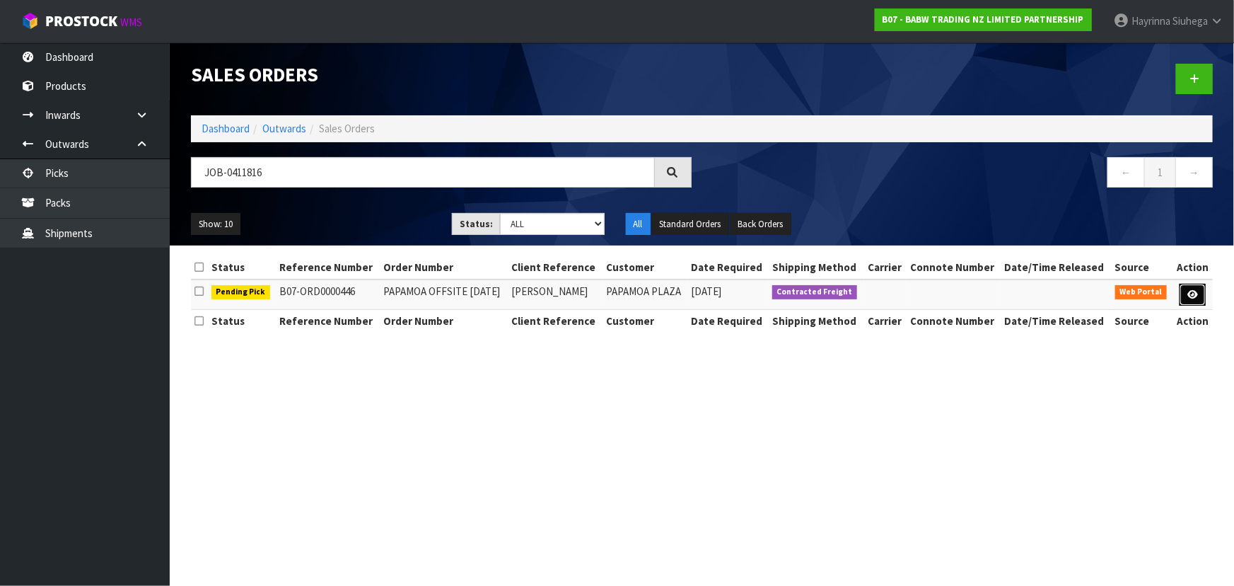
click at [1190, 297] on icon at bounding box center [1192, 294] width 11 height 9
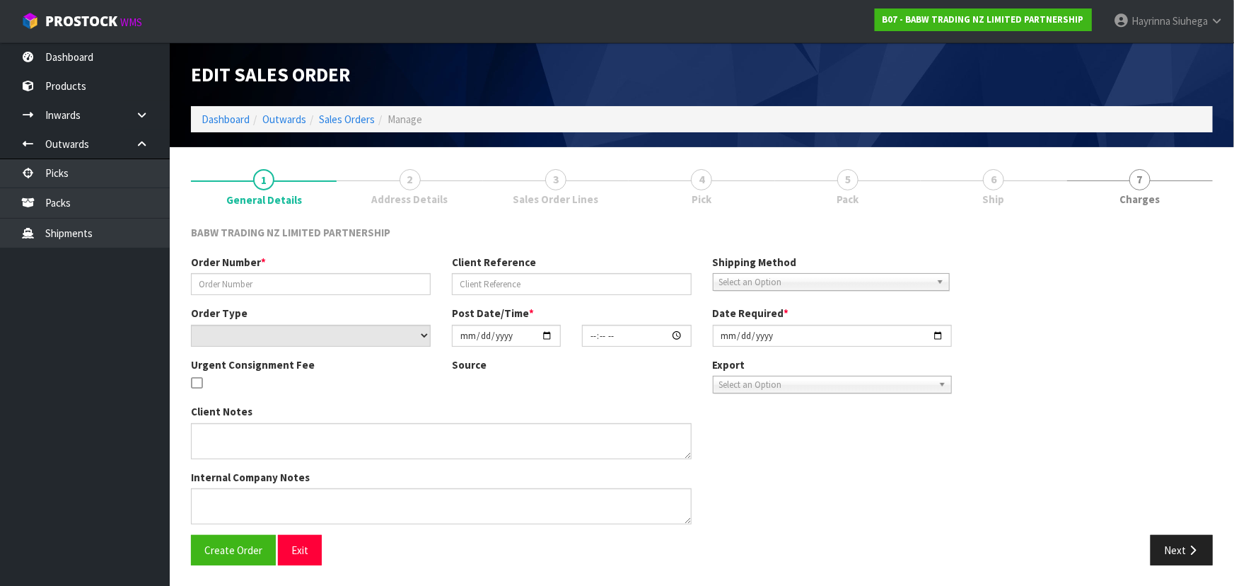
type input "PAPAMOA OFFSITE [DATE]"
type input "[PERSON_NAME]"
select select "number:0"
type input "[DATE]"
type input "08:05:00.000"
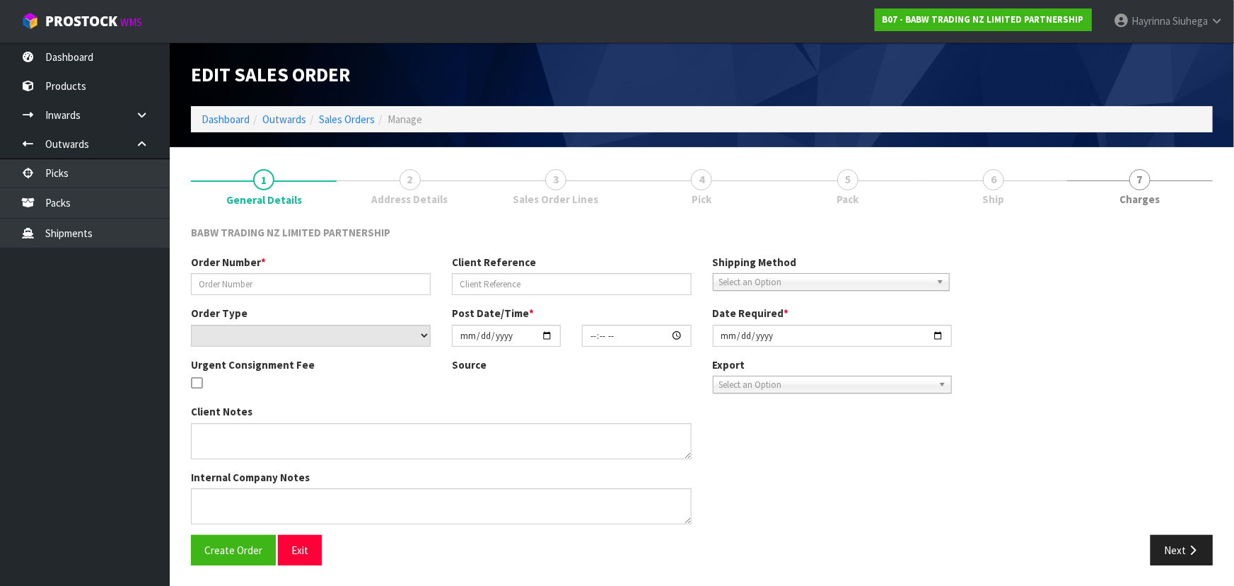
type input "[DATE]"
type textarea "CALL [PERSON_NAME] ON ARRIVAL - 027 836 0313"
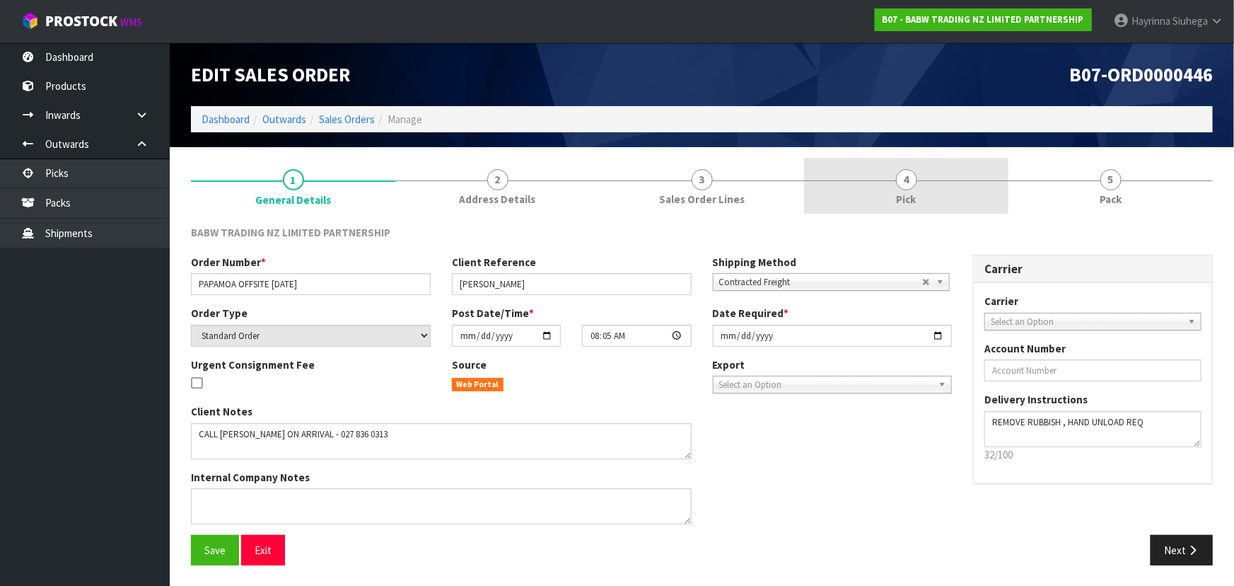
click at [941, 184] on link "4 Pick" at bounding box center [906, 186] width 204 height 56
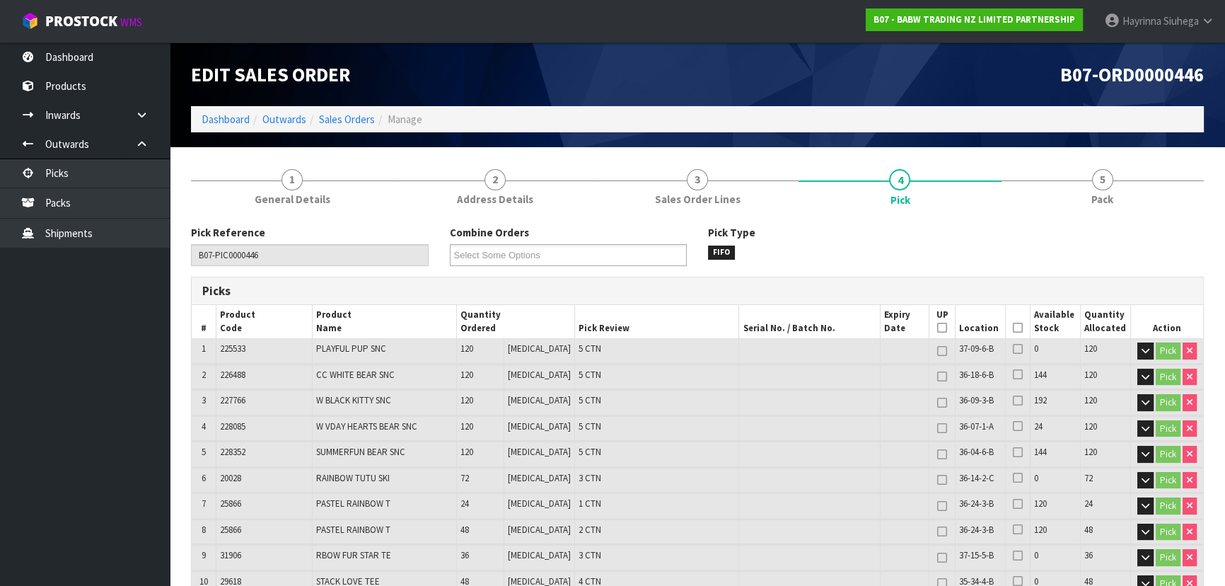
click at [1013, 327] on icon at bounding box center [1018, 327] width 10 height 1
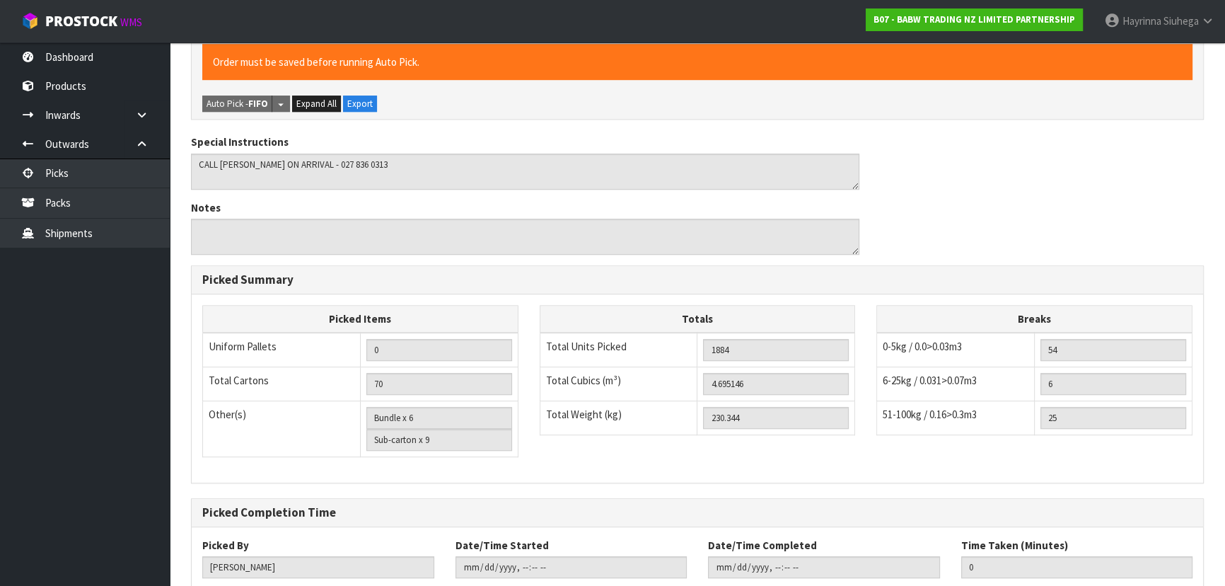
scroll to position [1216, 0]
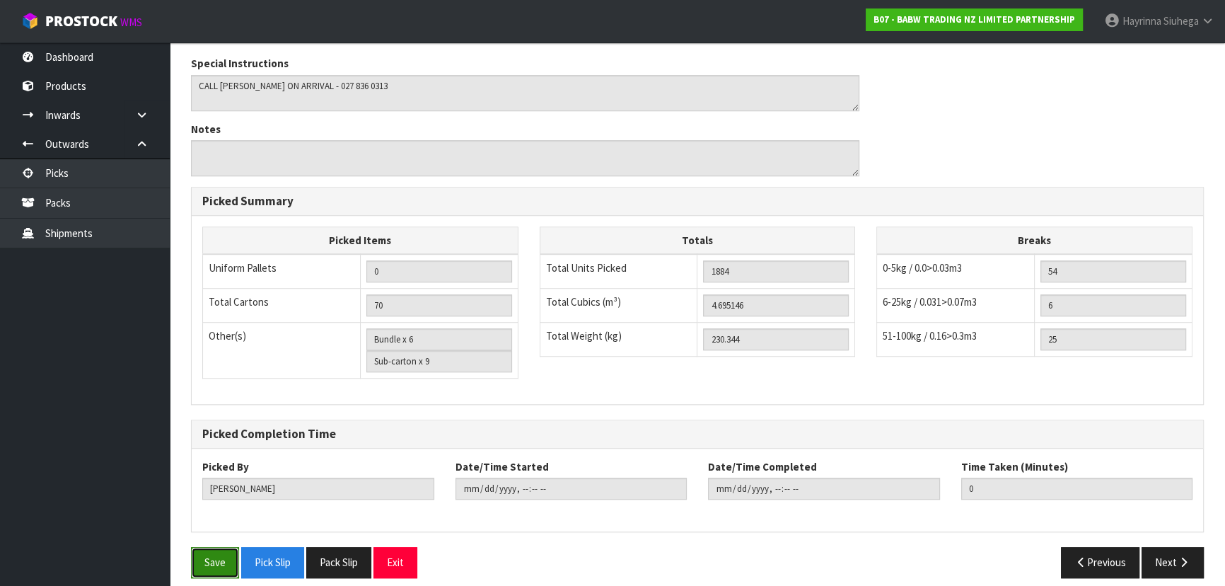
click at [209, 547] on button "Save" at bounding box center [215, 562] width 48 height 30
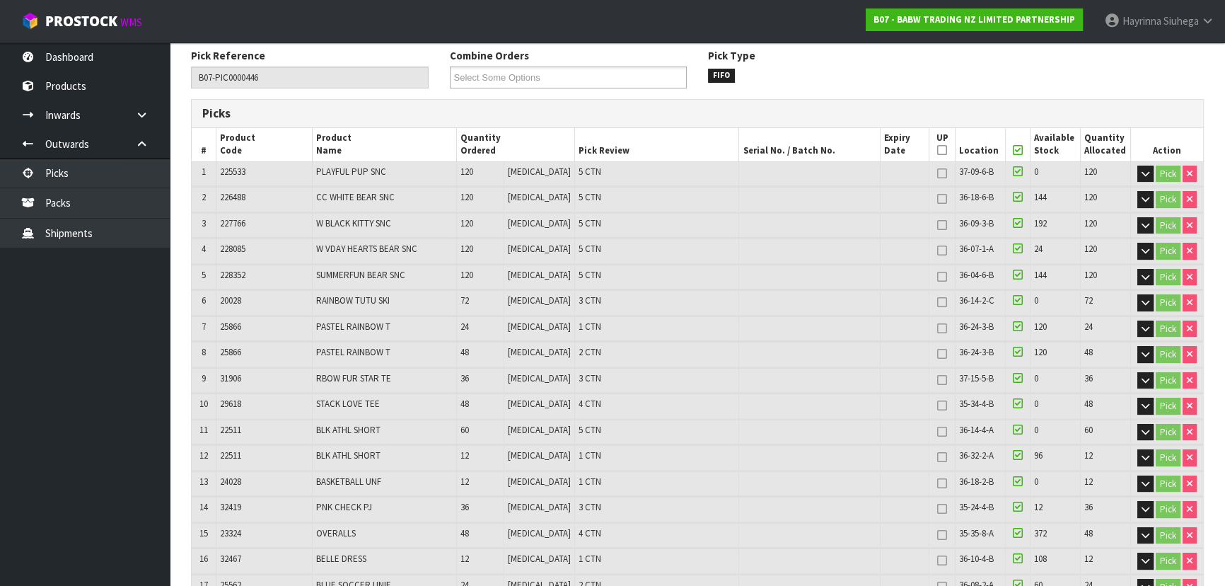
scroll to position [0, 0]
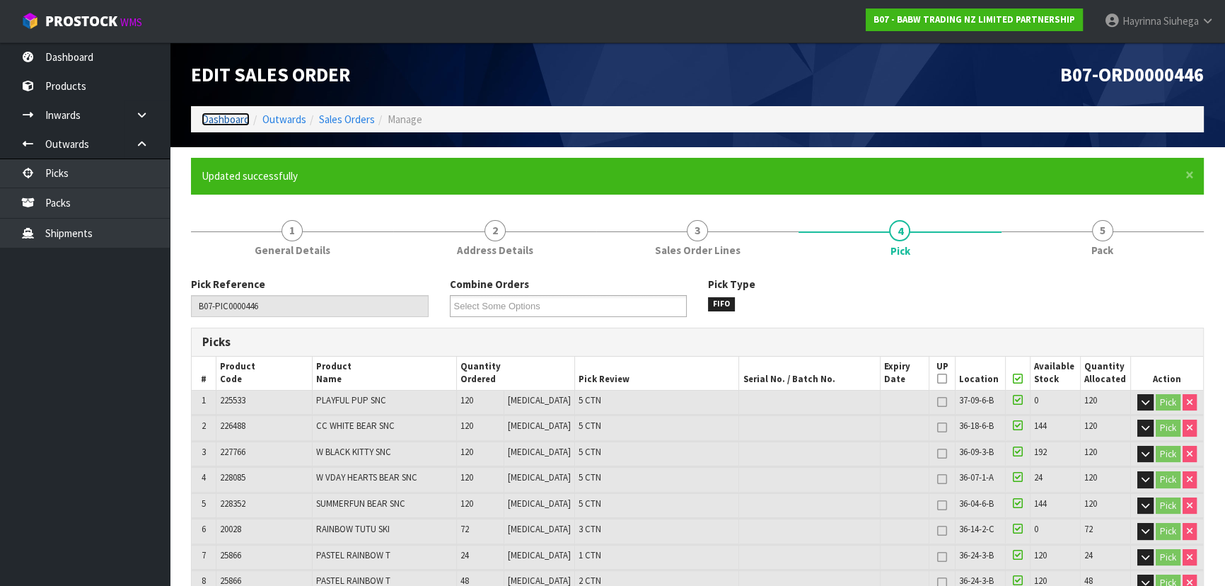
click at [226, 124] on link "Dashboard" at bounding box center [226, 118] width 48 height 13
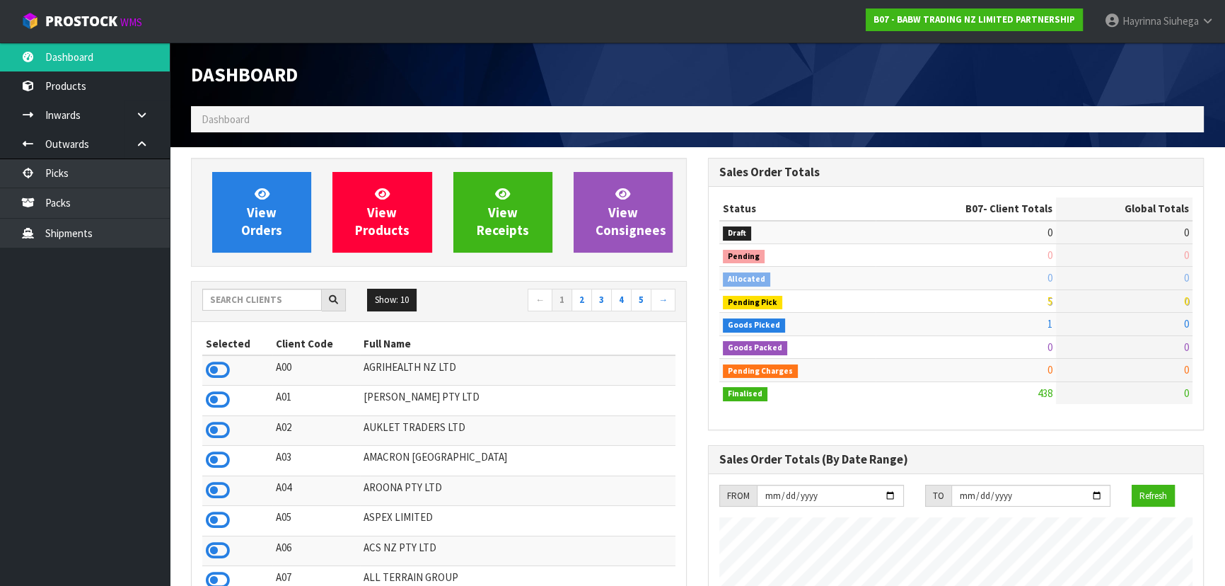
scroll to position [1069, 516]
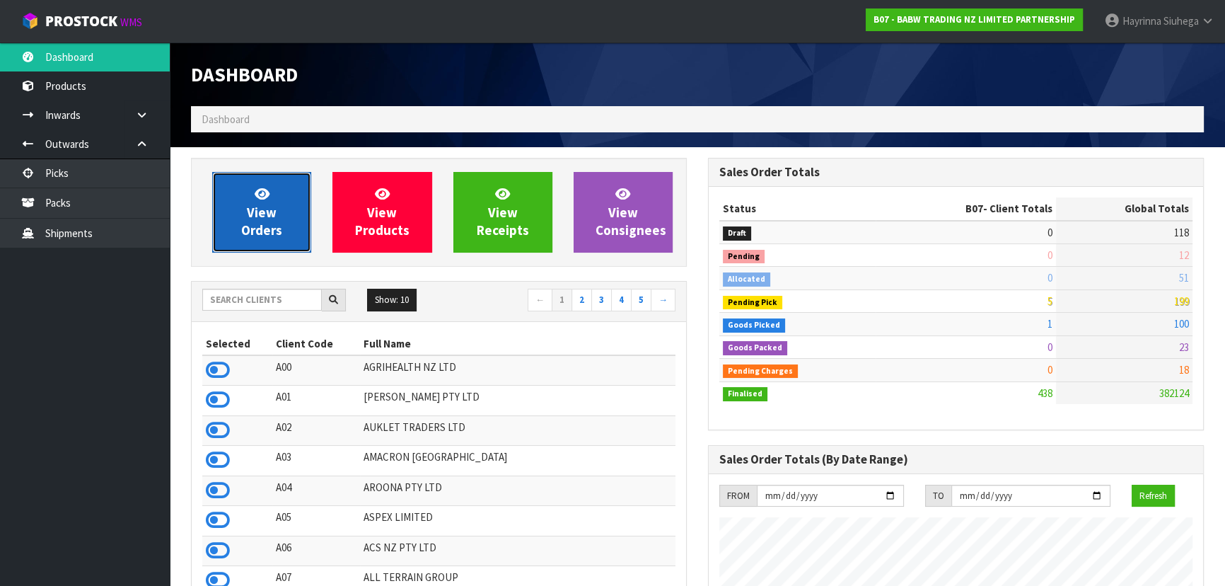
click at [244, 182] on link "View Orders" at bounding box center [261, 212] width 99 height 81
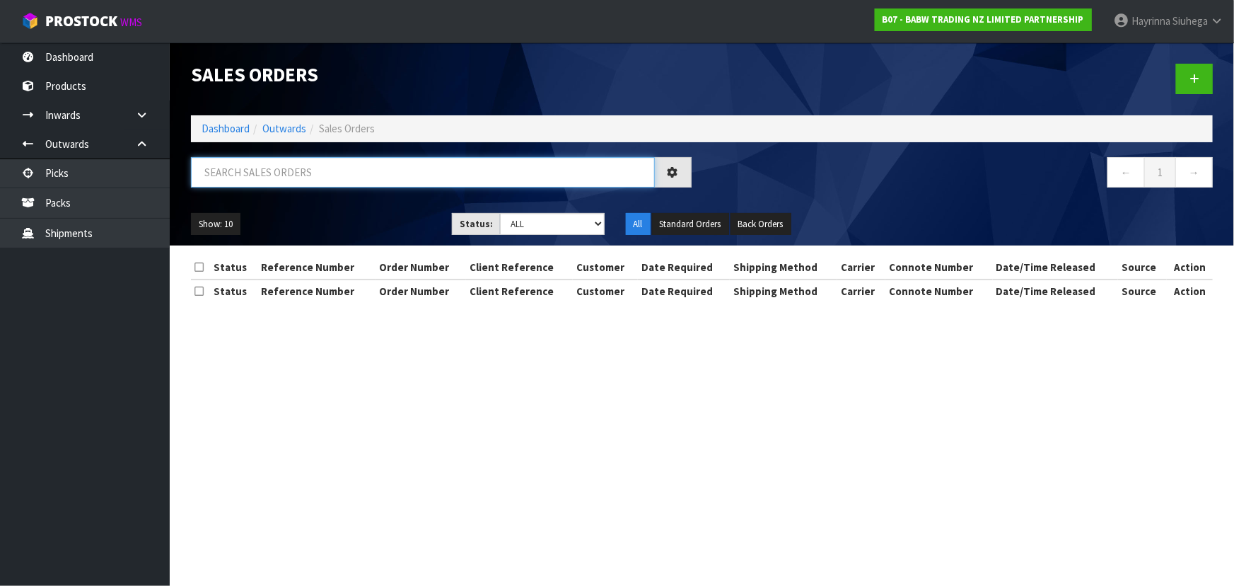
click at [268, 178] on input "text" at bounding box center [423, 172] width 464 height 30
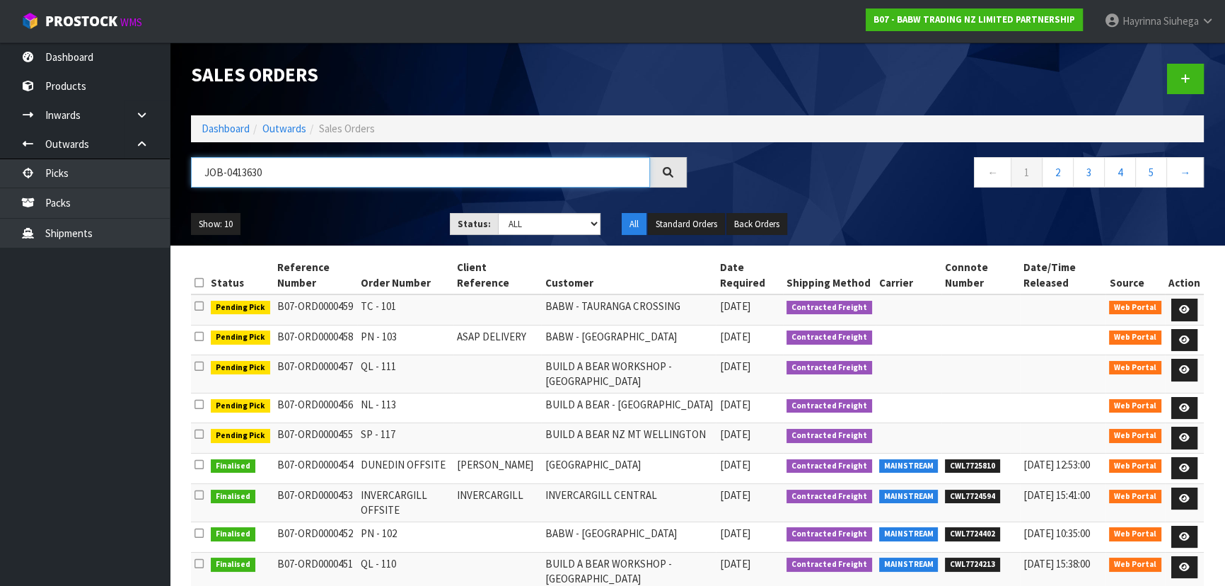
type input "JOB-0413630"
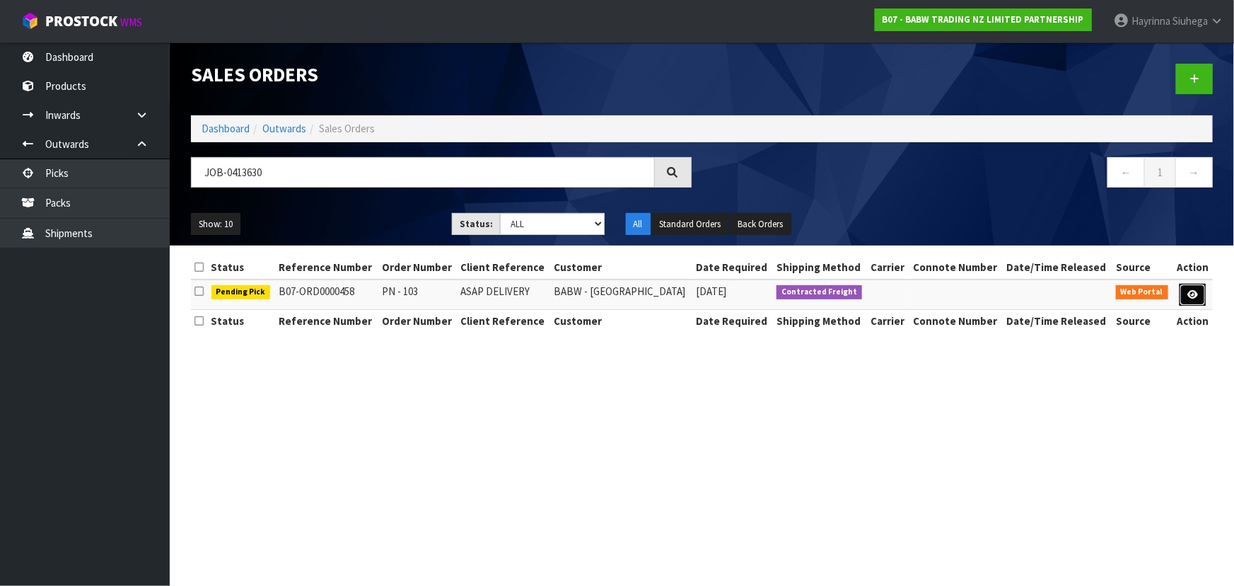
click at [1192, 295] on icon at bounding box center [1192, 294] width 11 height 9
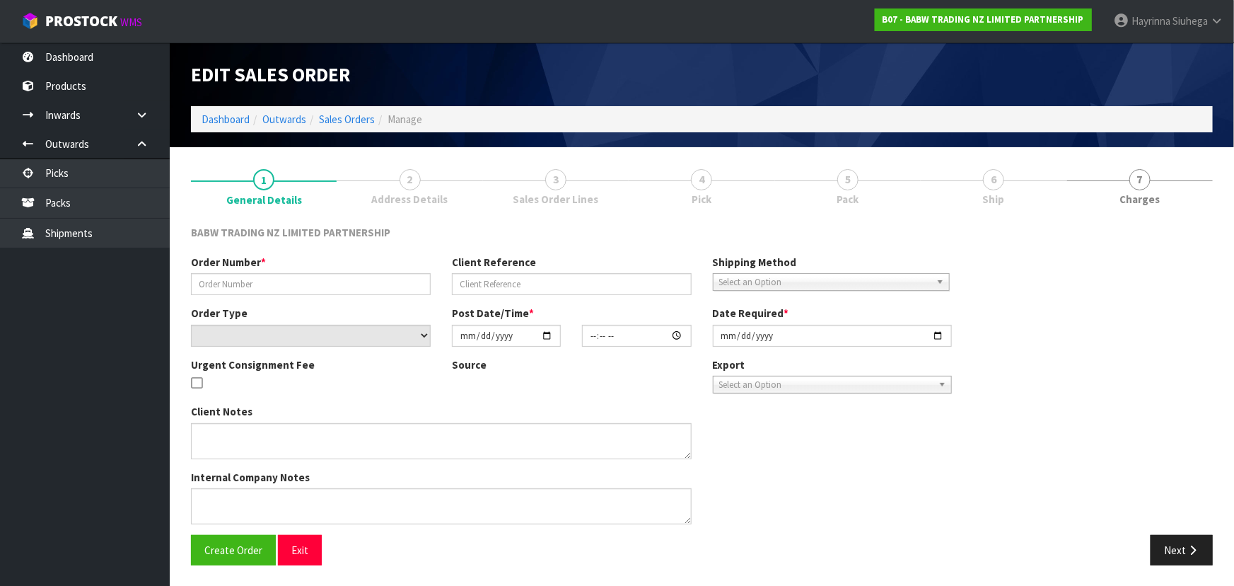
type input "PN - 103"
type input "ASAP DELIVERY"
select select "number:0"
type input "[DATE]"
type input "13:28:00.000"
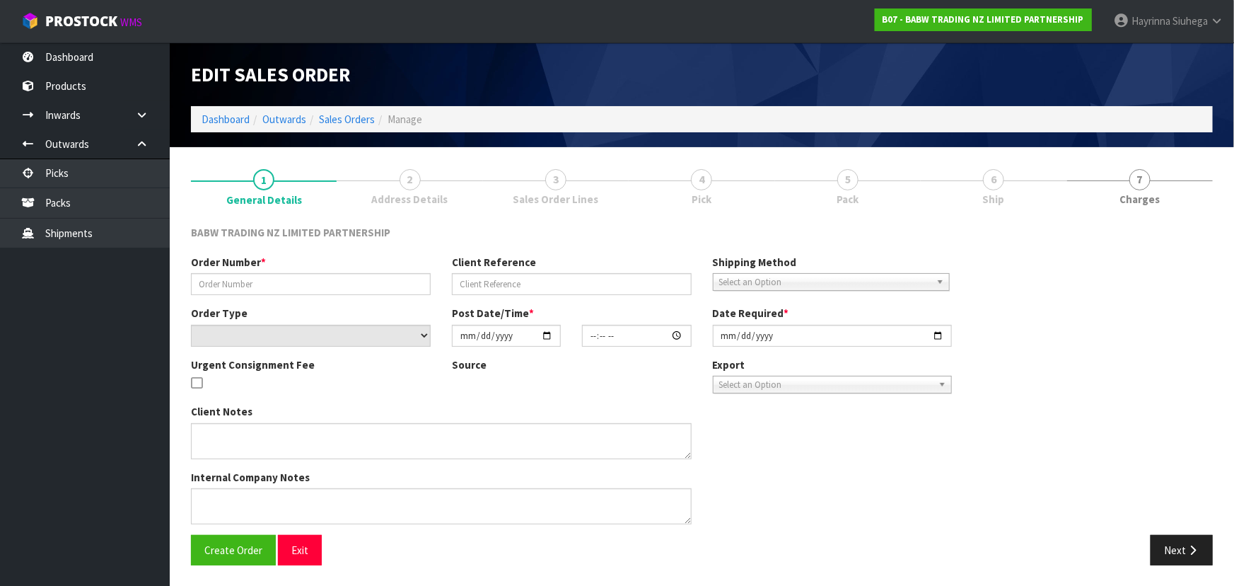
type input "[DATE]"
type textarea "CONTACT AS FOLLOWS: TE ARAWA AKURANGI [PHONE_NUMBER] URGENT"
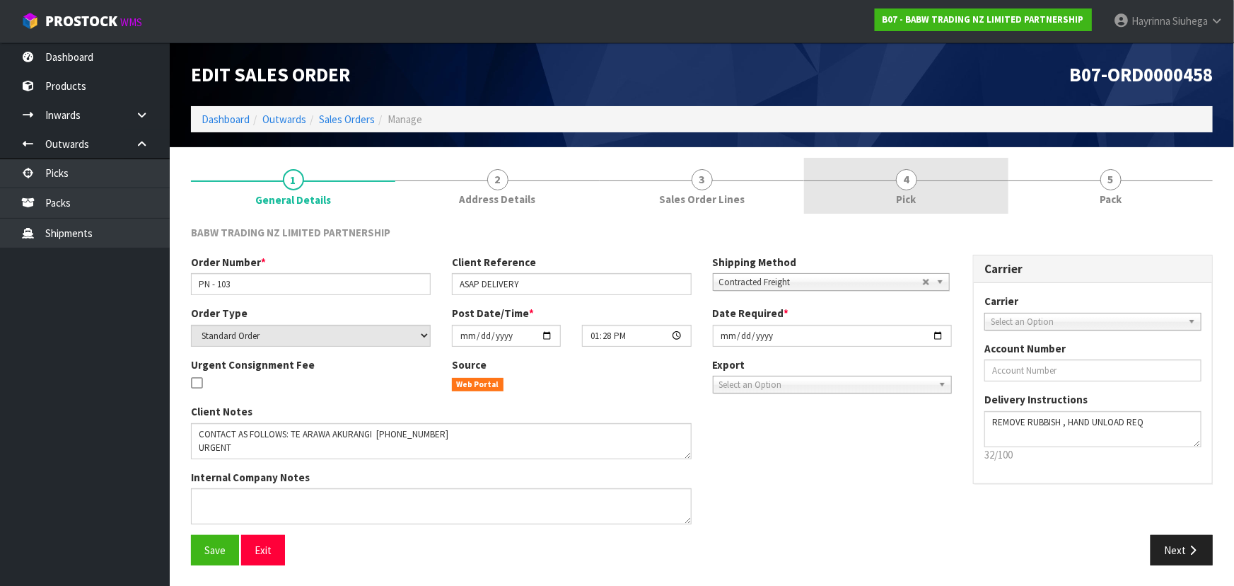
click at [977, 189] on link "4 Pick" at bounding box center [906, 186] width 204 height 56
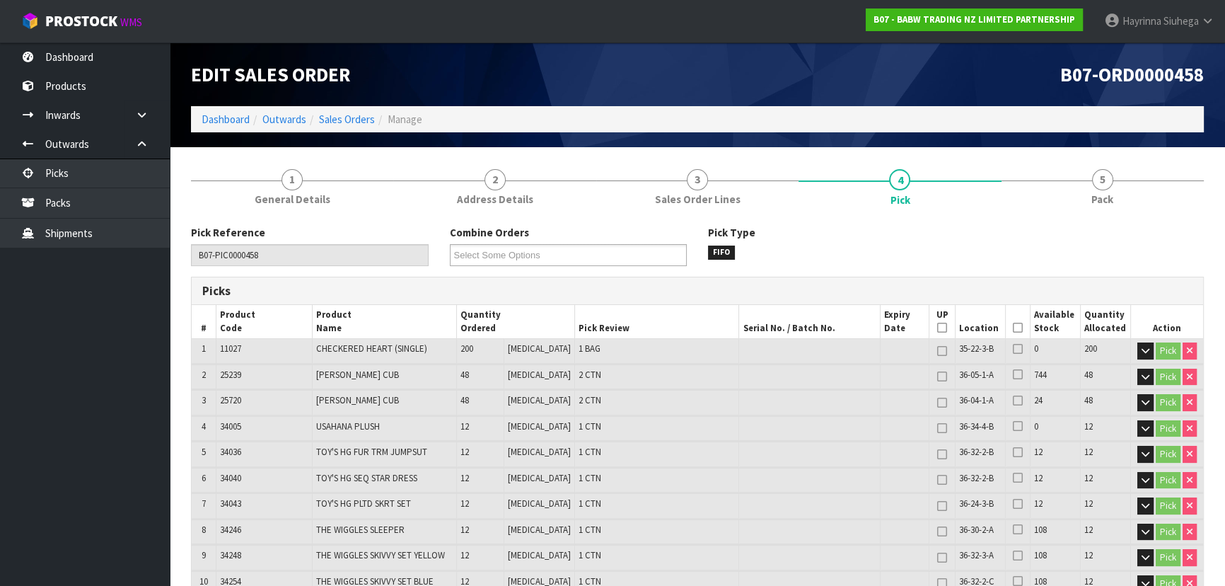
click at [1016, 327] on icon at bounding box center [1018, 327] width 10 height 1
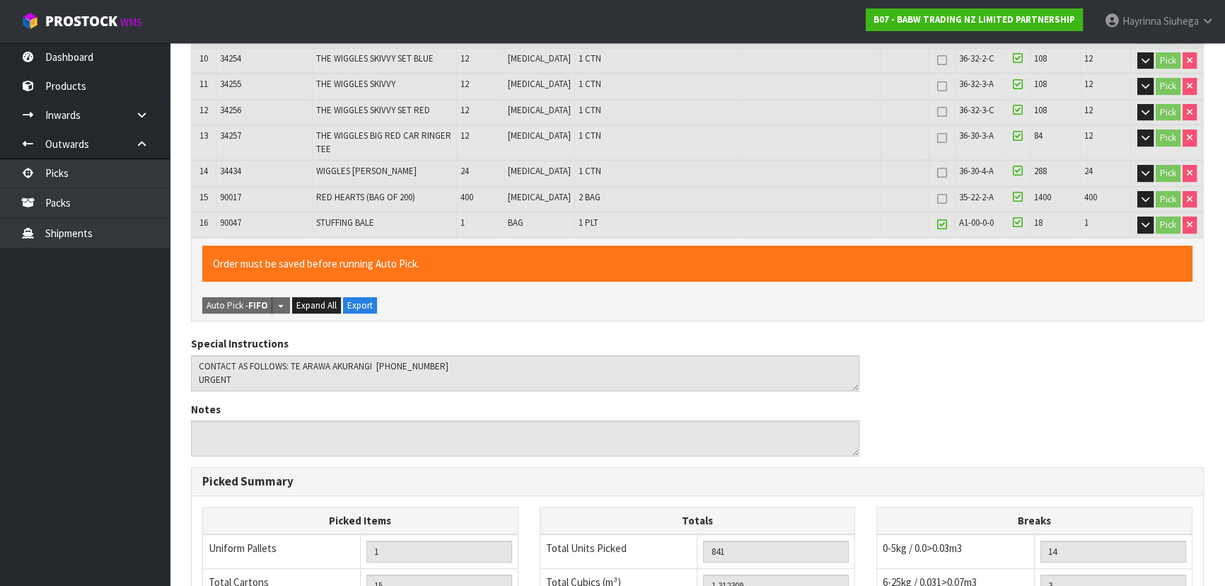
scroll to position [771, 0]
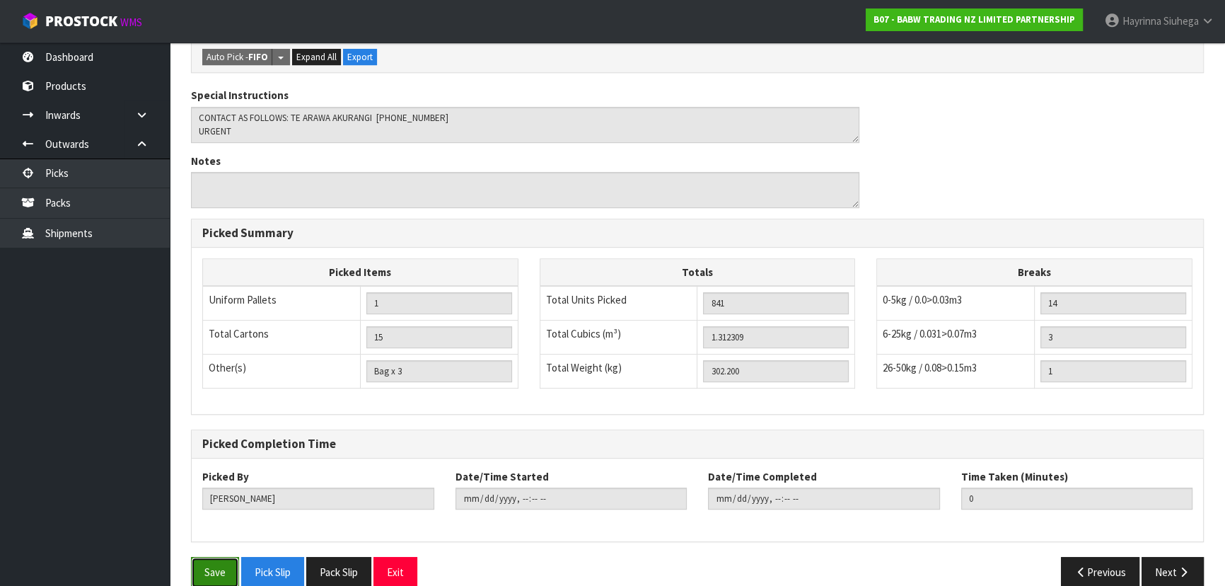
click at [211, 559] on button "Save" at bounding box center [215, 572] width 48 height 30
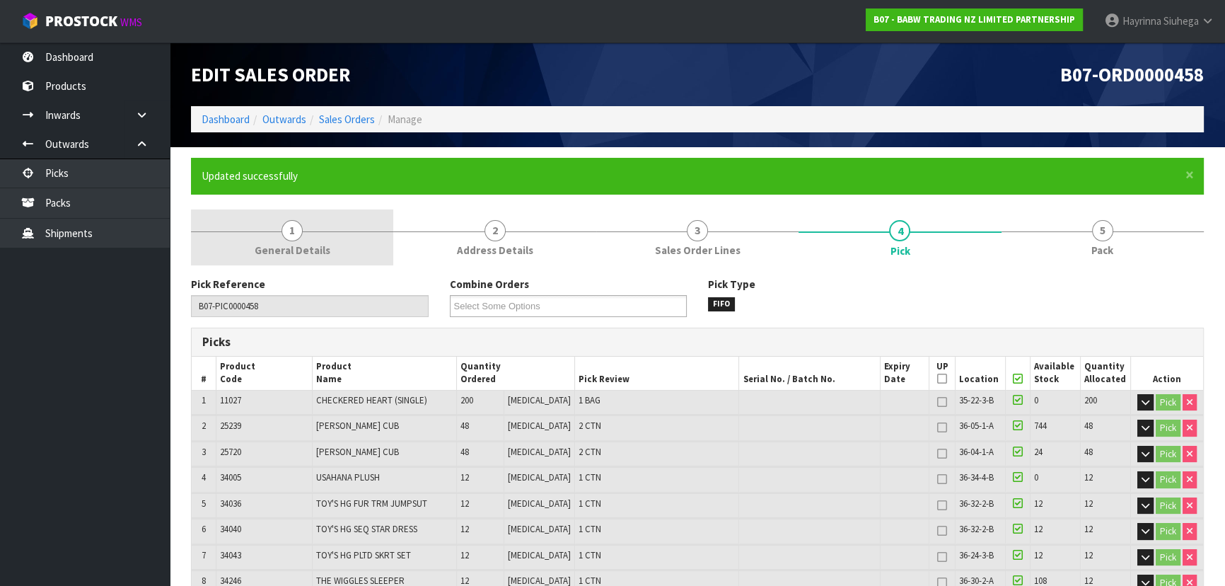
type input "[PERSON_NAME]"
type input "[DATE]T12:25:24"
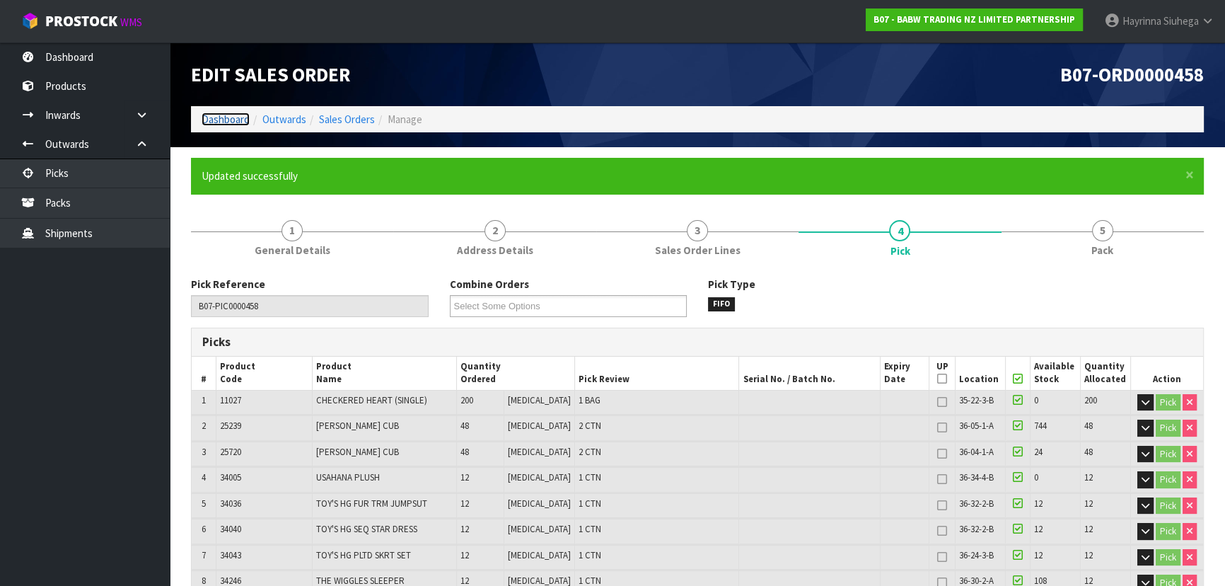
click at [238, 115] on link "Dashboard" at bounding box center [226, 118] width 48 height 13
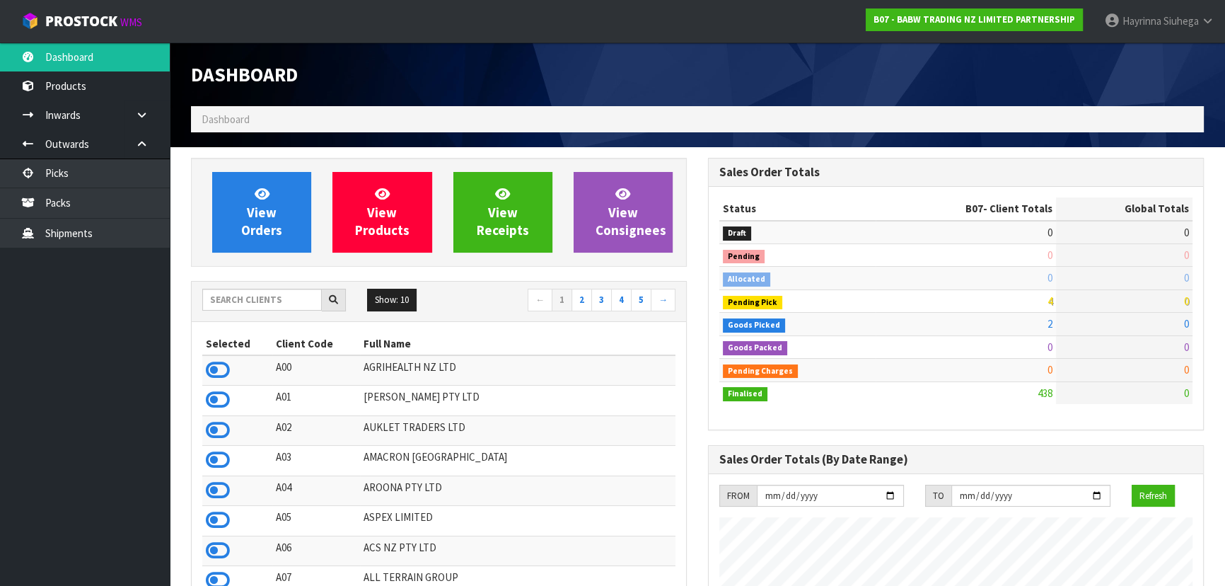
scroll to position [1069, 516]
click at [274, 308] on input "text" at bounding box center [262, 300] width 120 height 22
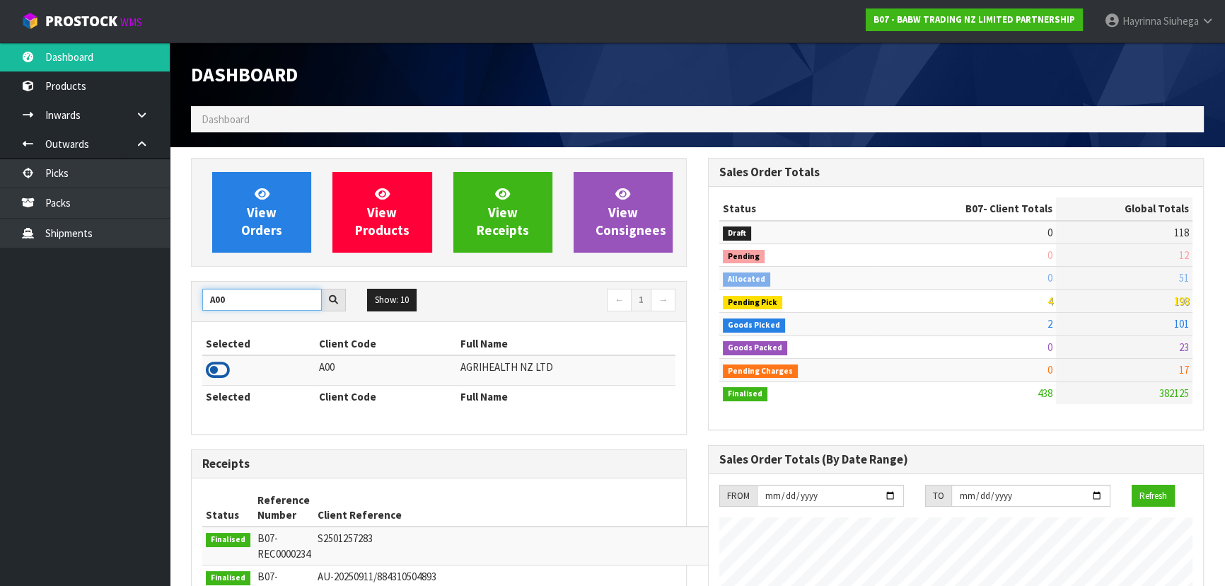
type input "A00"
click at [216, 366] on icon at bounding box center [218, 369] width 24 height 21
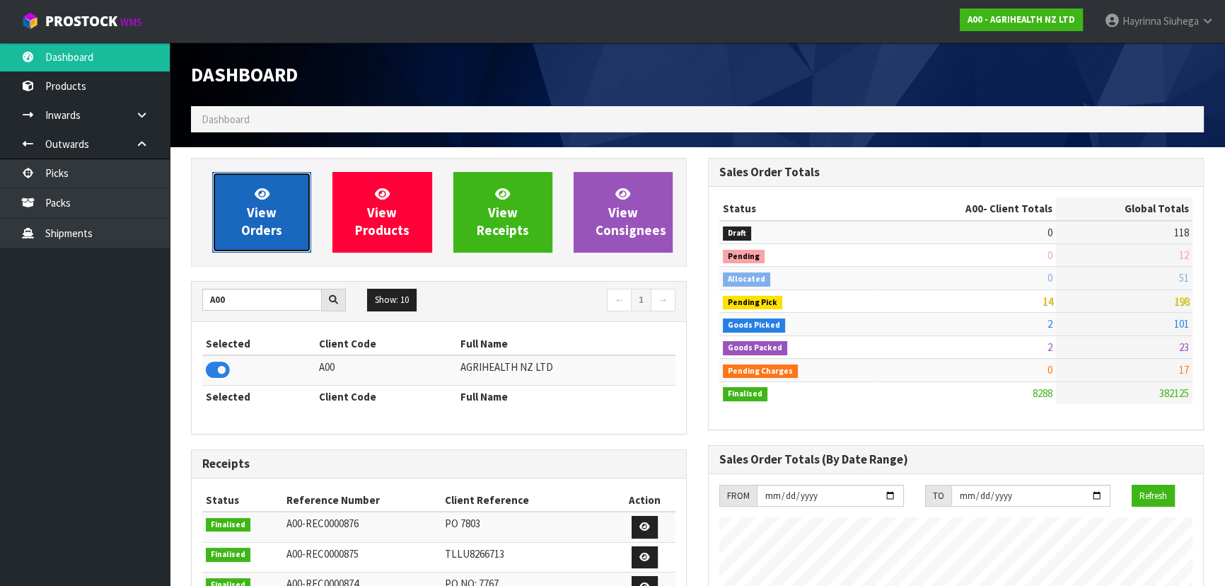
click at [245, 188] on link "View Orders" at bounding box center [261, 212] width 99 height 81
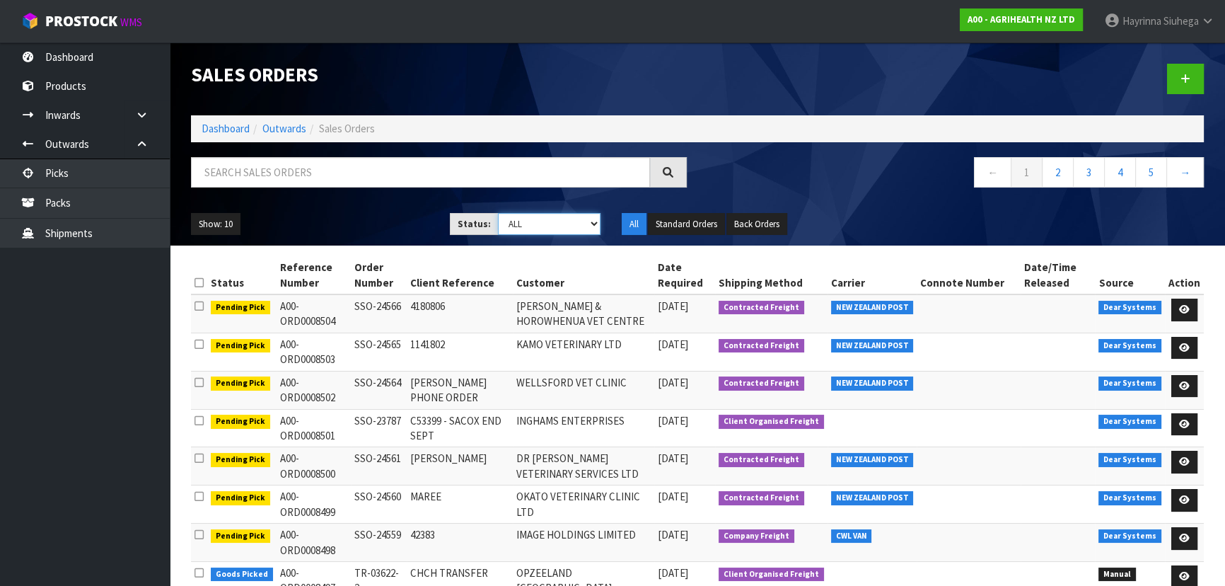
click at [559, 228] on select "Draft Pending Allocated Pending Pick Goods Picked Goods Packed Pending Charges …" at bounding box center [549, 224] width 103 height 22
select select "string:3"
click at [498, 213] on select "Draft Pending Allocated Pending Pick Goods Picked Goods Packed Pending Charges …" at bounding box center [549, 224] width 103 height 22
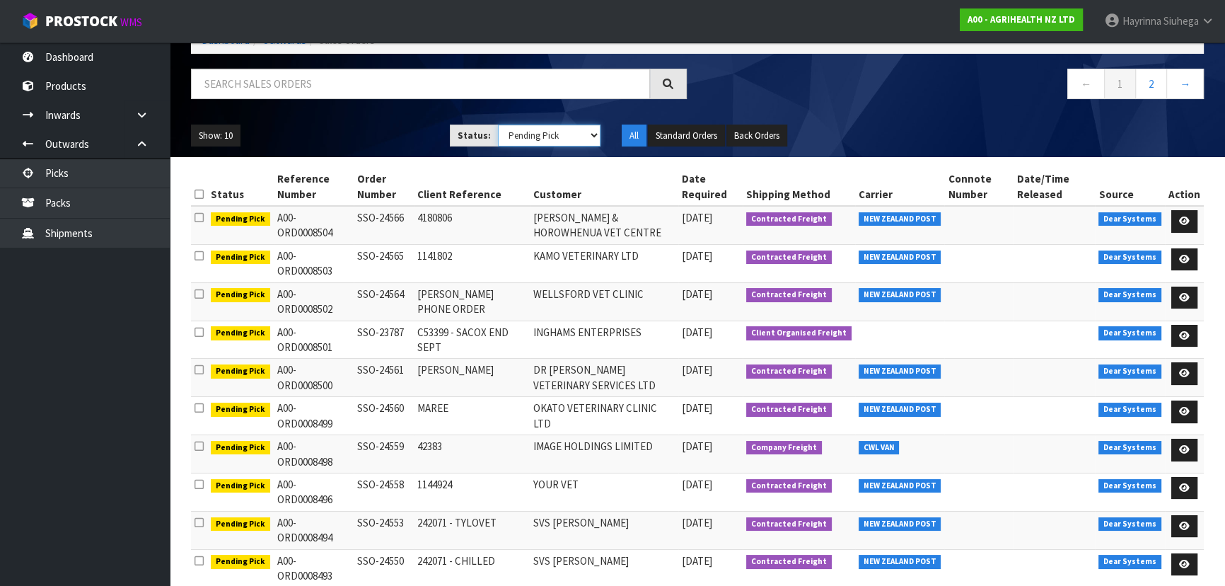
scroll to position [95, 0]
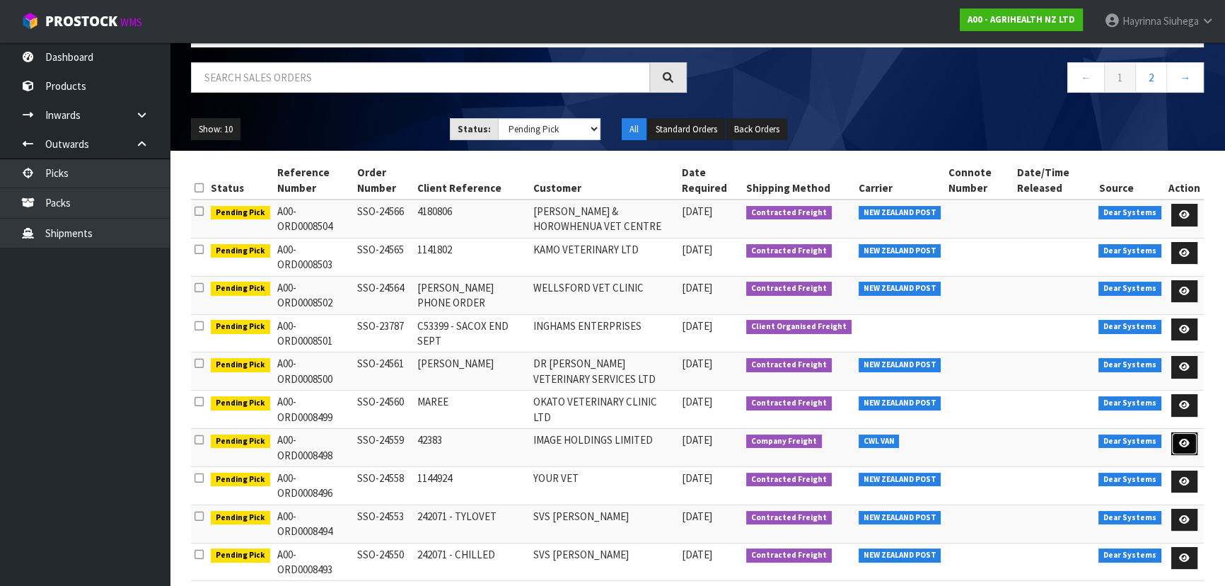
click at [1175, 432] on link at bounding box center [1184, 443] width 26 height 23
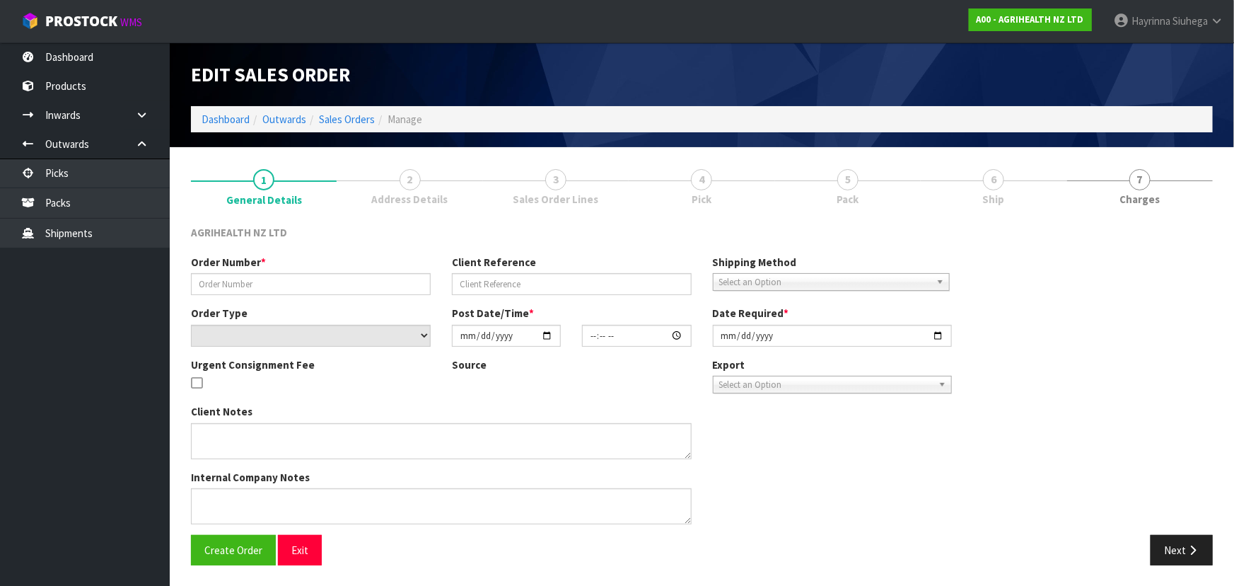
type input "SSO-24559"
type input "42383"
select select "number:0"
type input "[DATE]"
type input "14:45:54.000"
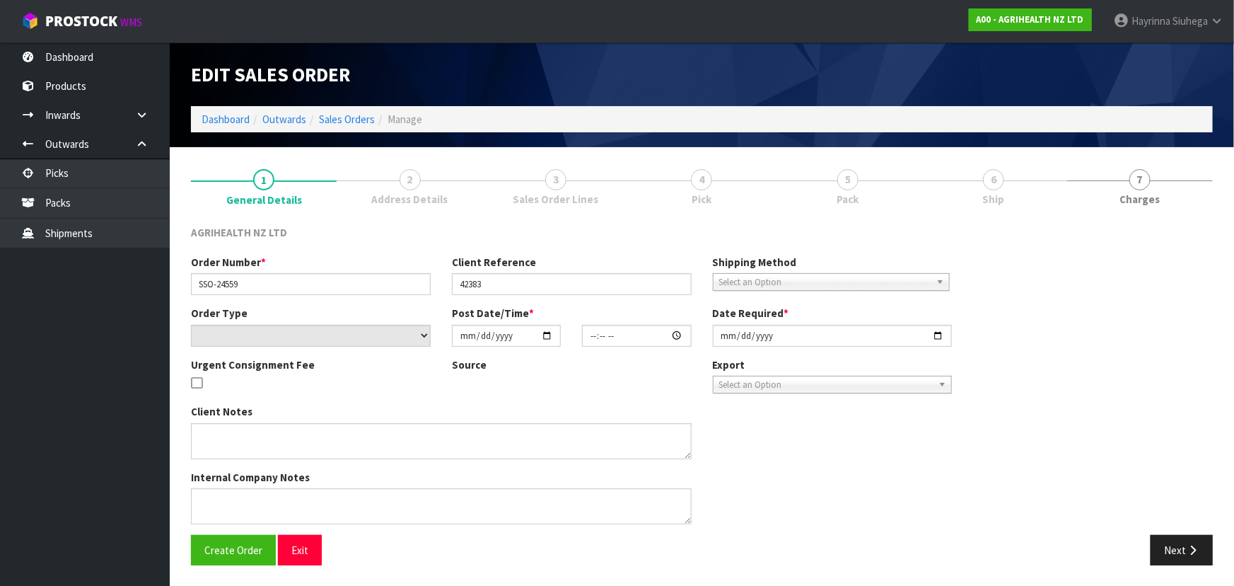
type input "[DATE]"
type textarea "SHIP BY: Freight"
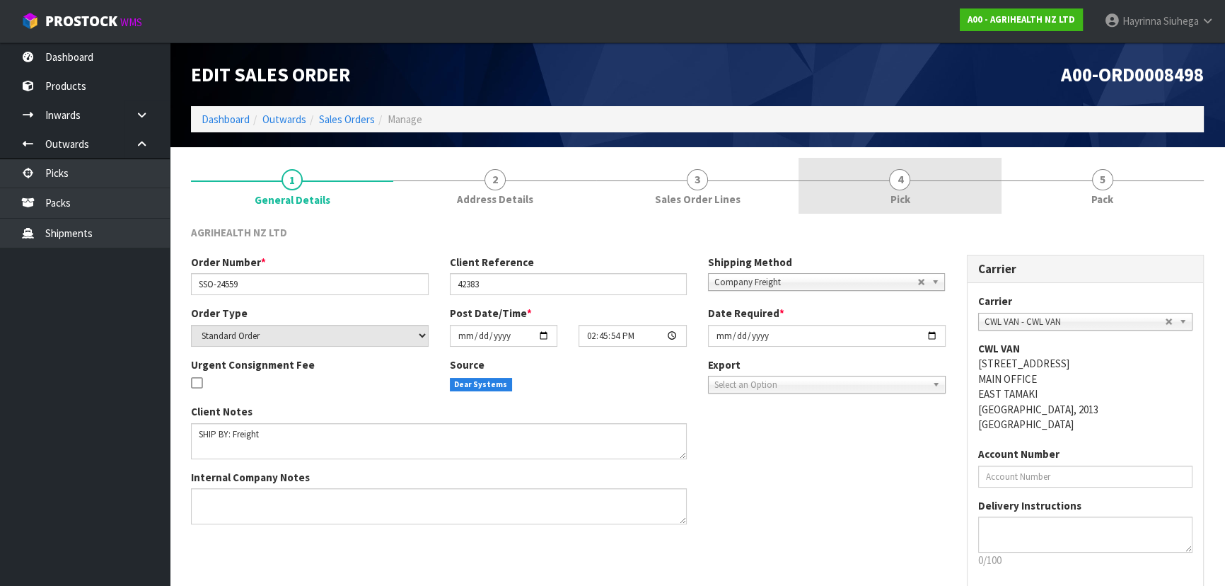
click at [988, 180] on div at bounding box center [899, 180] width 202 height 1
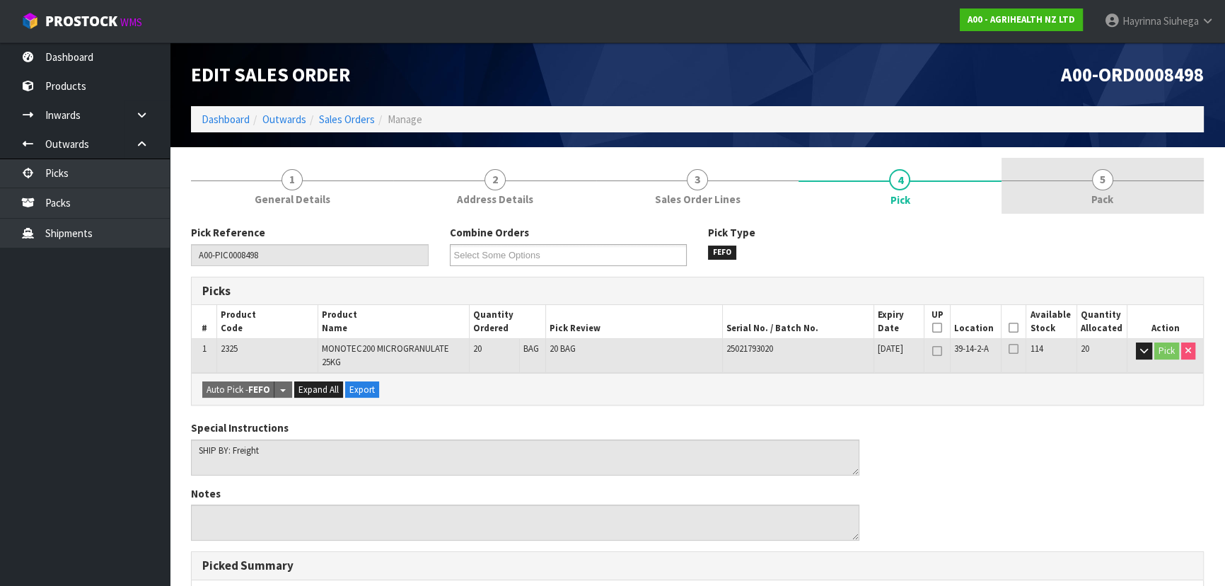
click at [1068, 176] on link "5 Pack" at bounding box center [1102, 186] width 202 height 56
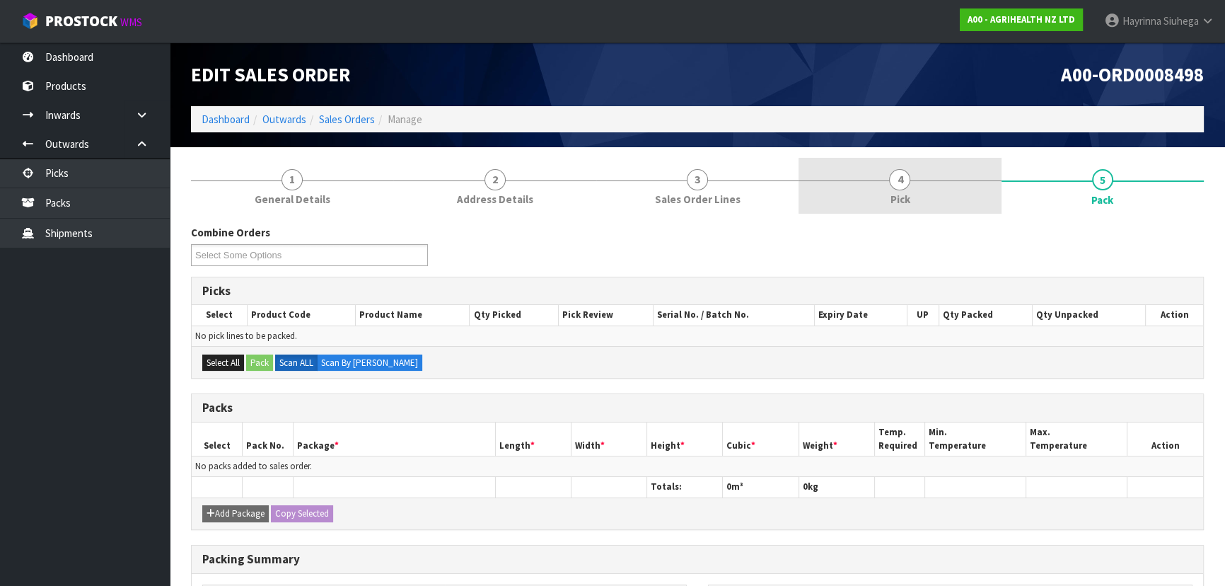
click at [929, 178] on link "4 Pick" at bounding box center [899, 186] width 202 height 56
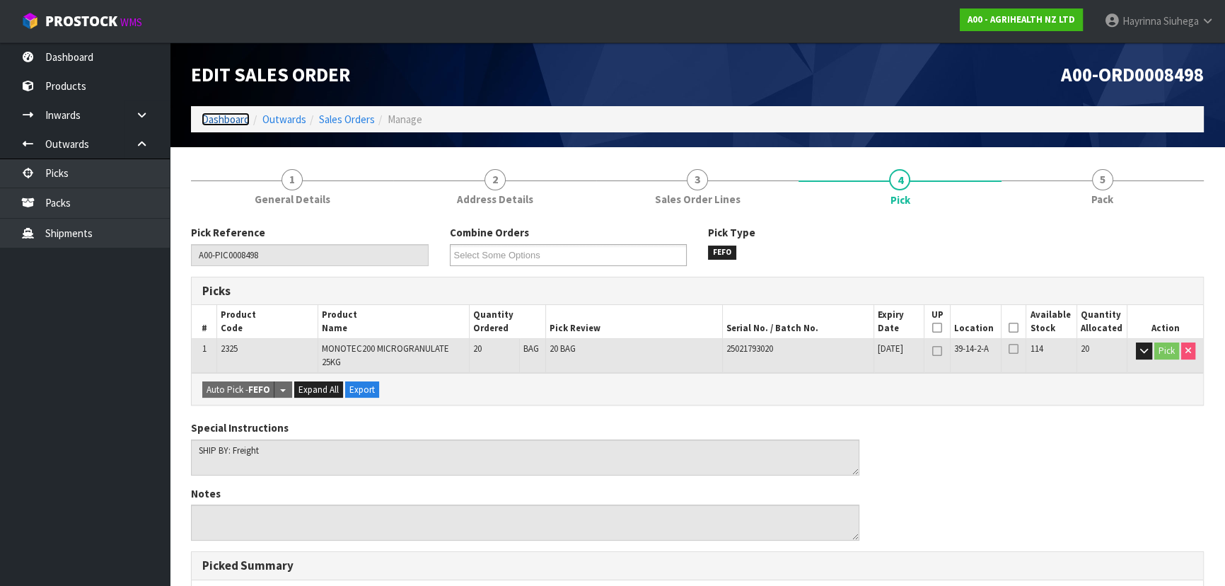
click at [231, 122] on link "Dashboard" at bounding box center [226, 118] width 48 height 13
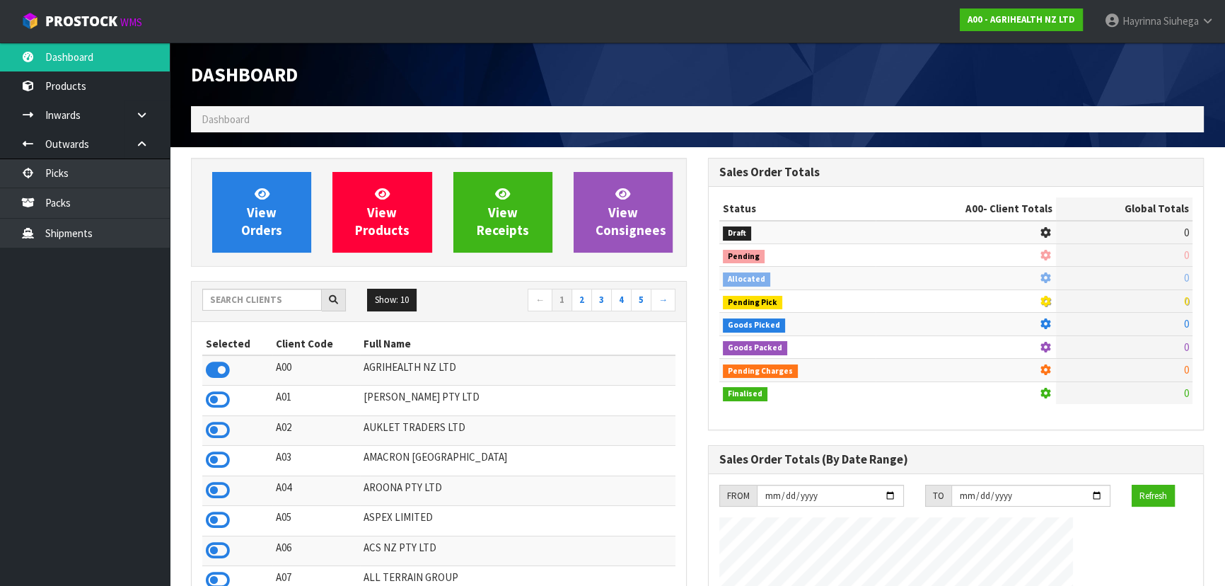
scroll to position [1069, 516]
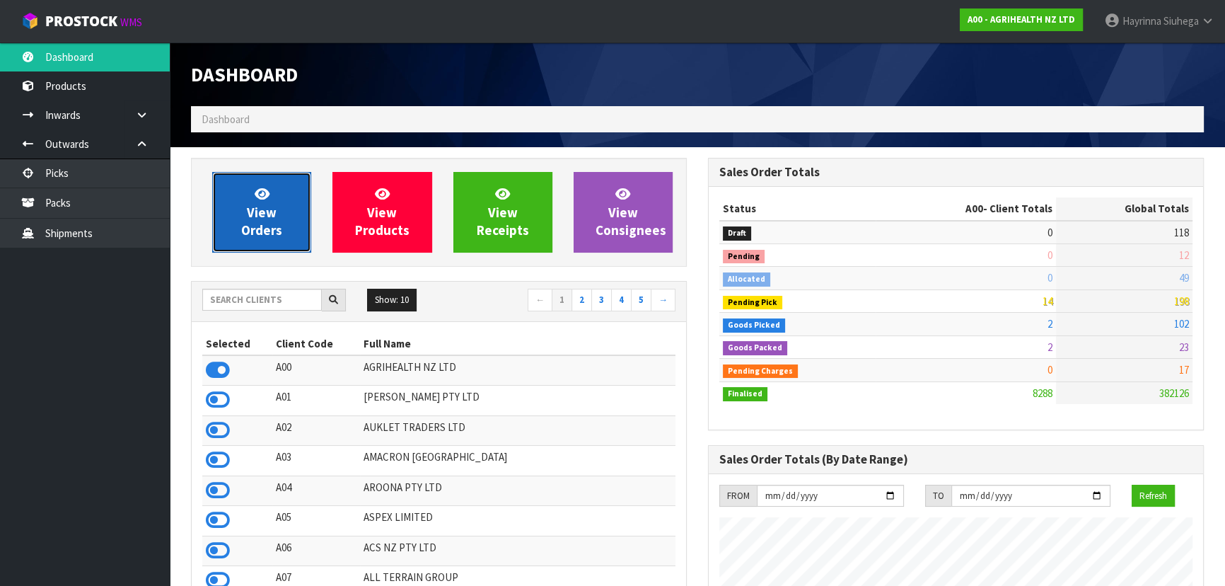
click at [260, 216] on span "View Orders" at bounding box center [261, 211] width 41 height 53
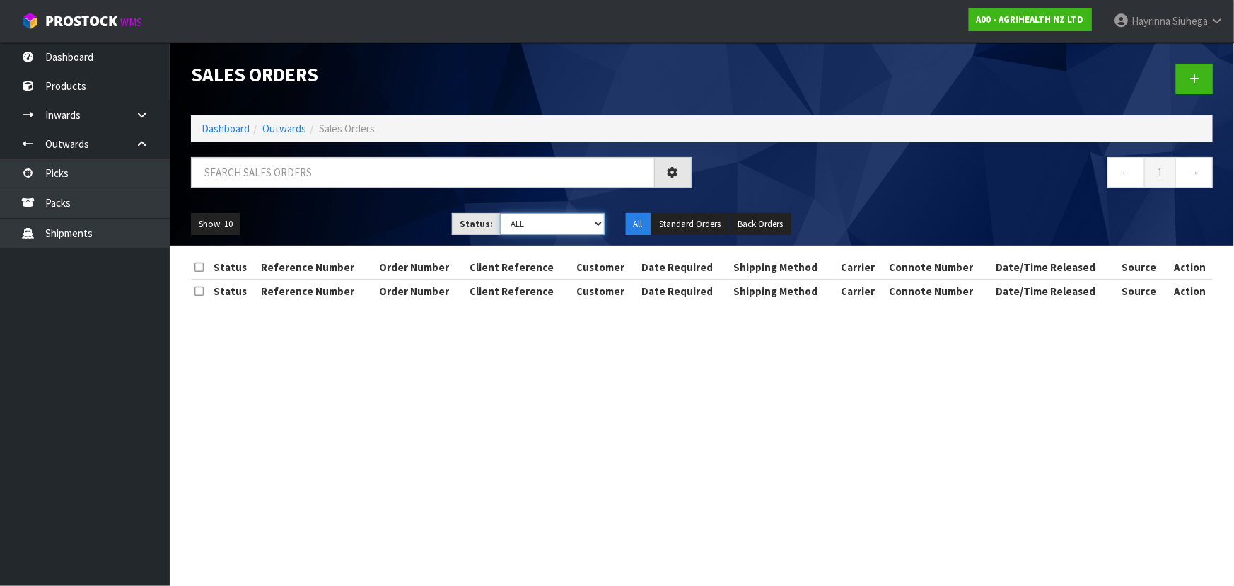
click at [523, 219] on select "Draft Pending Allocated Pending Pick Goods Picked Goods Packed Pending Charges …" at bounding box center [552, 224] width 105 height 22
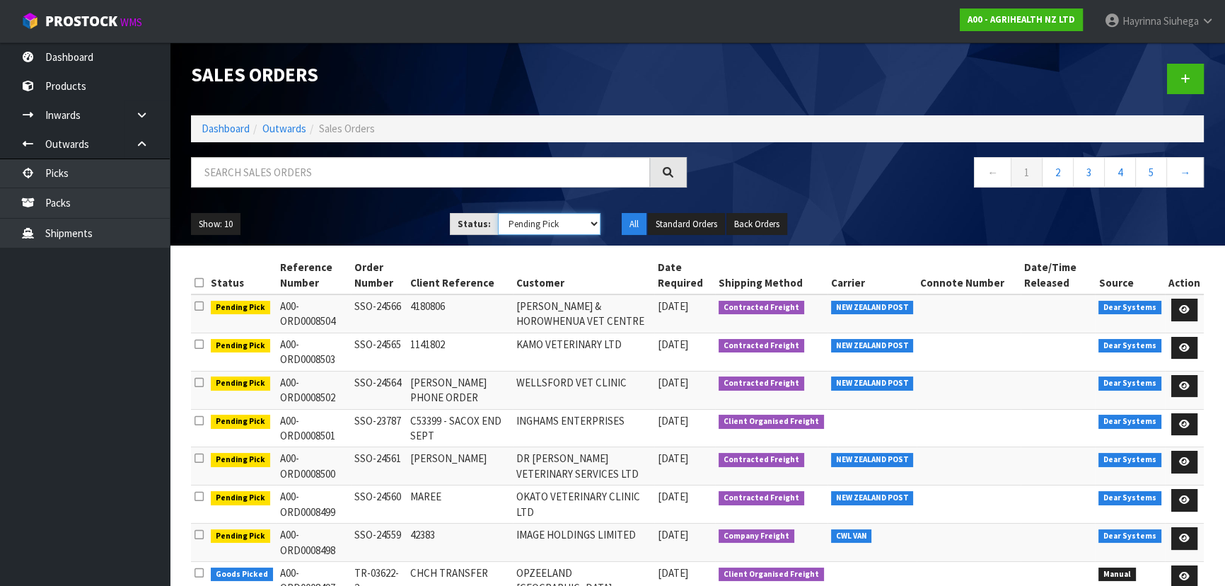
click at [498, 213] on select "Draft Pending Allocated Pending Pick Goods Picked Goods Packed Pending Charges …" at bounding box center [549, 224] width 103 height 22
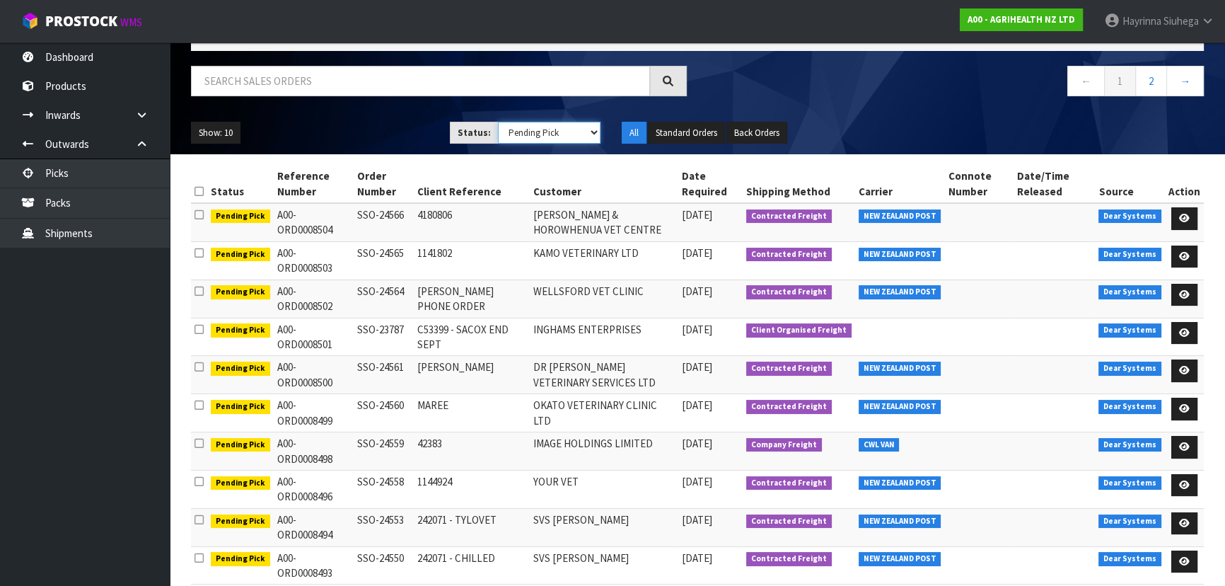
scroll to position [95, 0]
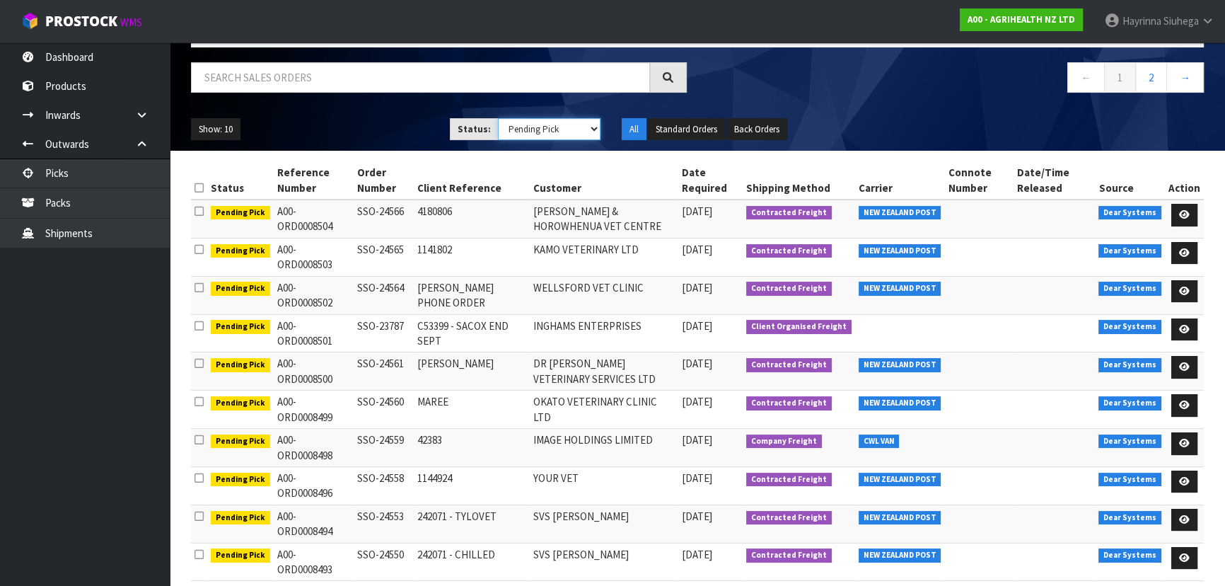
click at [545, 134] on select "Draft Pending Allocated Pending Pick Goods Picked Goods Packed Pending Charges …" at bounding box center [549, 129] width 103 height 22
click at [498, 118] on select "Draft Pending Allocated Pending Pick Goods Picked Goods Packed Pending Charges …" at bounding box center [549, 129] width 103 height 22
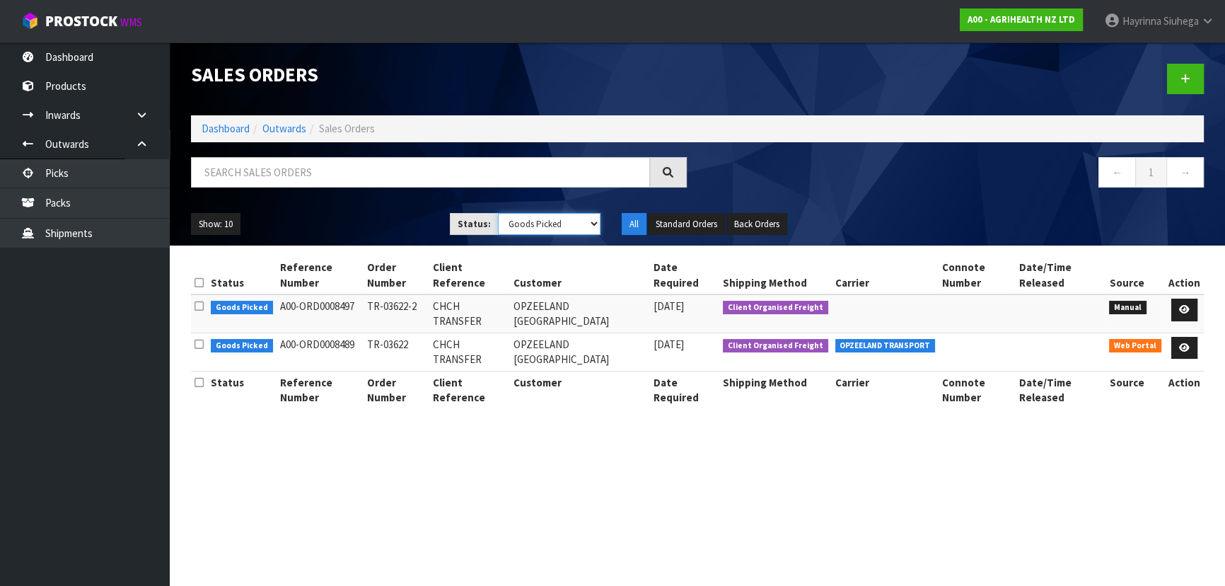
scroll to position [0, 0]
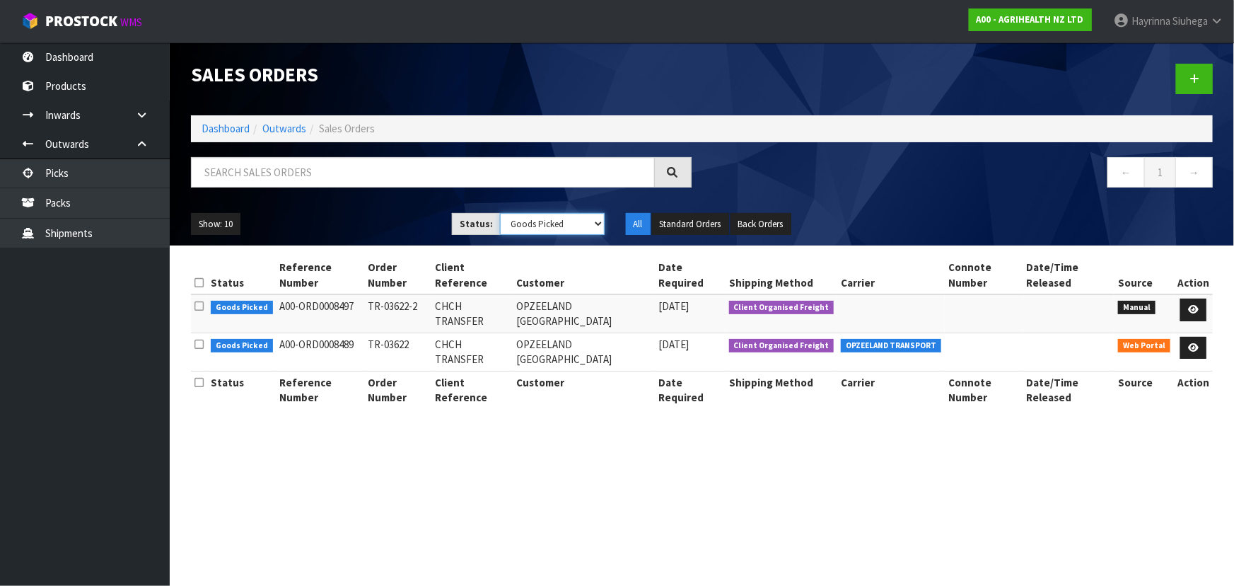
click at [538, 218] on select "Draft Pending Allocated Pending Pick Goods Picked Goods Packed Pending Charges …" at bounding box center [552, 224] width 105 height 22
select select "string:5"
click at [500, 213] on select "Draft Pending Allocated Pending Pick Goods Picked Goods Packed Pending Charges …" at bounding box center [552, 224] width 105 height 22
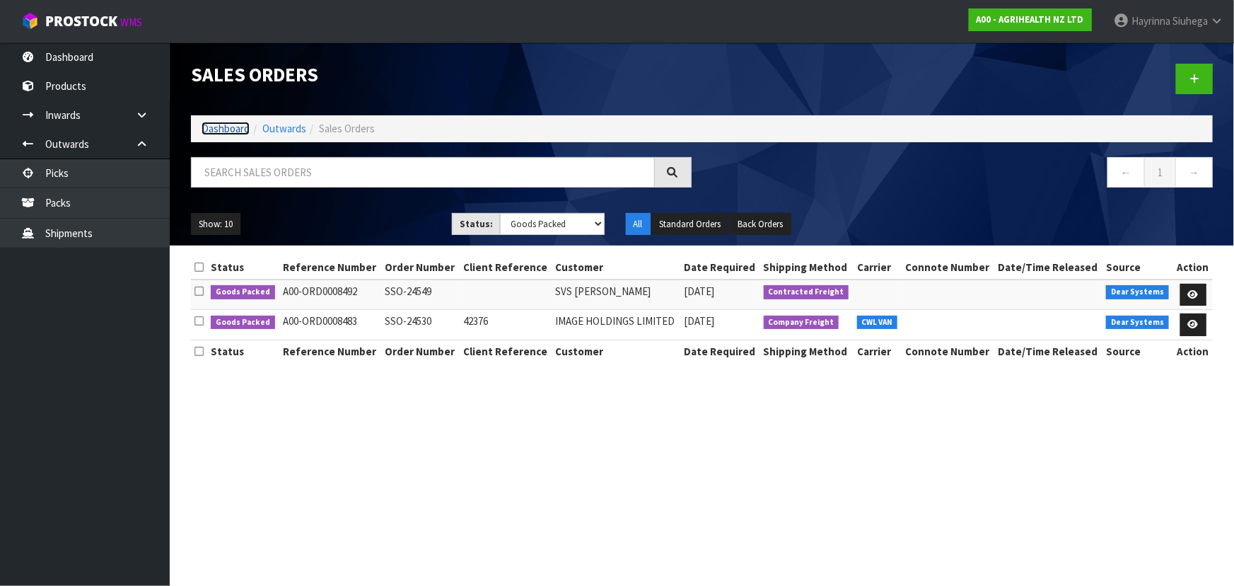
click at [228, 129] on link "Dashboard" at bounding box center [226, 128] width 48 height 13
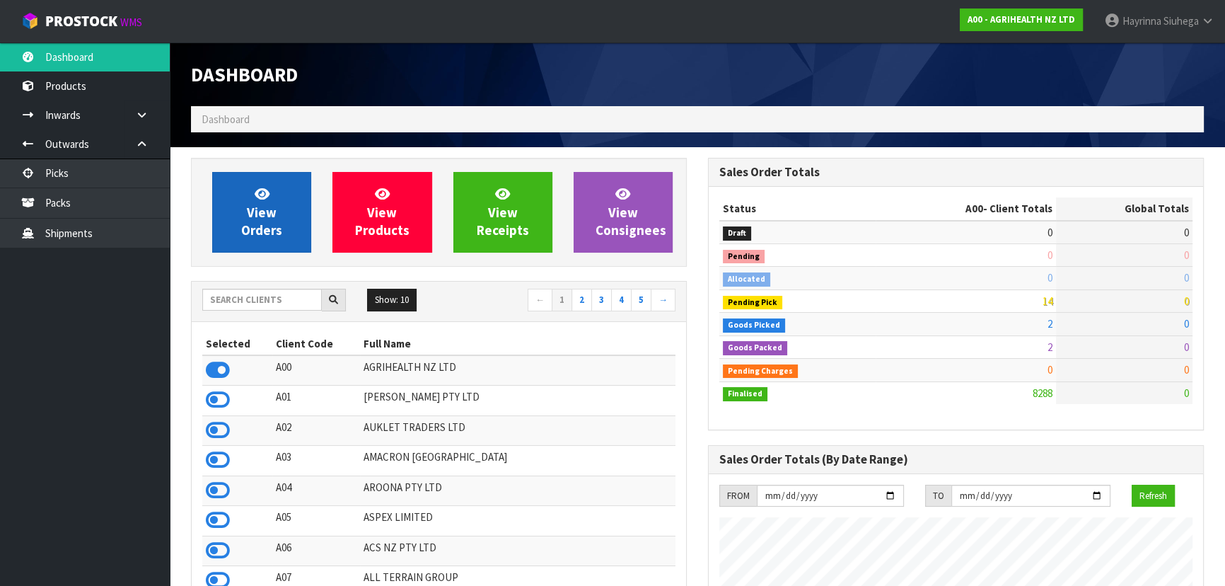
scroll to position [1069, 516]
click at [248, 187] on link "View Orders" at bounding box center [261, 212] width 99 height 81
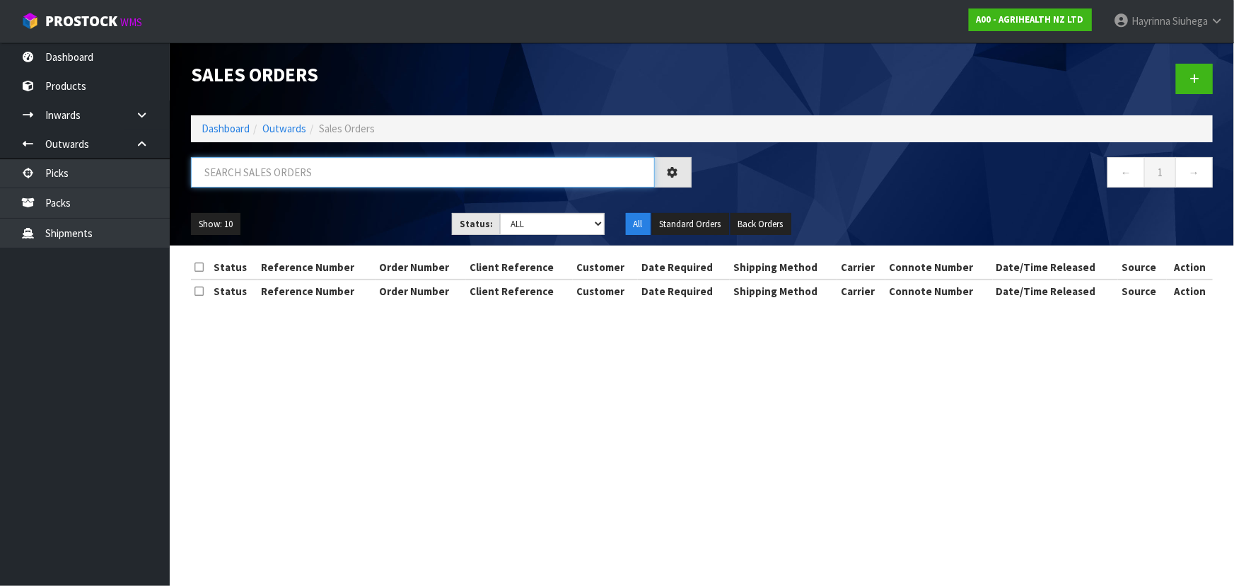
click at [263, 170] on input "text" at bounding box center [423, 172] width 464 height 30
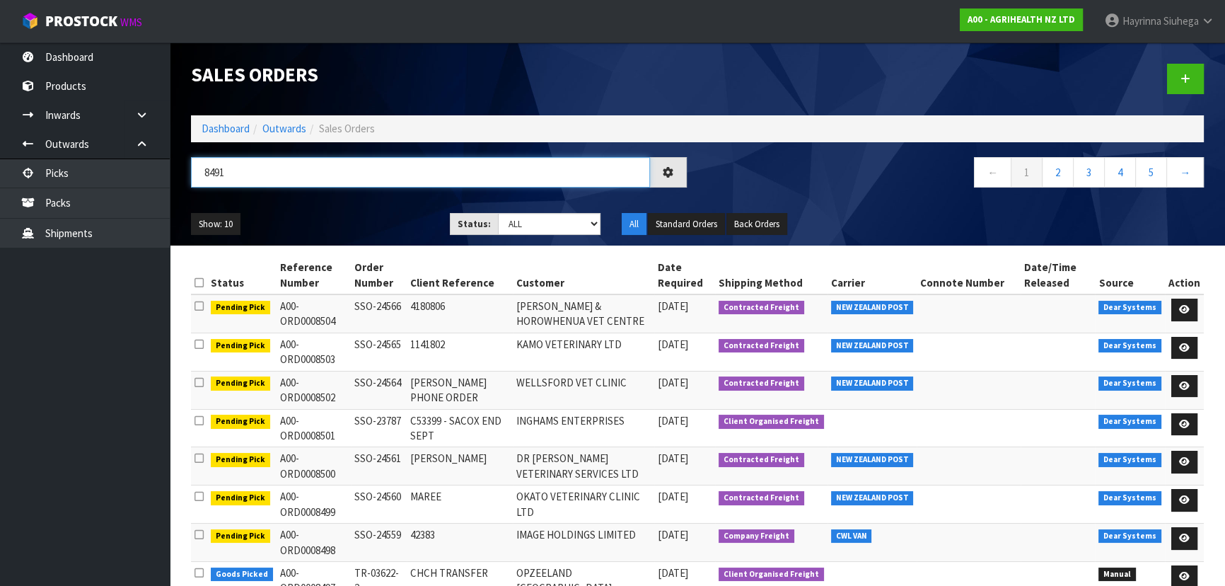
type input "8491"
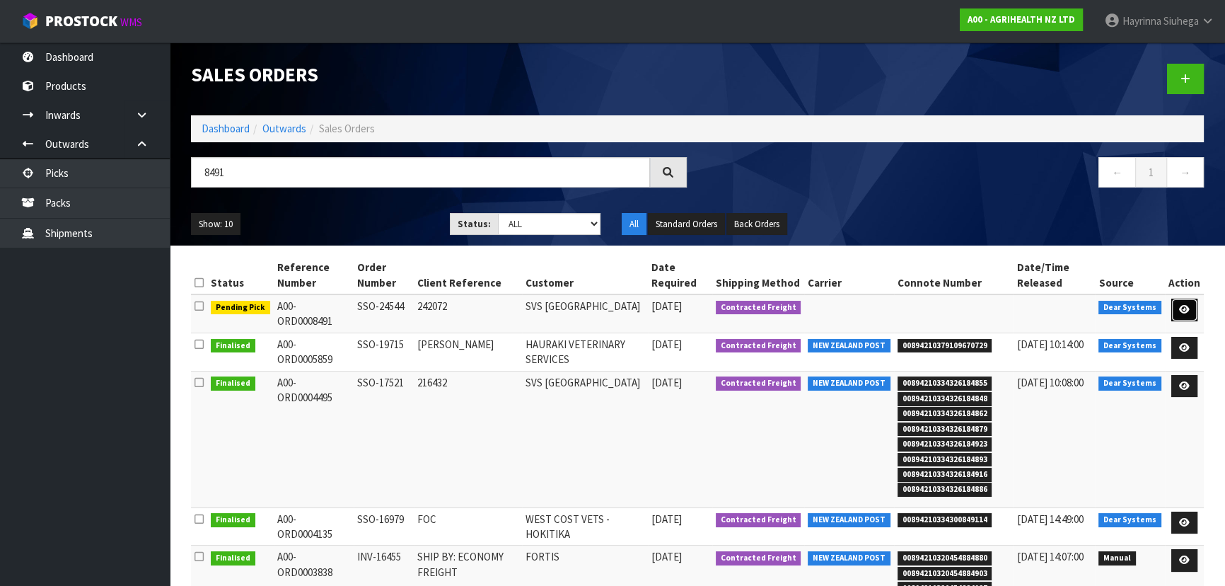
click at [1174, 307] on link at bounding box center [1184, 309] width 26 height 23
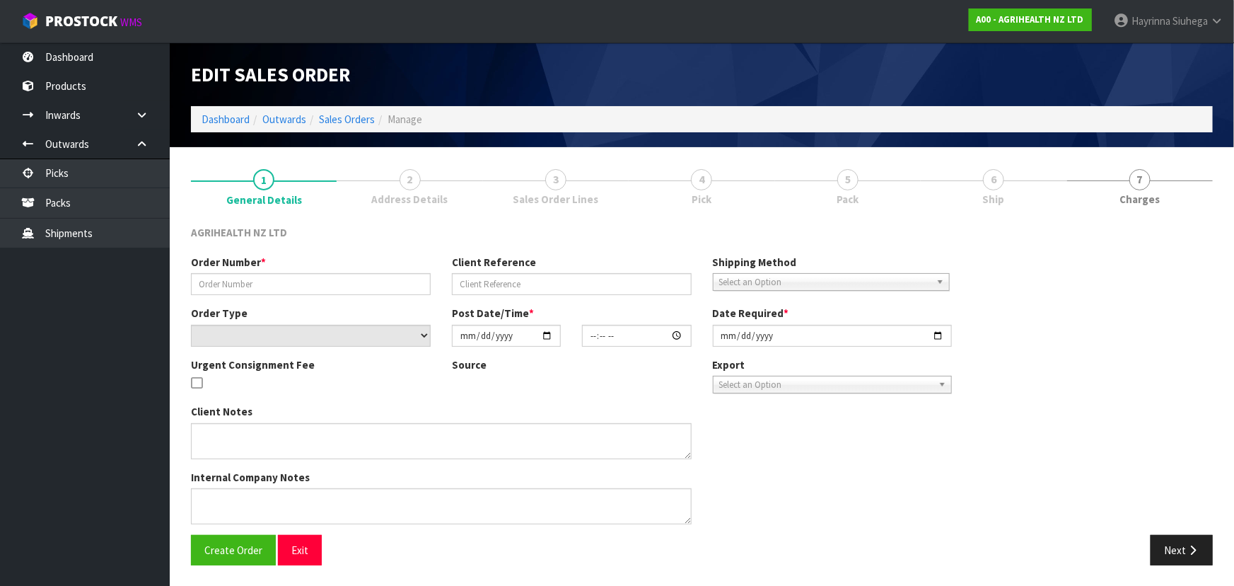
type input "SSO-24544"
type input "242072"
select select "number:0"
type input "[DATE]"
type input "11:16:54.000"
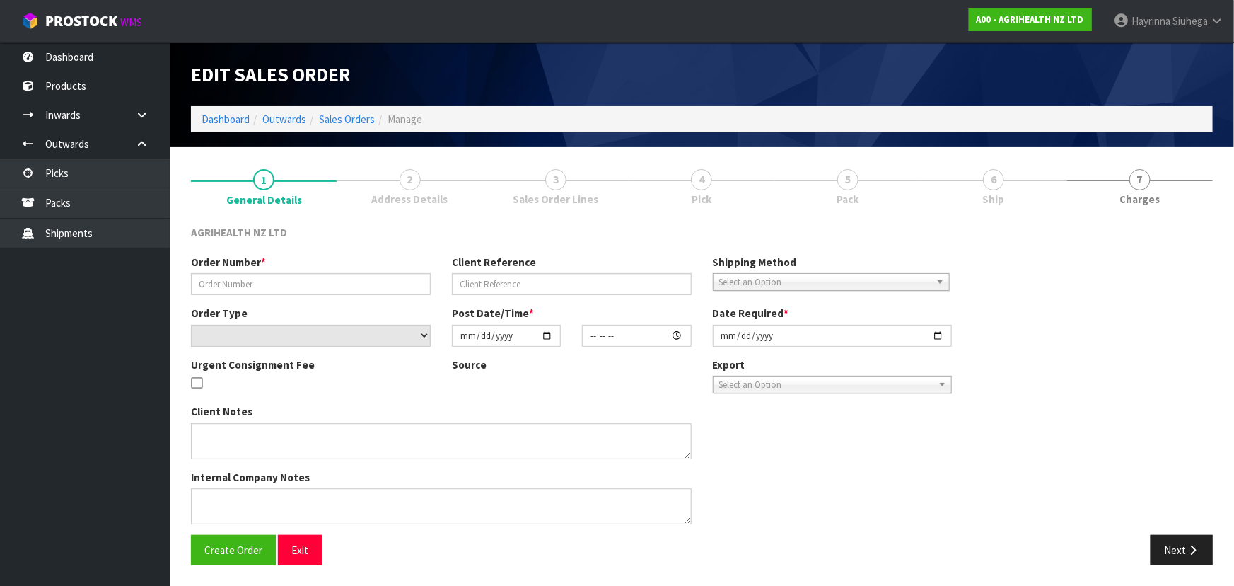
type input "[DATE]"
type textarea "CHILLED GOODS SENT SEPARATGELY. EXAGEN ON BACK ORDER FOR DELIVERY [DATE] PREGBO…"
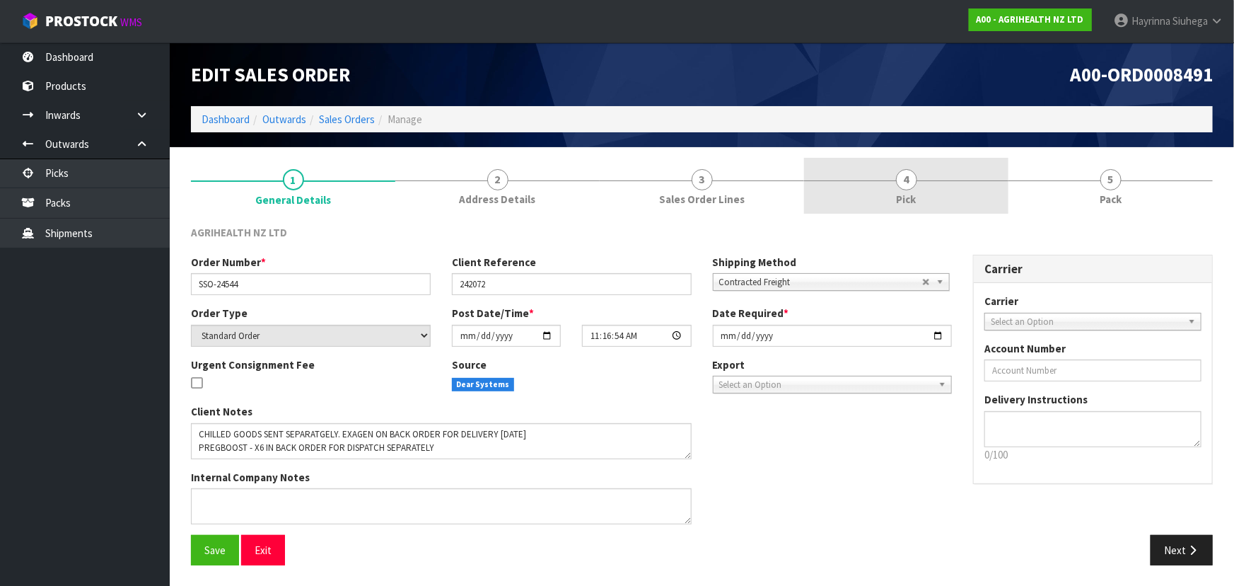
drag, startPoint x: 931, startPoint y: 202, endPoint x: 999, endPoint y: 199, distance: 68.0
click at [934, 202] on link "4 Pick" at bounding box center [906, 186] width 204 height 56
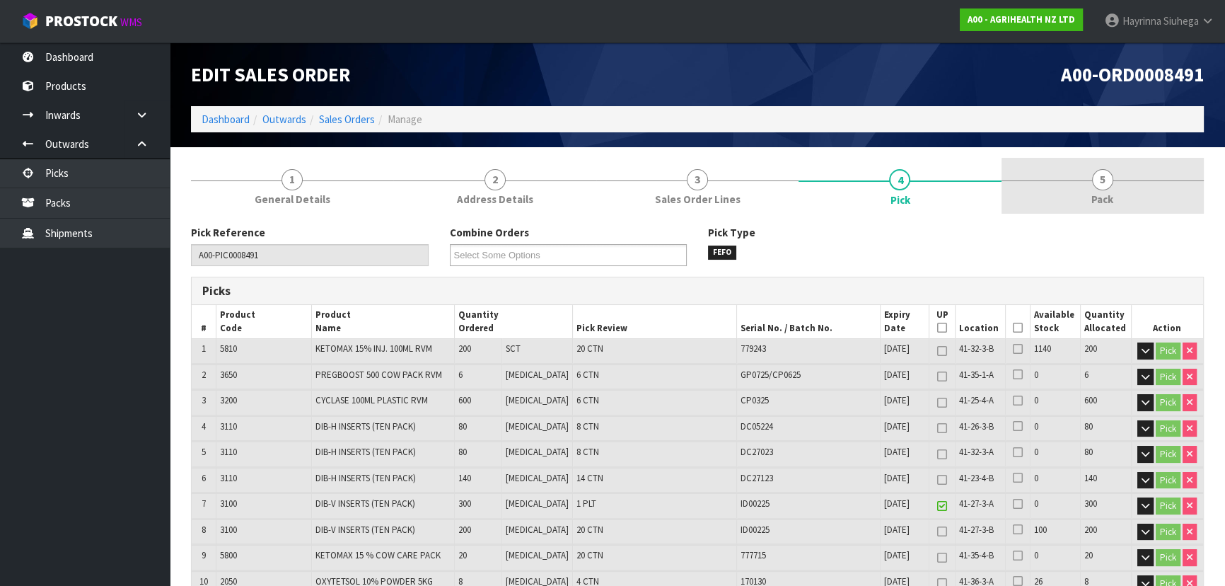
click at [1071, 196] on link "5 Pack" at bounding box center [1102, 186] width 202 height 56
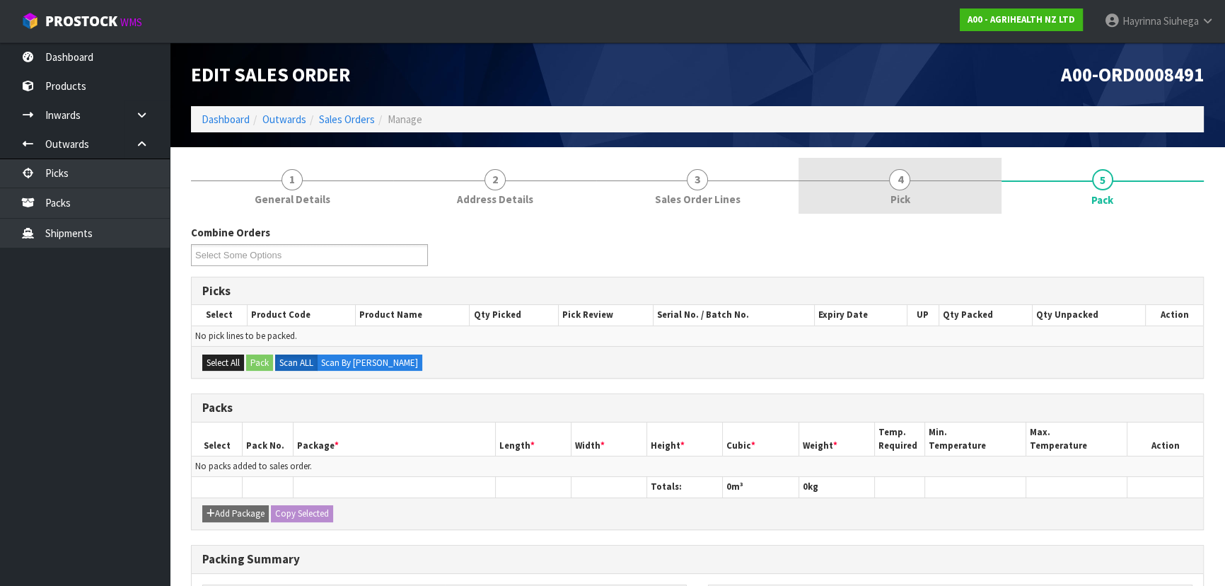
click at [923, 185] on link "4 Pick" at bounding box center [899, 186] width 202 height 56
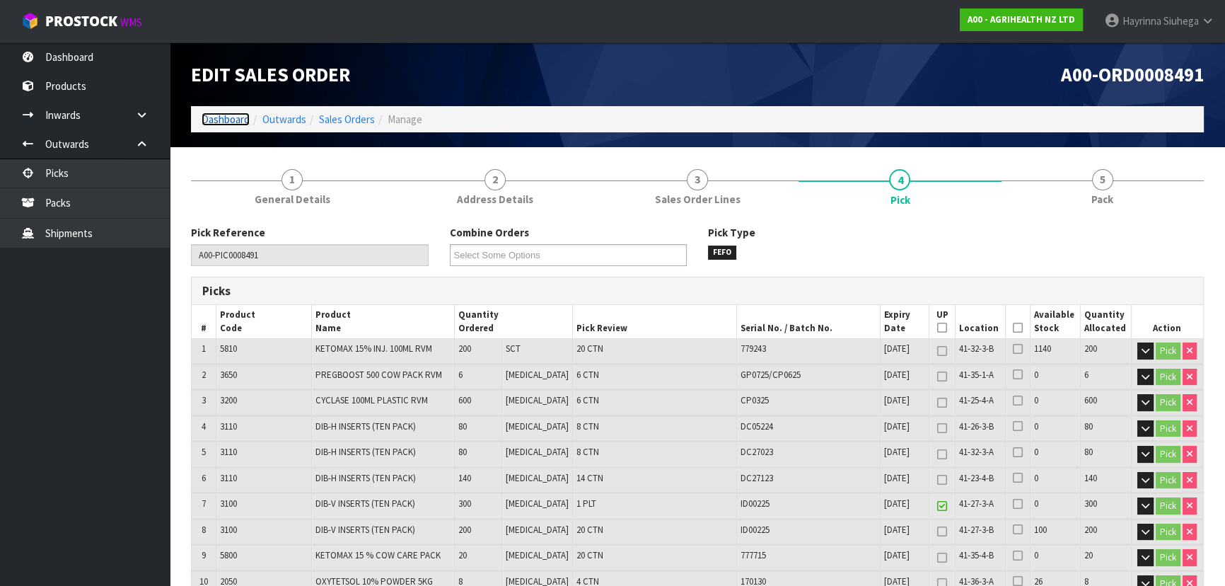
click at [232, 123] on link "Dashboard" at bounding box center [226, 118] width 48 height 13
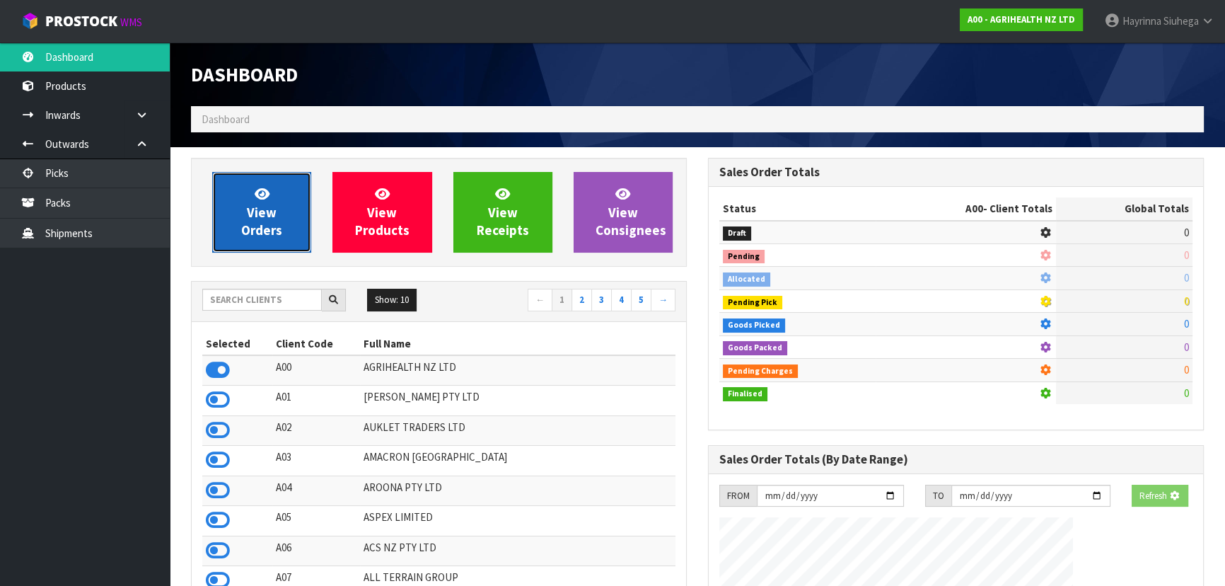
click at [255, 182] on link "View Orders" at bounding box center [261, 212] width 99 height 81
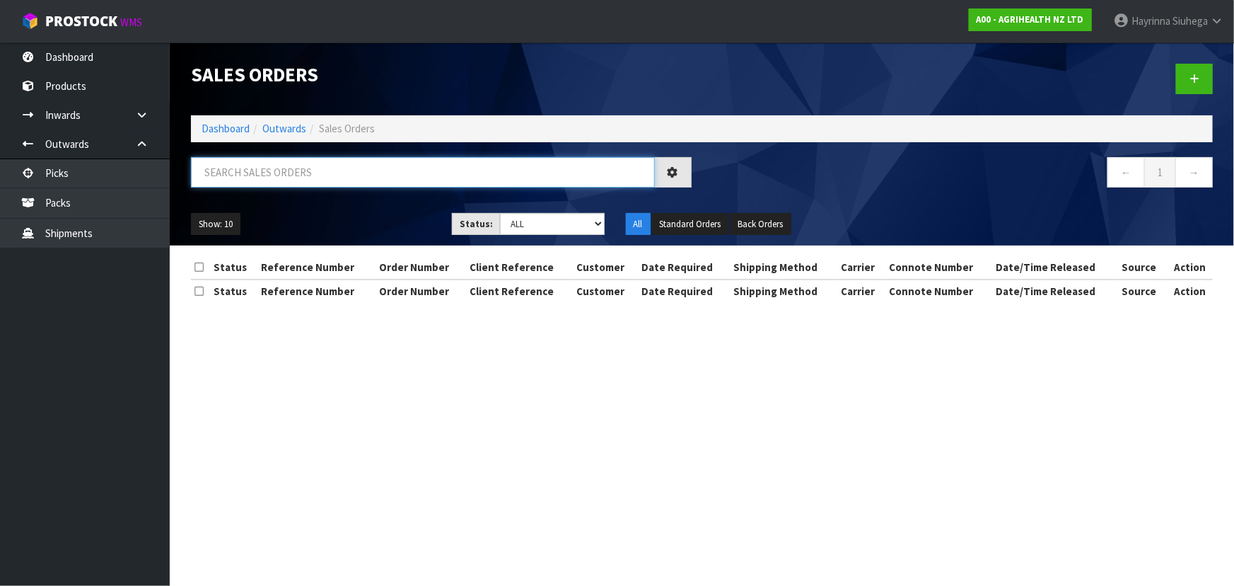
click at [276, 169] on input "text" at bounding box center [423, 172] width 464 height 30
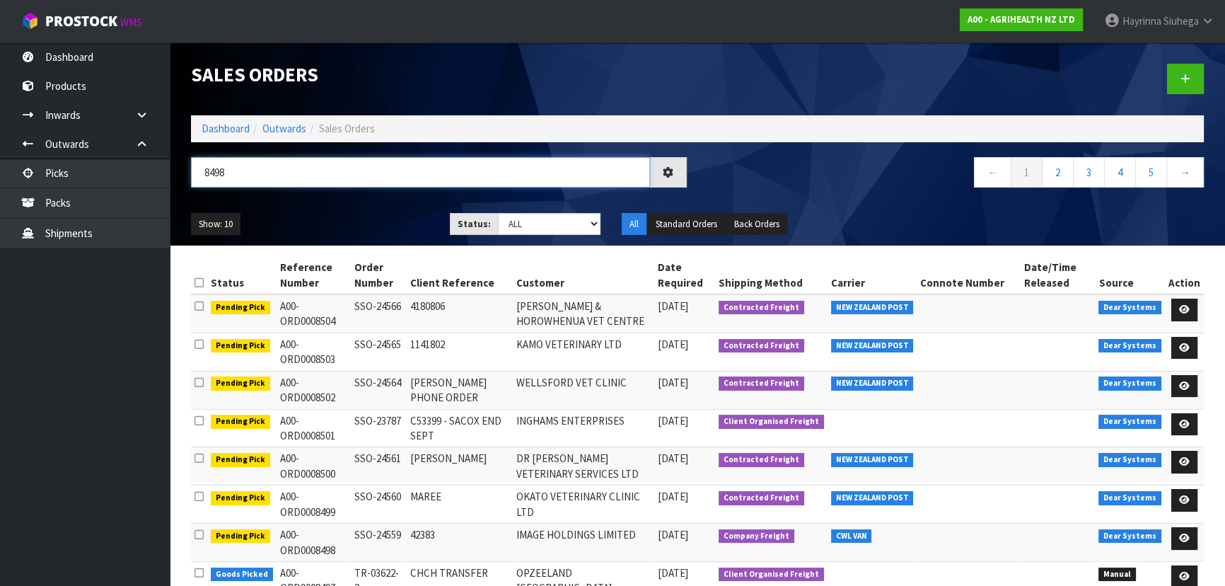
type input "8498"
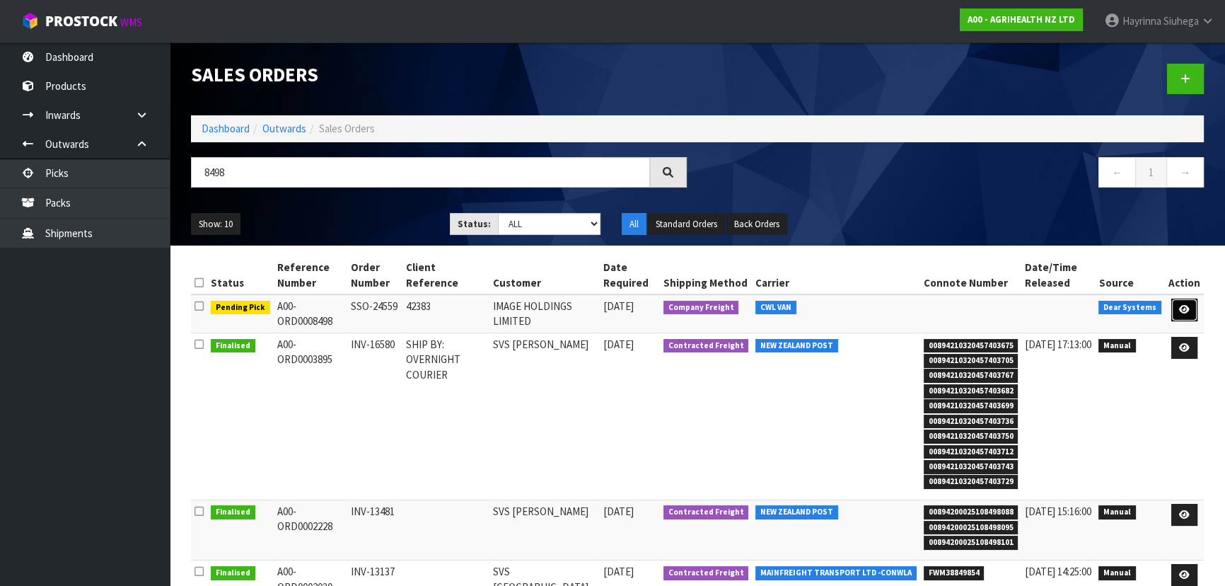
click at [1190, 309] on icon at bounding box center [1184, 309] width 11 height 9
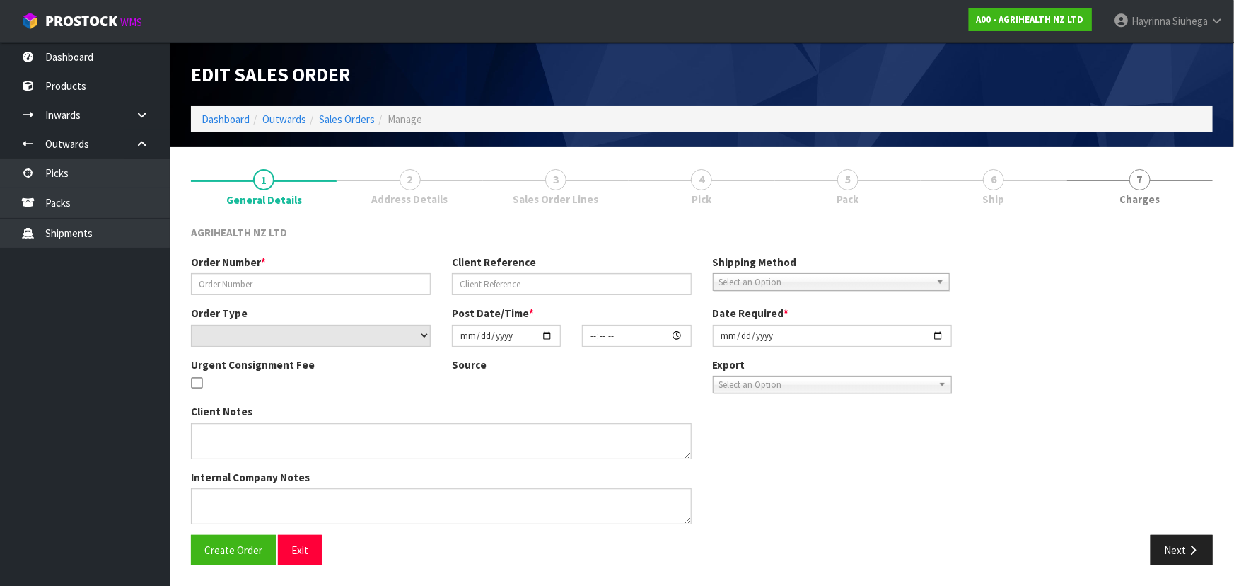
type input "SSO-24559"
type input "42383"
select select "number:0"
type input "[DATE]"
type input "14:45:54.000"
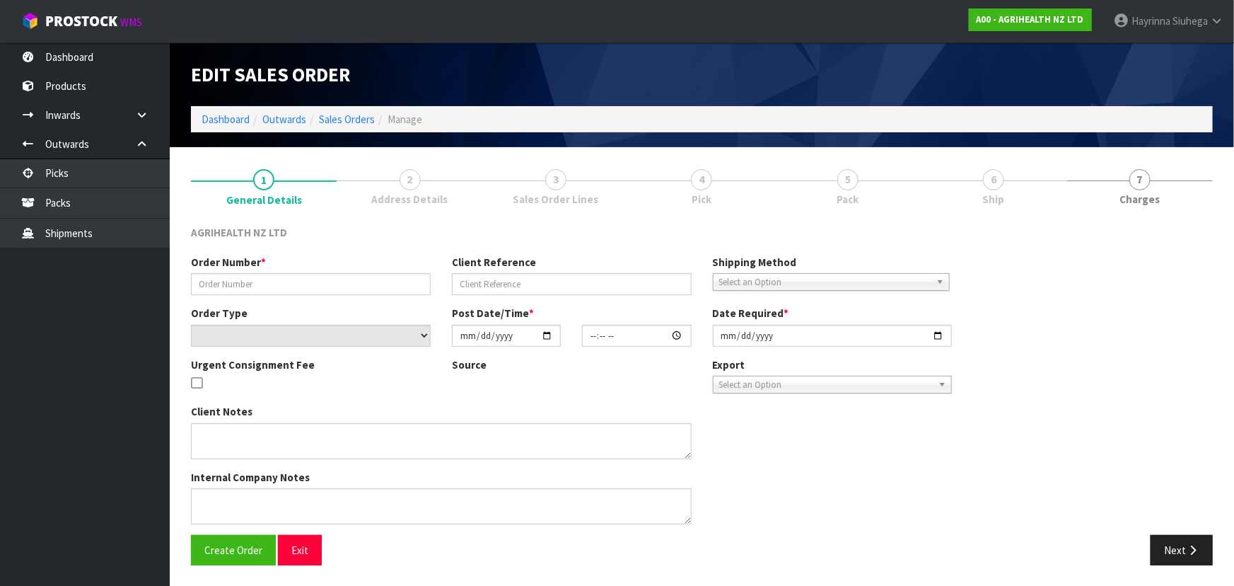
type input "[DATE]"
type textarea "SHIP BY: Freight"
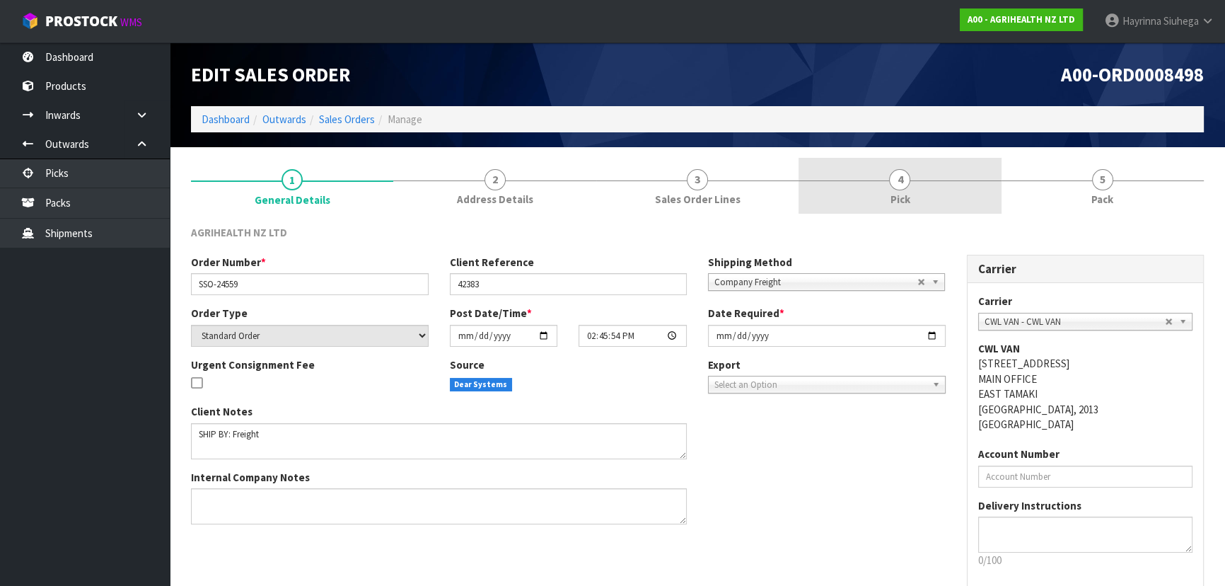
click at [979, 198] on link "4 Pick" at bounding box center [899, 186] width 202 height 56
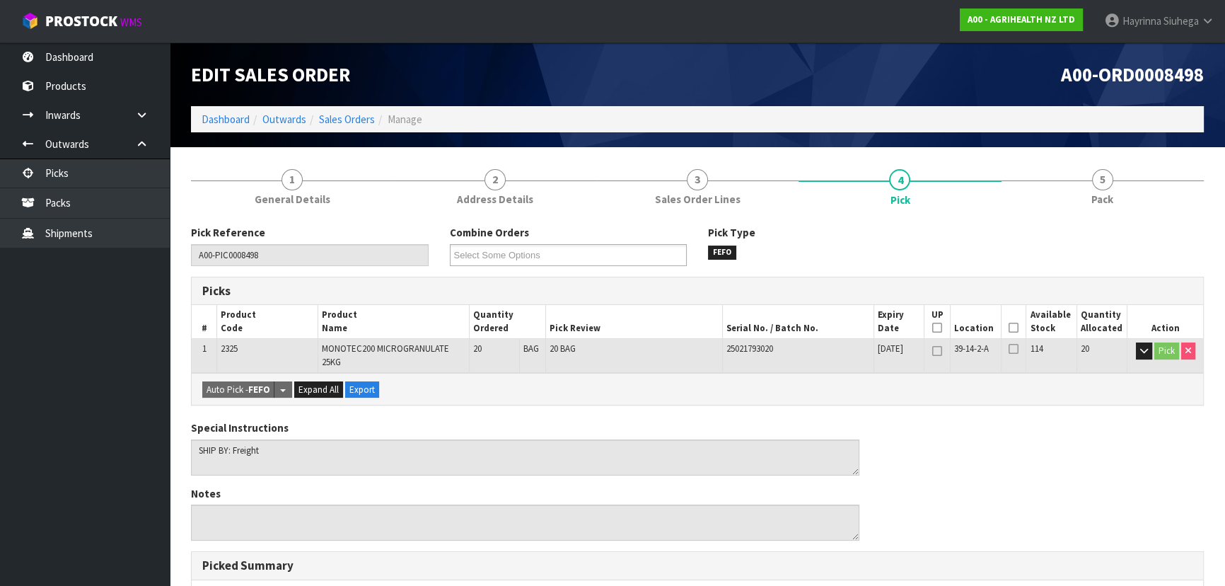
drag, startPoint x: 1011, startPoint y: 326, endPoint x: 880, endPoint y: 344, distance: 132.0
click at [1011, 327] on icon at bounding box center [1013, 327] width 10 height 1
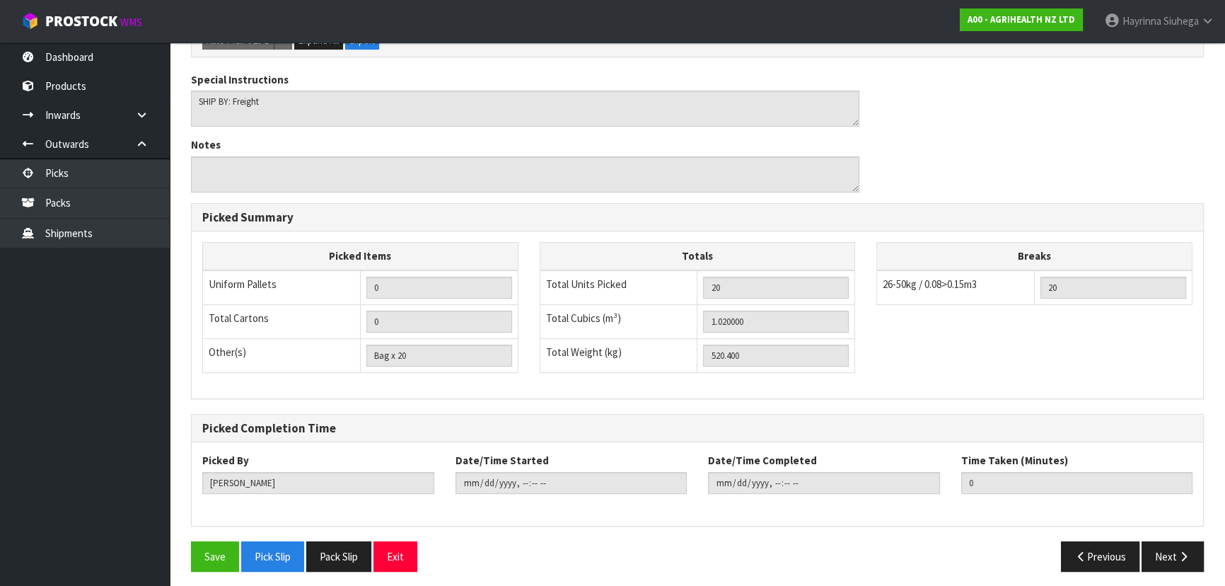
scroll to position [404, 0]
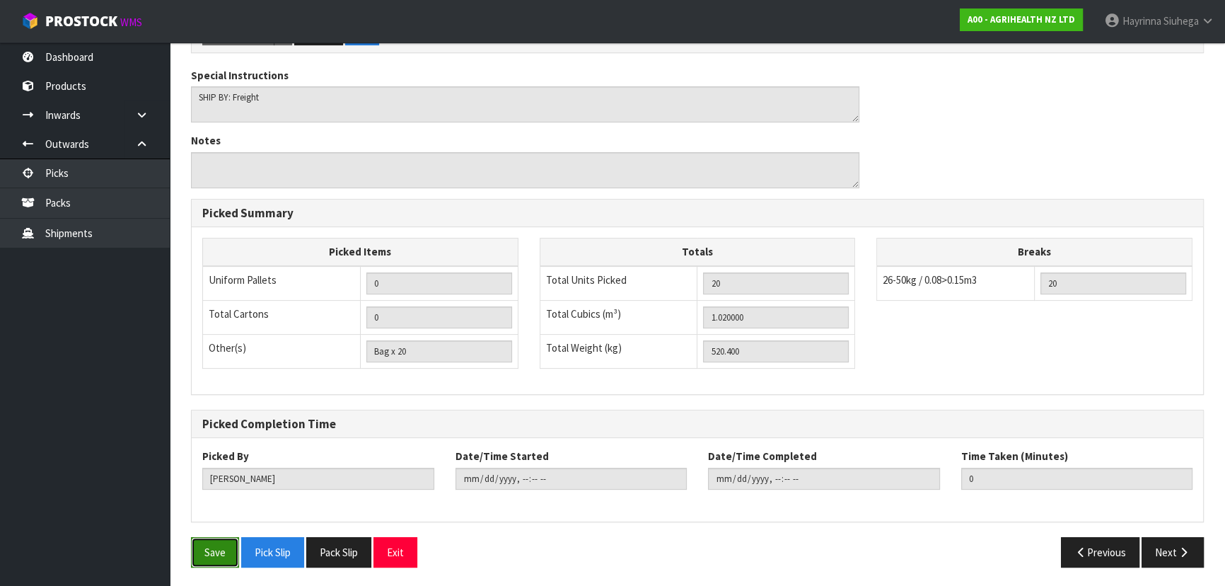
click at [222, 546] on button "Save" at bounding box center [215, 552] width 48 height 30
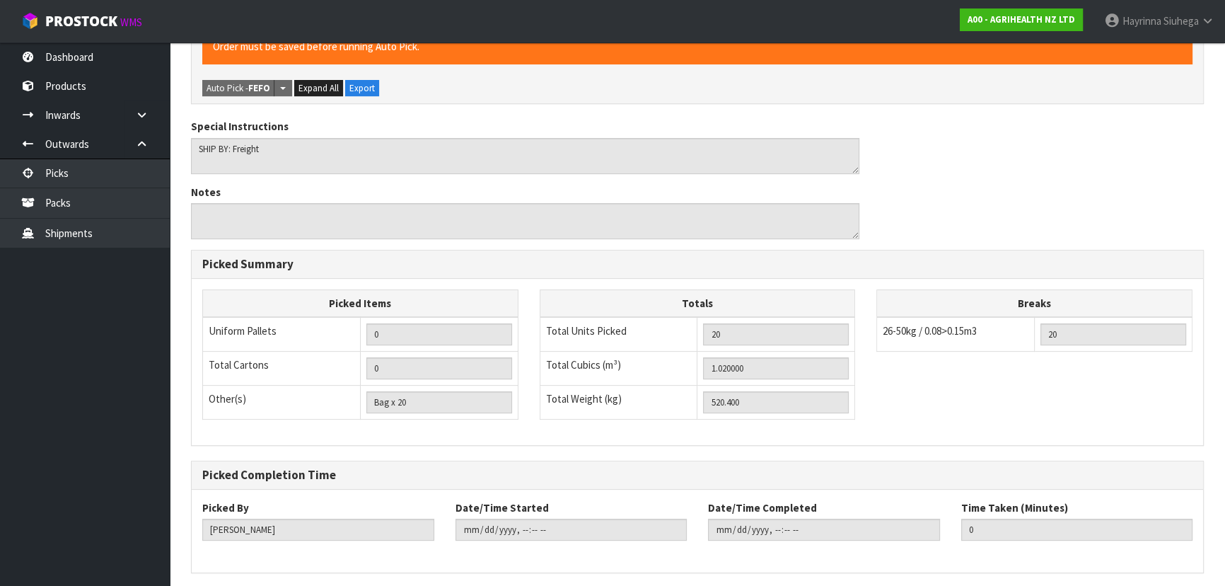
scroll to position [0, 0]
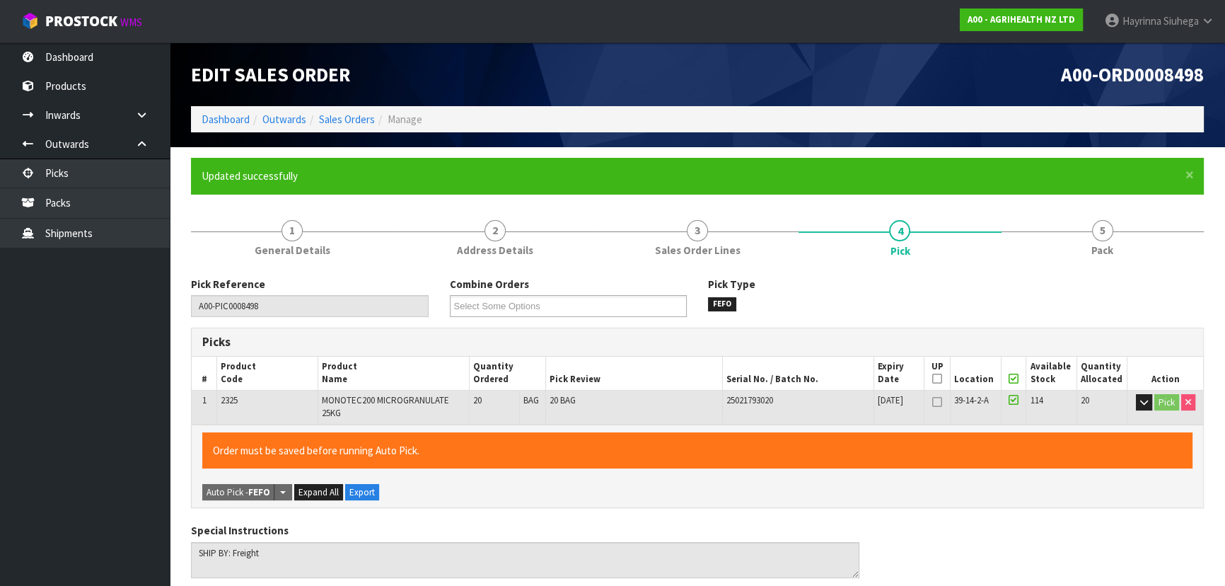
type input "[PERSON_NAME]"
type input "[DATE]T12:30:16"
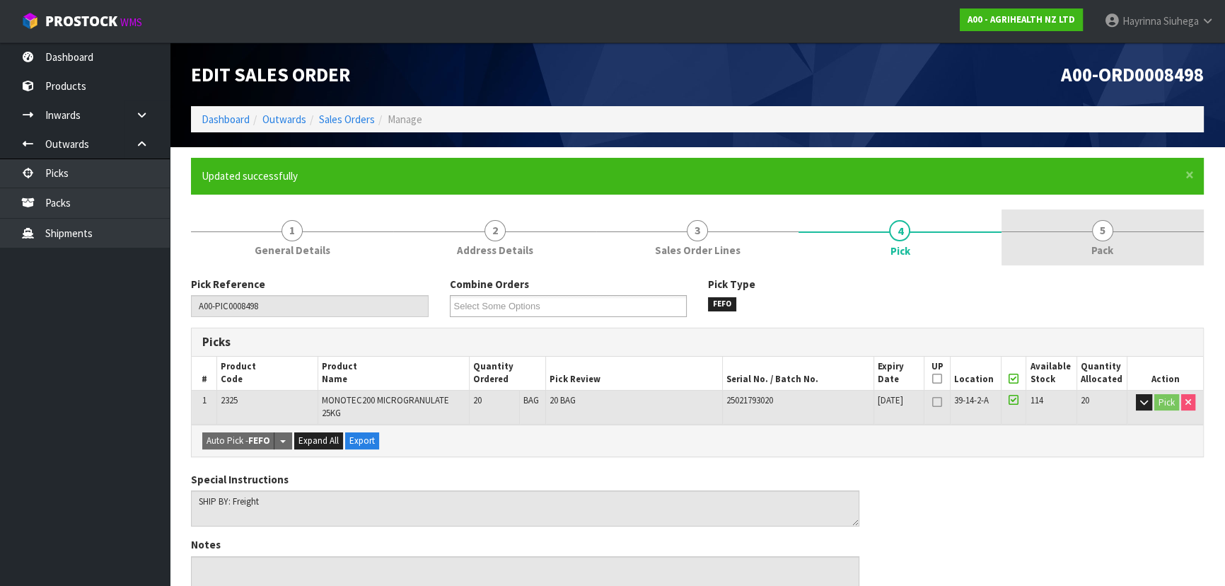
click at [1103, 252] on span "Pack" at bounding box center [1102, 250] width 22 height 15
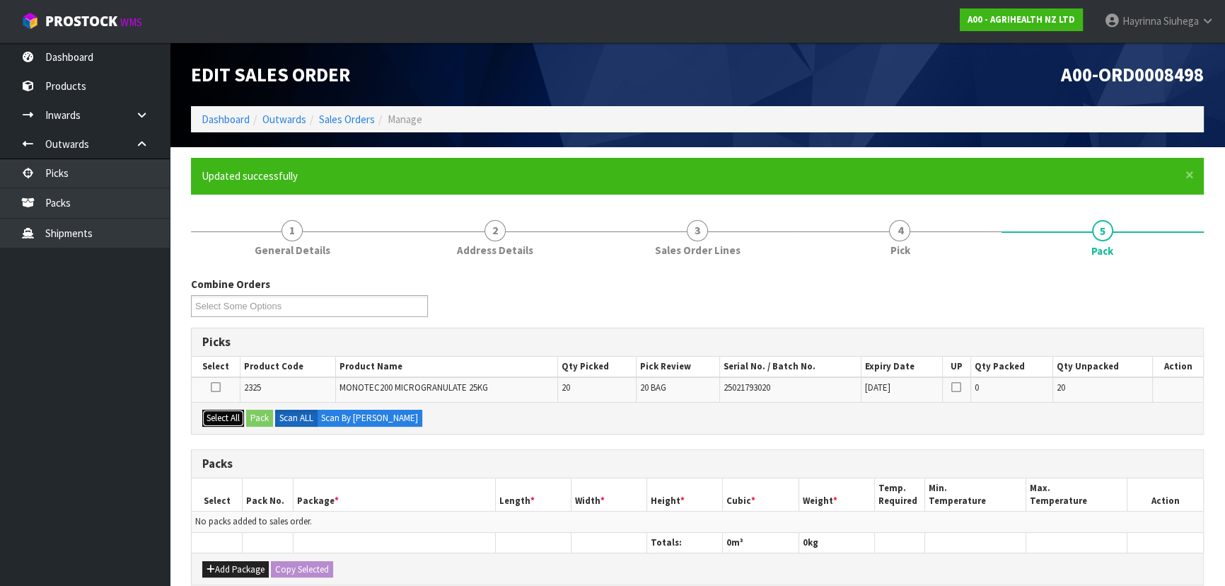
click at [224, 414] on button "Select All" at bounding box center [223, 417] width 42 height 17
click at [262, 415] on button "Pack" at bounding box center [259, 417] width 27 height 17
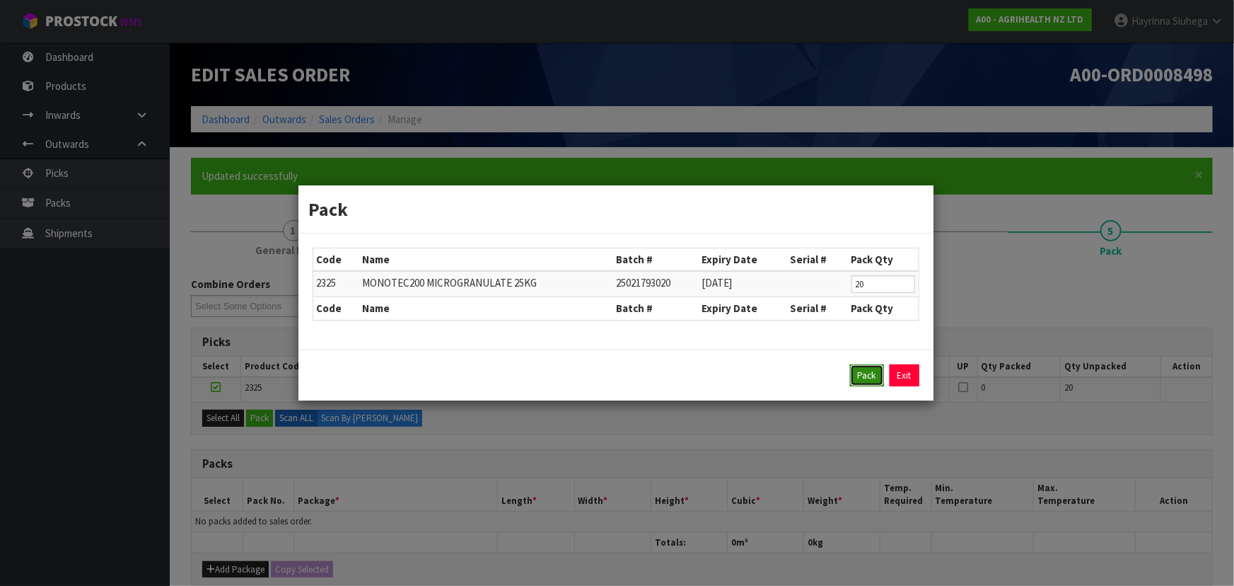
click at [859, 383] on button "Pack" at bounding box center [867, 375] width 34 height 23
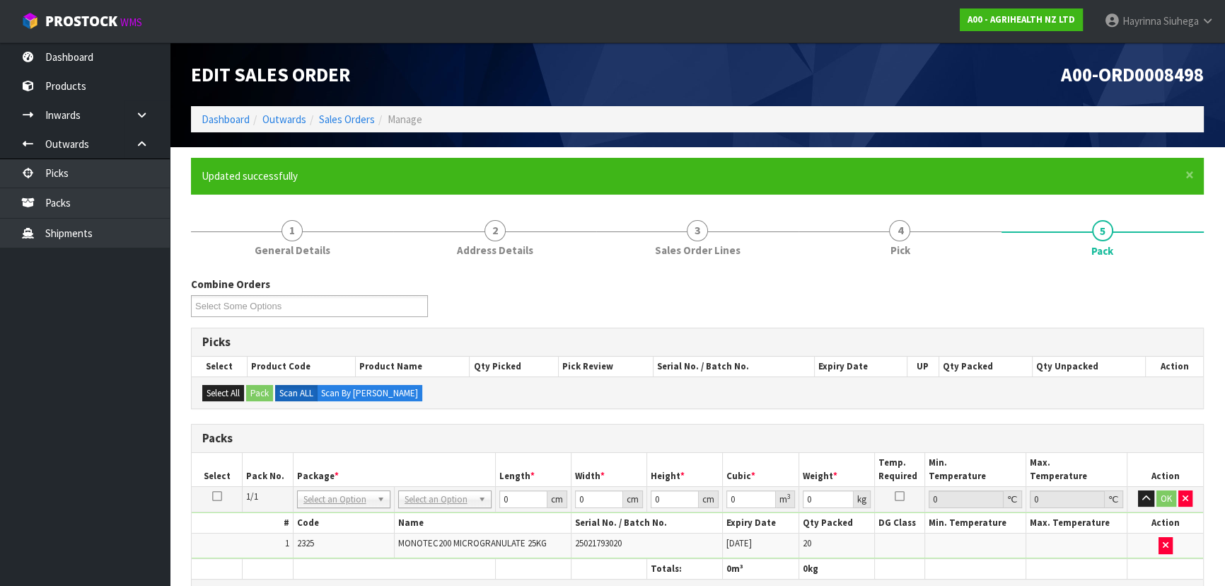
drag, startPoint x: 470, startPoint y: 501, endPoint x: 455, endPoint y: 523, distance: 26.9
type input "120"
type input "100"
type input "520.4"
click at [513, 501] on input "120" at bounding box center [523, 499] width 48 height 18
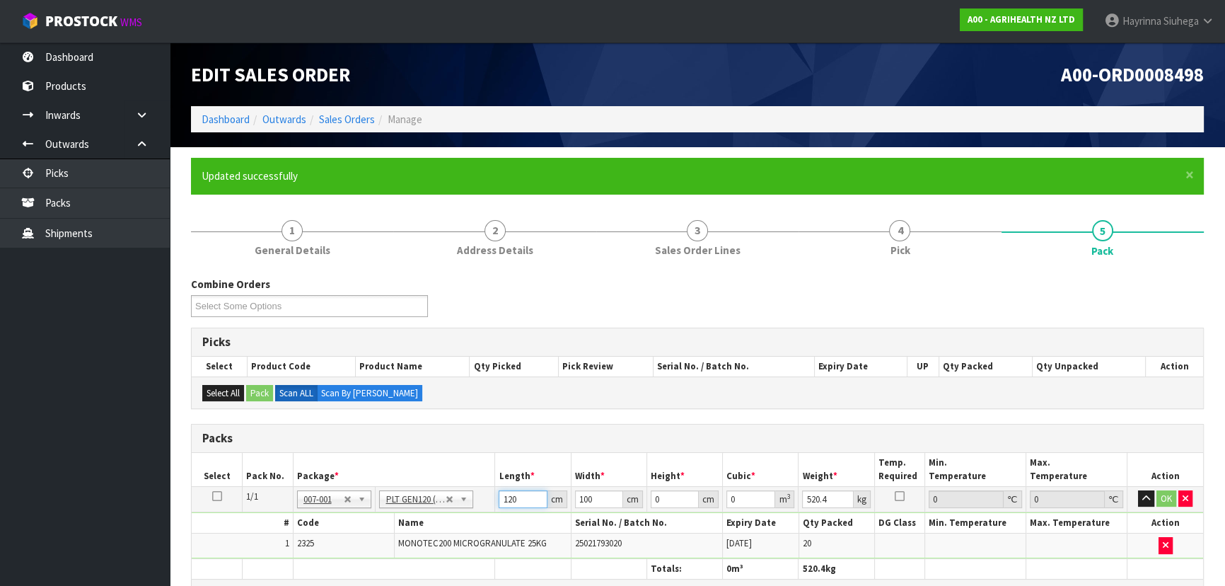
click at [513, 501] on input "120" at bounding box center [523, 499] width 48 height 18
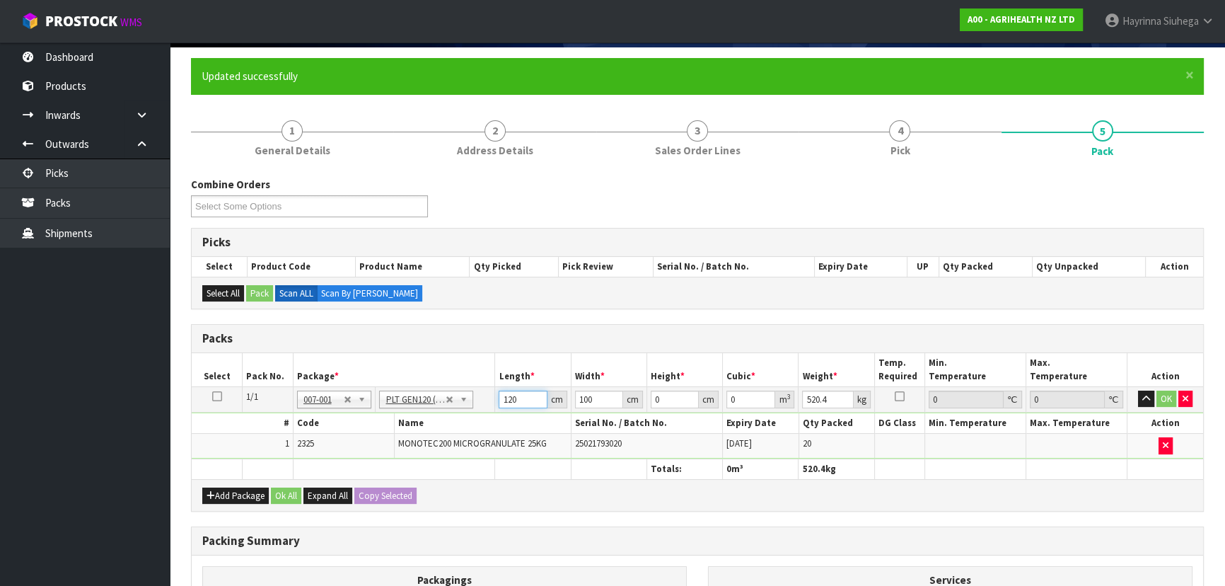
scroll to position [192, 0]
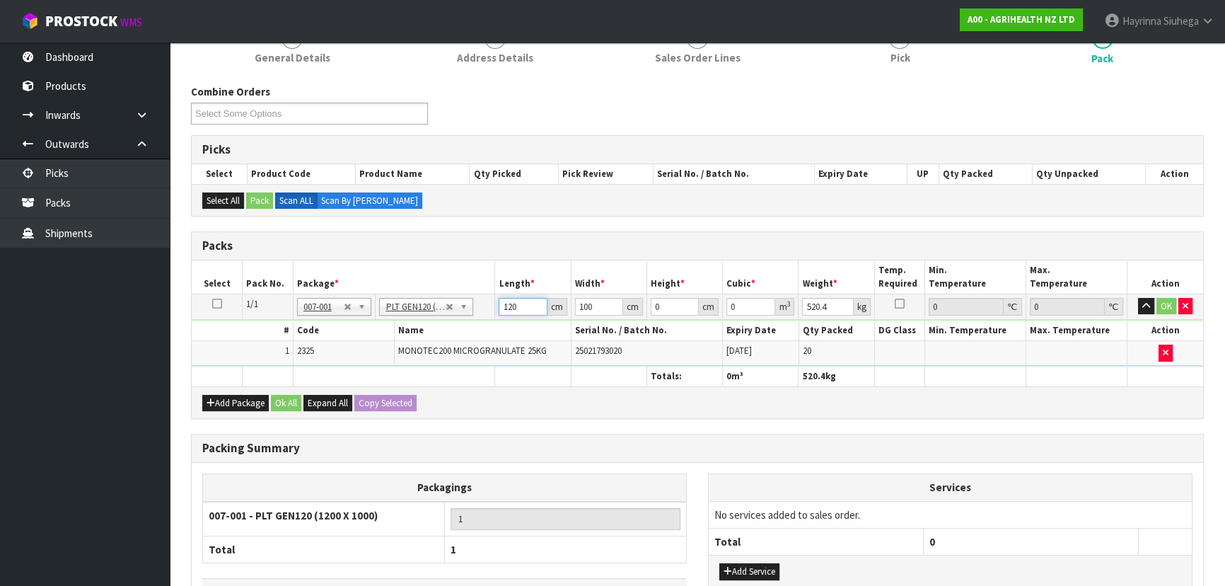
click at [503, 306] on input "120" at bounding box center [523, 307] width 48 height 18
type input "120"
type input "110"
type input "7"
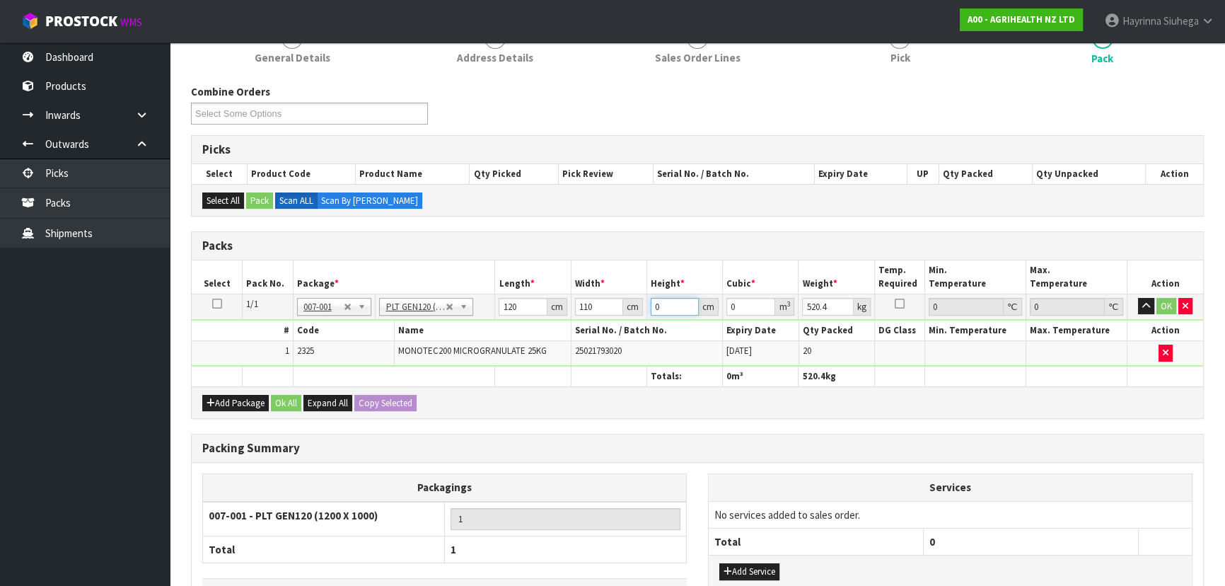
type input "0.0924"
type input "78"
type input "1.0296"
type input "78"
type input "259"
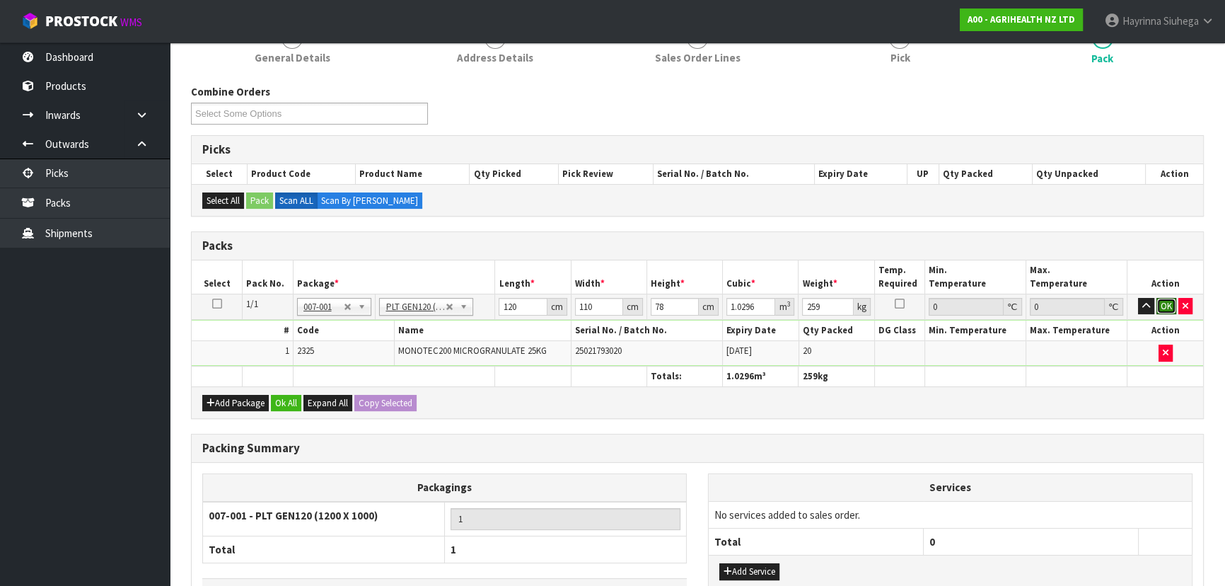
click button "OK" at bounding box center [1166, 306] width 20 height 17
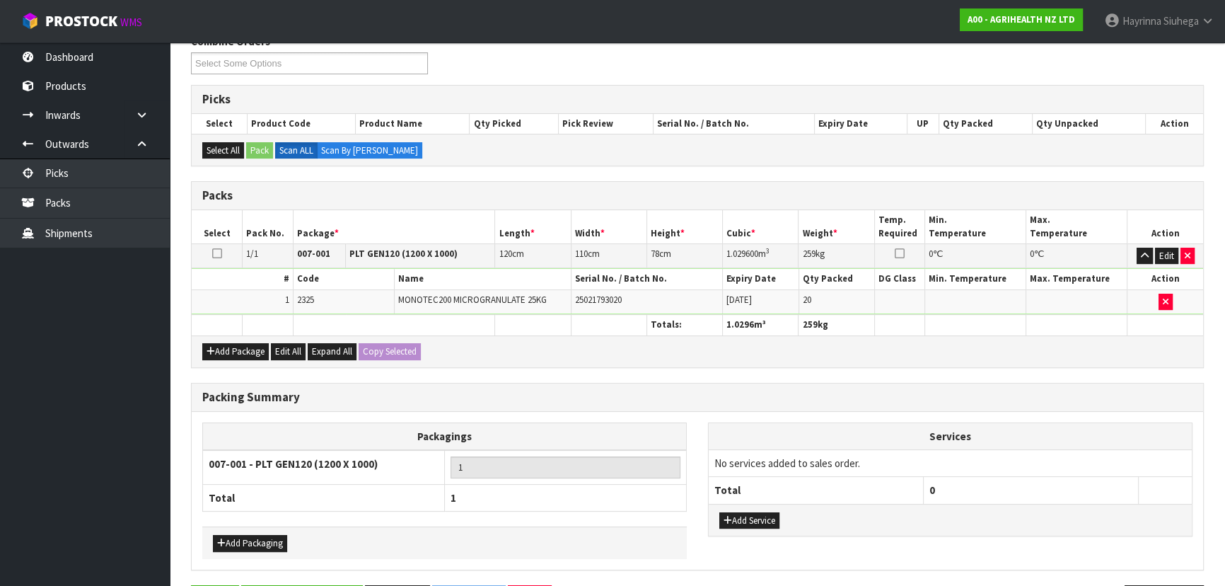
scroll to position [290, 0]
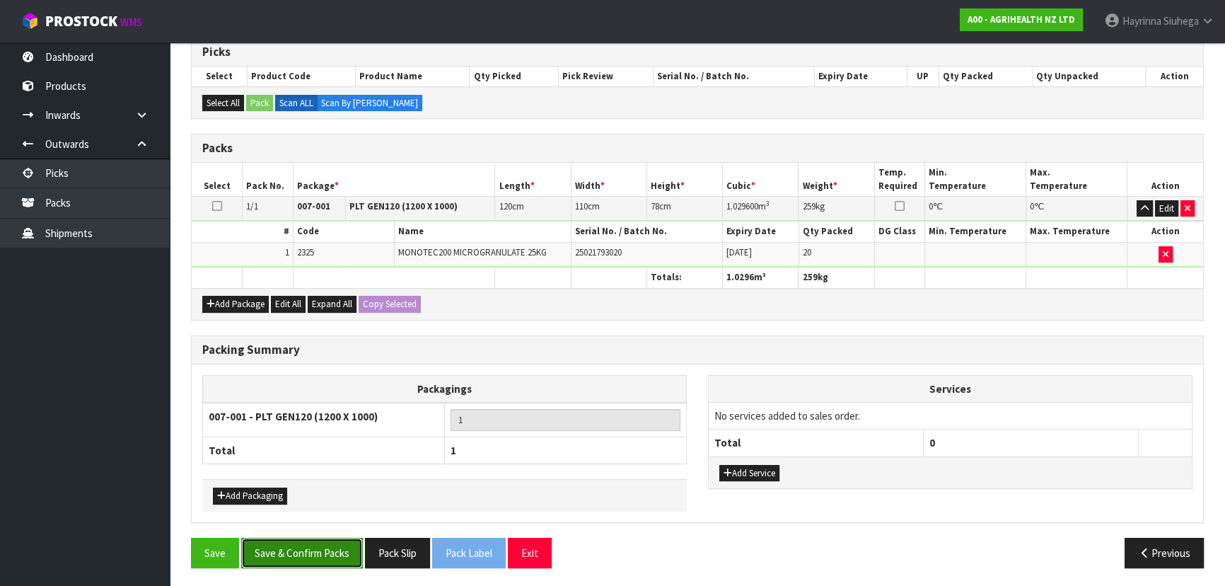
click at [317, 537] on button "Save & Confirm Packs" at bounding box center [302, 552] width 122 height 30
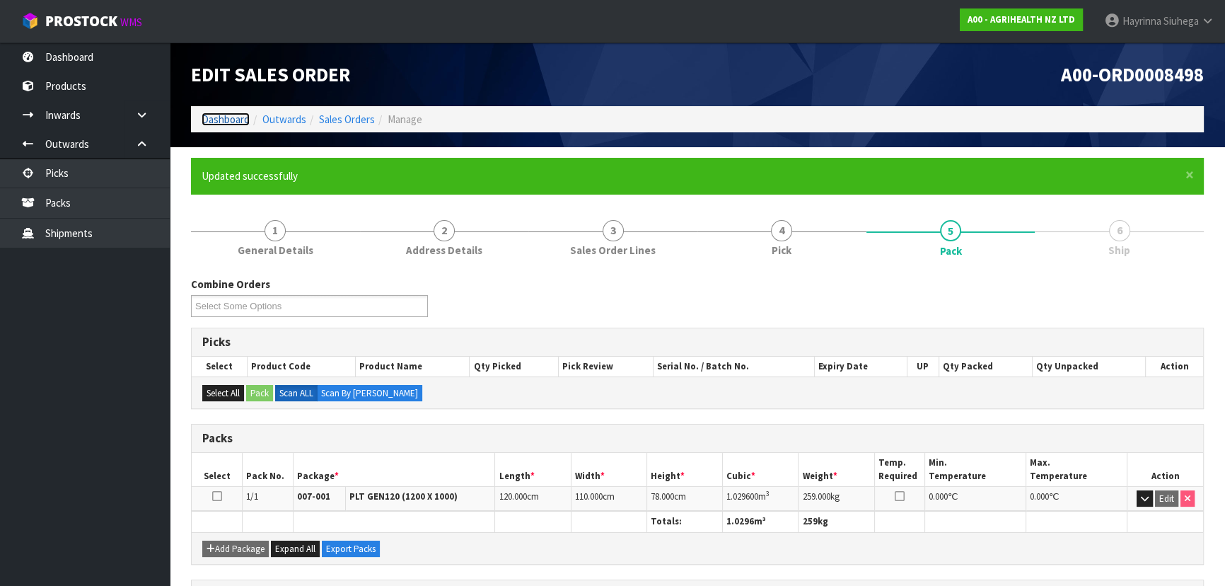
click at [231, 123] on link "Dashboard" at bounding box center [226, 118] width 48 height 13
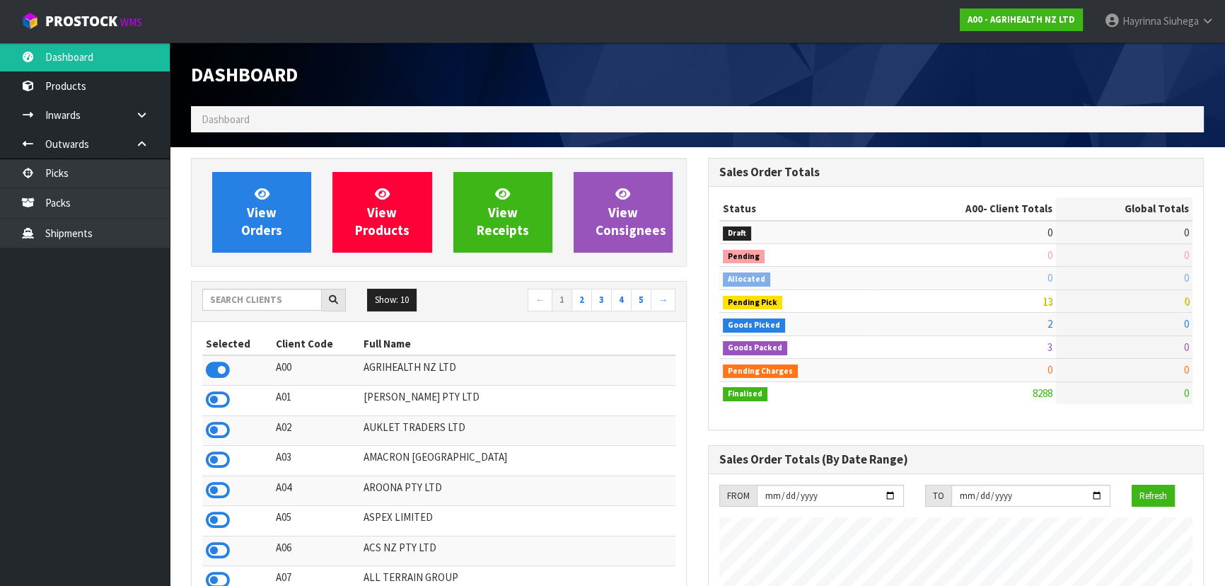
scroll to position [1069, 516]
click at [98, 194] on link "Packs" at bounding box center [85, 202] width 170 height 29
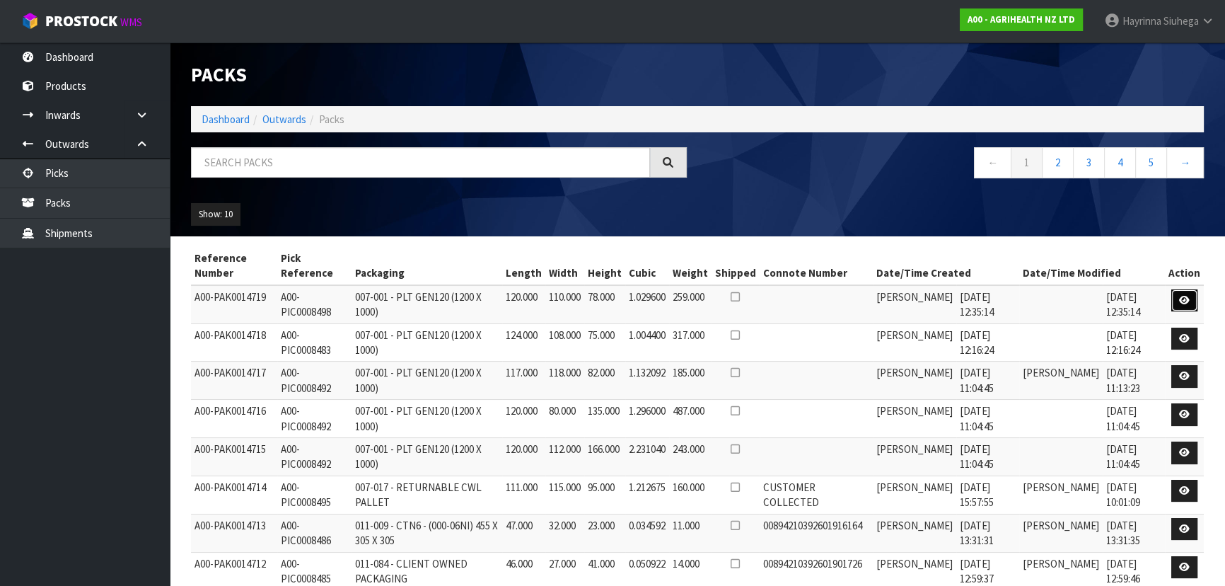
click at [1186, 297] on icon at bounding box center [1184, 300] width 11 height 9
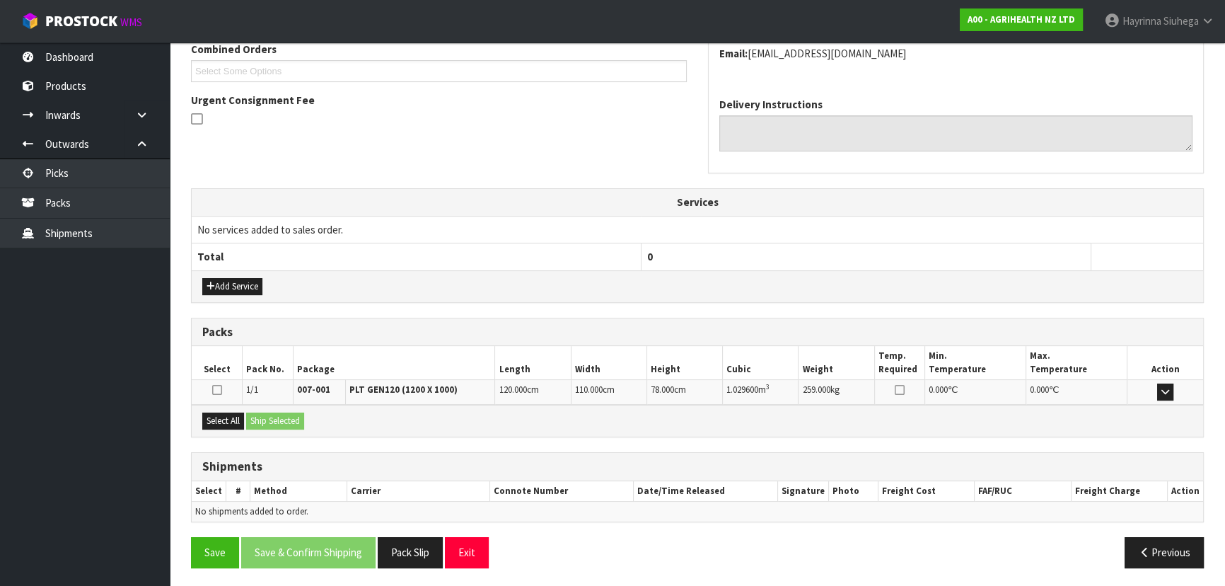
scroll to position [325, 0]
click at [407, 537] on button "Pack Slip" at bounding box center [410, 551] width 65 height 30
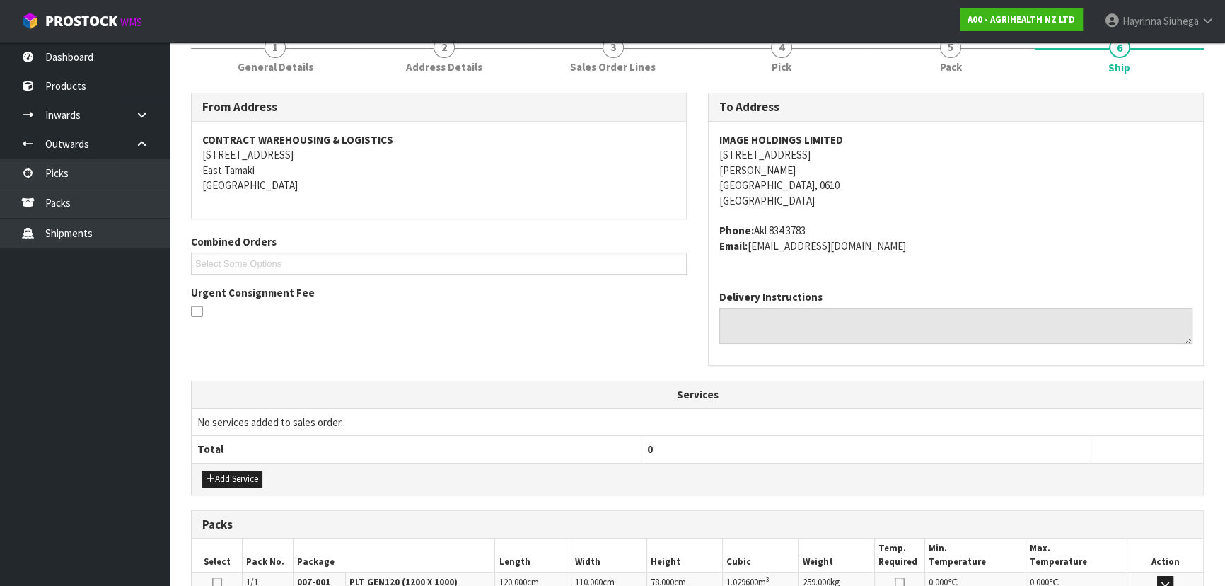
scroll to position [0, 0]
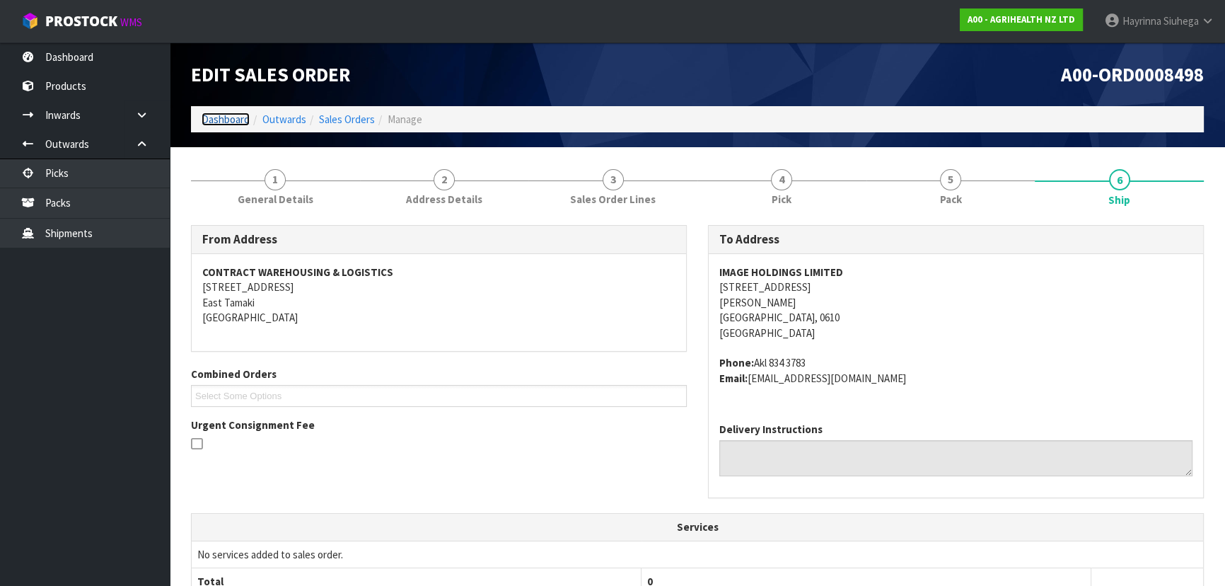
click at [229, 122] on link "Dashboard" at bounding box center [226, 118] width 48 height 13
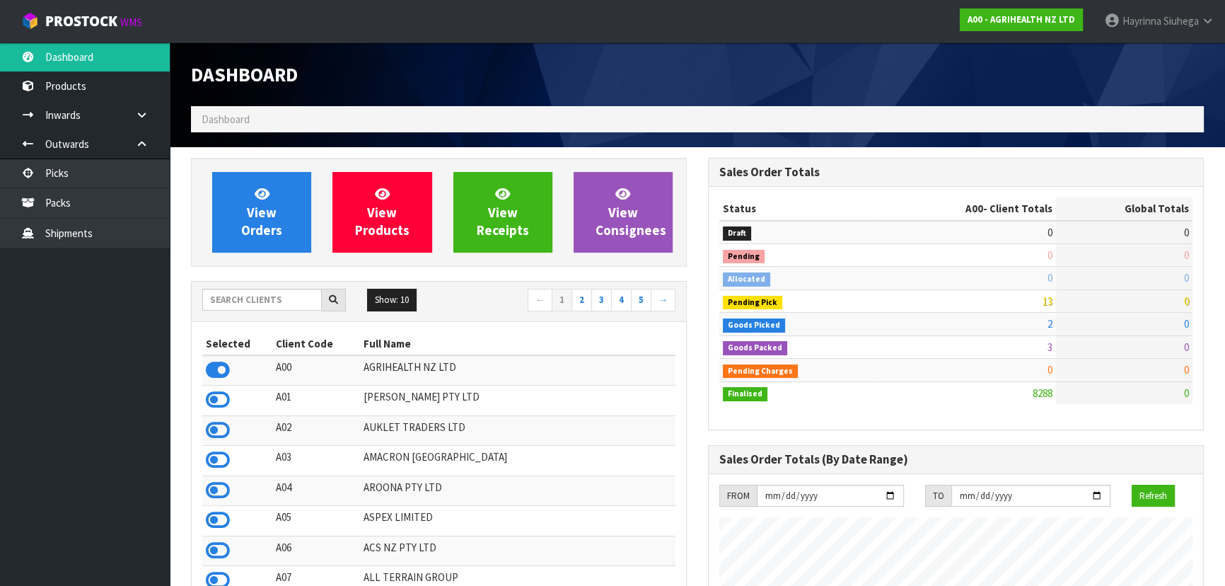
scroll to position [1069, 516]
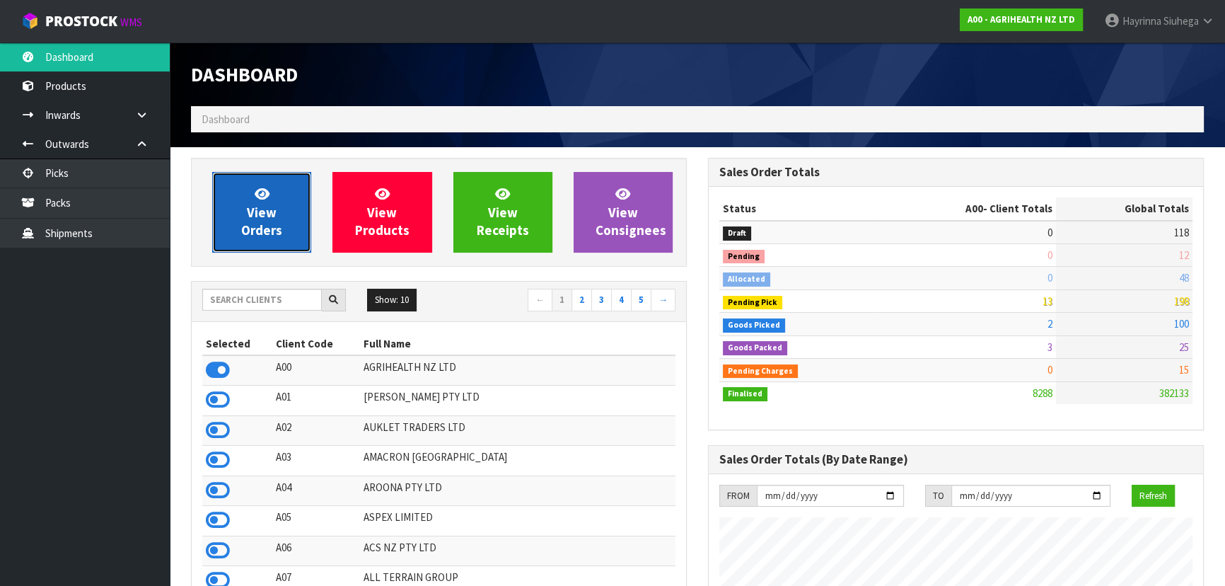
click at [262, 197] on icon at bounding box center [262, 193] width 15 height 13
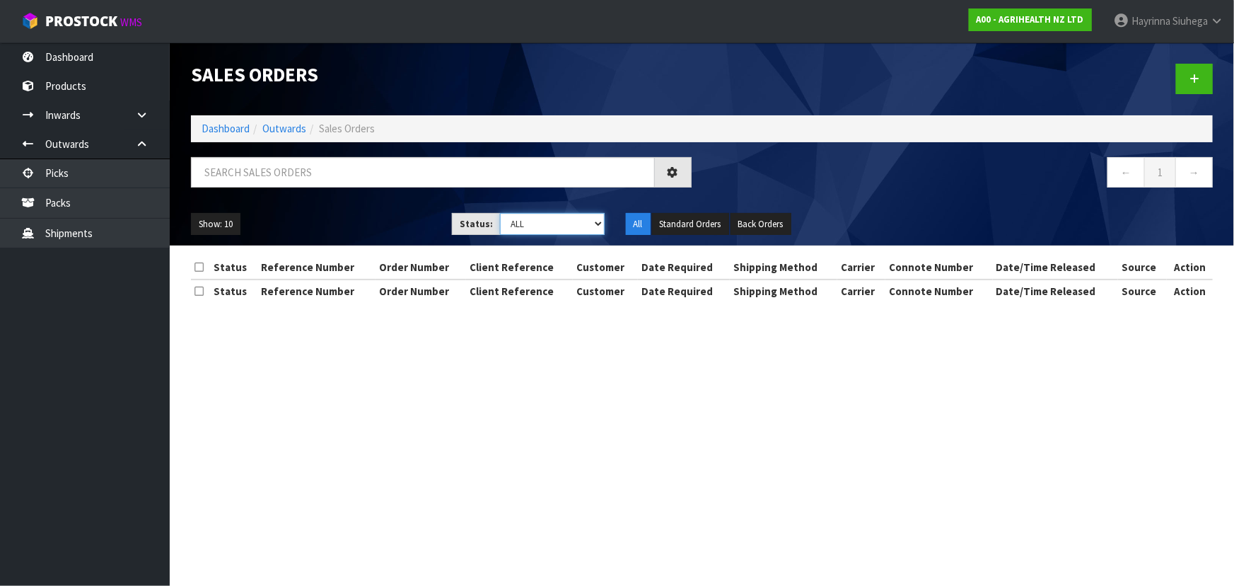
click at [552, 228] on select "Draft Pending Allocated Pending Pick Goods Picked Goods Packed Pending Charges …" at bounding box center [552, 224] width 105 height 22
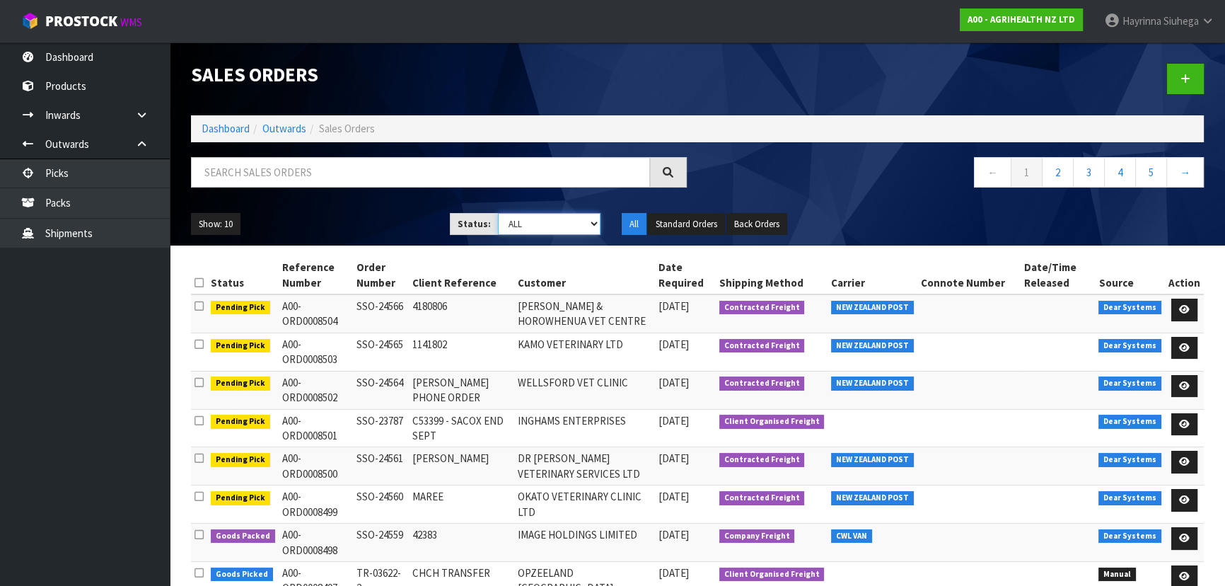
select select "string:3"
click at [498, 213] on select "Draft Pending Allocated Pending Pick Goods Picked Goods Packed Pending Charges …" at bounding box center [549, 224] width 103 height 22
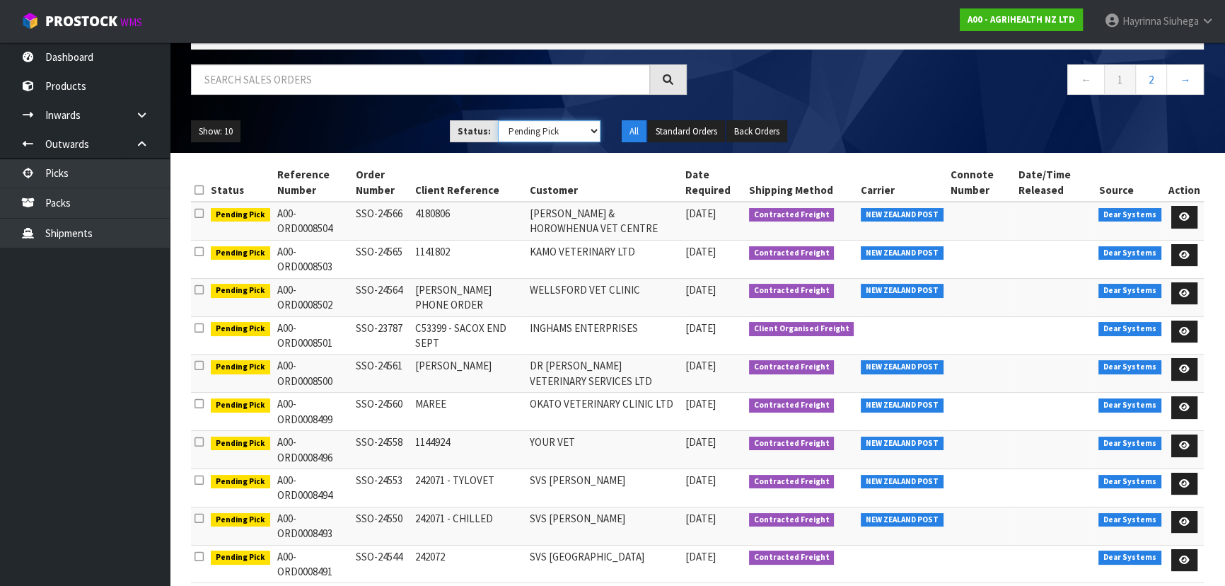
scroll to position [95, 0]
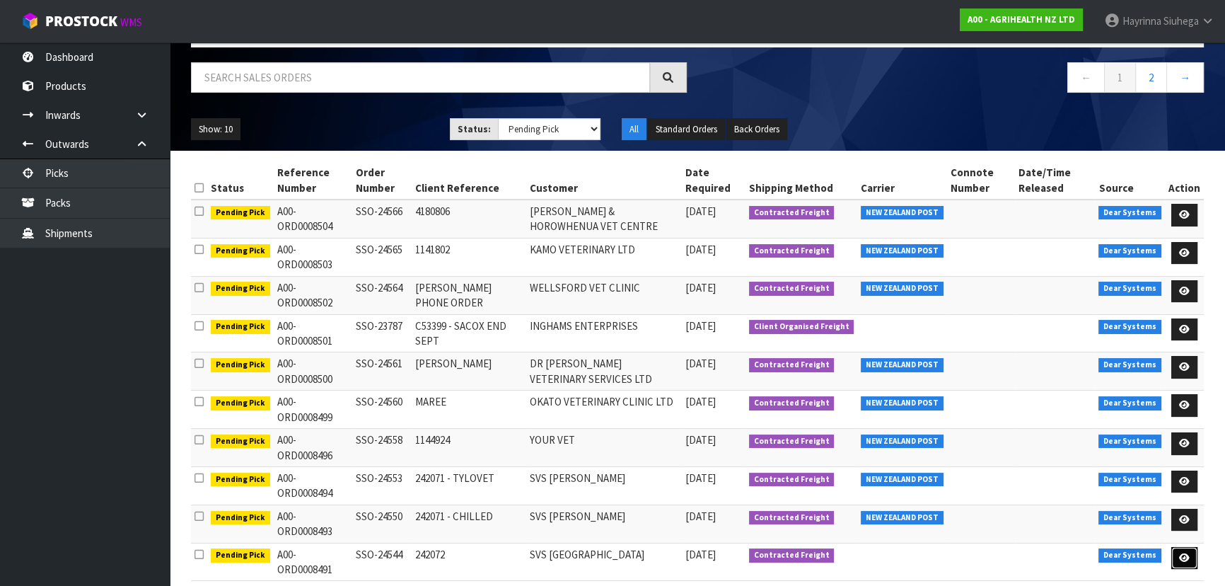
click at [1182, 553] on icon at bounding box center [1184, 557] width 11 height 9
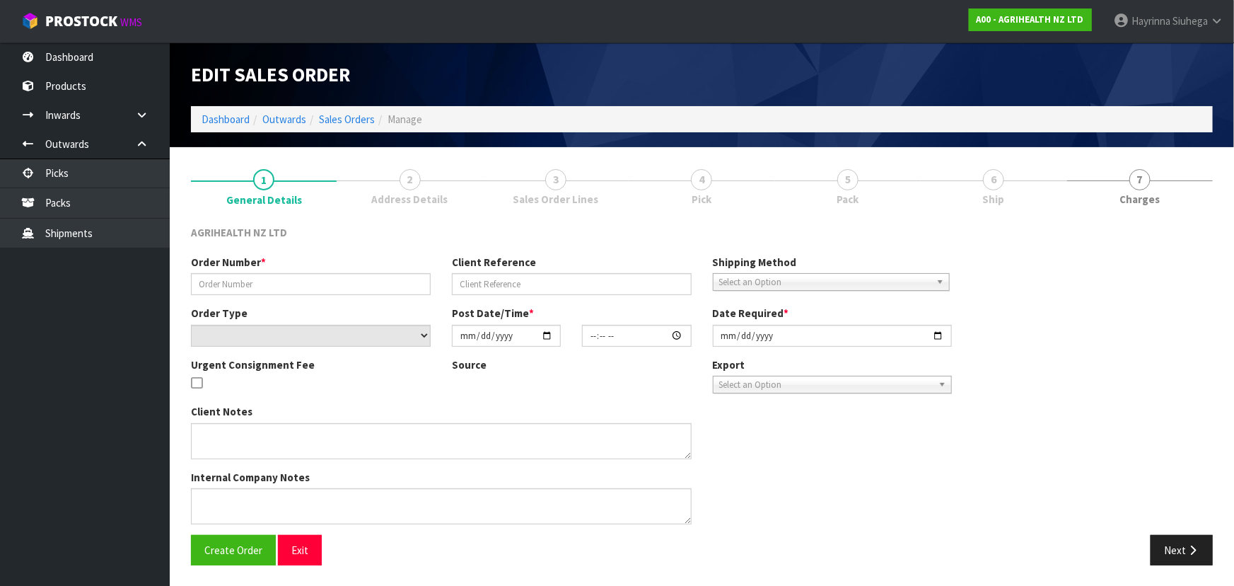
type input "SSO-24544"
type input "242072"
select select "number:0"
type input "[DATE]"
type input "11:16:54.000"
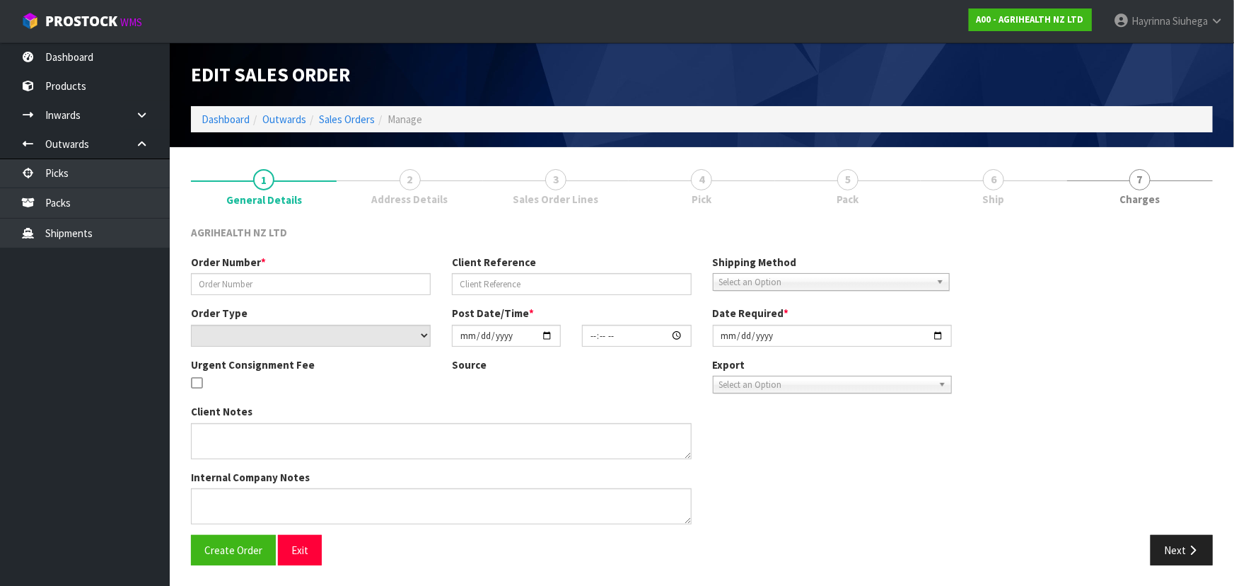
type input "[DATE]"
type textarea "CHILLED GOODS SENT SEPARATGELY. EXAGEN ON BACK ORDER FOR DELIVERY [DATE] PREGBO…"
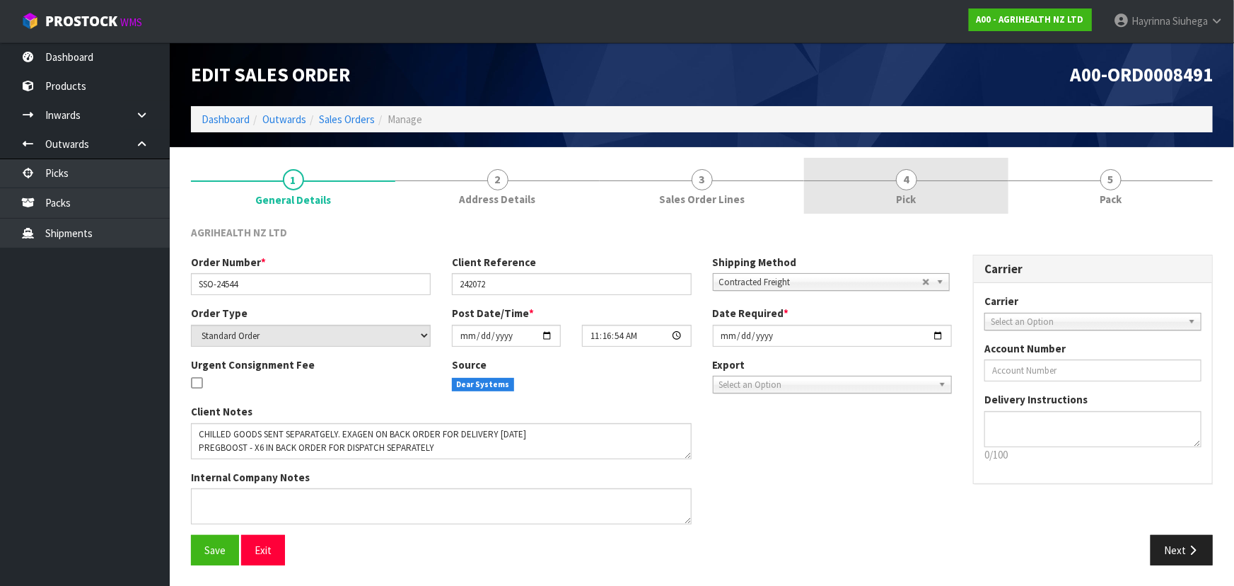
click at [937, 204] on link "4 Pick" at bounding box center [906, 186] width 204 height 56
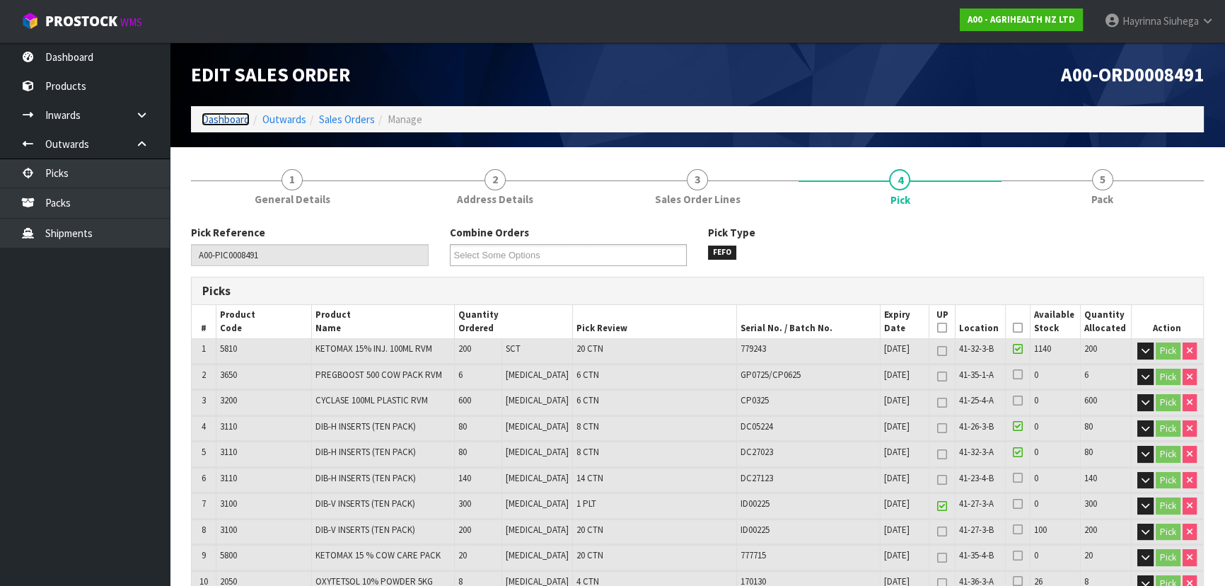
click at [207, 115] on link "Dashboard" at bounding box center [226, 118] width 48 height 13
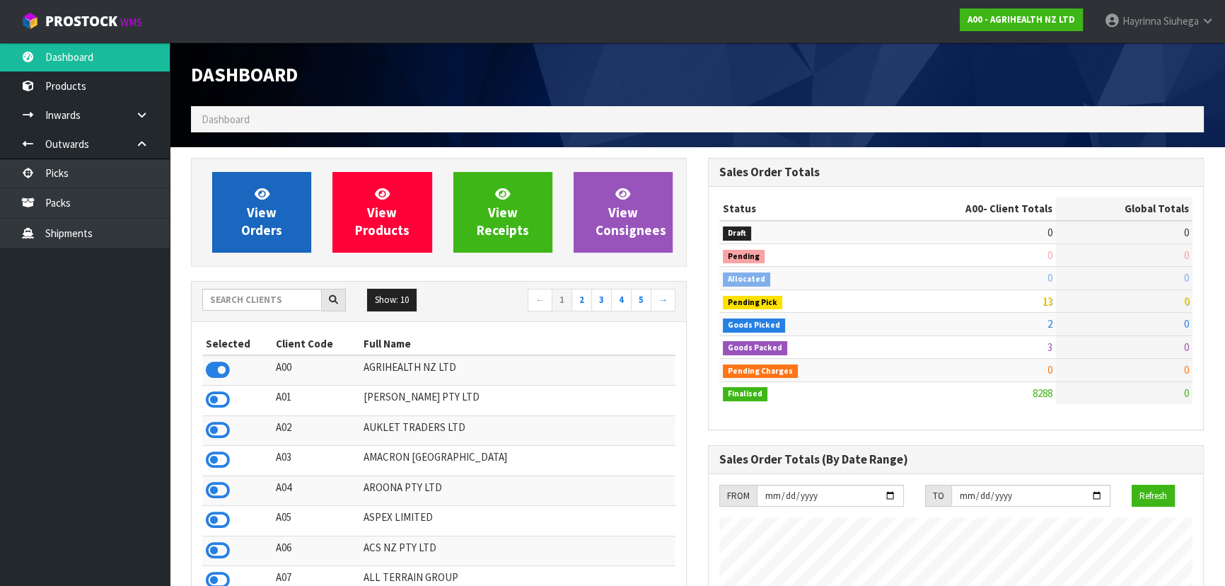
scroll to position [1069, 516]
click at [264, 186] on span "View Orders" at bounding box center [261, 211] width 41 height 53
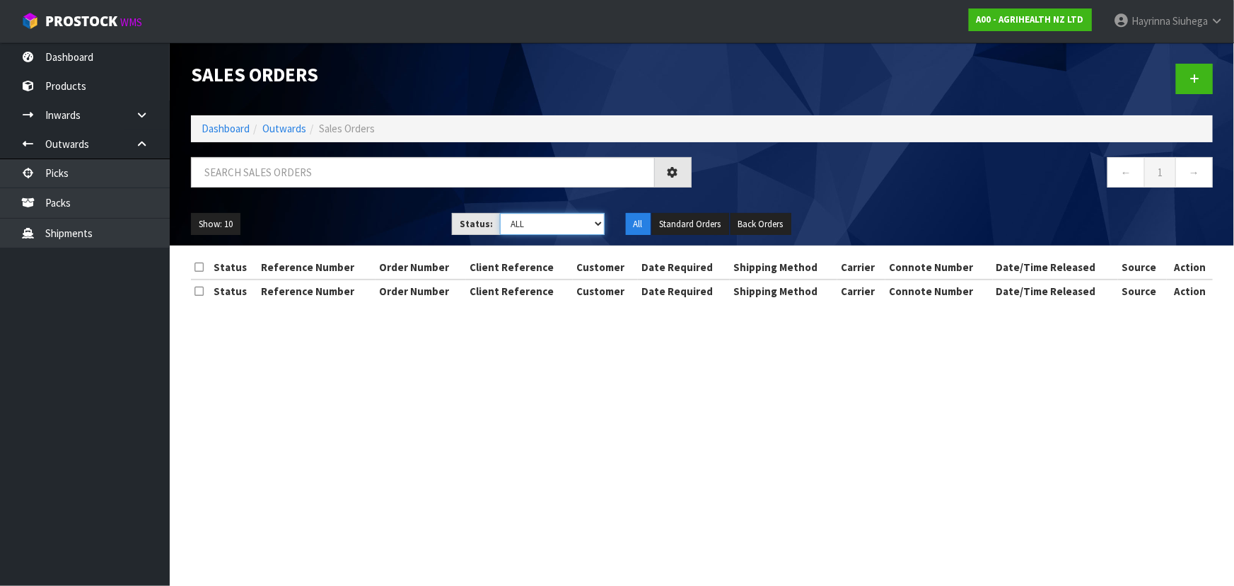
click at [547, 226] on select "Draft Pending Allocated Pending Pick Goods Picked Goods Packed Pending Charges …" at bounding box center [552, 224] width 105 height 22
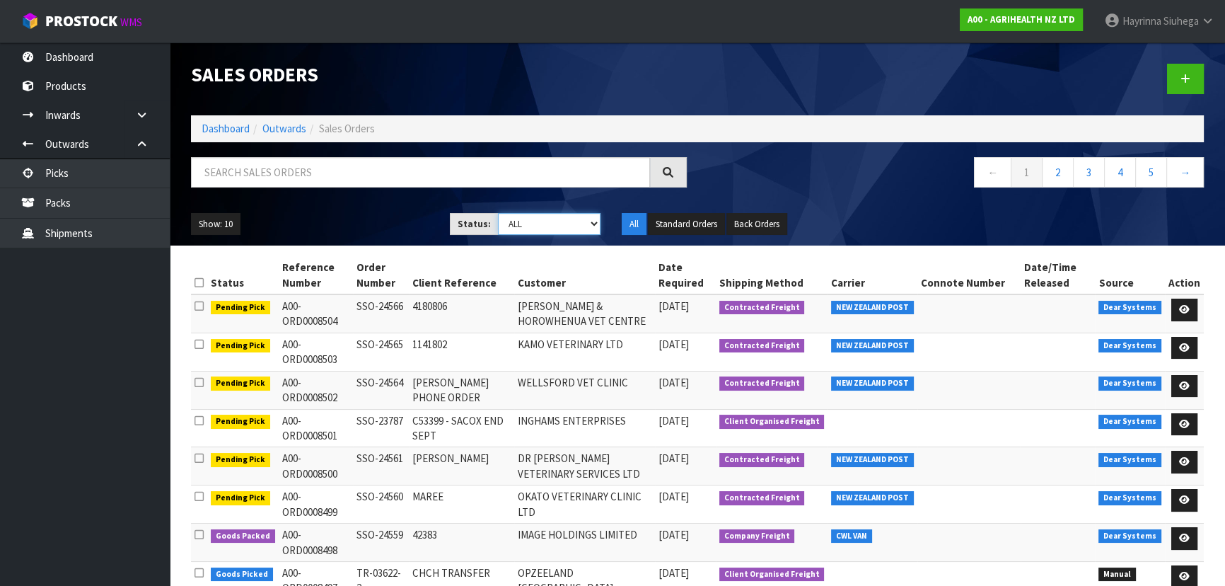
select select "string:4"
click at [498, 213] on select "Draft Pending Allocated Pending Pick Goods Picked Goods Packed Pending Charges …" at bounding box center [549, 224] width 103 height 22
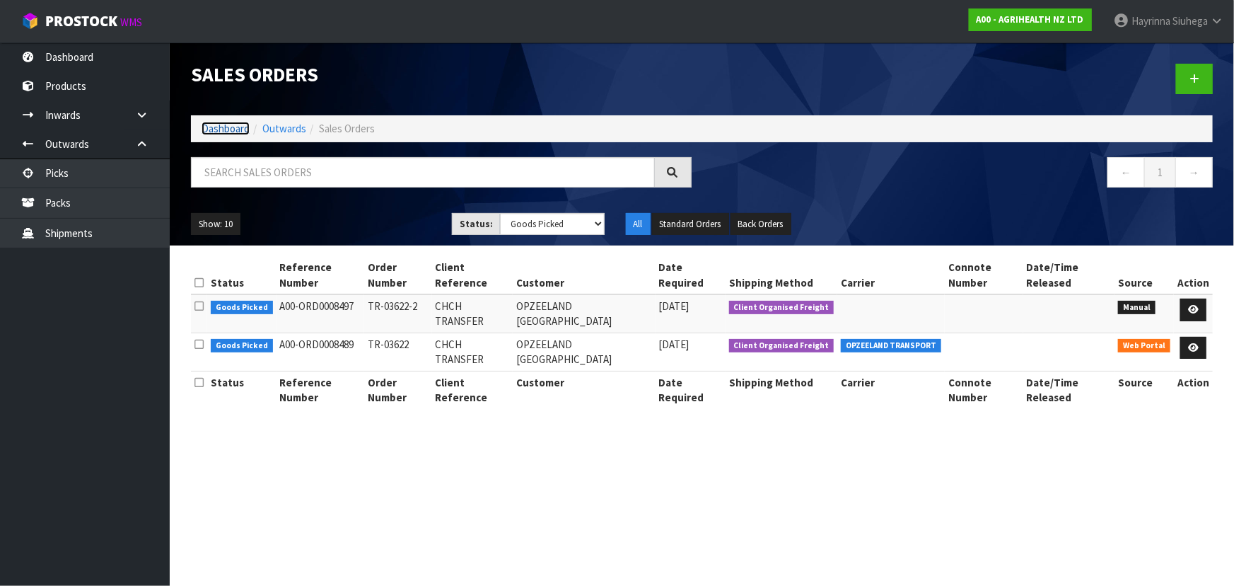
click at [235, 127] on link "Dashboard" at bounding box center [226, 128] width 48 height 13
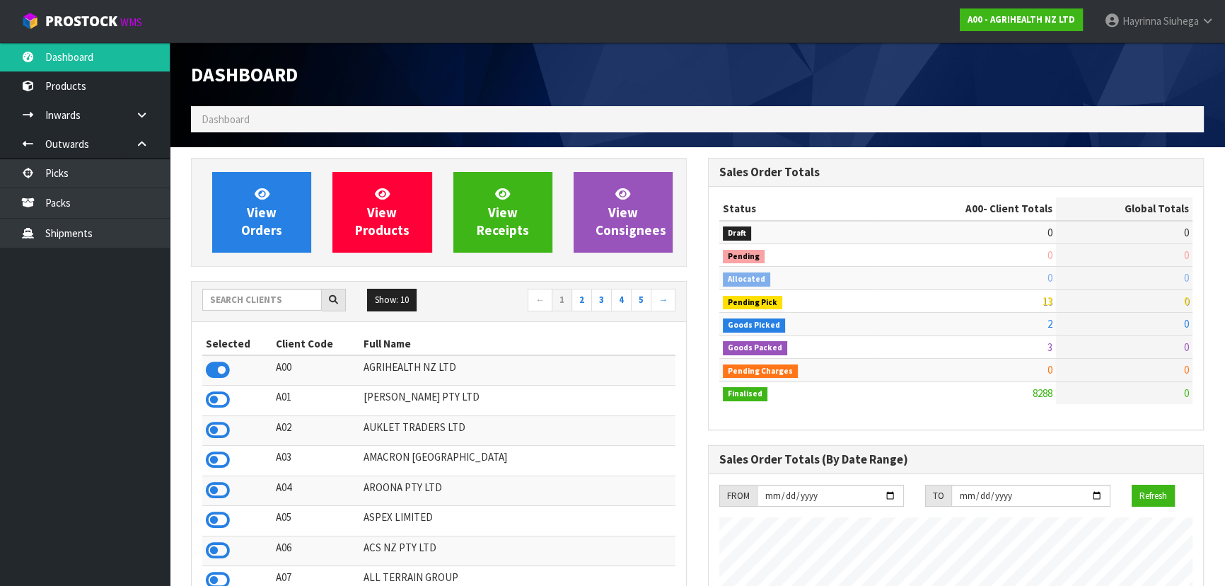
scroll to position [1069, 516]
click at [279, 292] on input "text" at bounding box center [262, 300] width 120 height 22
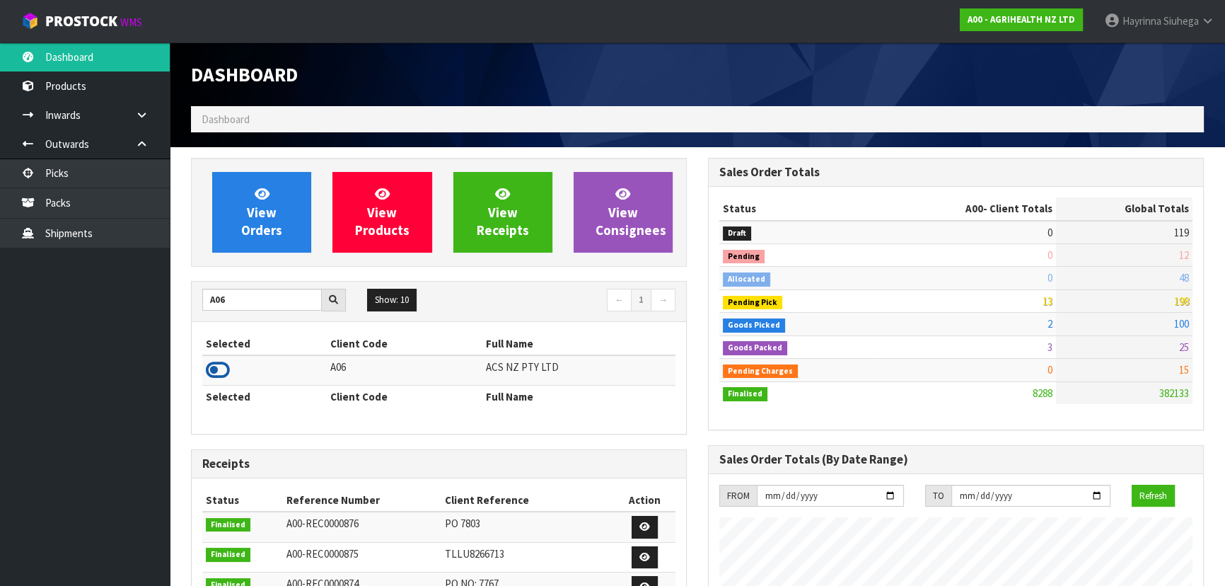
click at [221, 367] on icon at bounding box center [218, 369] width 24 height 21
drag, startPoint x: 239, startPoint y: 288, endPoint x: 190, endPoint y: 293, distance: 49.0
click at [192, 293] on div "A06" at bounding box center [274, 300] width 165 height 23
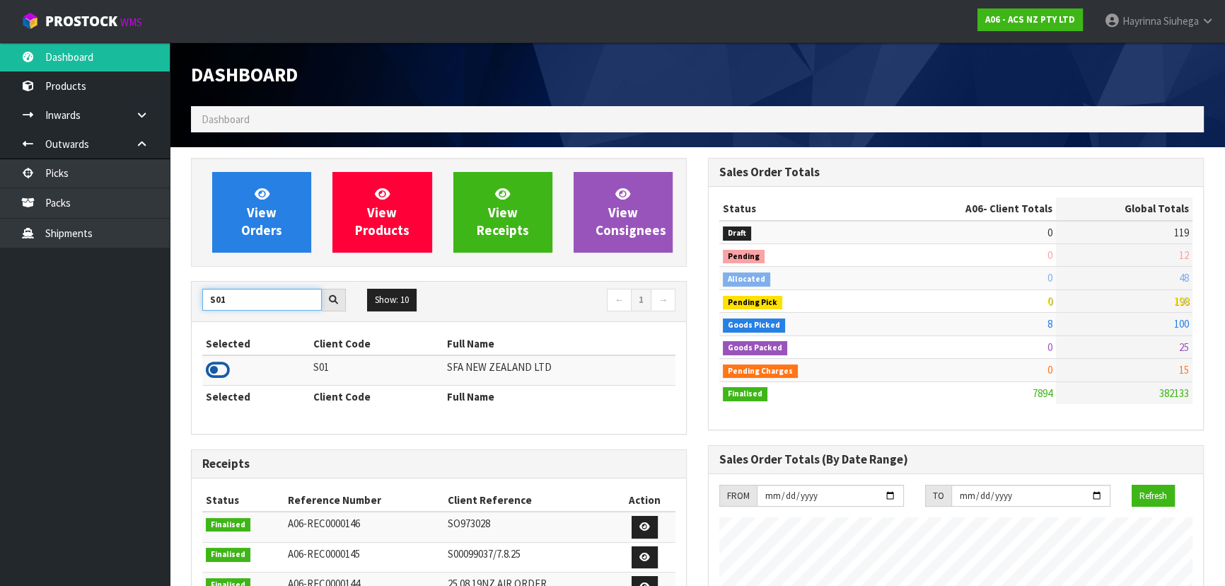
type input "S01"
click at [214, 378] on icon at bounding box center [218, 369] width 24 height 21
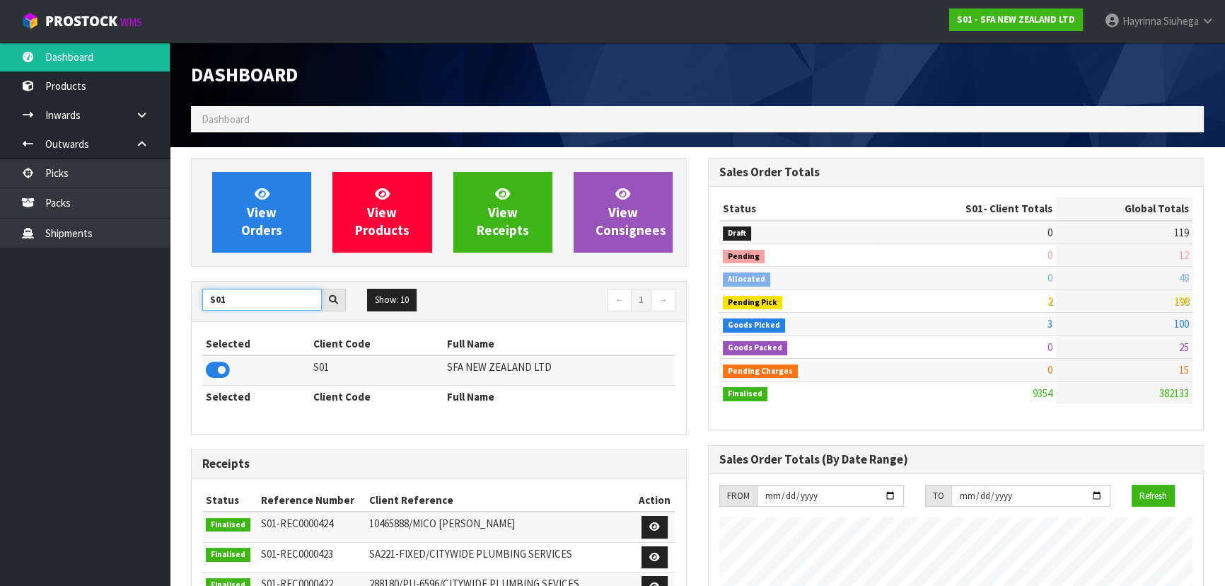
drag, startPoint x: 245, startPoint y: 296, endPoint x: 140, endPoint y: 291, distance: 105.5
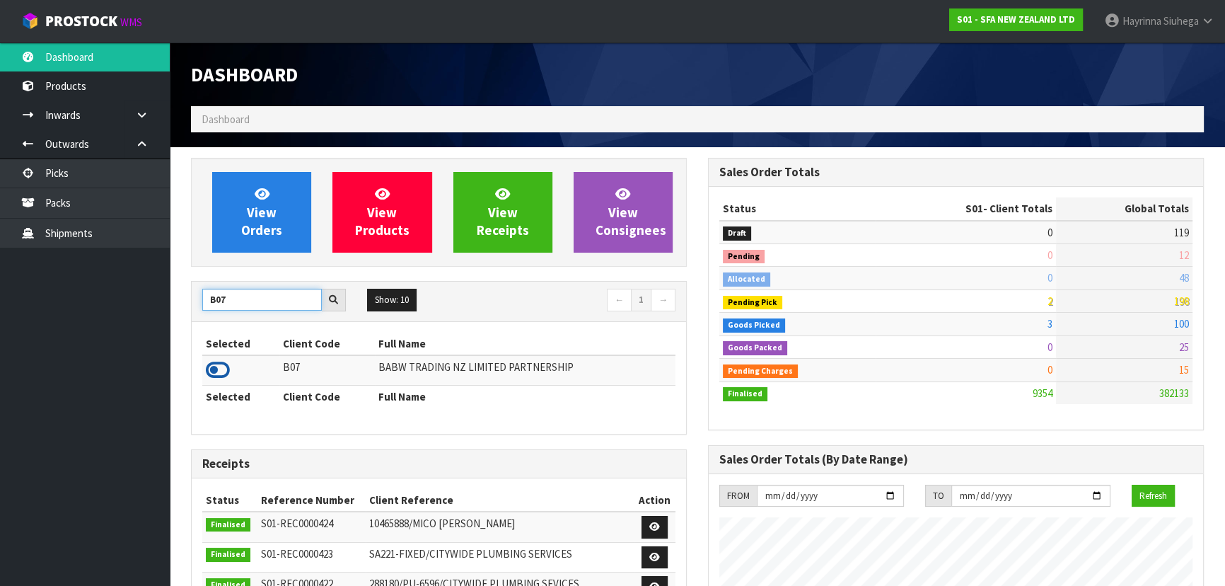
type input "B07"
click at [209, 368] on icon at bounding box center [218, 369] width 24 height 21
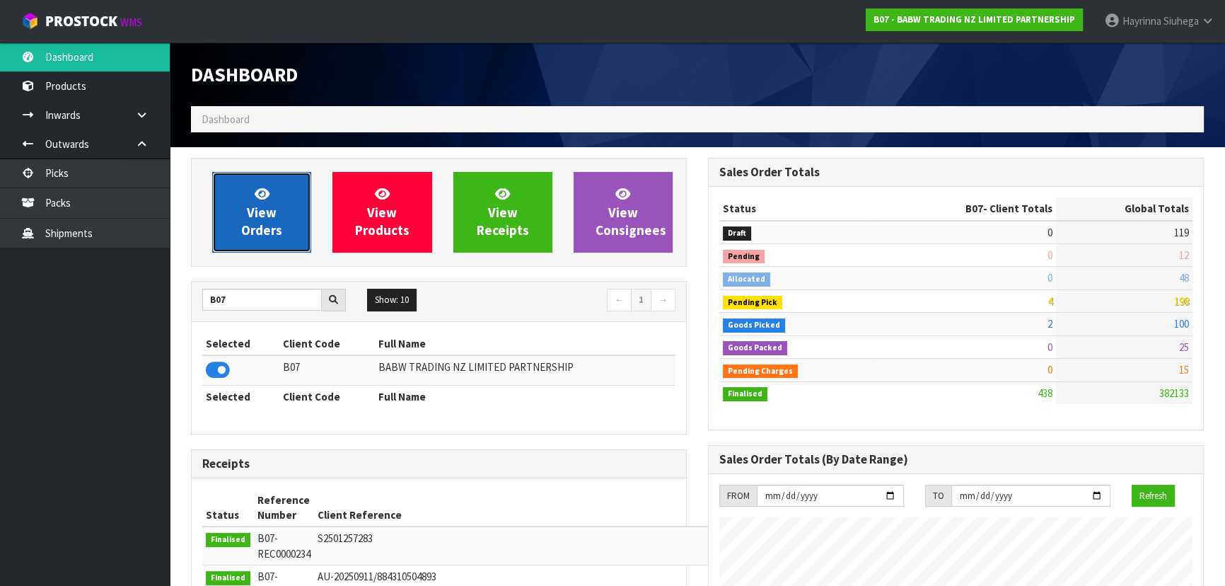
click at [257, 212] on span "View Orders" at bounding box center [261, 211] width 41 height 53
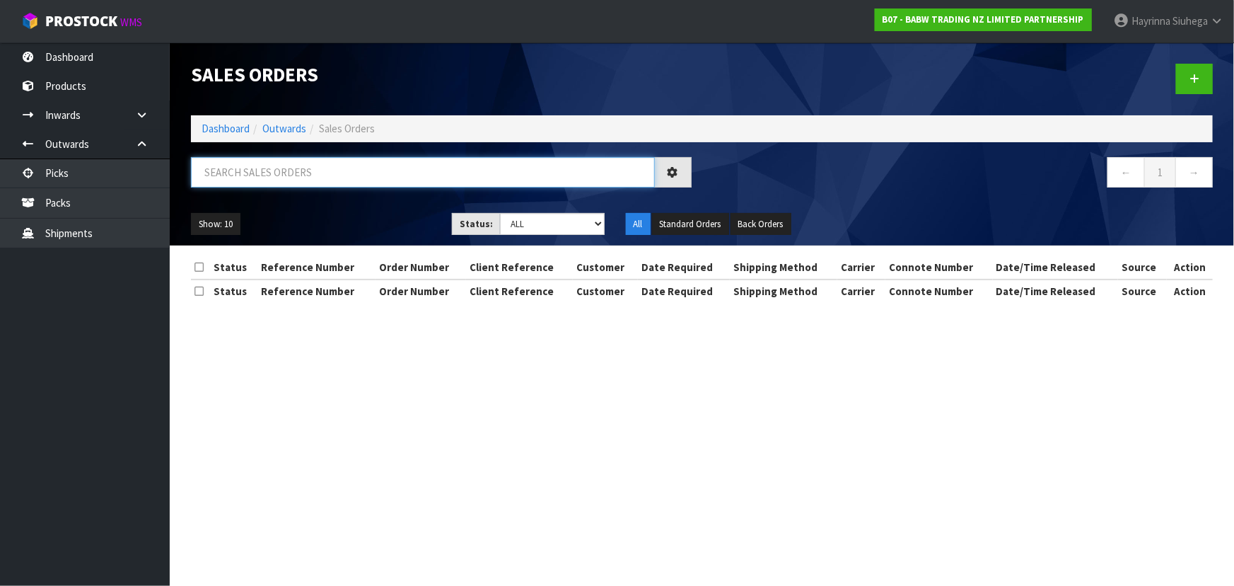
click at [290, 173] on input "text" at bounding box center [423, 172] width 464 height 30
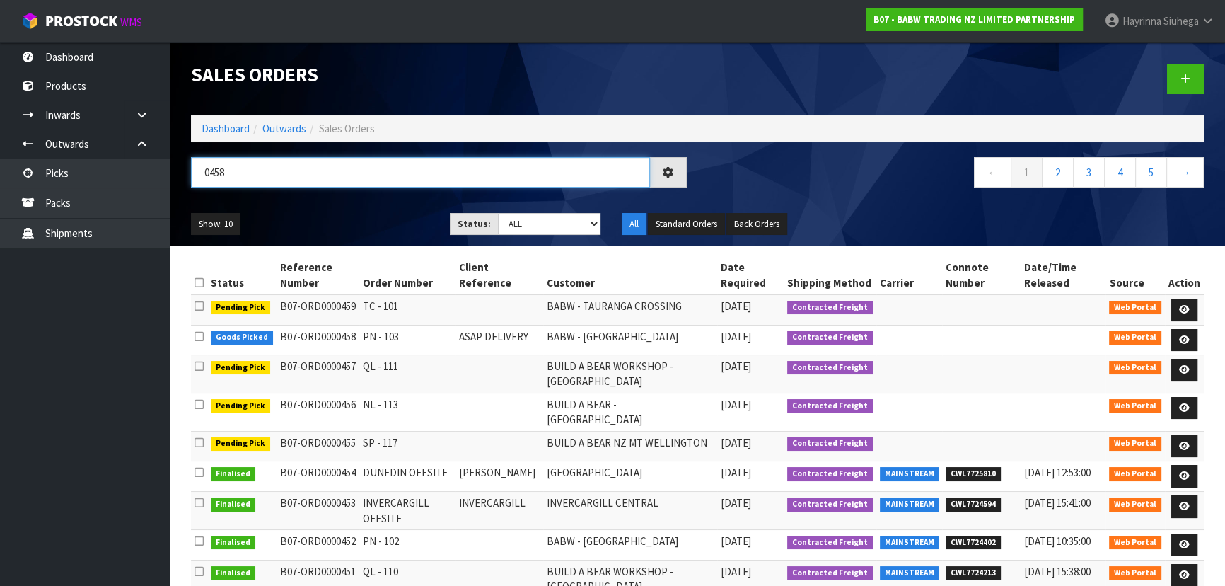
type input "0458"
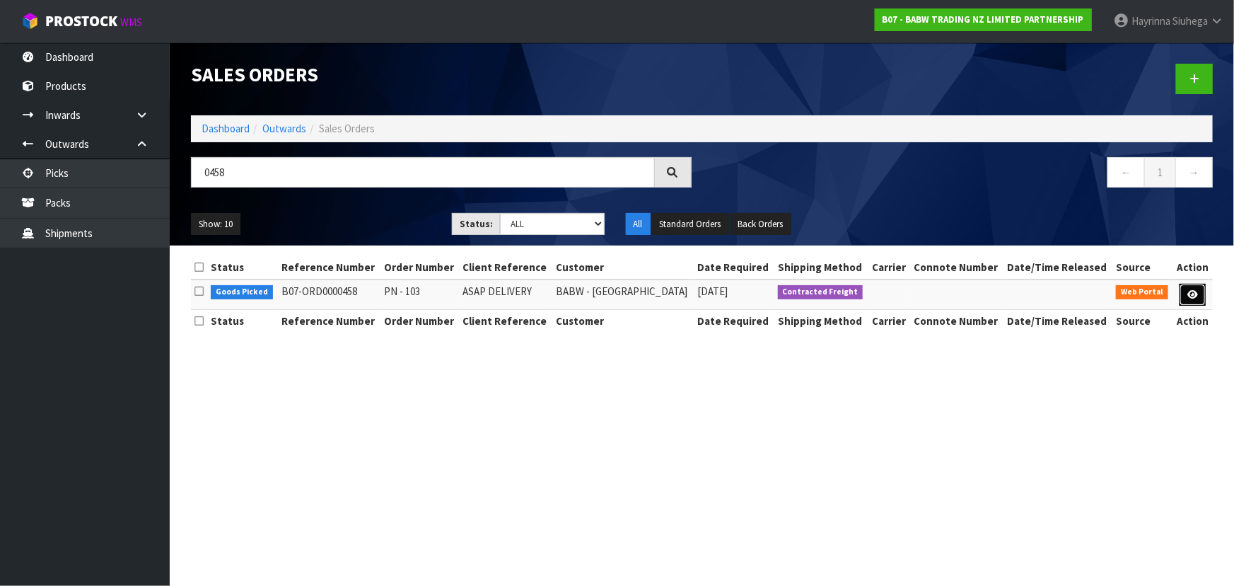
click at [1192, 293] on icon at bounding box center [1192, 294] width 11 height 9
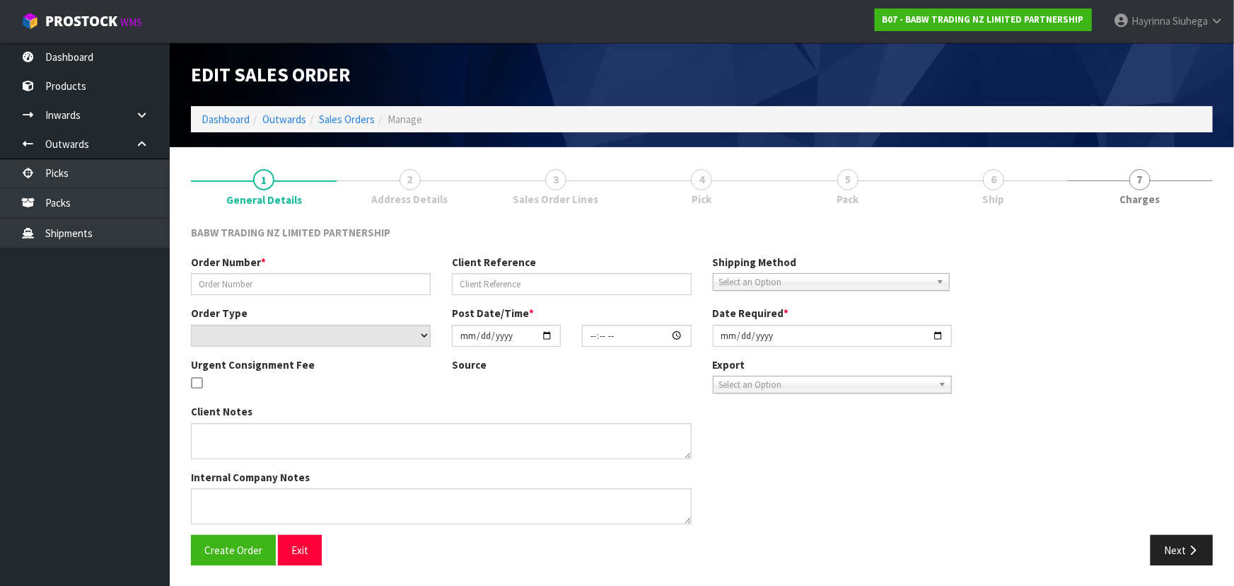
type input "PN - 103"
type input "ASAP DELIVERY"
select select "number:0"
type input "[DATE]"
type input "13:28:00.000"
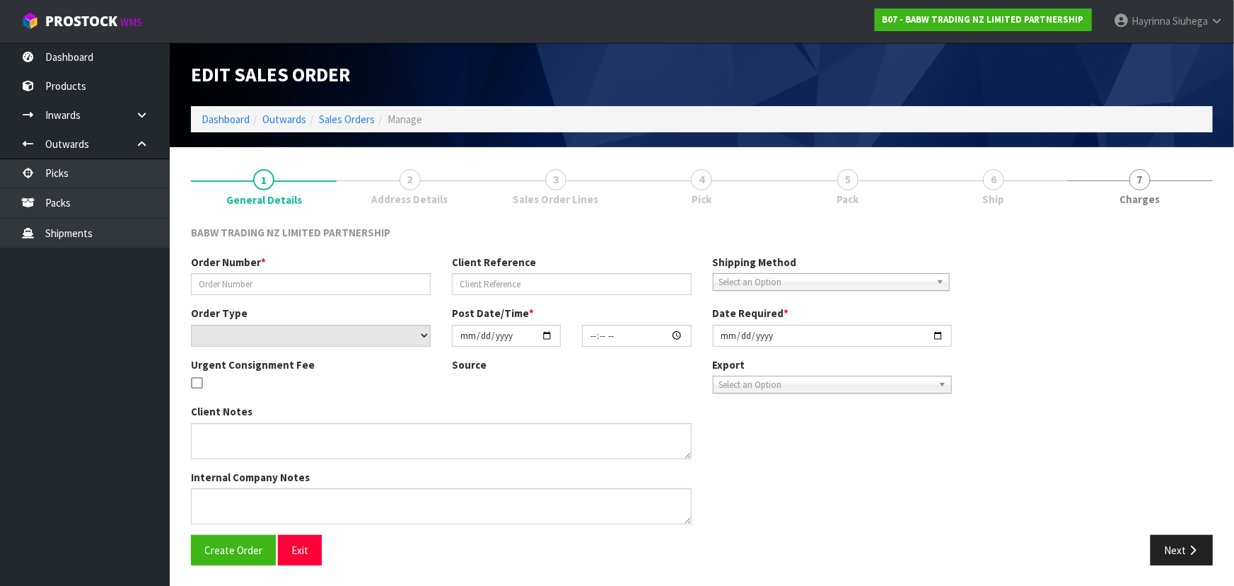
type input "[DATE]"
type textarea "CONTACT AS FOLLOWS: TE ARAWA AKURANGI [PHONE_NUMBER] URGENT"
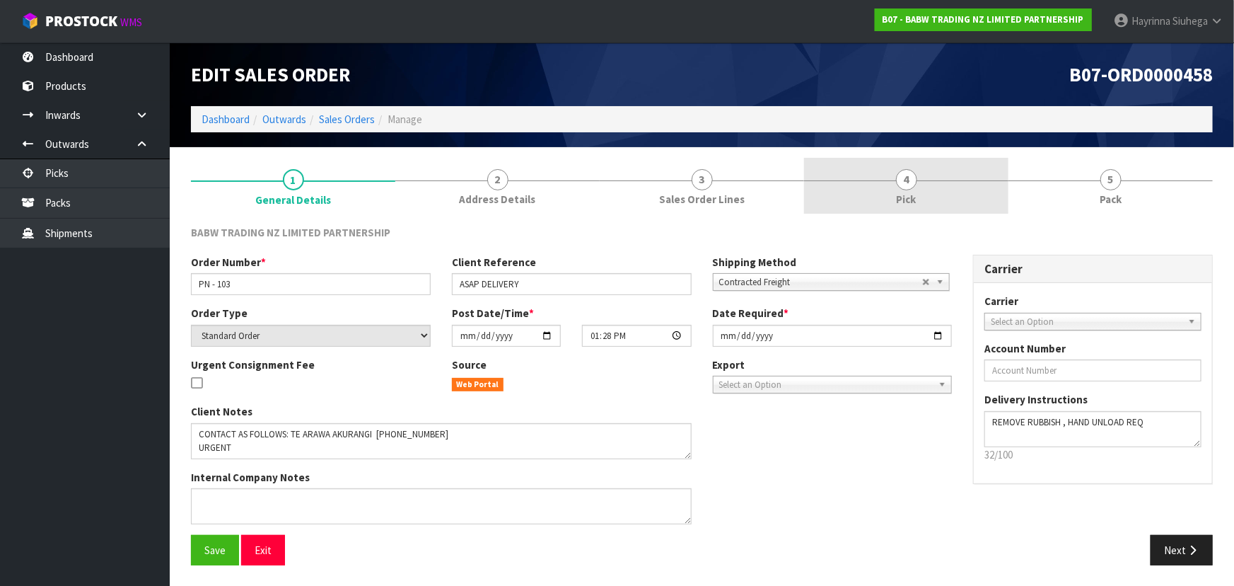
click at [948, 192] on link "4 Pick" at bounding box center [906, 186] width 204 height 56
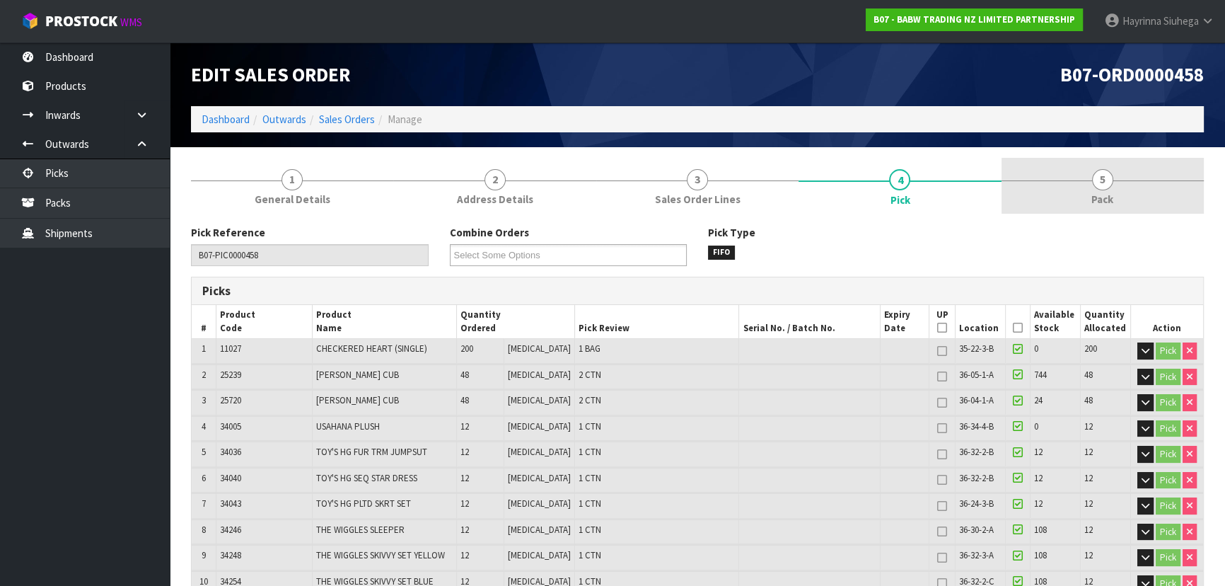
click at [1056, 202] on link "5 Pack" at bounding box center [1102, 186] width 202 height 56
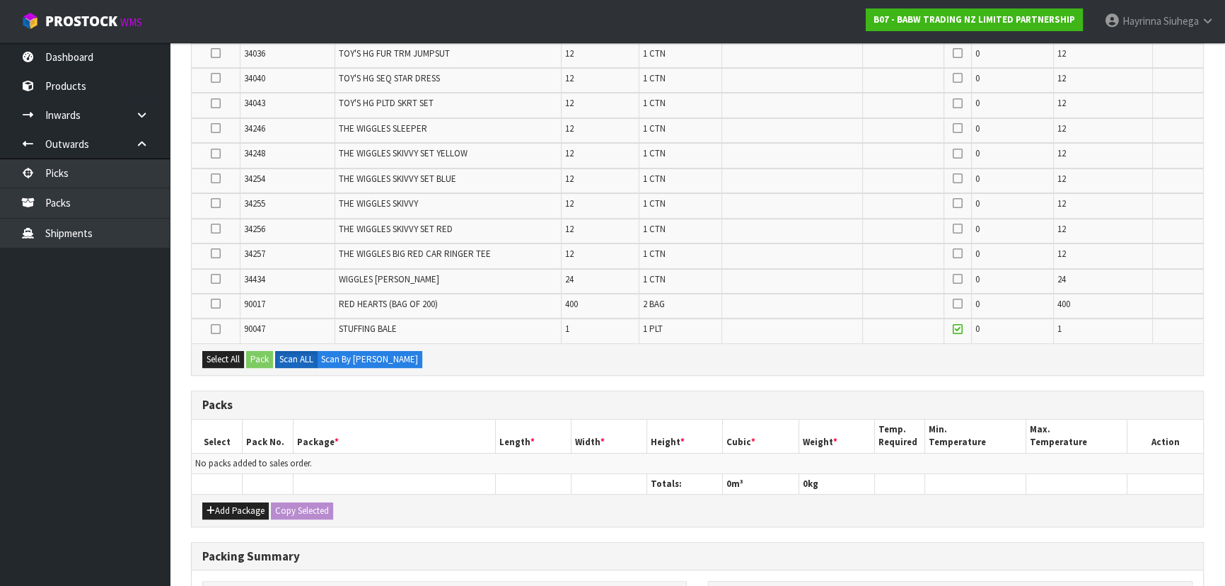
scroll to position [385, 0]
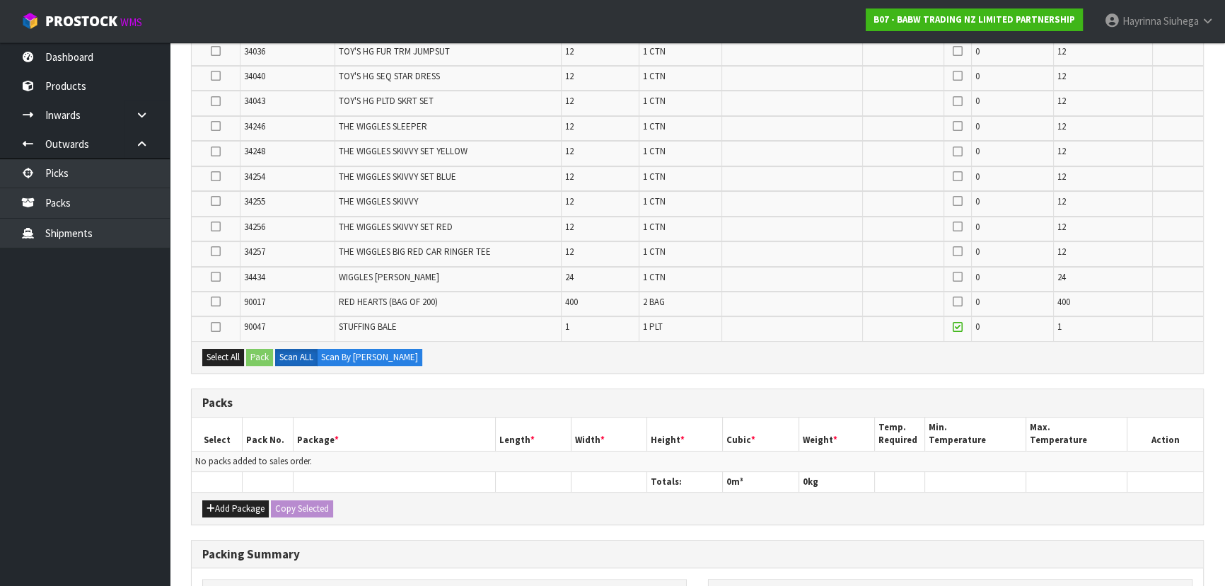
click at [214, 327] on icon at bounding box center [216, 327] width 10 height 1
click at [0, 0] on input "checkbox" at bounding box center [0, 0] width 0 height 0
click at [263, 353] on button "Pack" at bounding box center [259, 357] width 27 height 17
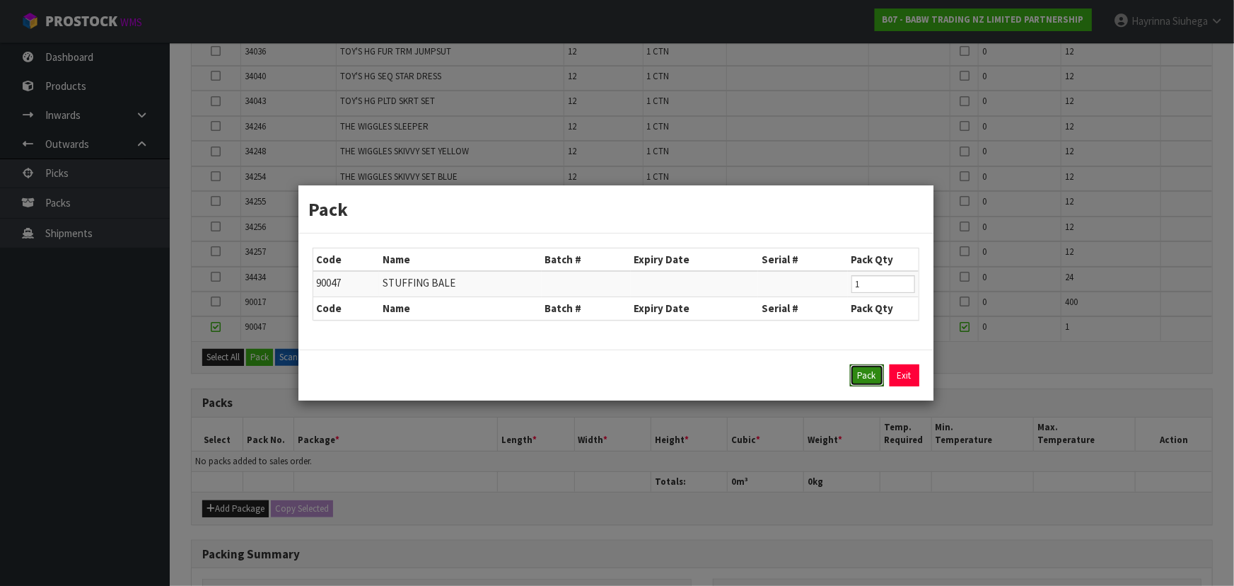
drag, startPoint x: 864, startPoint y: 378, endPoint x: 725, endPoint y: 378, distance: 138.6
click at [866, 378] on button "Pack" at bounding box center [867, 375] width 34 height 23
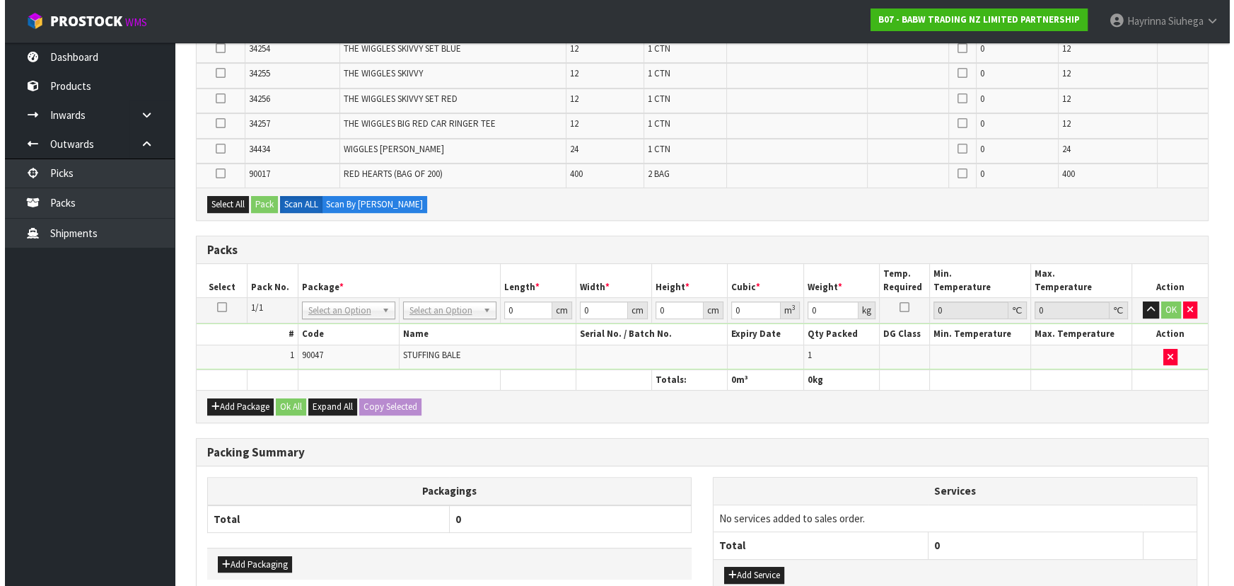
scroll to position [514, 0]
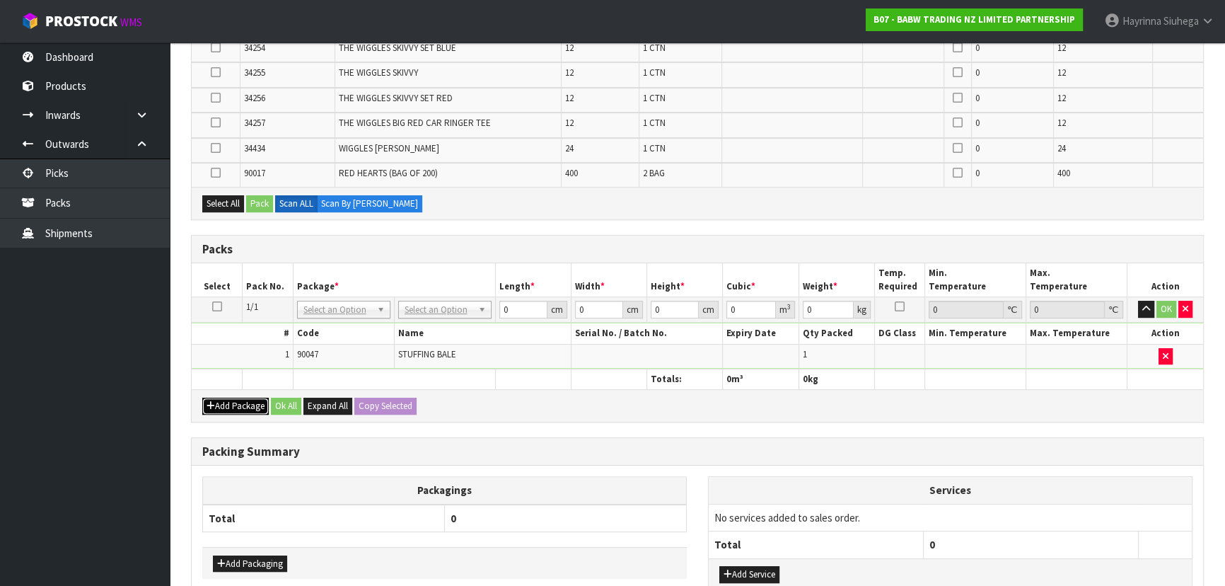
click at [262, 404] on button "Add Package" at bounding box center [235, 405] width 66 height 17
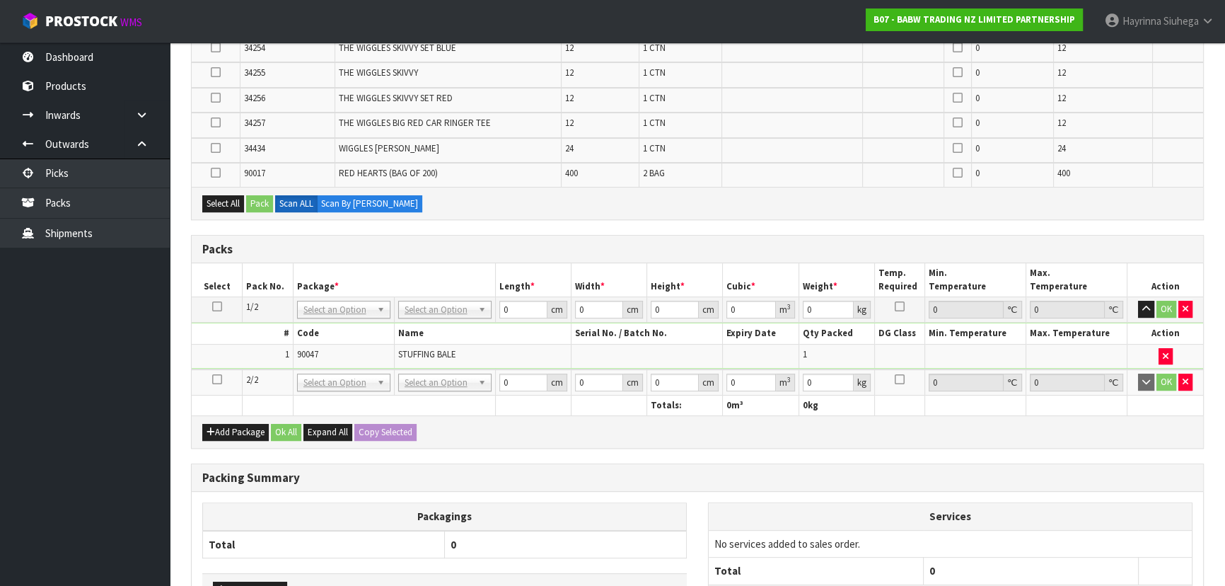
click at [214, 379] on icon at bounding box center [217, 379] width 10 height 1
click at [229, 195] on button "Select All" at bounding box center [223, 203] width 42 height 17
click at [262, 201] on button "Pack" at bounding box center [259, 203] width 27 height 17
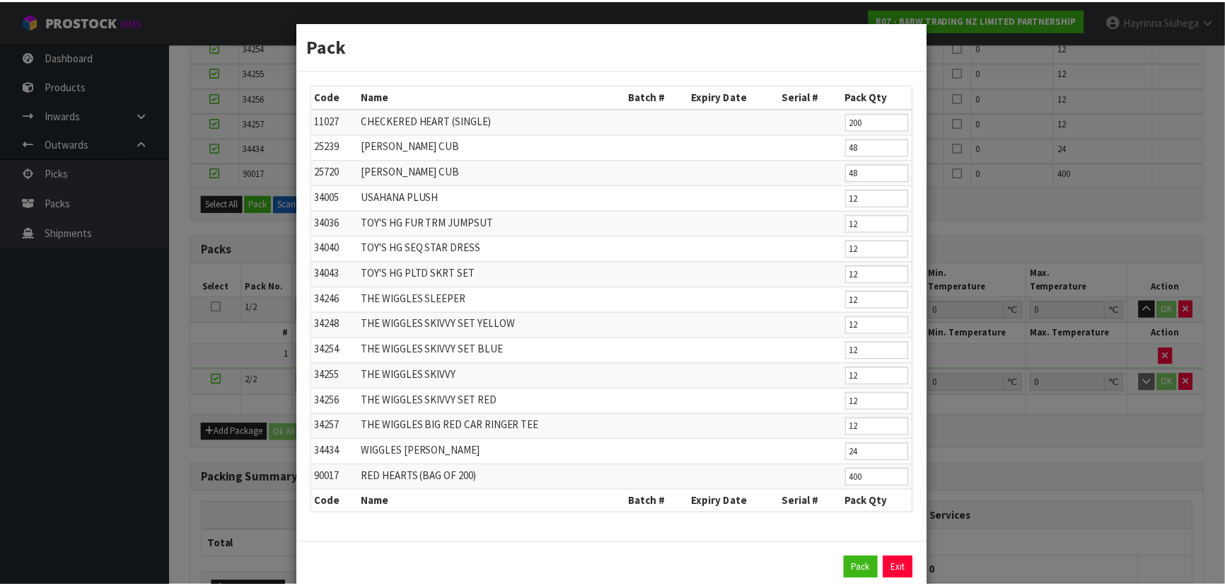
scroll to position [28, 0]
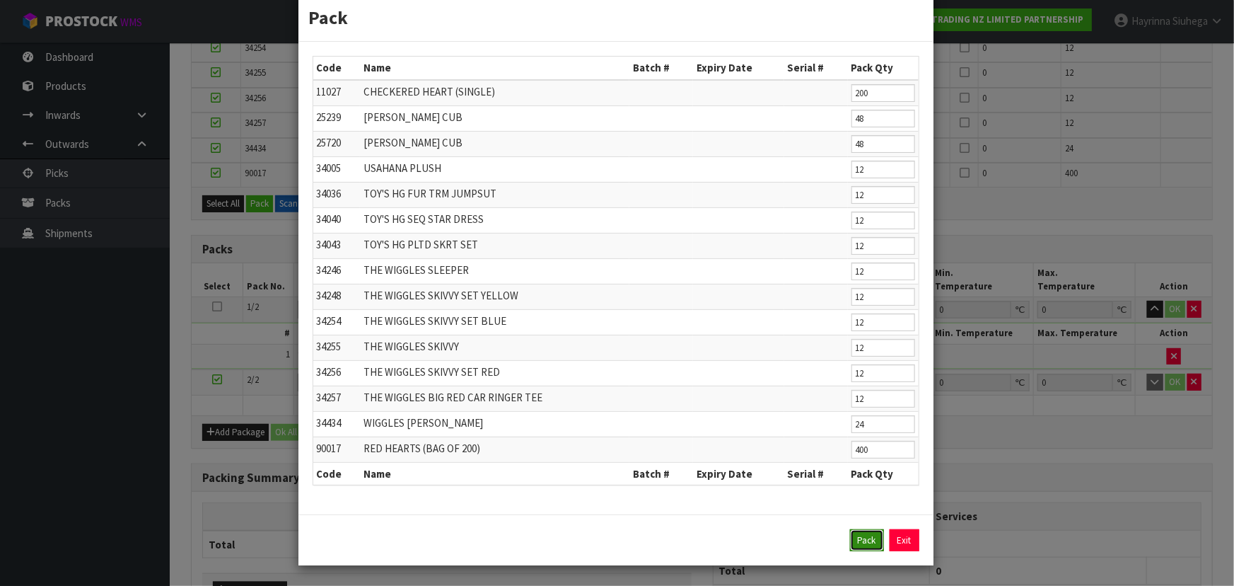
click at [857, 542] on button "Pack" at bounding box center [867, 540] width 34 height 23
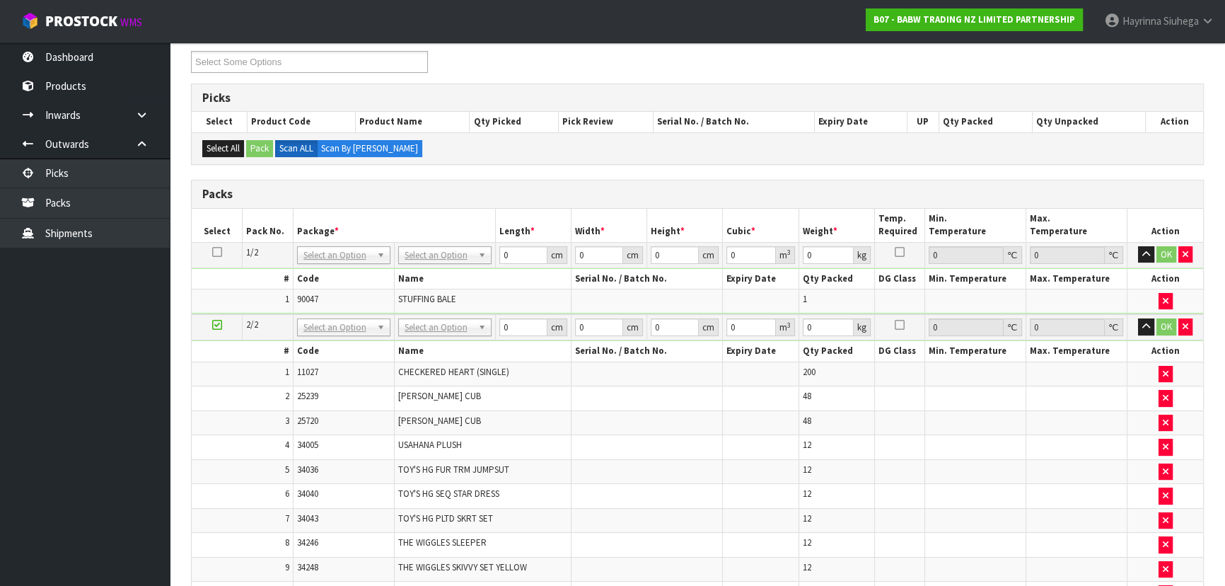
scroll to position [192, 0]
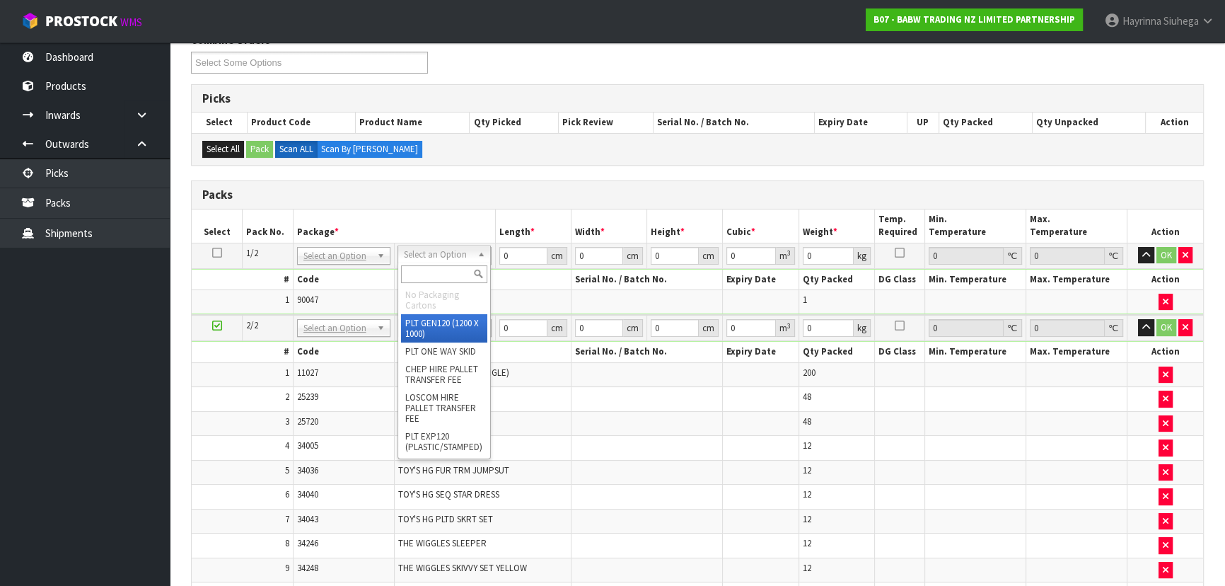
click at [442, 277] on input "text" at bounding box center [444, 274] width 86 height 18
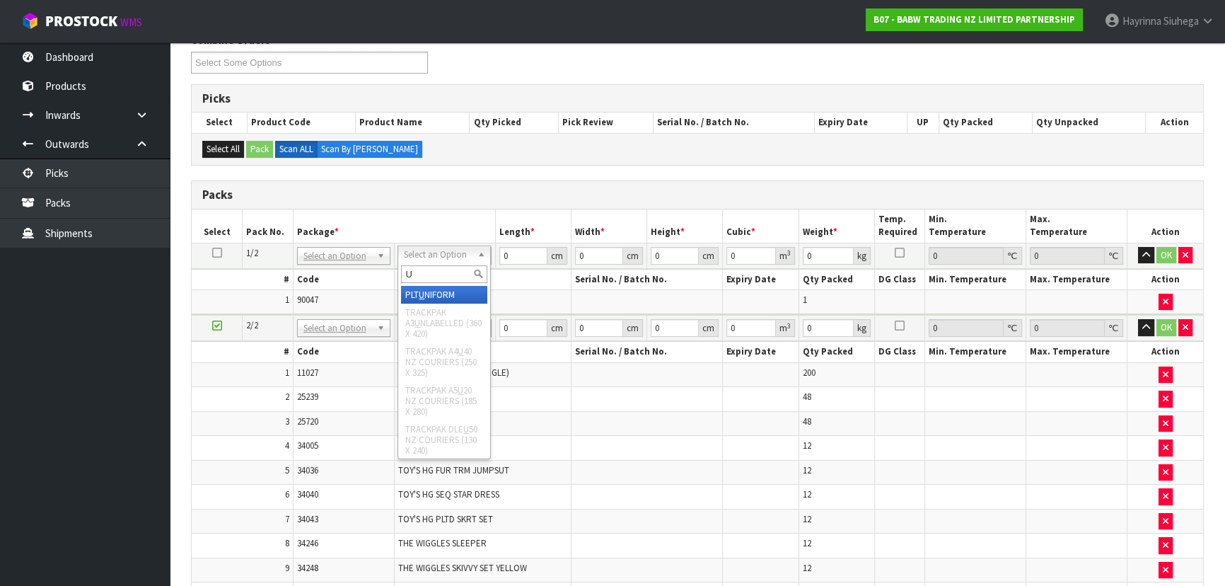
type input "U"
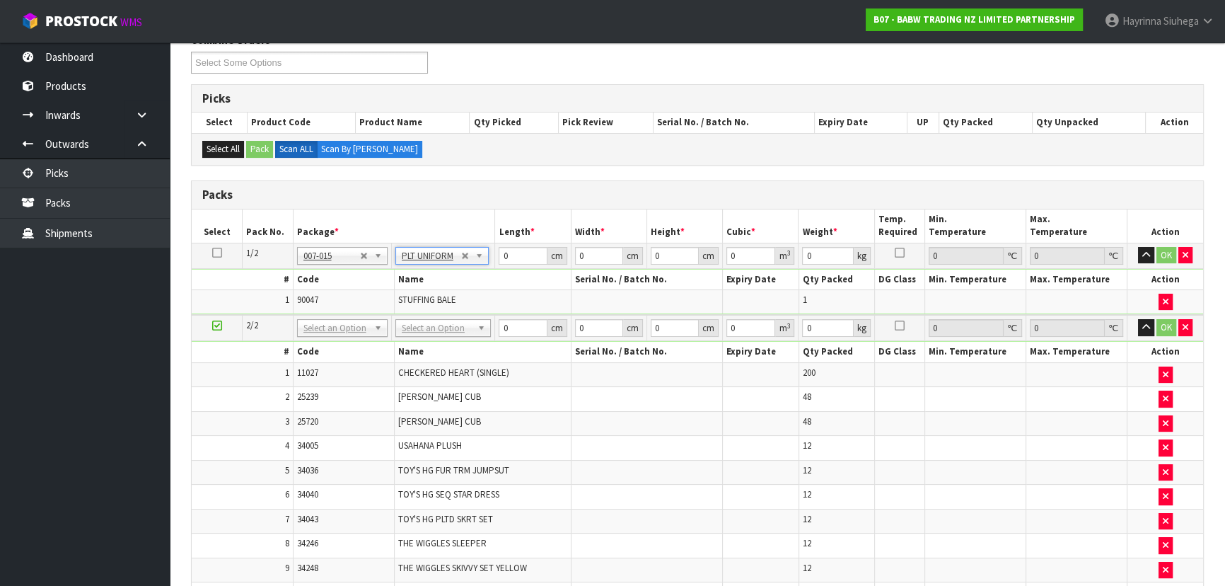
type input "274"
type input "120"
type input "100"
type input "28.2"
